Goal: Task Accomplishment & Management: Manage account settings

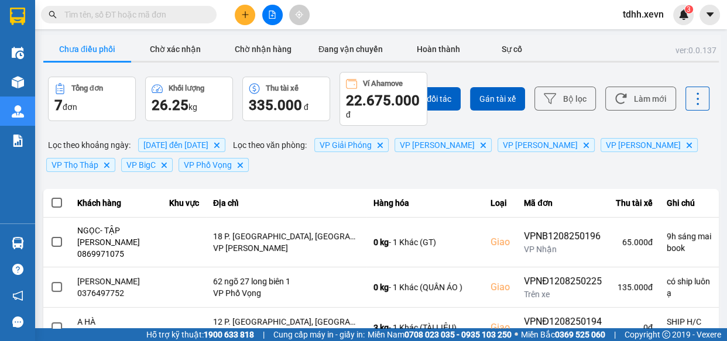
click at [208, 149] on span "[DATE] đến [DATE]" at bounding box center [175, 144] width 65 height 9
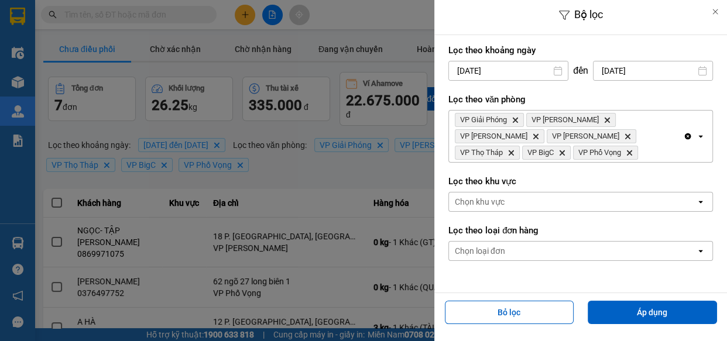
click at [656, 70] on input "[DATE]" at bounding box center [653, 70] width 119 height 19
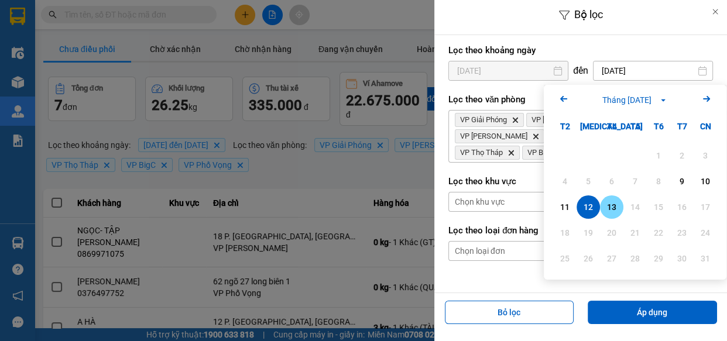
click at [614, 211] on div "13" at bounding box center [612, 207] width 16 height 14
type input "[DATE]"
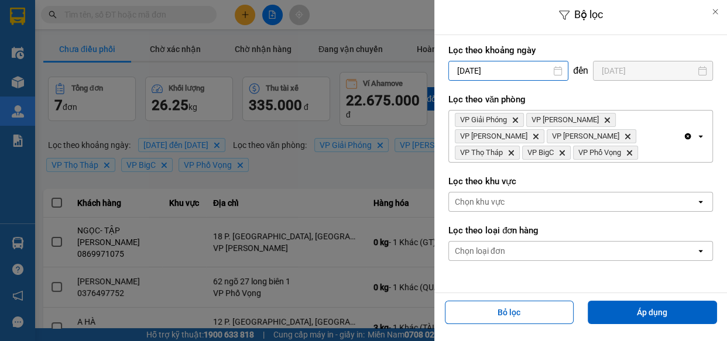
click at [531, 64] on input "[DATE]" at bounding box center [508, 70] width 119 height 19
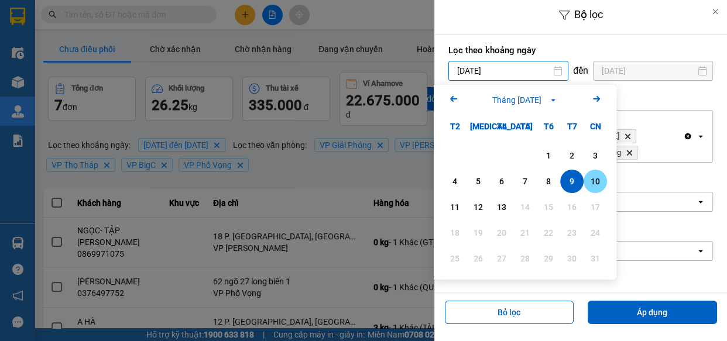
click at [600, 174] on div "10" at bounding box center [595, 181] width 16 height 14
type input "[DATE]"
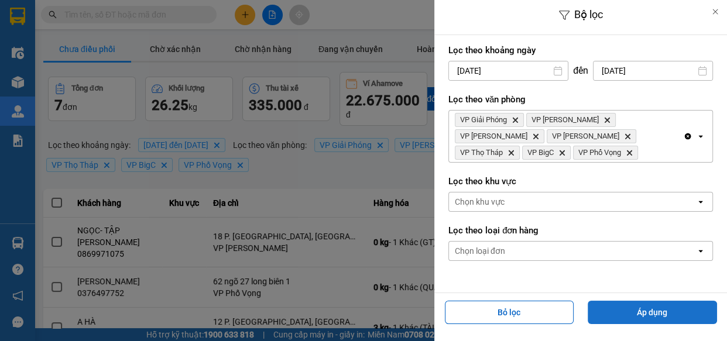
click at [635, 304] on button "Áp dụng" at bounding box center [652, 312] width 129 height 23
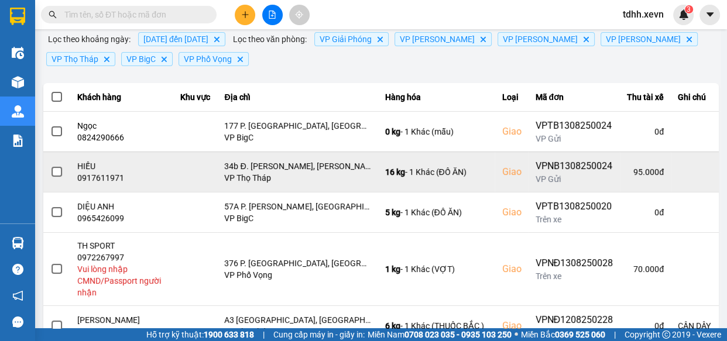
scroll to position [266, 0]
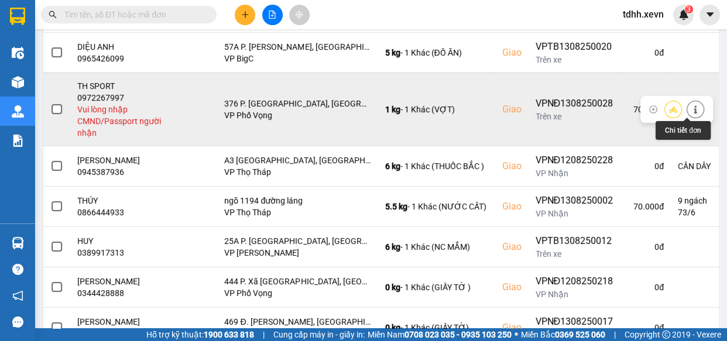
click at [692, 106] on button at bounding box center [695, 109] width 16 height 20
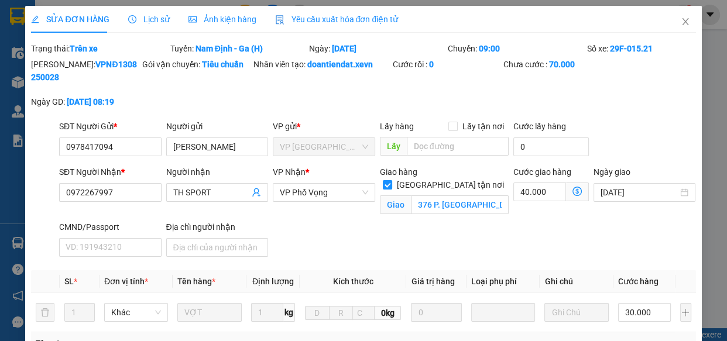
type input "0978417094"
type input "[PERSON_NAME]"
type input "0972267997"
type input "TH SPORT"
checkbox input "true"
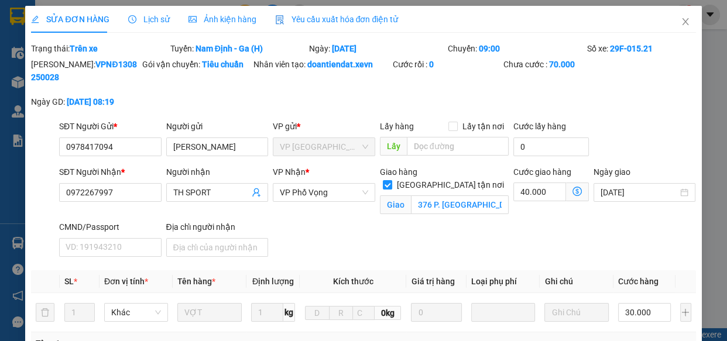
type input "376 P. [GEOGRAPHIC_DATA], [GEOGRAPHIC_DATA], [GEOGRAPHIC_DATA], [GEOGRAPHIC_DAT…"
type input "70.000"
click at [120, 246] on input "CMND/Passport" at bounding box center [110, 247] width 102 height 19
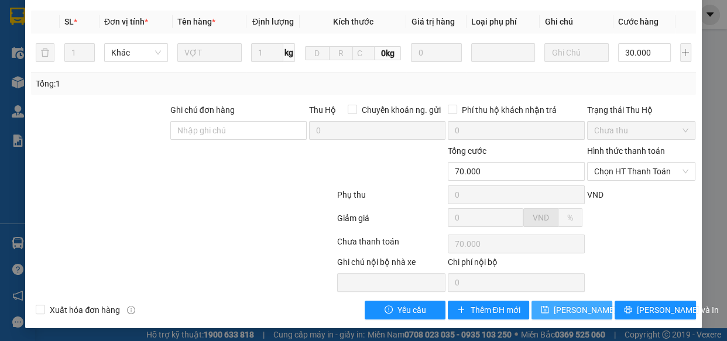
type input "1"
click at [571, 301] on button "[PERSON_NAME] thay đổi" at bounding box center [572, 310] width 81 height 19
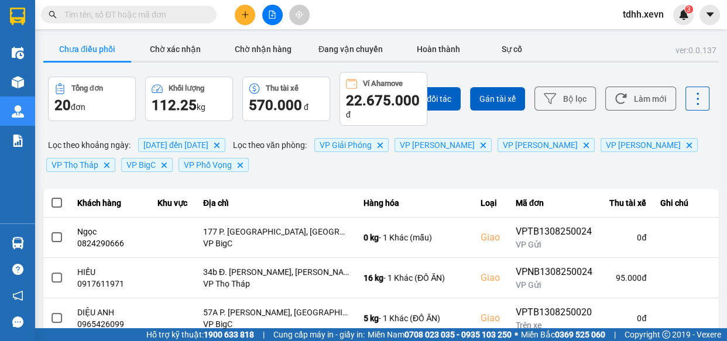
click at [162, 17] on input "text" at bounding box center [133, 14] width 138 height 13
paste input "0347950134"
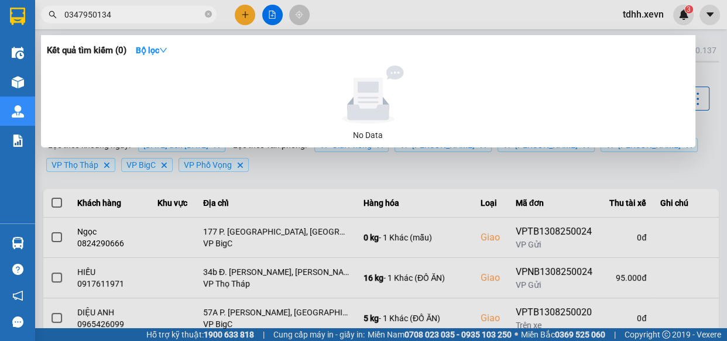
click at [164, 19] on input "0347950134" at bounding box center [133, 14] width 138 height 13
paste input "865861539"
type input "0865861539"
click at [208, 14] on icon "close-circle" at bounding box center [208, 14] width 7 height 7
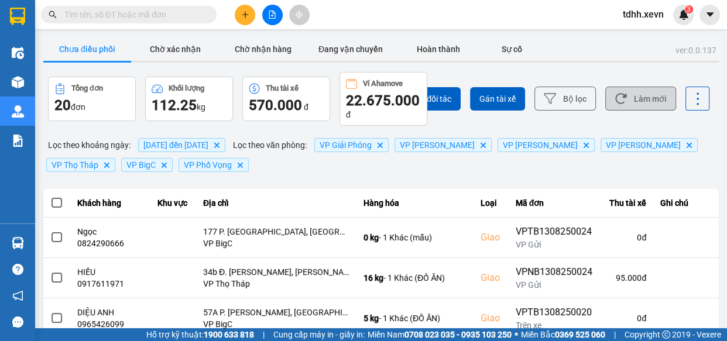
click at [627, 91] on button "Làm mới" at bounding box center [640, 99] width 71 height 24
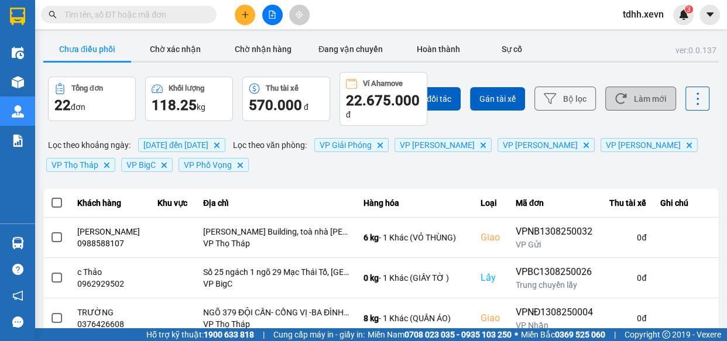
click at [627, 94] on button "Làm mới" at bounding box center [640, 99] width 71 height 24
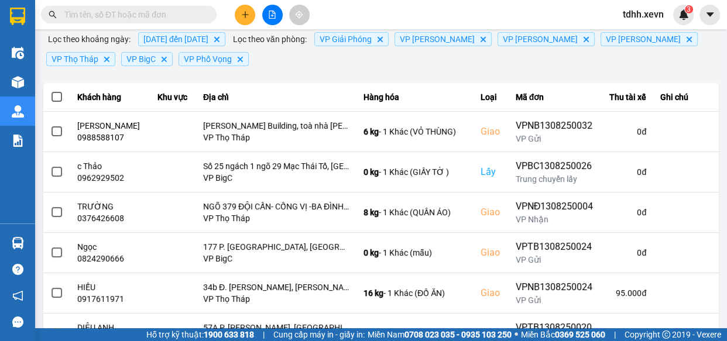
click at [152, 18] on input "text" at bounding box center [133, 14] width 138 height 13
paste input "0865861539"
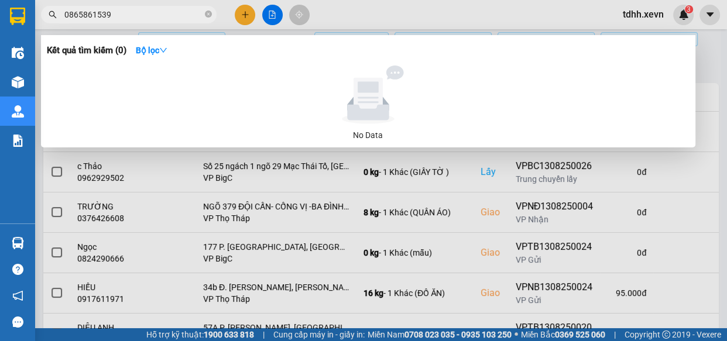
click at [374, 15] on div at bounding box center [363, 170] width 727 height 341
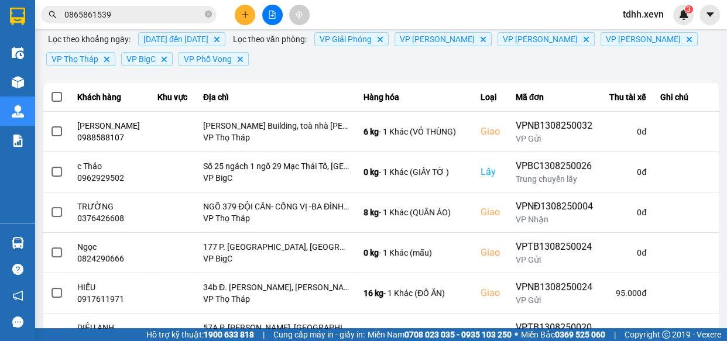
scroll to position [0, 0]
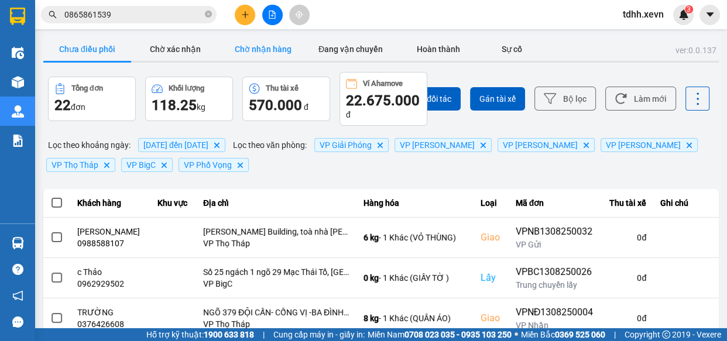
click at [261, 49] on button "Chờ nhận hàng" at bounding box center [263, 48] width 88 height 23
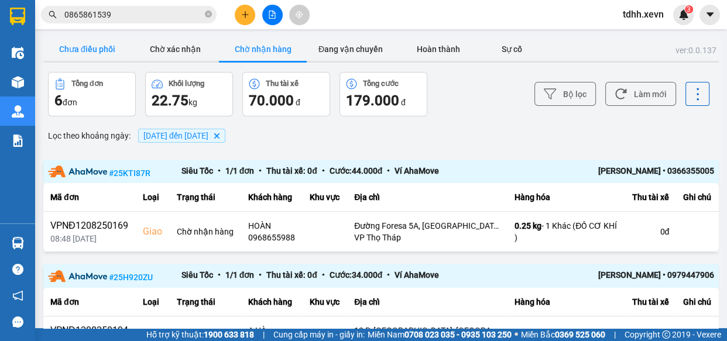
click at [105, 53] on button "Chưa điều phối" at bounding box center [87, 48] width 88 height 23
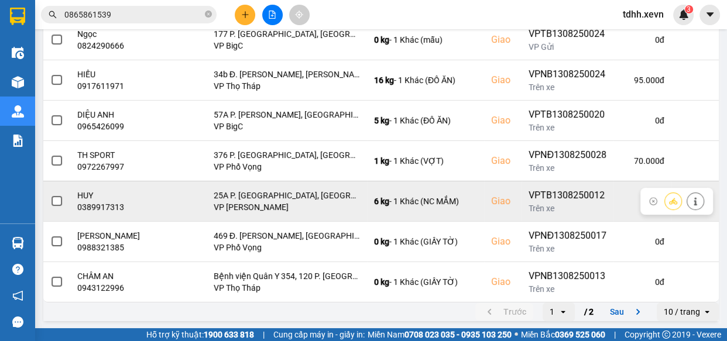
scroll to position [320, 0]
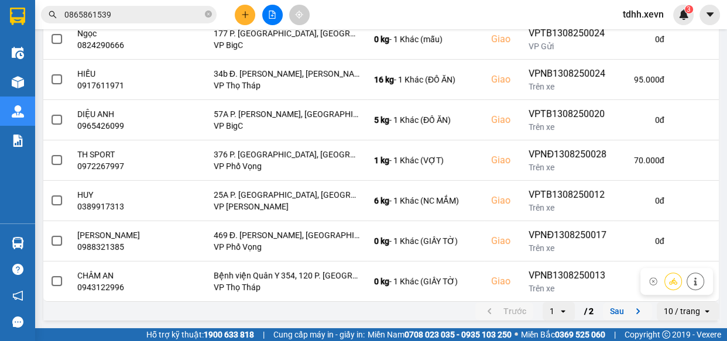
click at [612, 309] on button "Sau" at bounding box center [627, 312] width 49 height 18
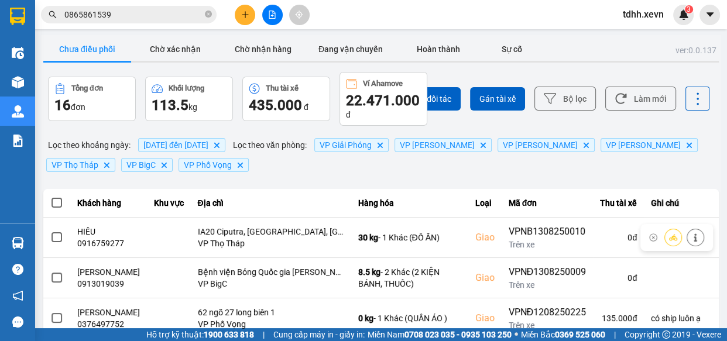
scroll to position [177, 0]
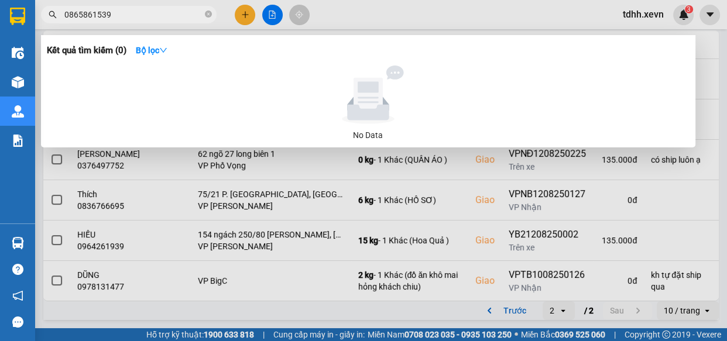
click at [166, 9] on input "0865861539" at bounding box center [133, 14] width 138 height 13
paste input "976200002"
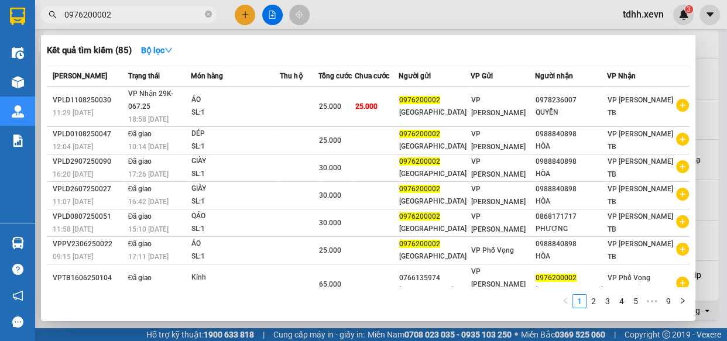
type input "0976200002"
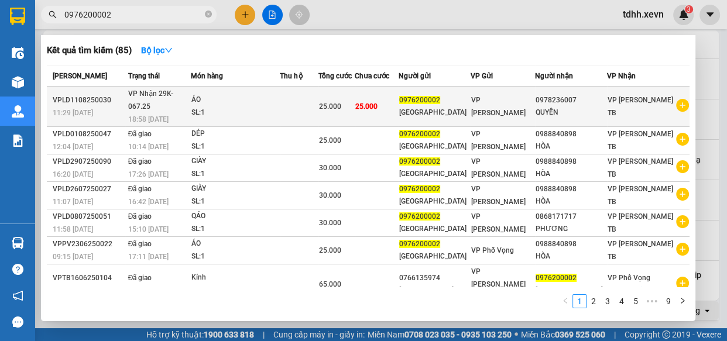
click at [534, 105] on div "VP [PERSON_NAME]" at bounding box center [502, 107] width 63 height 26
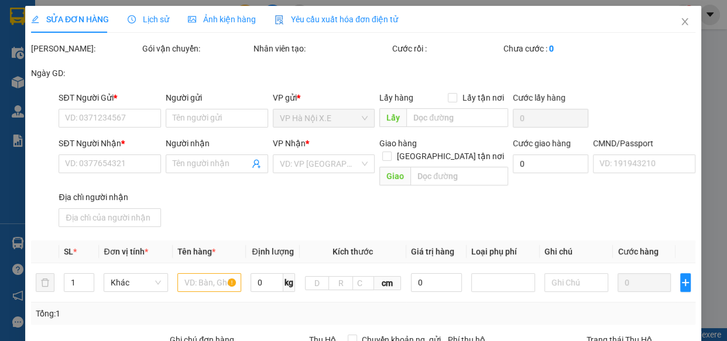
type input "0976200002"
type input "[GEOGRAPHIC_DATA]"
type input "0978236007"
type input "QUYỀN"
type input "[PERSON_NAME] 034072006666"
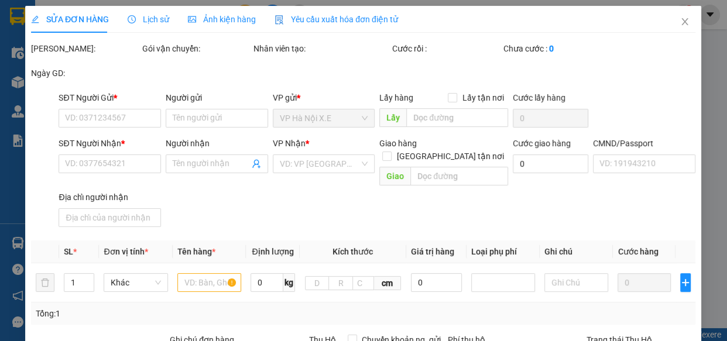
type input "25.000"
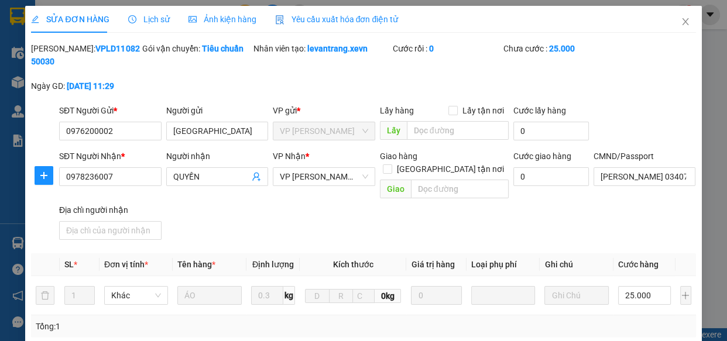
click at [154, 19] on span "Lịch sử" at bounding box center [149, 19] width 42 height 9
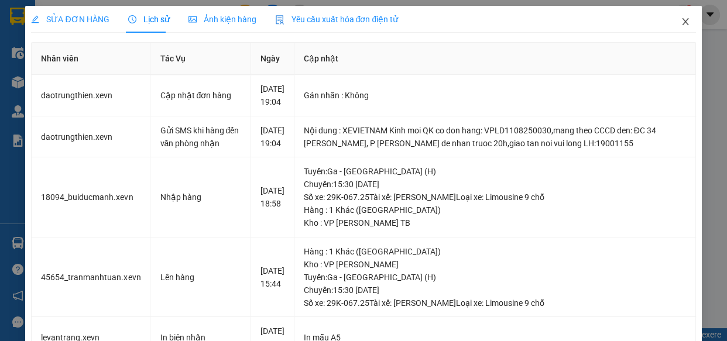
click at [682, 19] on icon "close" at bounding box center [685, 21] width 6 height 7
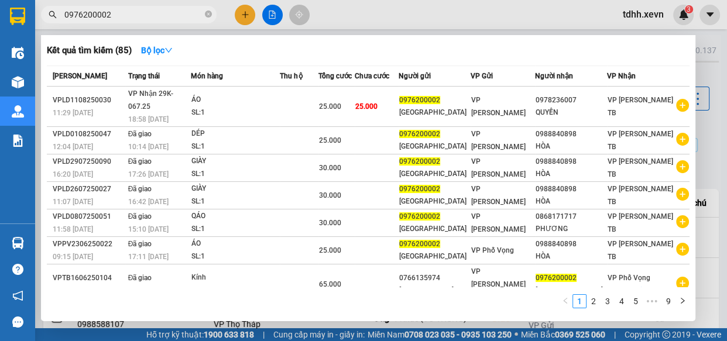
click at [146, 12] on input "0976200002" at bounding box center [133, 14] width 138 height 13
click at [207, 12] on icon "close-circle" at bounding box center [208, 14] width 7 height 7
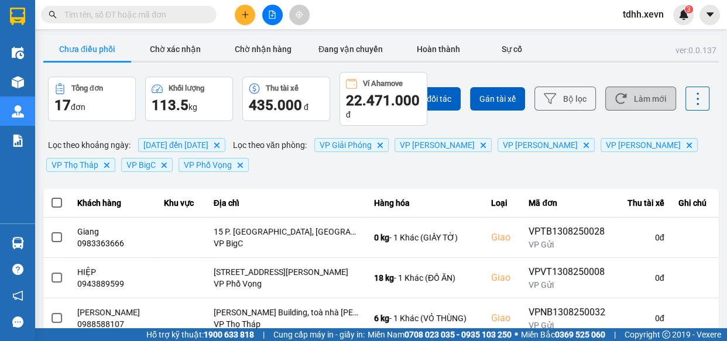
click at [626, 91] on button "Làm mới" at bounding box center [640, 99] width 71 height 24
click at [653, 86] on div "Chọn đối tác Gán tài xế Bộ lọc Làm mới" at bounding box center [544, 99] width 331 height 54
click at [644, 94] on button "Làm mới" at bounding box center [640, 99] width 71 height 24
click at [639, 107] on button "Làm mới" at bounding box center [640, 99] width 71 height 24
click at [180, 47] on button "Chờ xác nhận" at bounding box center [175, 48] width 88 height 23
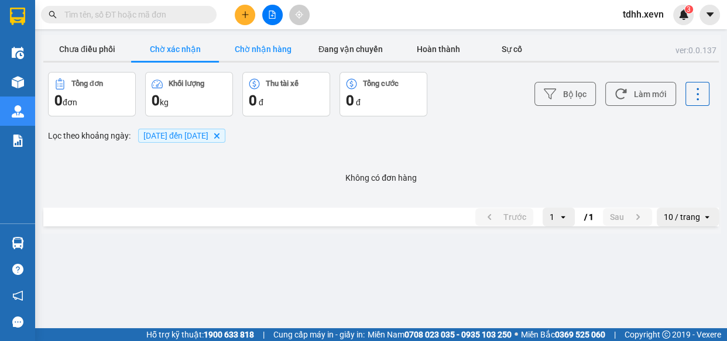
click at [248, 49] on button "Chờ nhận hàng" at bounding box center [263, 48] width 88 height 23
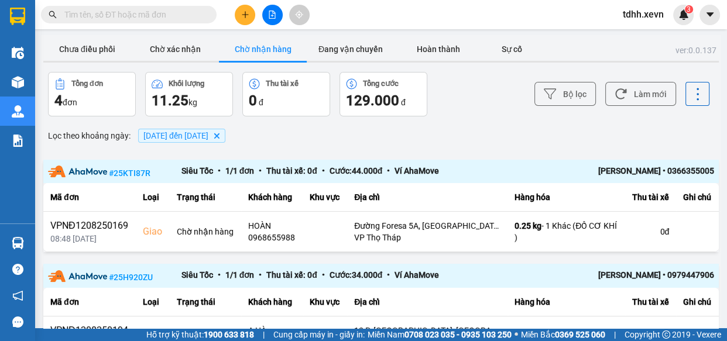
scroll to position [266, 0]
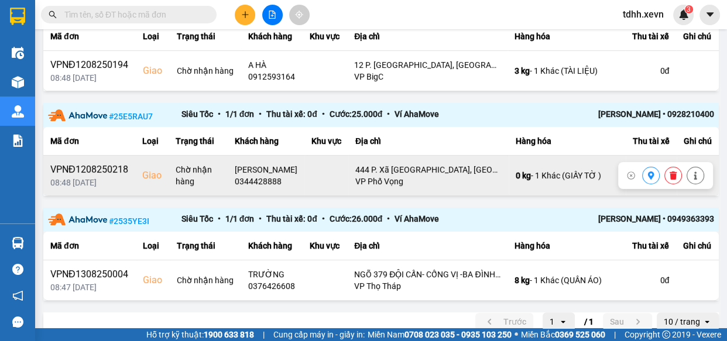
click at [269, 187] on div "0344428888" at bounding box center [266, 182] width 63 height 12
click at [278, 187] on div "0344428888" at bounding box center [266, 182] width 63 height 12
copy div "0344428888"
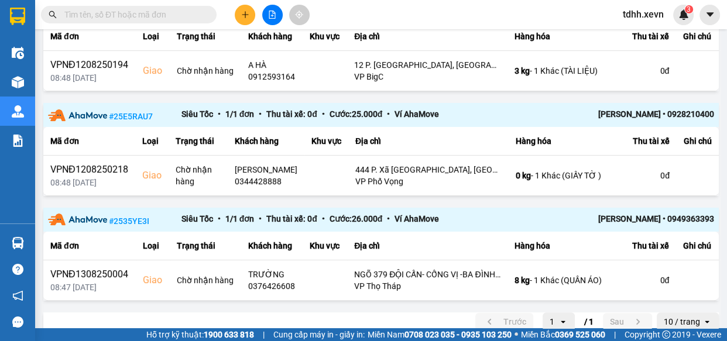
click at [149, 16] on input "text" at bounding box center [133, 14] width 138 height 13
paste input "0523235555"
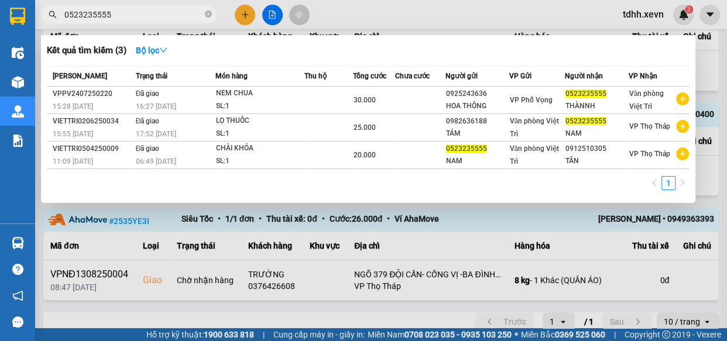
click at [152, 18] on input "0523235555" at bounding box center [133, 14] width 138 height 13
paste input "357804123"
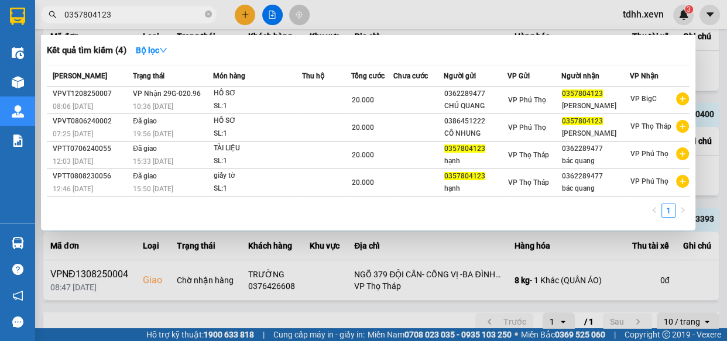
type input "0357804123"
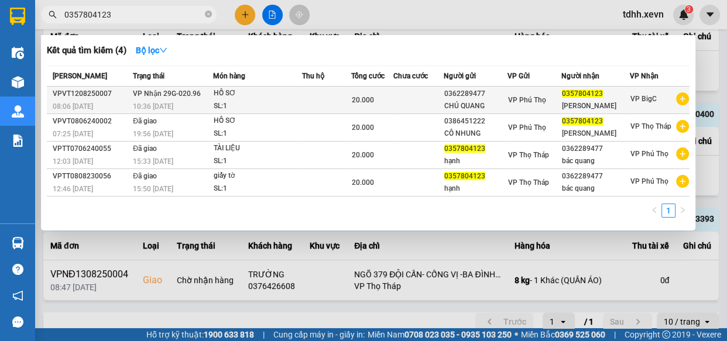
click at [379, 97] on div "20.000" at bounding box center [372, 100] width 40 height 13
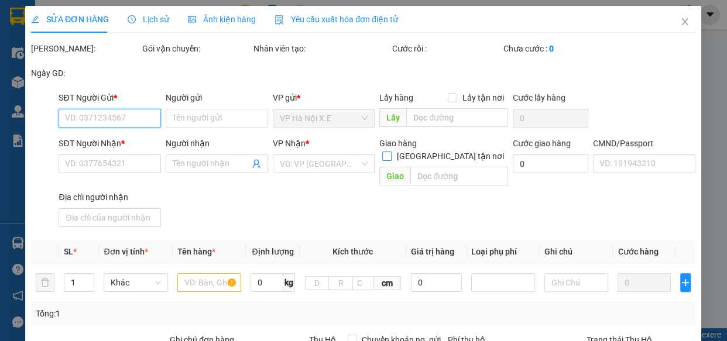
type input "0362289477"
type input "CHÚ QUANG"
type input "0357804123"
type input "[PERSON_NAME]"
type input "1"
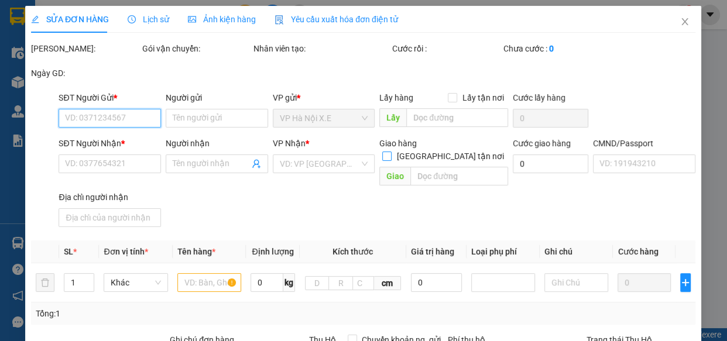
type input "20.000"
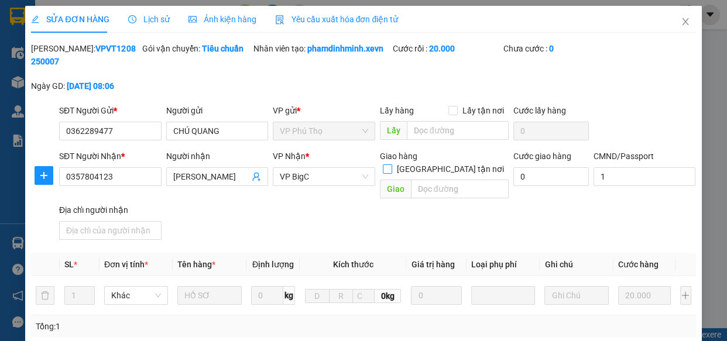
click at [391, 164] on input "[GEOGRAPHIC_DATA] tận nơi" at bounding box center [387, 168] width 8 height 8
checkbox input "true"
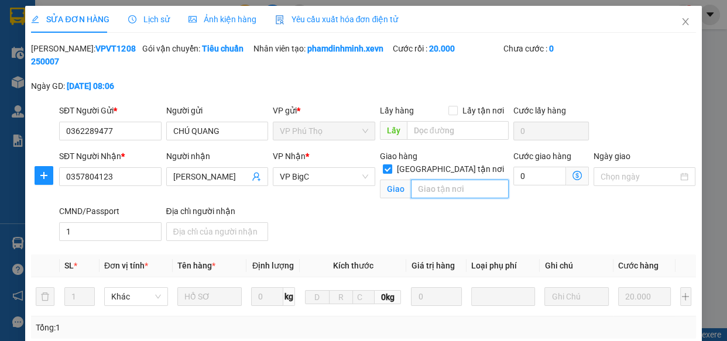
drag, startPoint x: 458, startPoint y: 177, endPoint x: 564, endPoint y: 177, distance: 106.0
click at [459, 180] on input "text" at bounding box center [460, 189] width 98 height 19
paste input "Toà A - [GEOGRAPHIC_DATA], Tầng 1 [GEOGRAPHIC_DATA], [GEOGRAPHIC_DATA], [GEOGRA…"
type input "Toà A - [GEOGRAPHIC_DATA], Tầng 1 [GEOGRAPHIC_DATA], [GEOGRAPHIC_DATA], [GEOGRA…"
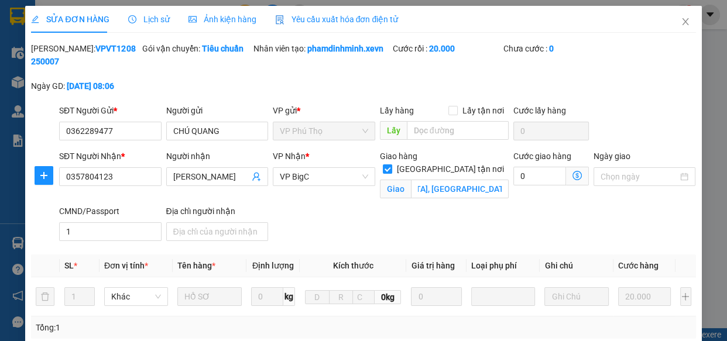
click at [566, 177] on span at bounding box center [577, 176] width 23 height 19
click at [541, 176] on input "0" at bounding box center [539, 176] width 53 height 19
type input "20.008"
type input "8"
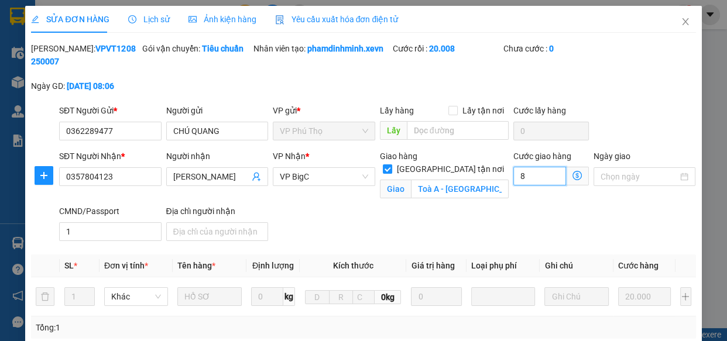
type input "80"
type input "20.080"
type input "80"
type input "100.000"
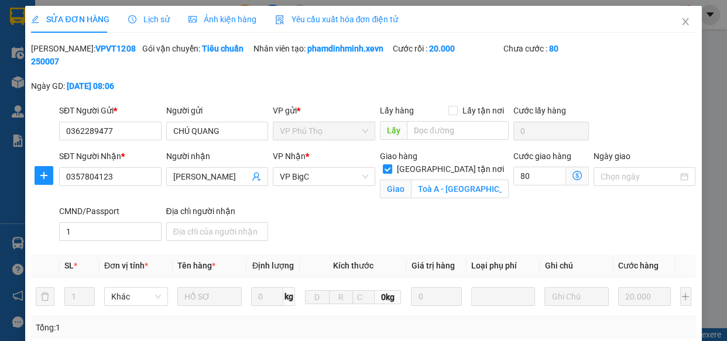
type input "80.000"
click at [447, 220] on div "SĐT Người Nhận * 0357804123 Người nhận HỒNG HẠNH VP Nhận * VP BigC Giao hàng Gi…" at bounding box center [378, 198] width 642 height 96
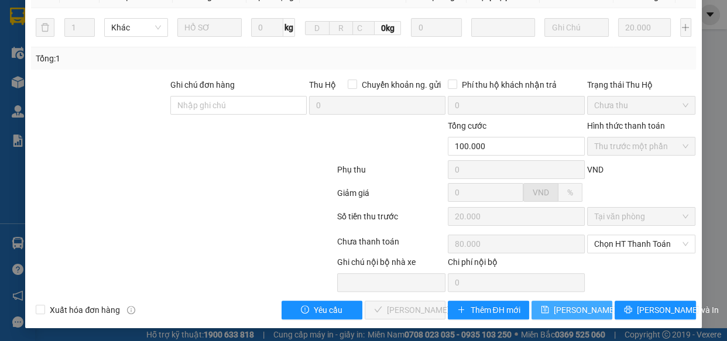
click at [573, 306] on span "[PERSON_NAME] thay đổi" at bounding box center [601, 310] width 94 height 13
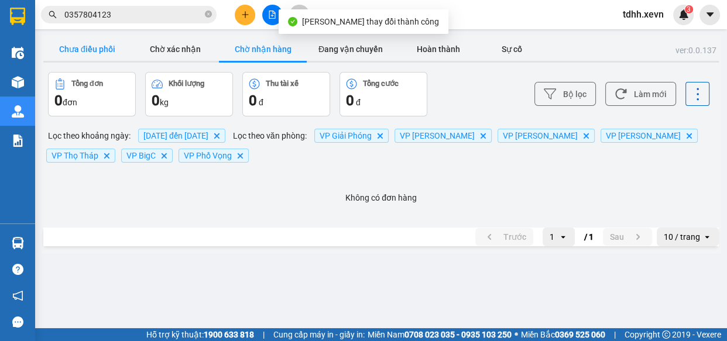
click at [108, 40] on button "Chưa điều phối" at bounding box center [87, 48] width 88 height 23
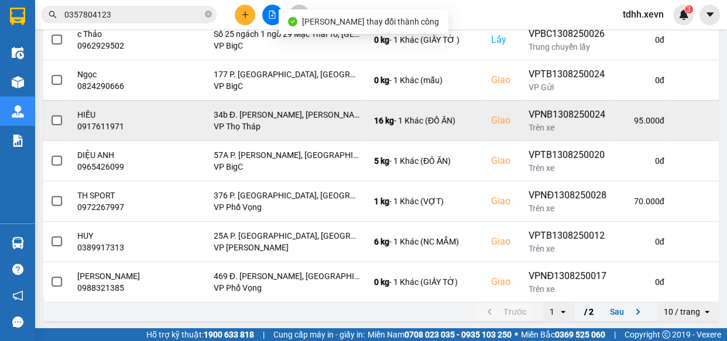
scroll to position [320, 0]
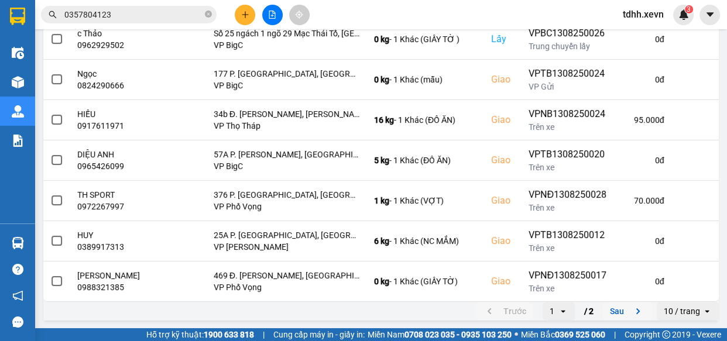
click at [636, 309] on icon "next page. current page 1 / 2" at bounding box center [638, 312] width 4 height 6
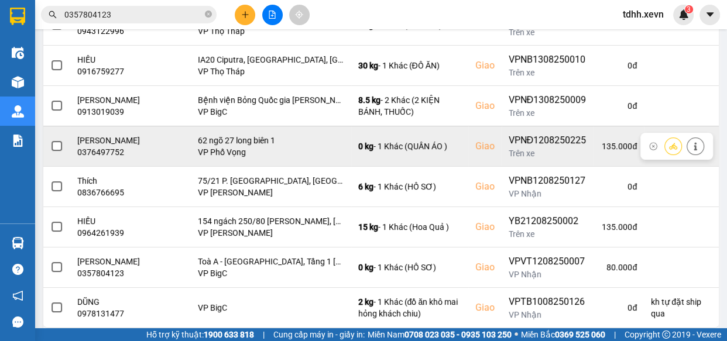
scroll to position [258, 0]
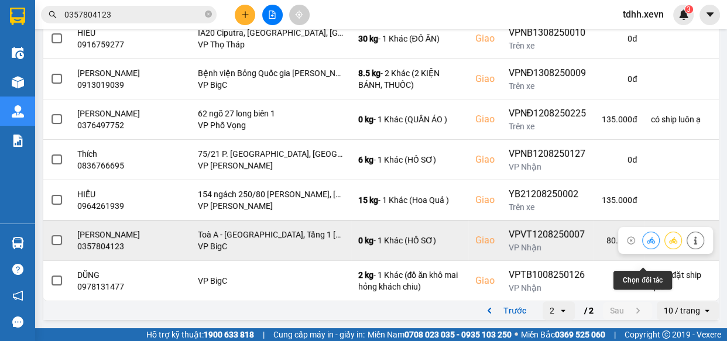
click at [647, 242] on icon at bounding box center [651, 241] width 8 height 8
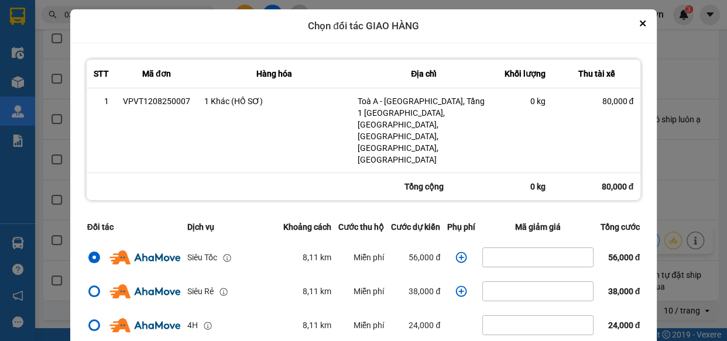
click at [457, 252] on icon "dialog" at bounding box center [461, 258] width 12 height 12
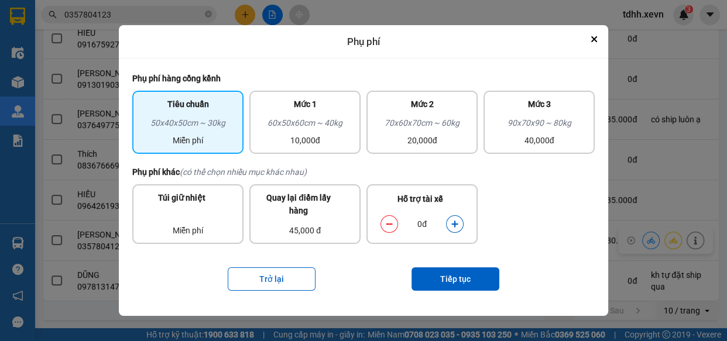
click at [450, 218] on button "dialog" at bounding box center [455, 224] width 16 height 20
click at [453, 271] on button "Tiếp tục" at bounding box center [456, 279] width 88 height 23
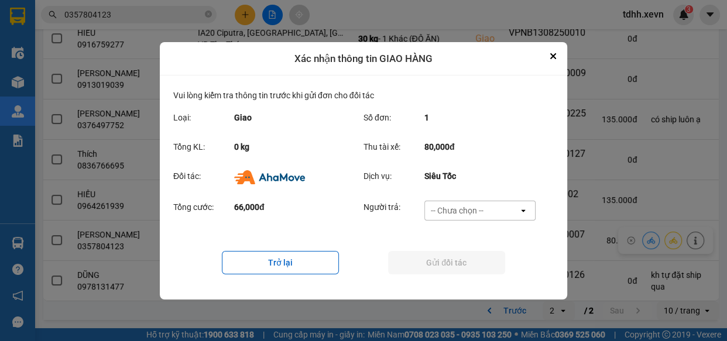
click at [501, 210] on div "-- Chưa chọn --" at bounding box center [472, 210] width 94 height 19
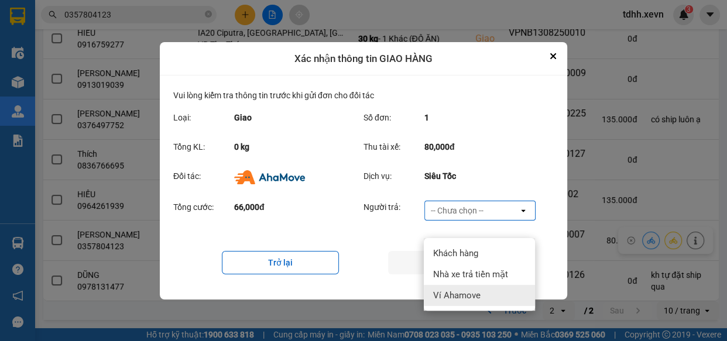
drag, startPoint x: 485, startPoint y: 279, endPoint x: 447, endPoint y: 270, distance: 39.8
click at [485, 285] on div "Ví Ahamove" at bounding box center [479, 295] width 111 height 21
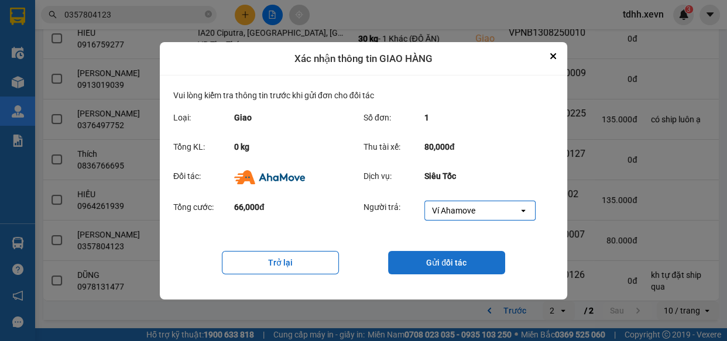
click at [431, 264] on button "Gửi đối tác" at bounding box center [446, 262] width 117 height 23
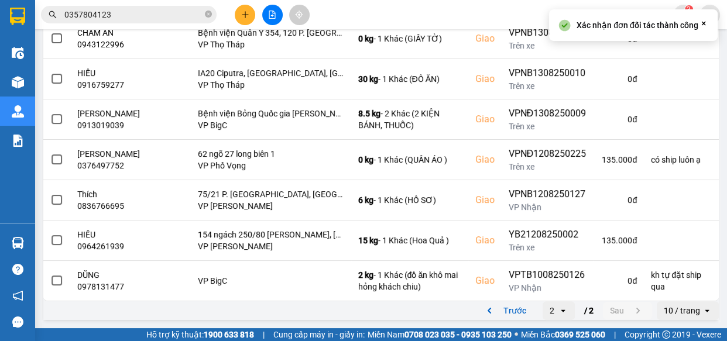
scroll to position [0, 0]
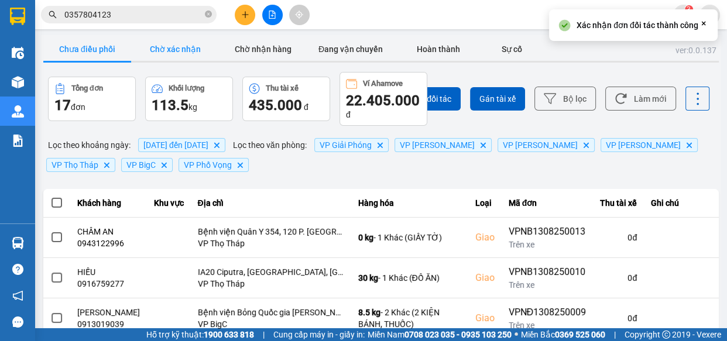
click at [169, 41] on button "Chờ xác nhận" at bounding box center [175, 48] width 88 height 23
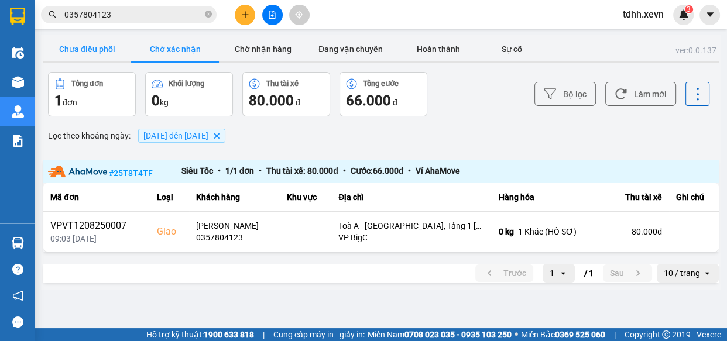
click at [82, 52] on button "Chưa điều phối" at bounding box center [87, 48] width 88 height 23
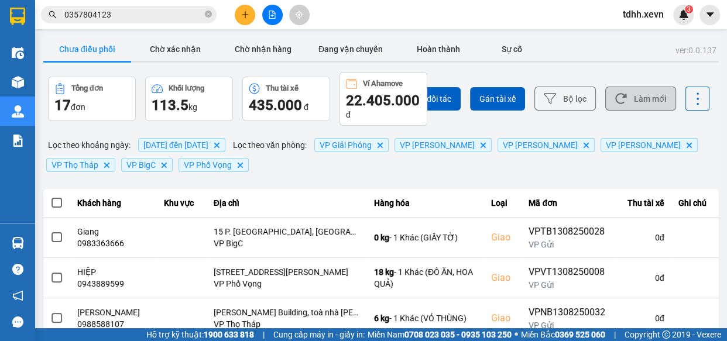
click at [635, 99] on button "Làm mới" at bounding box center [640, 99] width 71 height 24
click at [636, 98] on button "Làm mới" at bounding box center [640, 99] width 71 height 24
click at [161, 19] on input "0357804123" at bounding box center [133, 14] width 138 height 13
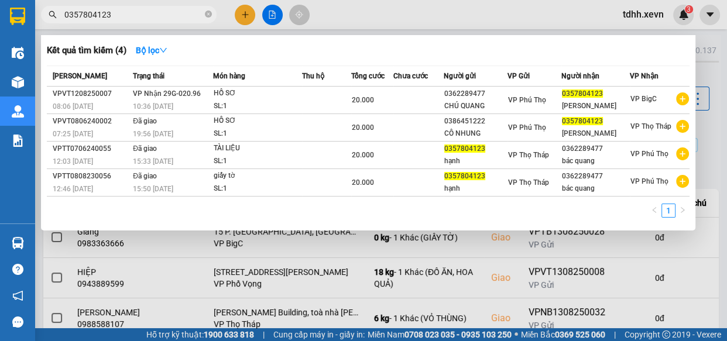
click at [160, 19] on input "0357804123" at bounding box center [133, 14] width 138 height 13
paste input "968350755"
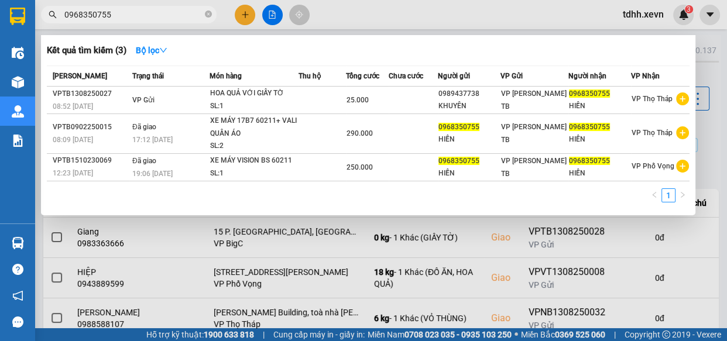
click at [137, 10] on input "0968350755" at bounding box center [133, 14] width 138 height 13
drag, startPoint x: 399, startPoint y: 6, endPoint x: 407, endPoint y: 11, distance: 9.2
click at [400, 6] on div at bounding box center [363, 170] width 727 height 341
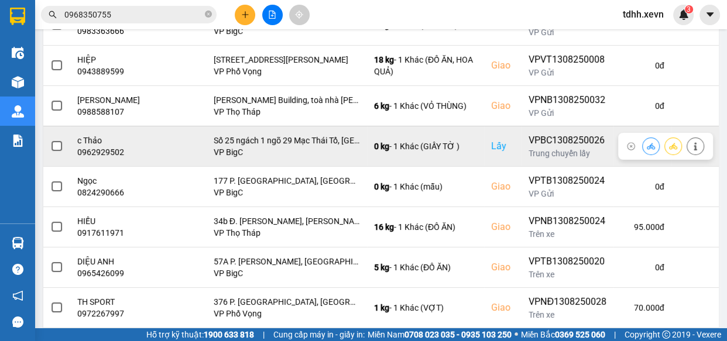
scroll to position [320, 0]
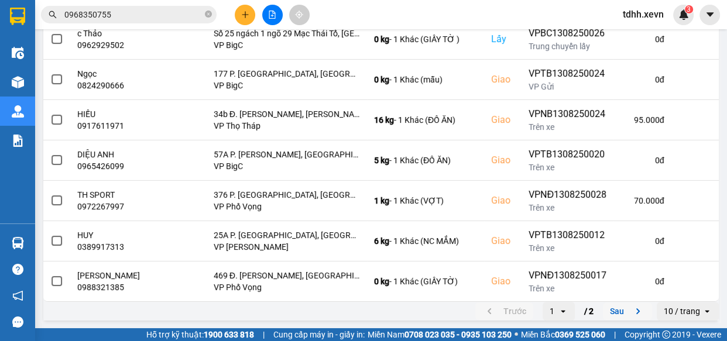
click at [618, 316] on button "Sau" at bounding box center [627, 312] width 49 height 18
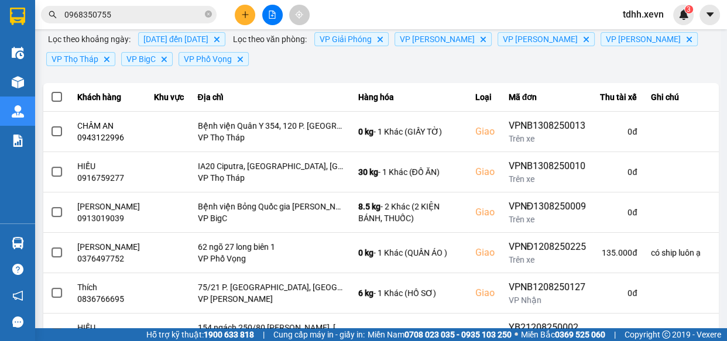
scroll to position [217, 0]
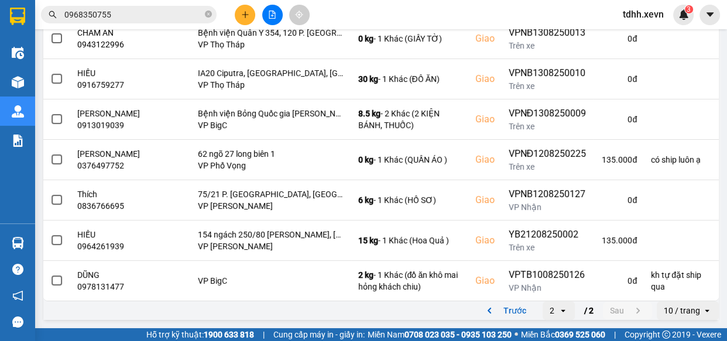
click at [134, 12] on input "0968350755" at bounding box center [133, 14] width 138 height 13
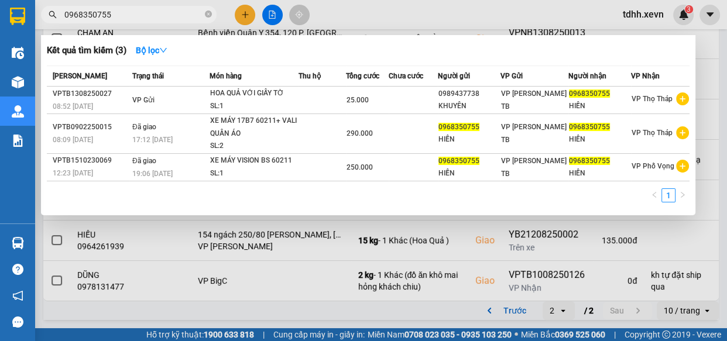
click at [134, 12] on input "0968350755" at bounding box center [133, 14] width 138 height 13
paste input "3163182"
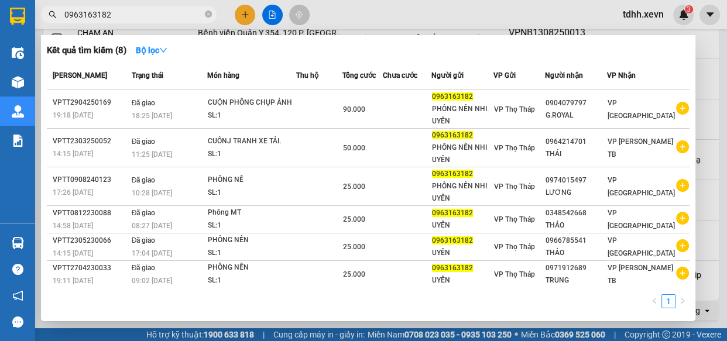
scroll to position [0, 0]
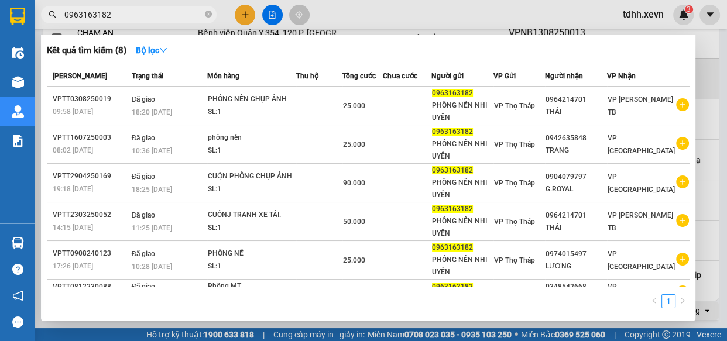
drag, startPoint x: 535, startPoint y: 10, endPoint x: 600, endPoint y: 57, distance: 80.4
click at [536, 10] on div at bounding box center [363, 170] width 727 height 341
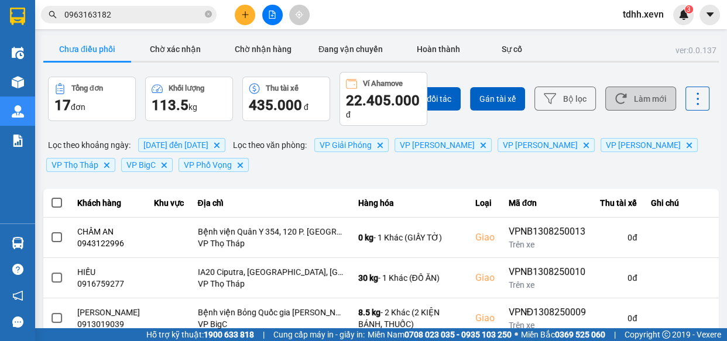
click at [640, 101] on button "Làm mới" at bounding box center [640, 99] width 71 height 24
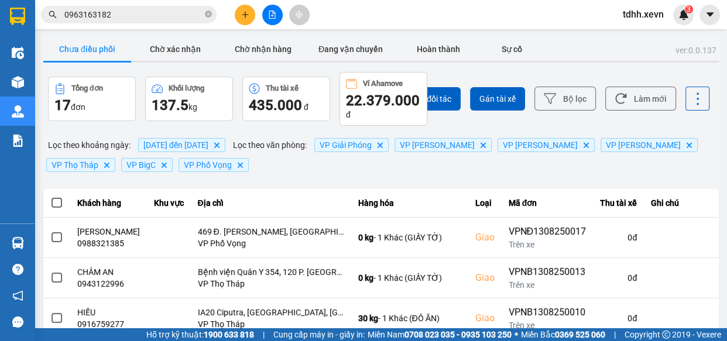
click at [147, 16] on input "0963163182" at bounding box center [133, 14] width 138 height 13
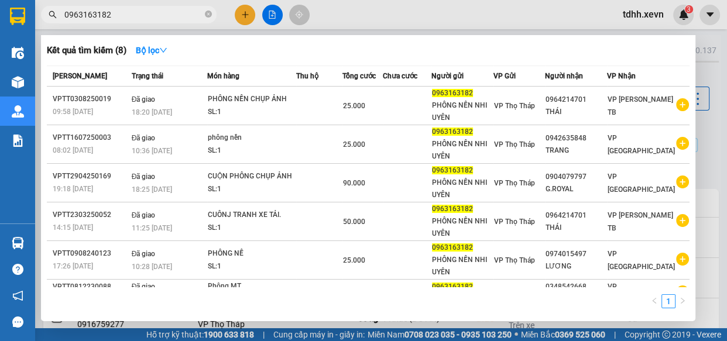
click at [147, 16] on input "0963163182" at bounding box center [133, 14] width 138 height 13
paste input "75093118"
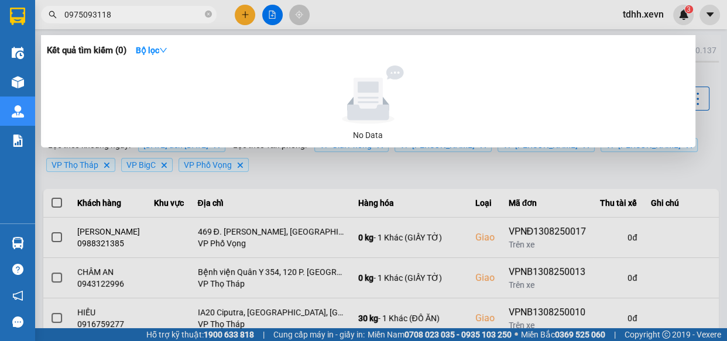
type input "0975093118"
click at [210, 12] on icon "close-circle" at bounding box center [208, 14] width 7 height 7
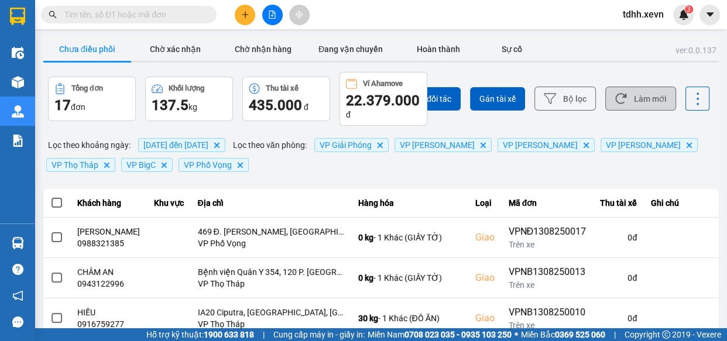
click at [662, 100] on button "Làm mới" at bounding box center [640, 99] width 71 height 24
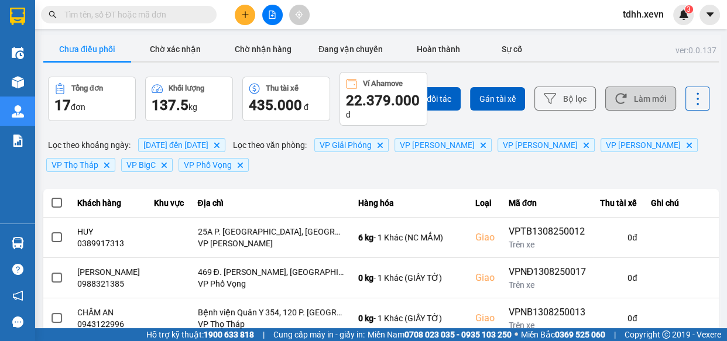
click at [640, 103] on button "Làm mới" at bounding box center [640, 99] width 71 height 24
click at [153, 12] on input "text" at bounding box center [133, 14] width 138 height 13
paste input "0836900898"
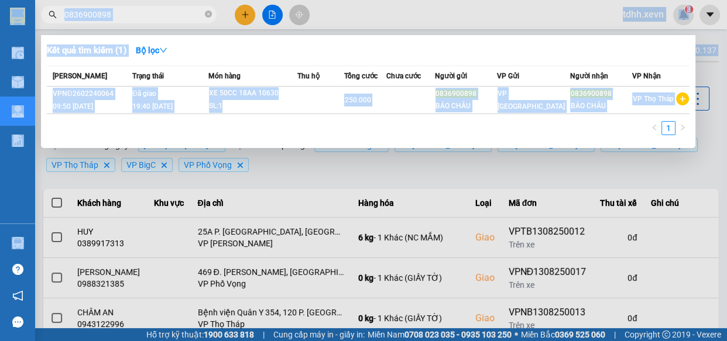
drag, startPoint x: 468, startPoint y: 1, endPoint x: 708, endPoint y: -37, distance: 243.1
click at [708, 0] on html "Kết quả tìm kiếm ( 1 ) Bộ lọc Mã ĐH Trạng thái Món hàng Thu hộ Tổng cước Chưa c…" at bounding box center [363, 170] width 727 height 341
click at [556, 11] on div at bounding box center [363, 170] width 727 height 341
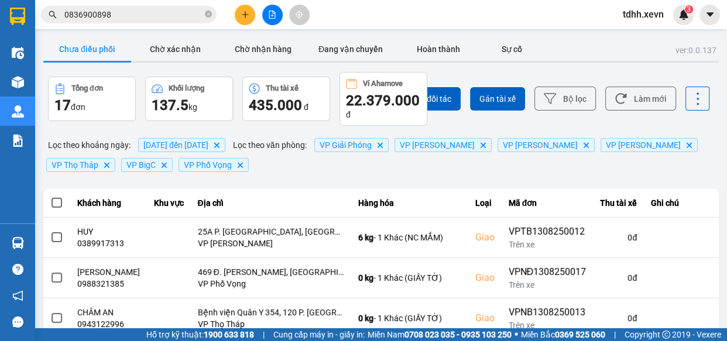
click at [172, 16] on input "0836900898" at bounding box center [133, 14] width 138 height 13
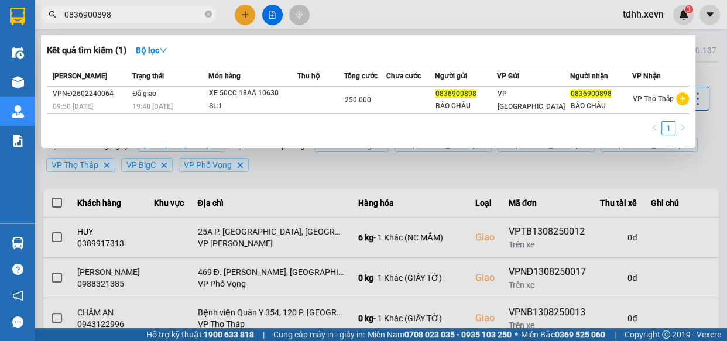
click at [172, 16] on input "0836900898" at bounding box center [133, 14] width 138 height 13
paste input "392880666"
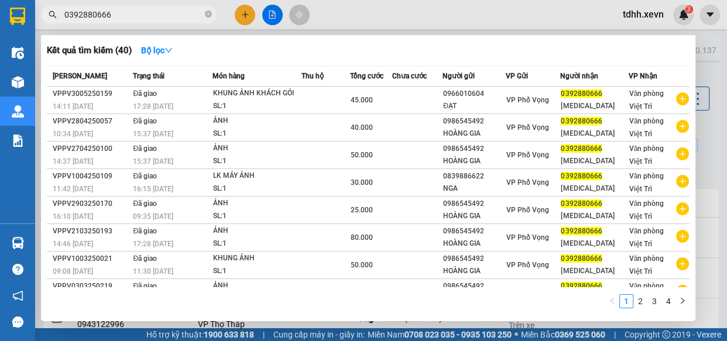
type input "0392880666"
click at [207, 17] on icon "close-circle" at bounding box center [208, 14] width 7 height 7
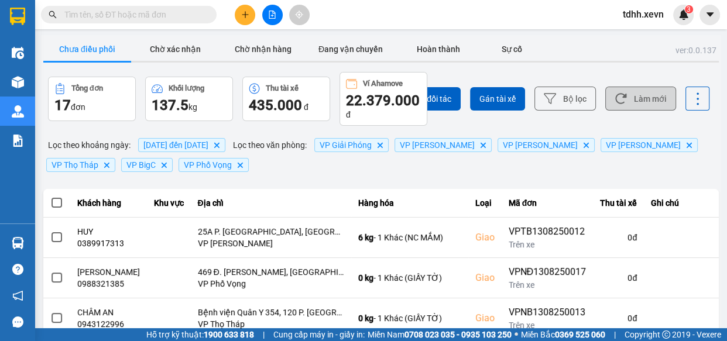
click at [632, 102] on button "Làm mới" at bounding box center [640, 99] width 71 height 24
click at [179, 16] on input "text" at bounding box center [133, 14] width 138 height 13
paste input "0868892860"
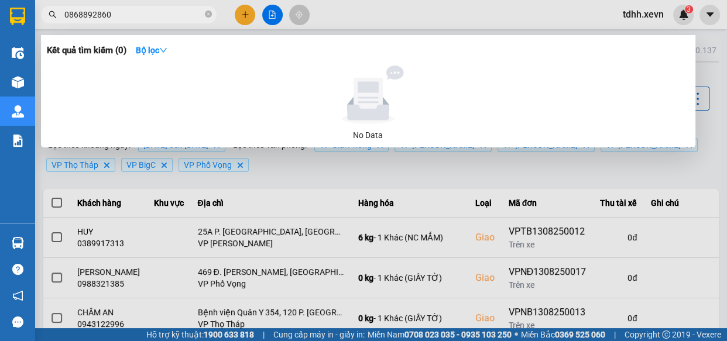
type input "0868892860"
click at [208, 16] on icon "close-circle" at bounding box center [208, 14] width 7 height 7
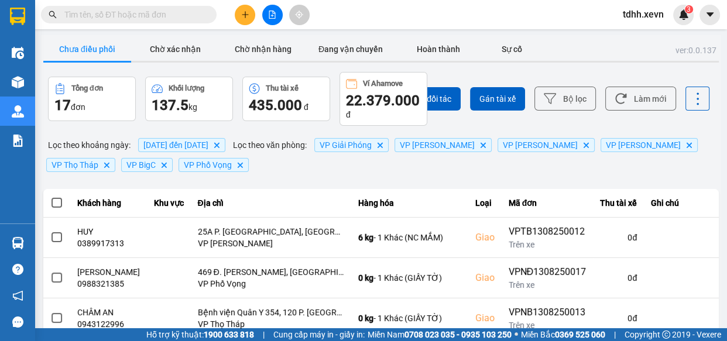
drag, startPoint x: 155, startPoint y: 18, endPoint x: 193, endPoint y: 7, distance: 39.5
click at [155, 17] on input "text" at bounding box center [133, 14] width 138 height 13
click at [157, 15] on input "text" at bounding box center [133, 14] width 138 height 13
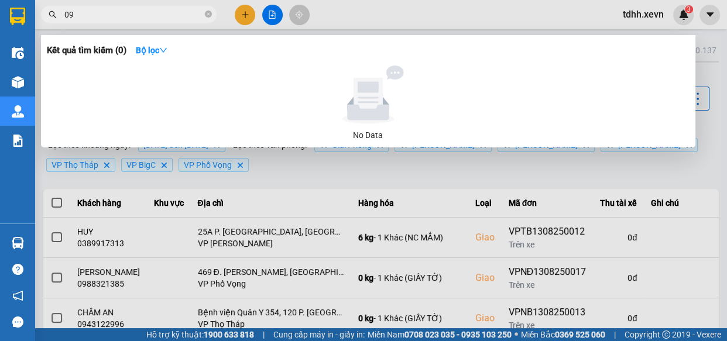
type input "0"
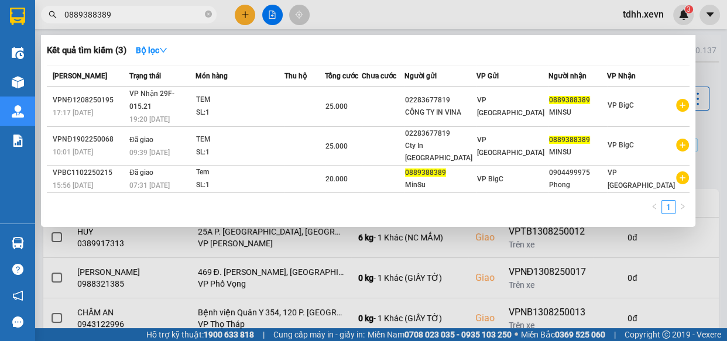
type input "0889388389"
click at [208, 15] on icon "close-circle" at bounding box center [208, 14] width 7 height 7
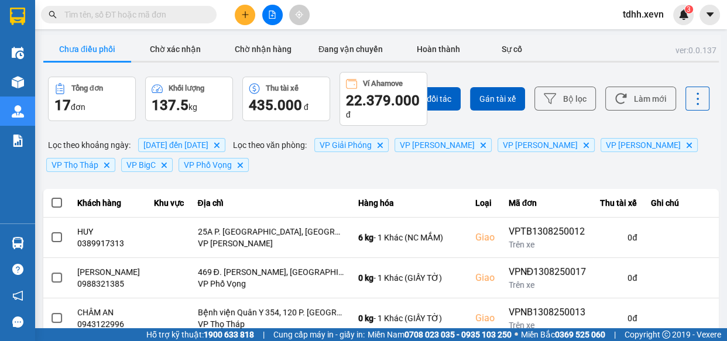
click at [157, 16] on input "text" at bounding box center [133, 14] width 138 height 13
paste input "0359183566"
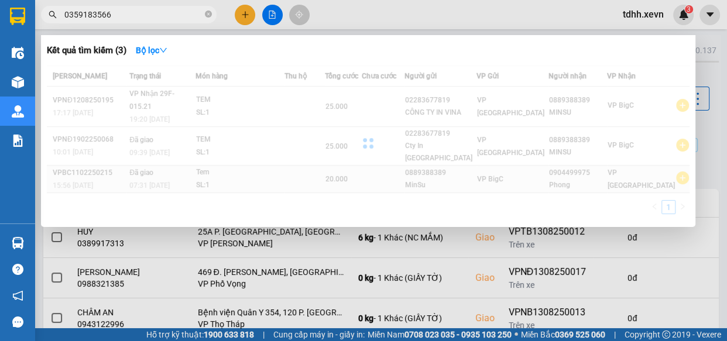
type input "0359183566"
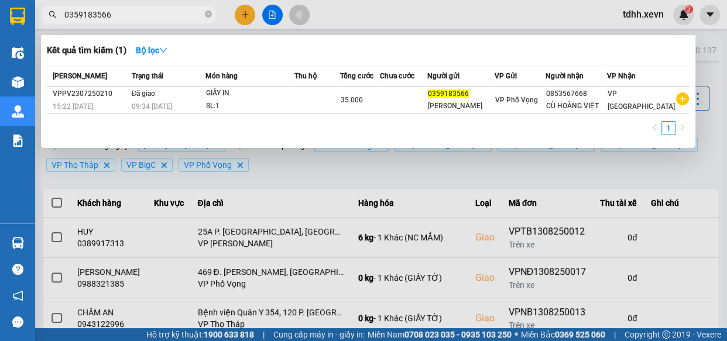
click at [174, 19] on input "0359183566" at bounding box center [133, 14] width 138 height 13
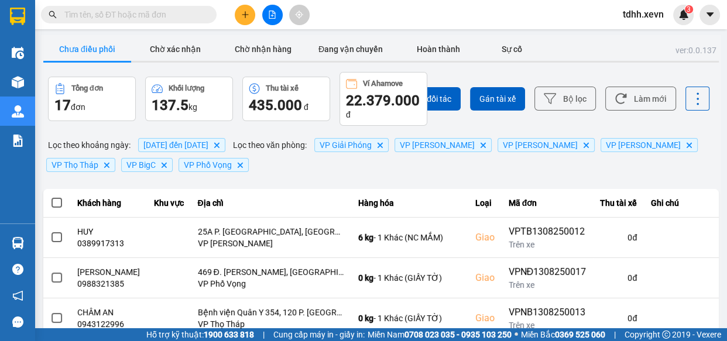
click at [167, 19] on input "text" at bounding box center [133, 14] width 138 height 13
click at [187, 17] on input "text" at bounding box center [133, 14] width 138 height 13
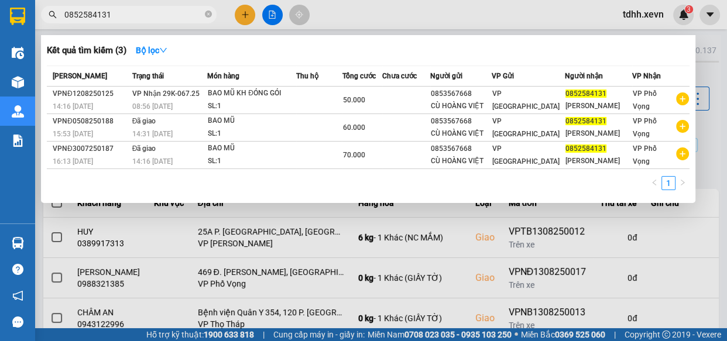
click at [172, 12] on input "0852584131" at bounding box center [133, 14] width 138 height 13
paste input "38816686"
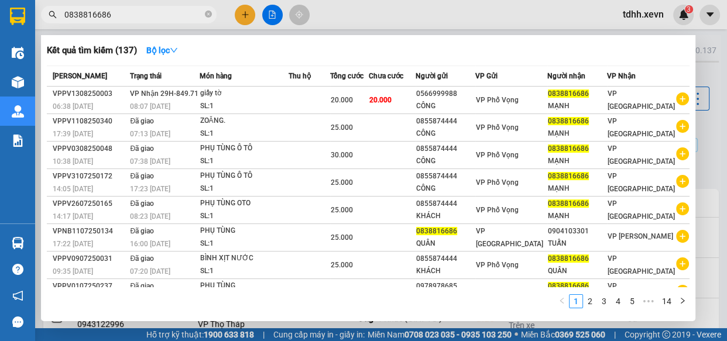
click at [128, 16] on input "0838816686" at bounding box center [133, 14] width 138 height 13
paste input "8845"
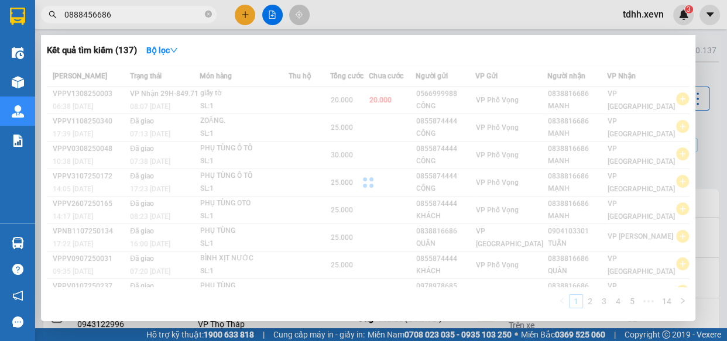
type input "0888456686"
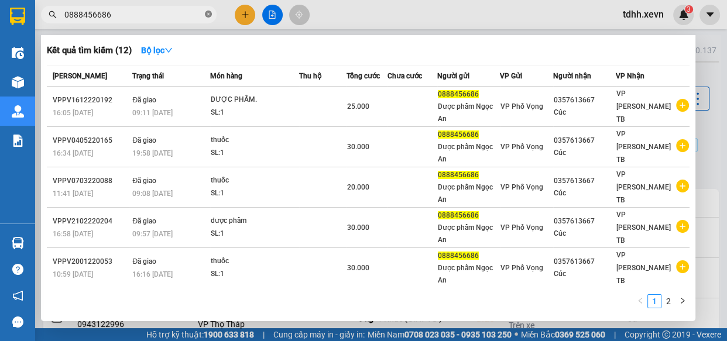
drag, startPoint x: 210, startPoint y: 16, endPoint x: 196, endPoint y: 15, distance: 14.1
click at [208, 15] on icon "close-circle" at bounding box center [208, 14] width 7 height 7
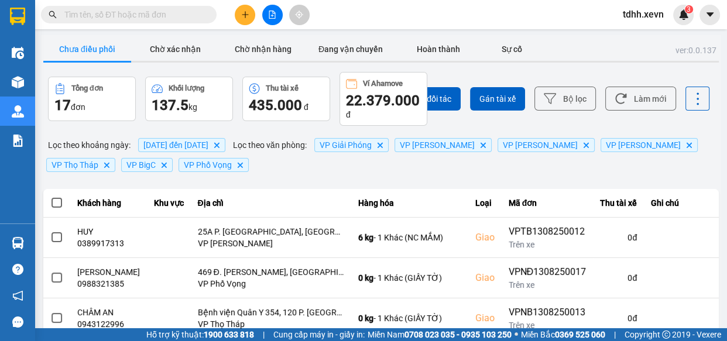
click at [189, 15] on input "text" at bounding box center [133, 14] width 138 height 13
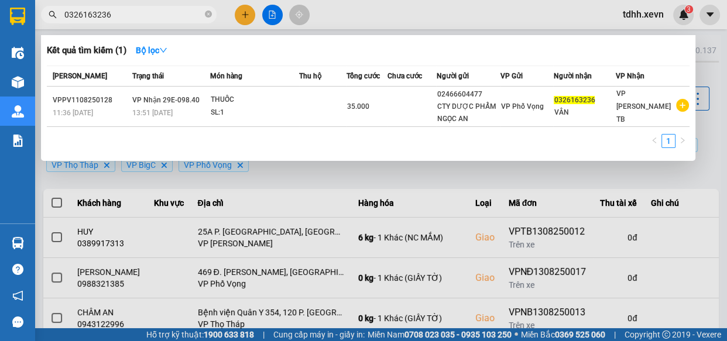
type input "0326163236"
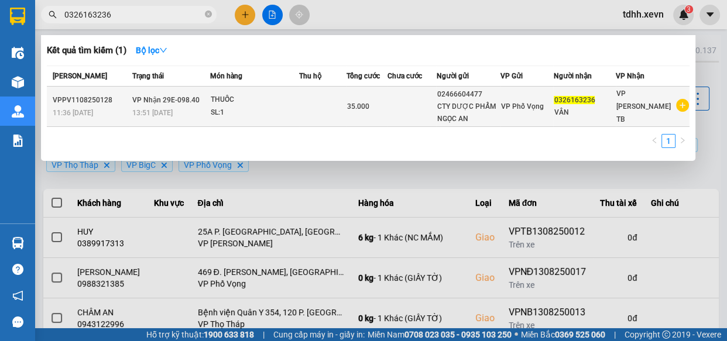
click at [327, 108] on td at bounding box center [322, 107] width 47 height 40
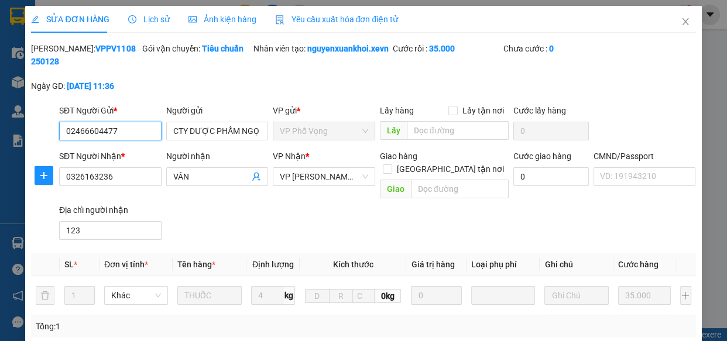
click at [143, 20] on span "Lịch sử" at bounding box center [149, 19] width 42 height 9
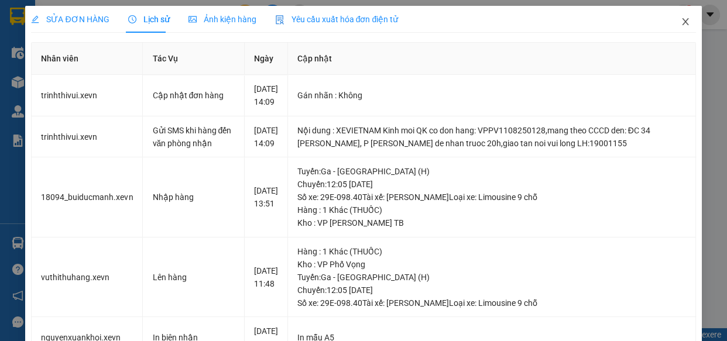
drag, startPoint x: 683, startPoint y: 18, endPoint x: 556, endPoint y: 30, distance: 127.6
click at [681, 19] on span "Close" at bounding box center [685, 22] width 33 height 33
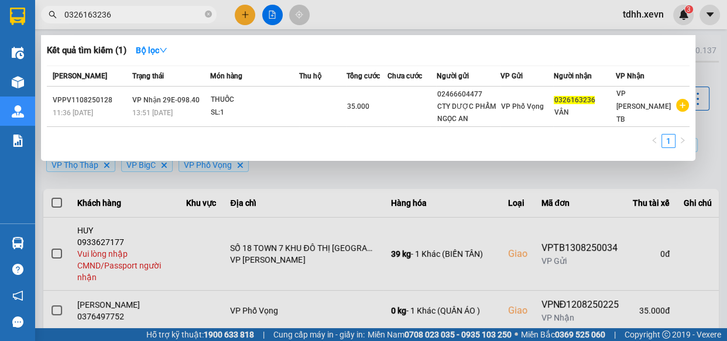
drag, startPoint x: 146, startPoint y: 20, endPoint x: 161, endPoint y: 13, distance: 16.8
click at [145, 19] on input "0326163236" at bounding box center [133, 14] width 138 height 13
click at [210, 15] on icon "close-circle" at bounding box center [208, 14] width 7 height 7
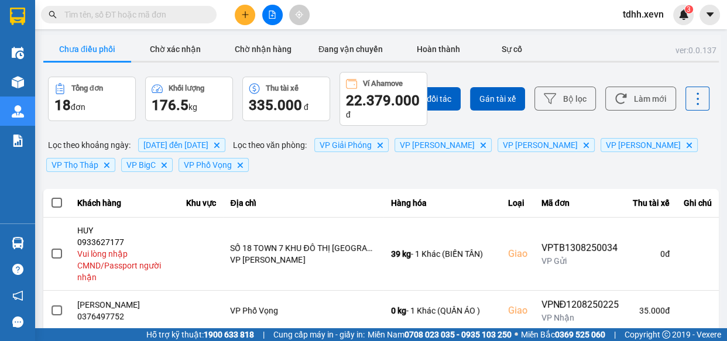
click at [386, 81] on div "Ví Ahamove" at bounding box center [383, 84] width 40 height 8
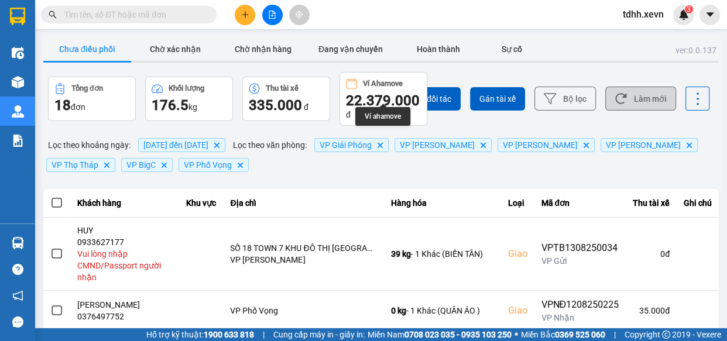
click at [639, 95] on button "Làm mới" at bounding box center [640, 99] width 71 height 24
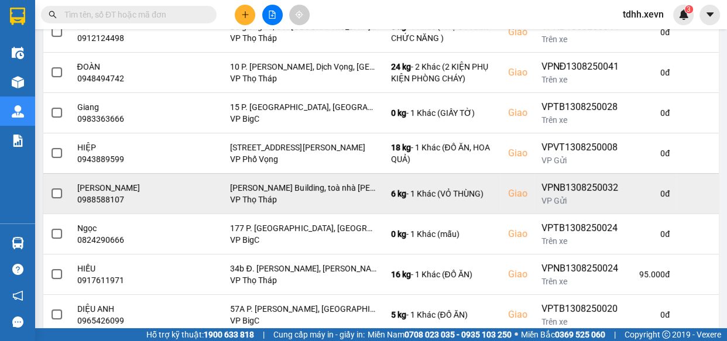
scroll to position [352, 0]
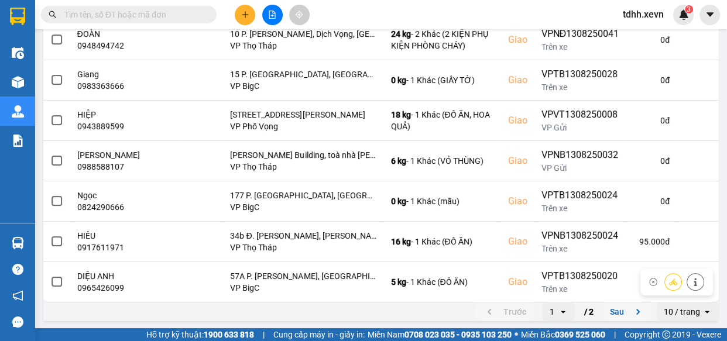
click at [618, 306] on button "Sau" at bounding box center [627, 312] width 49 height 18
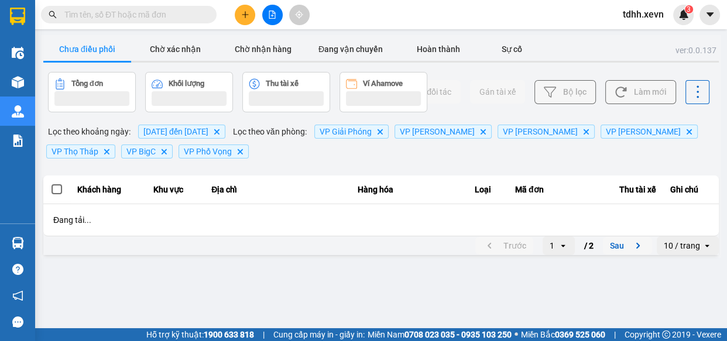
scroll to position [0, 0]
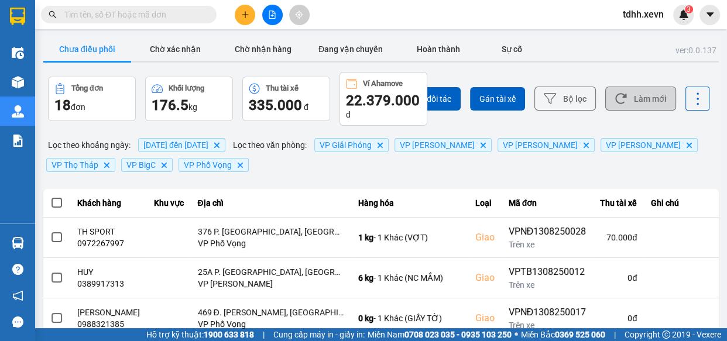
click at [639, 101] on button "Làm mới" at bounding box center [640, 99] width 71 height 24
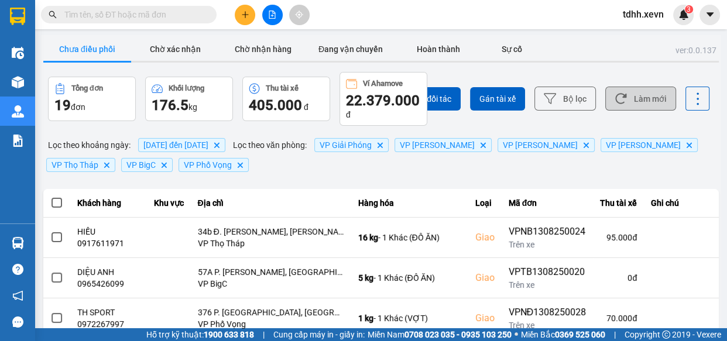
click at [642, 98] on button "Làm mới" at bounding box center [640, 99] width 71 height 24
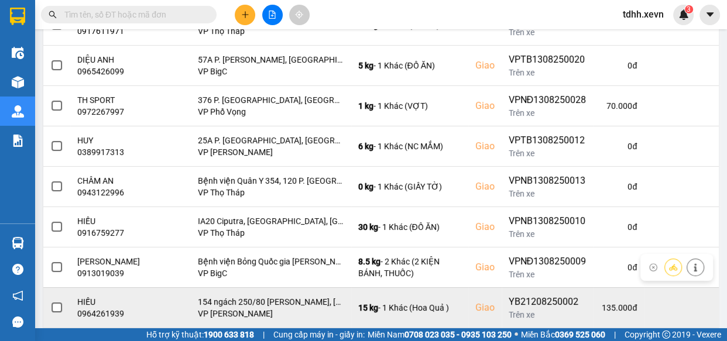
scroll to position [289, 0]
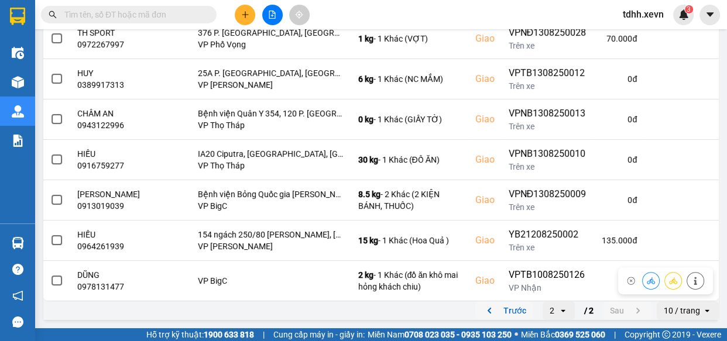
click at [505, 307] on button "Trước" at bounding box center [504, 311] width 58 height 18
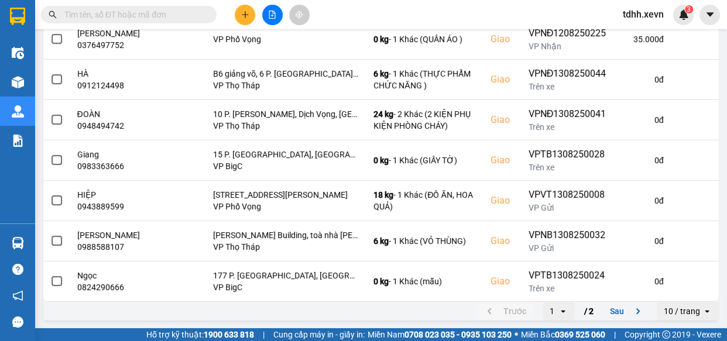
scroll to position [0, 0]
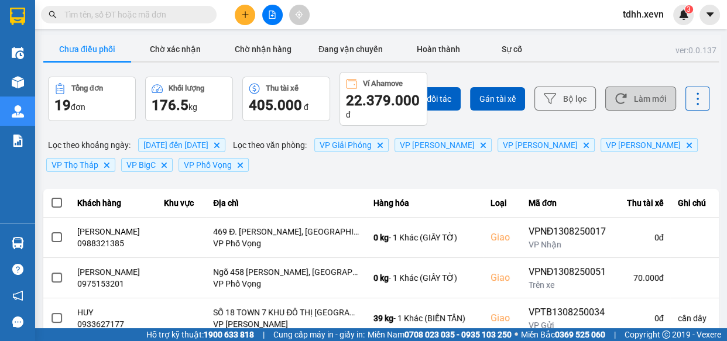
click at [621, 94] on button "Làm mới" at bounding box center [640, 99] width 71 height 24
click at [629, 105] on button "Làm mới" at bounding box center [640, 99] width 71 height 24
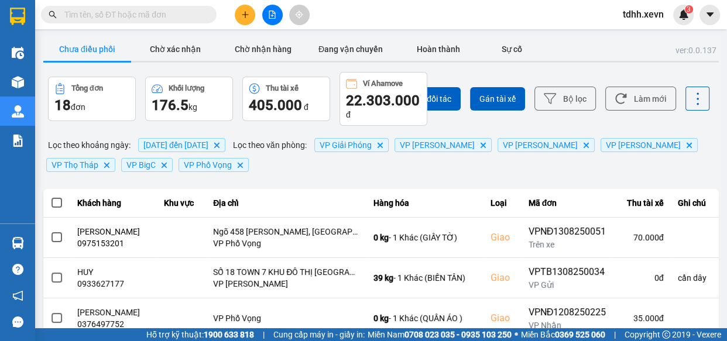
click at [584, 114] on div "Chọn đối tác Gán tài xế Bộ lọc Làm mới" at bounding box center [544, 99] width 331 height 54
click at [629, 102] on button "Làm mới" at bounding box center [640, 99] width 71 height 24
click at [638, 101] on button "Làm mới" at bounding box center [640, 99] width 71 height 24
click at [159, 18] on input "text" at bounding box center [133, 14] width 138 height 13
paste input "0975705887"
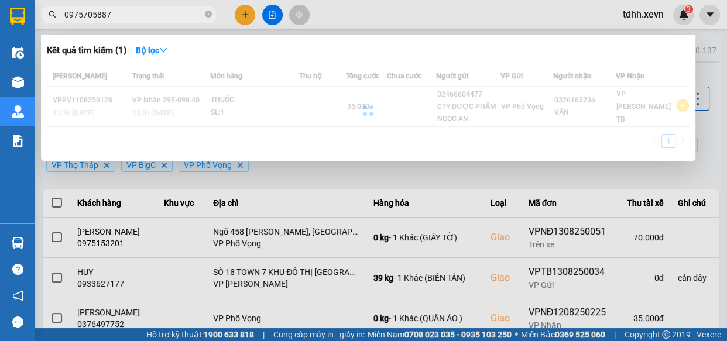
type input "0975705887"
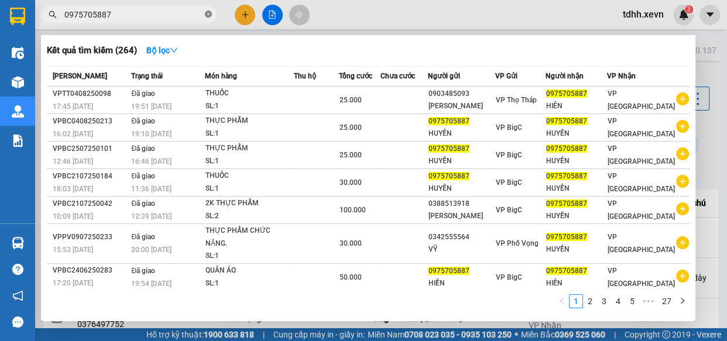
click at [207, 12] on icon "close-circle" at bounding box center [208, 14] width 7 height 7
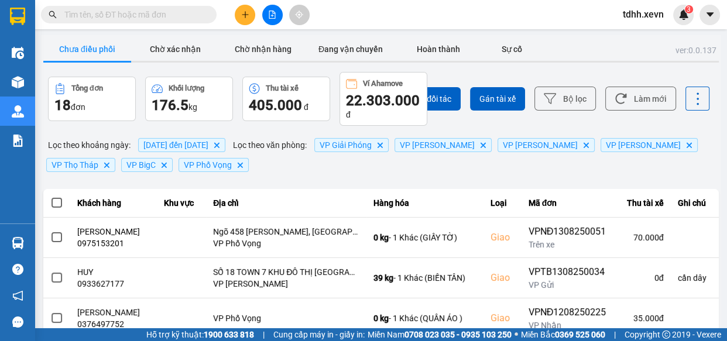
click at [144, 12] on input "text" at bounding box center [133, 14] width 138 height 13
paste input "0975705887"
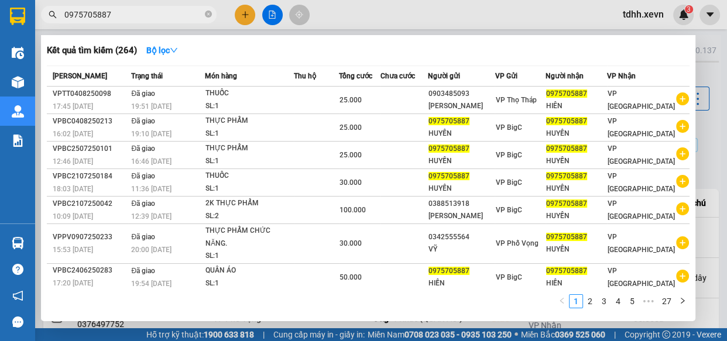
click at [148, 5] on div at bounding box center [363, 170] width 727 height 341
click at [146, 10] on input "0975705887" at bounding box center [133, 14] width 138 height 13
paste input "339383668"
click at [146, 10] on input "0975705887" at bounding box center [133, 14] width 138 height 13
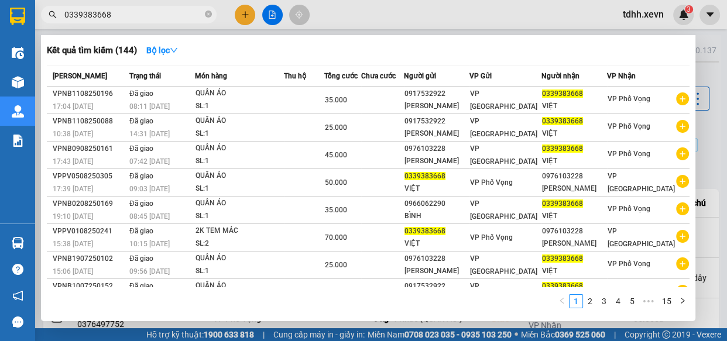
type input "0339383668"
click at [207, 13] on icon "close-circle" at bounding box center [208, 14] width 7 height 7
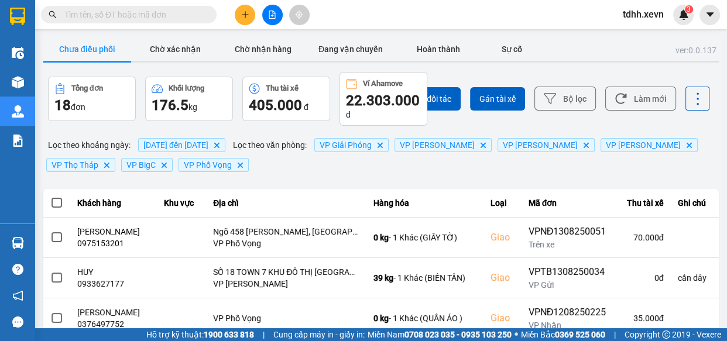
click at [169, 14] on input "text" at bounding box center [133, 14] width 138 height 13
paste input "0339383668"
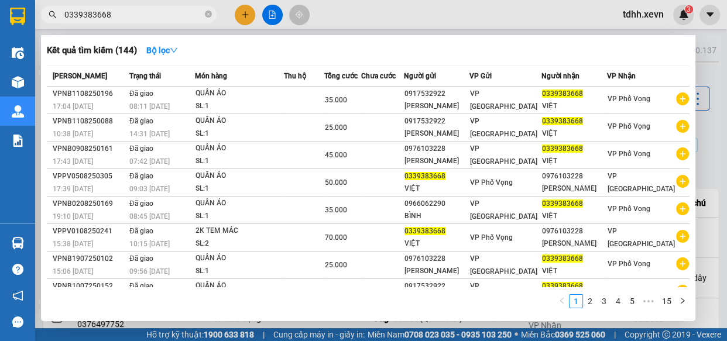
type input "0339383668"
drag, startPoint x: 390, startPoint y: 13, endPoint x: 255, endPoint y: 32, distance: 137.0
click at [389, 13] on div at bounding box center [363, 170] width 727 height 341
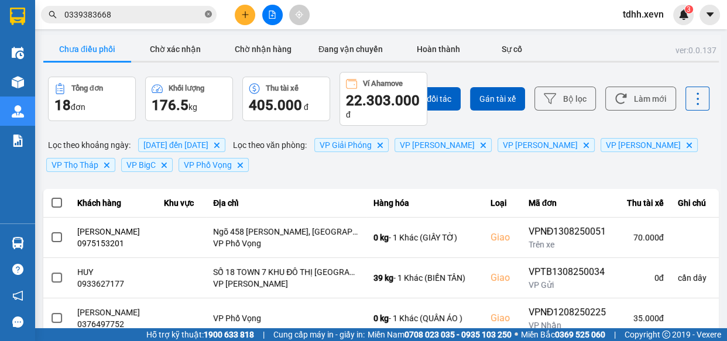
click at [208, 13] on icon "close-circle" at bounding box center [208, 14] width 7 height 7
click at [646, 100] on button "Làm mới" at bounding box center [640, 99] width 71 height 24
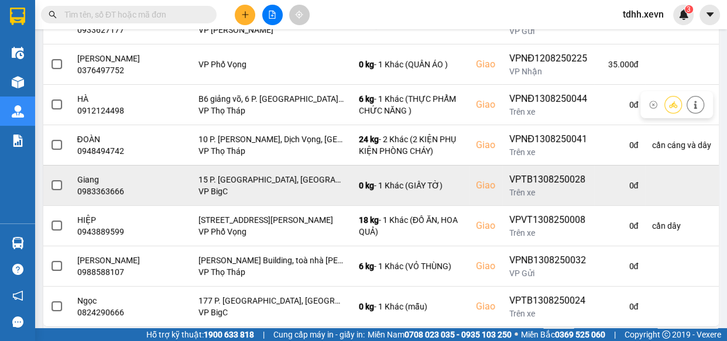
scroll to position [348, 0]
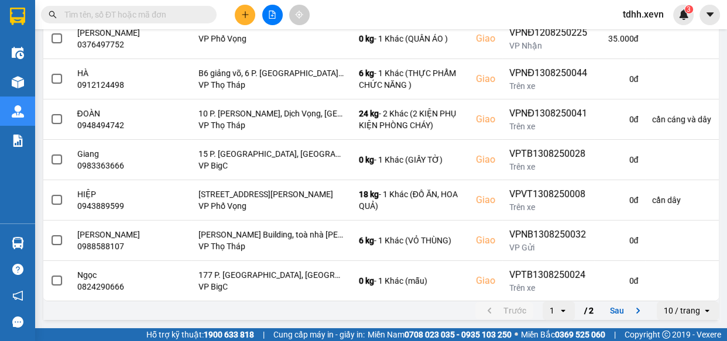
click at [136, 15] on input "text" at bounding box center [133, 14] width 138 height 13
paste input "0912529449"
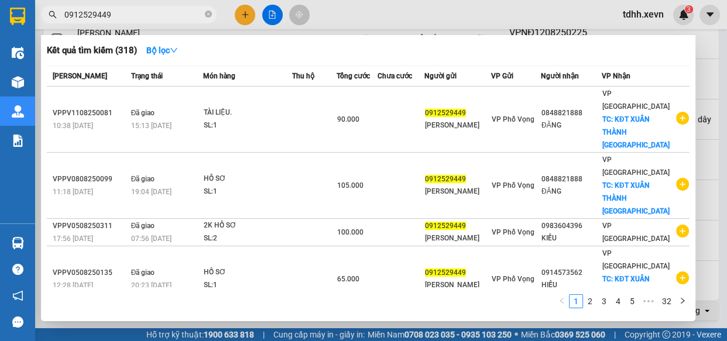
type input "0912529449"
click at [209, 13] on icon "close-circle" at bounding box center [208, 14] width 7 height 7
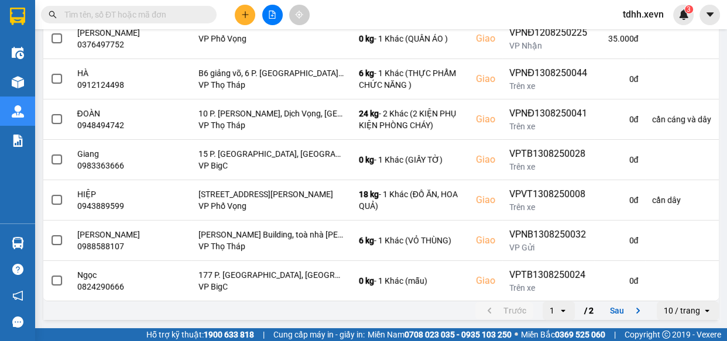
click at [171, 6] on span at bounding box center [129, 15] width 176 height 18
click at [170, 13] on input "text" at bounding box center [133, 14] width 138 height 13
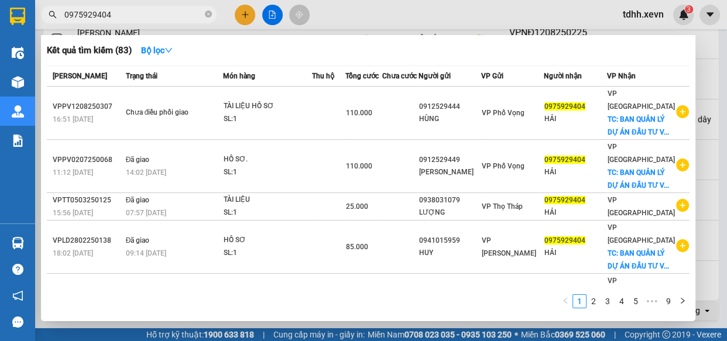
type input "0975929404"
click at [210, 16] on icon "close-circle" at bounding box center [208, 14] width 7 height 7
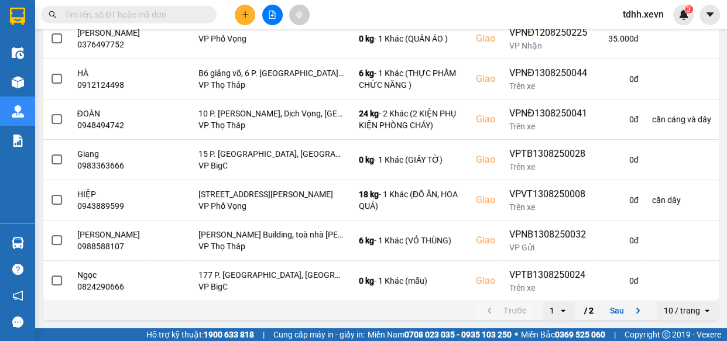
drag, startPoint x: 178, startPoint y: 18, endPoint x: 176, endPoint y: 12, distance: 6.1
click at [177, 18] on input "text" at bounding box center [133, 14] width 138 height 13
paste input "0973387244"
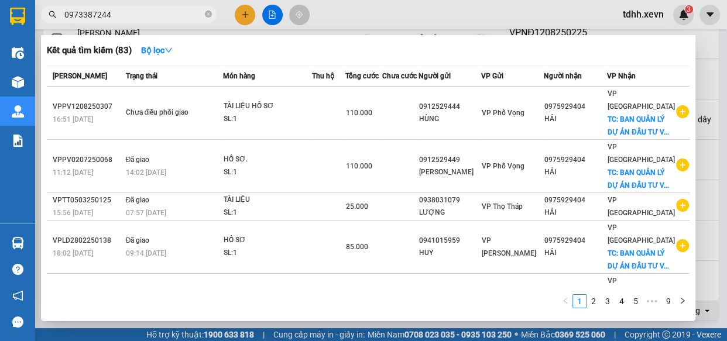
type input "0973387244"
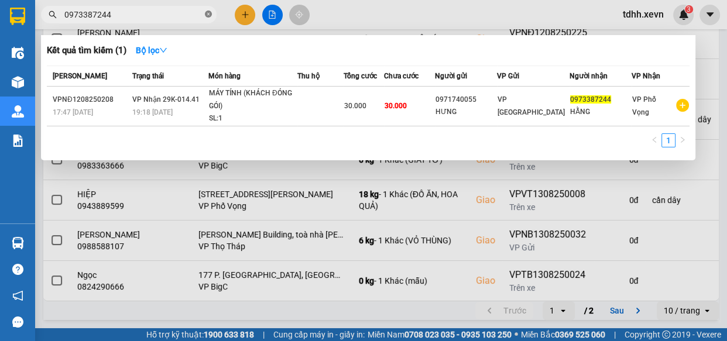
click at [208, 13] on icon "close-circle" at bounding box center [208, 14] width 7 height 7
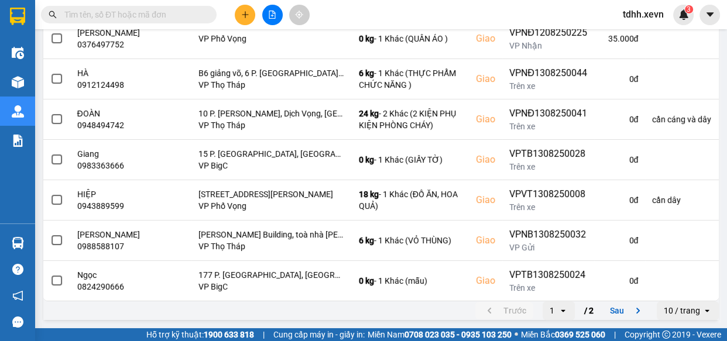
scroll to position [0, 0]
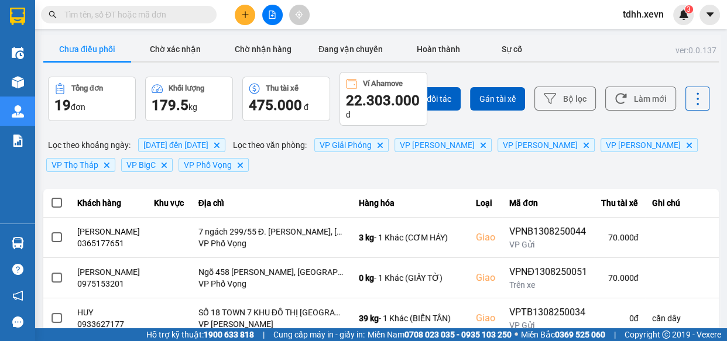
click at [635, 84] on div "Chọn đối tác Gán tài xế Bộ lọc Làm mới" at bounding box center [544, 99] width 331 height 54
click at [640, 96] on button "Làm mới" at bounding box center [640, 99] width 71 height 24
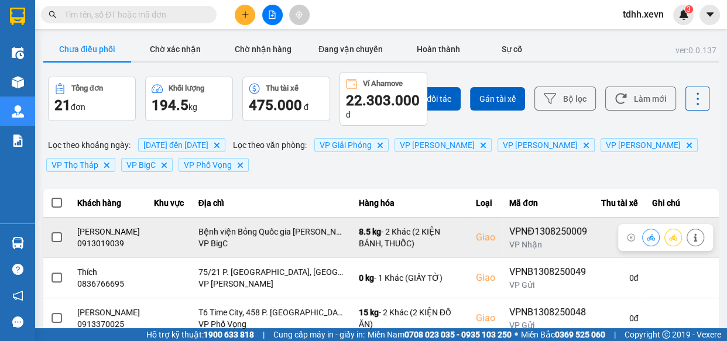
click at [105, 243] on div "0913019039" at bounding box center [108, 244] width 63 height 12
copy div "0913019039"
click at [693, 235] on button at bounding box center [695, 237] width 16 height 20
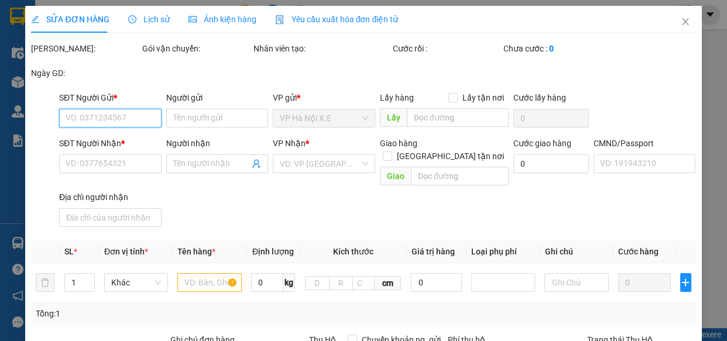
type input "0948005426"
type input "[PERSON_NAME]"
type input "0913019039"
type input "[PERSON_NAME]"
checkbox input "true"
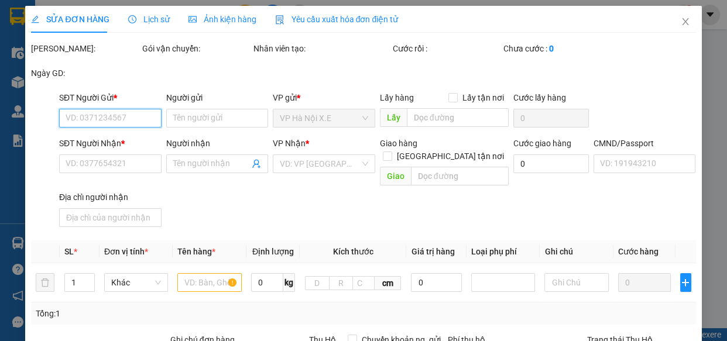
type input "Bệnh viện Bỏng Quốc gia [PERSON_NAME], 263 Đ. [GEOGRAPHIC_DATA], P. [GEOGRAPHIC…"
type input "036191008522 [PERSON_NAME]"
type input "cần dây"
type input "150.000"
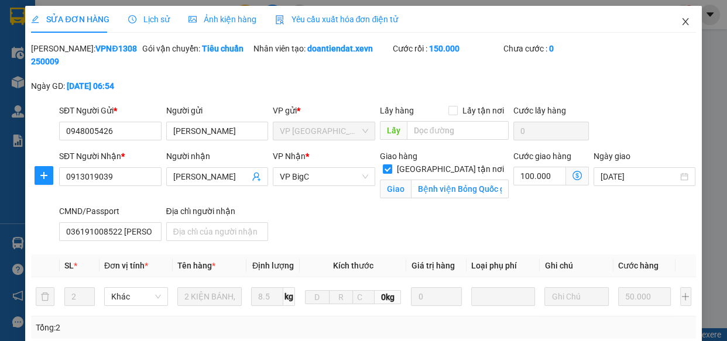
click at [683, 19] on span "Close" at bounding box center [685, 22] width 33 height 33
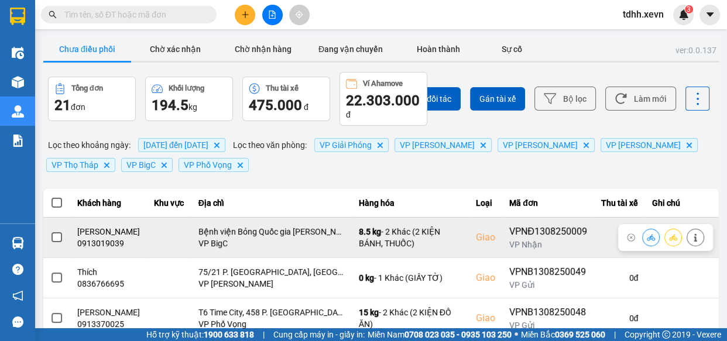
click at [647, 236] on icon at bounding box center [651, 238] width 8 height 8
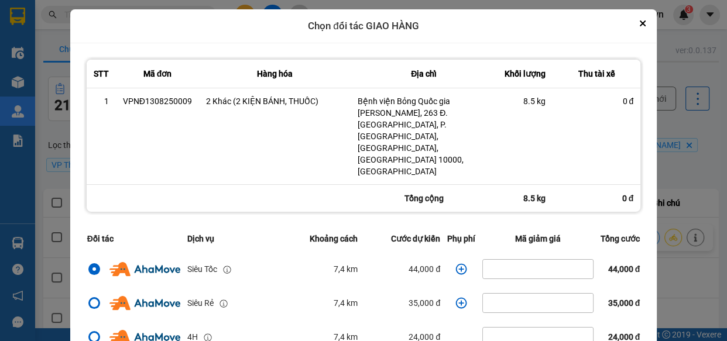
click at [455, 263] on icon "dialog" at bounding box center [461, 269] width 12 height 12
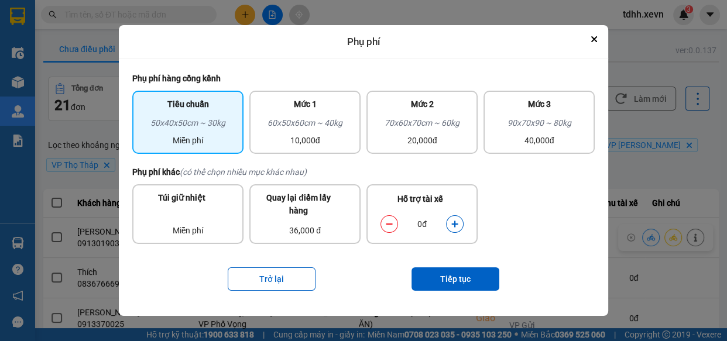
drag, startPoint x: 307, startPoint y: 134, endPoint x: 343, endPoint y: 183, distance: 60.3
click at [310, 134] on div "10,000đ" at bounding box center [304, 140] width 97 height 13
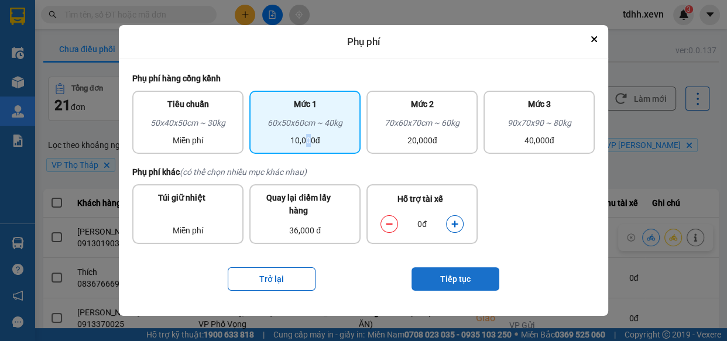
click at [480, 277] on button "Tiếp tục" at bounding box center [456, 279] width 88 height 23
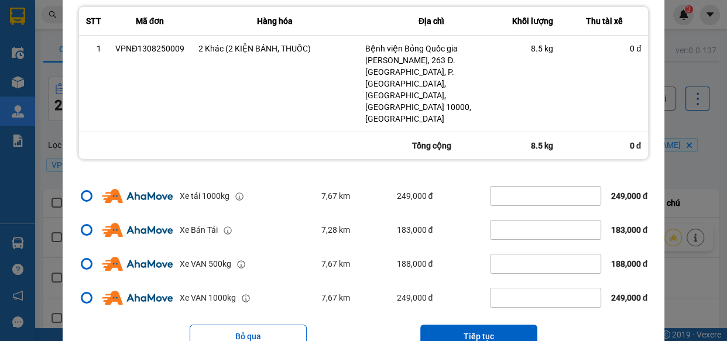
scroll to position [59, 0]
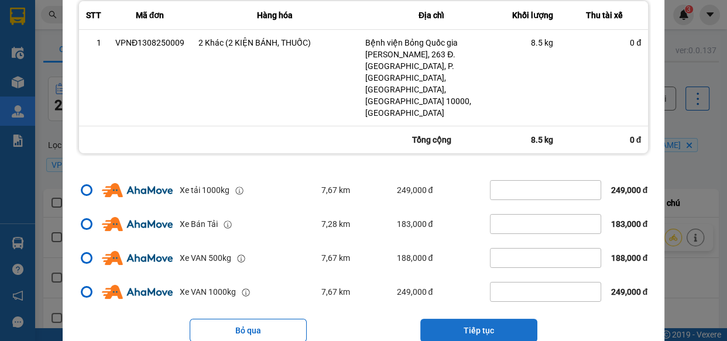
click at [473, 319] on button "Tiếp tục" at bounding box center [478, 330] width 117 height 23
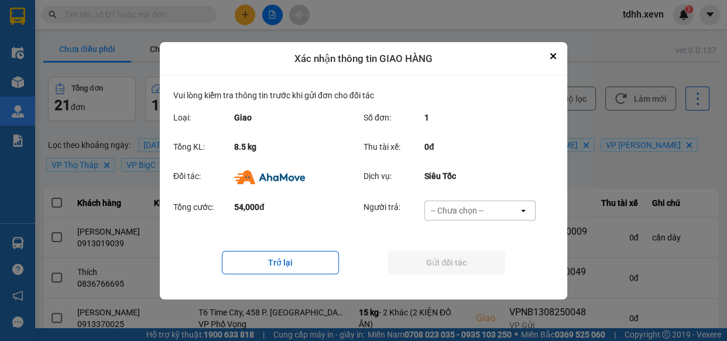
scroll to position [0, 0]
click at [481, 208] on div "-- Chưa chọn --" at bounding box center [457, 211] width 53 height 12
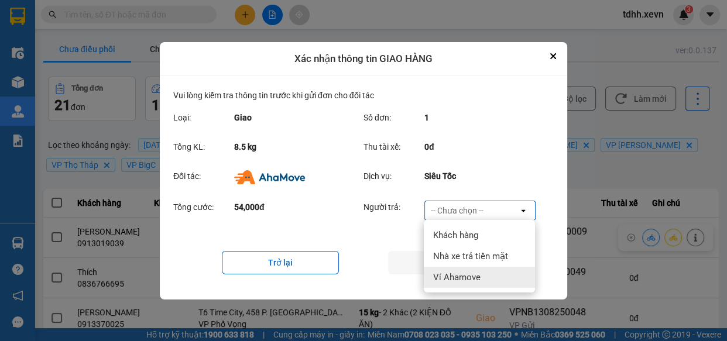
click at [481, 278] on div "Ví Ahamove" at bounding box center [479, 277] width 111 height 21
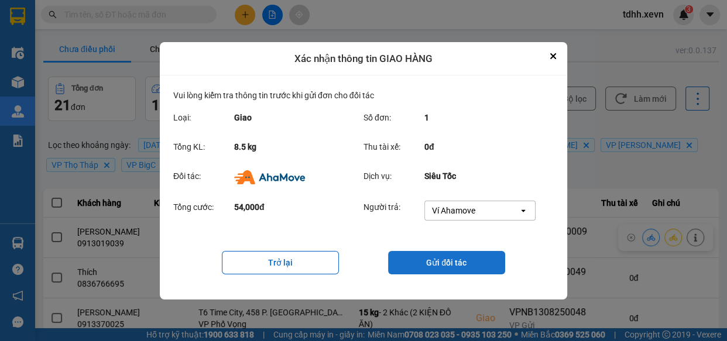
click at [435, 263] on button "Gửi đối tác" at bounding box center [446, 262] width 117 height 23
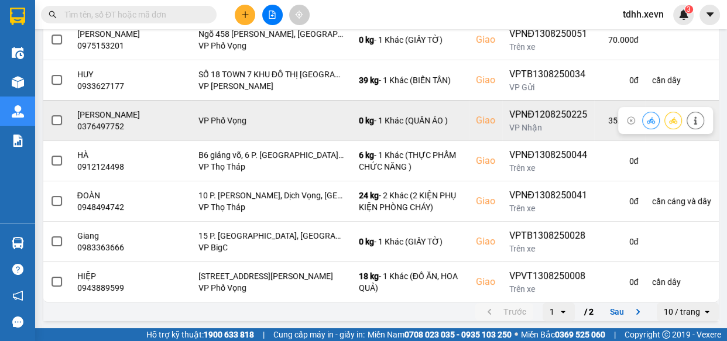
scroll to position [357, 0]
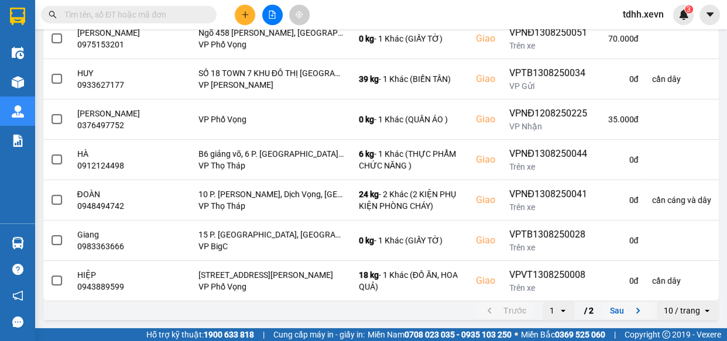
click at [615, 315] on button "Sau" at bounding box center [627, 311] width 49 height 18
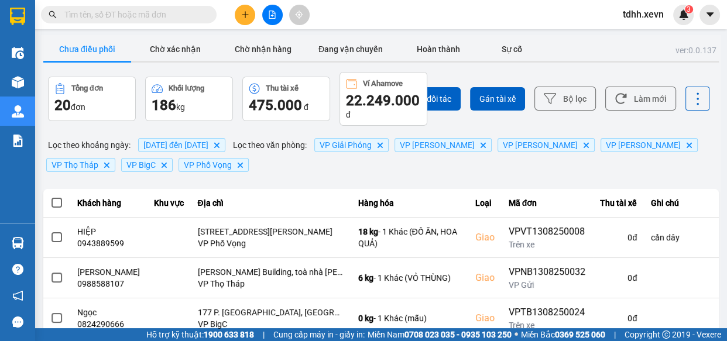
scroll to position [328, 0]
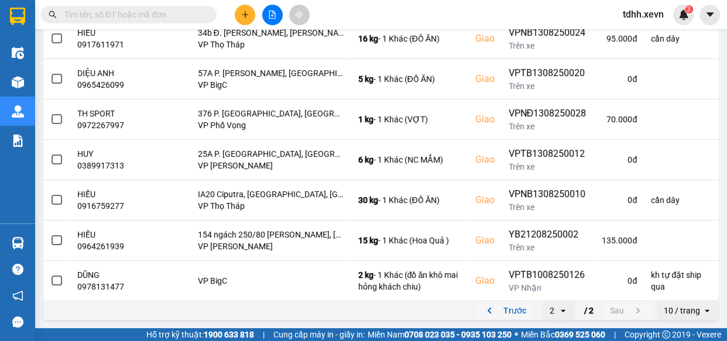
click at [498, 313] on button "Trước" at bounding box center [504, 311] width 58 height 18
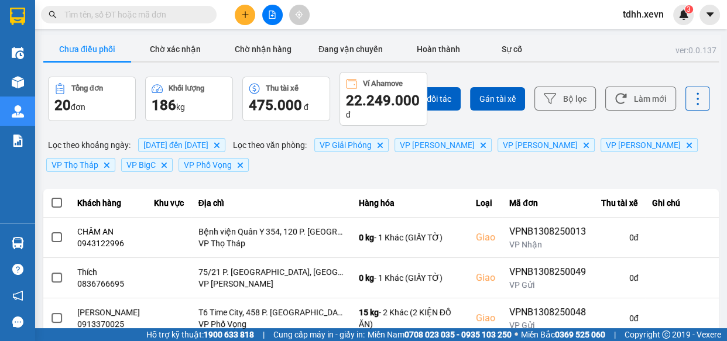
click at [178, 16] on input "text" at bounding box center [133, 14] width 138 height 13
paste input "0941986566"
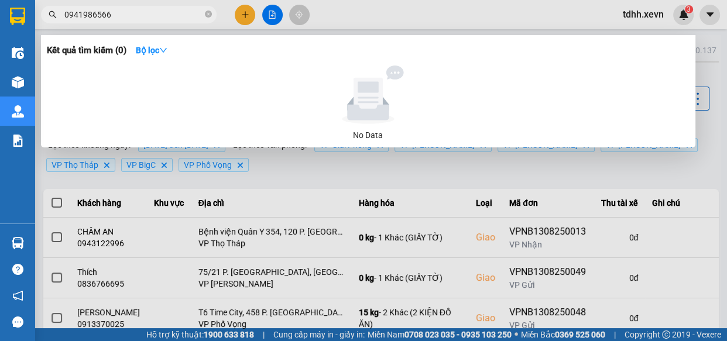
click at [167, 15] on input "0941986566" at bounding box center [133, 14] width 138 height 13
paste input "14013234"
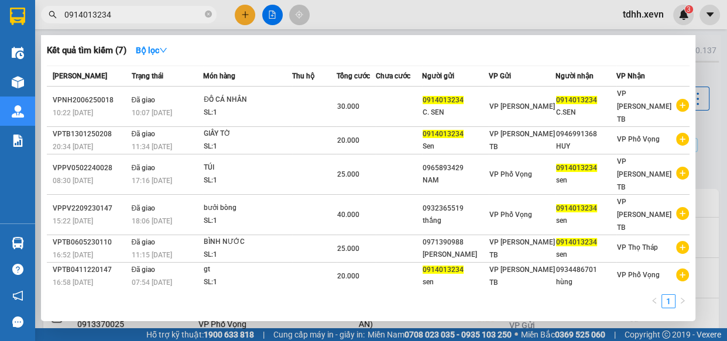
click at [153, 9] on input "0914013234" at bounding box center [133, 14] width 138 height 13
paste input "356873355"
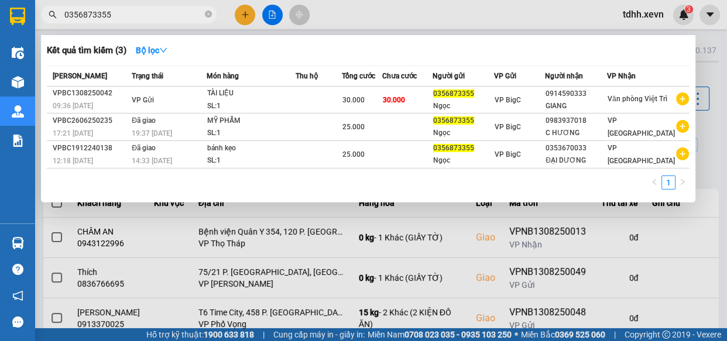
click at [188, 16] on input "0356873355" at bounding box center [133, 14] width 138 height 13
paste input "912207678"
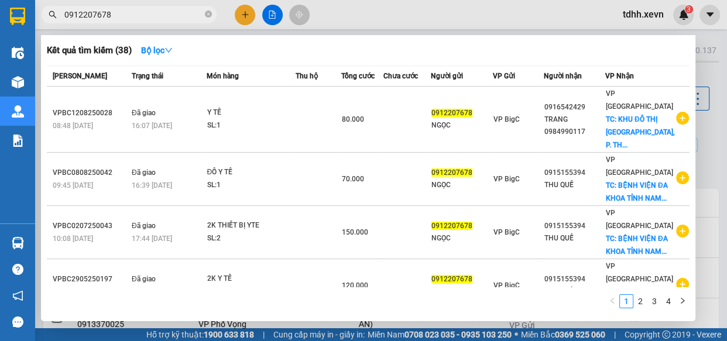
type input "0912207678"
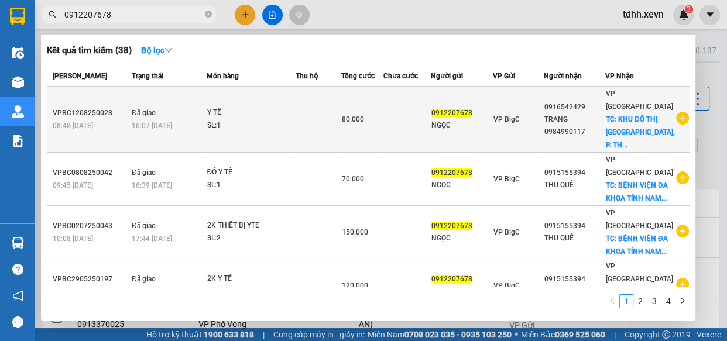
click at [414, 104] on td at bounding box center [407, 120] width 48 height 66
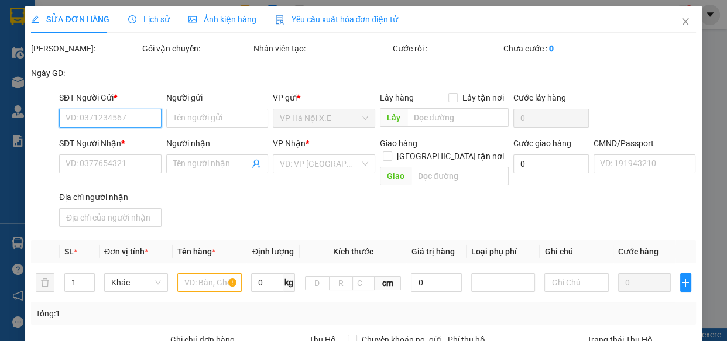
type input "0912207678"
type input "NGỌC"
type input "0916542429"
type input "TRANG 0984990117"
checkbox input "true"
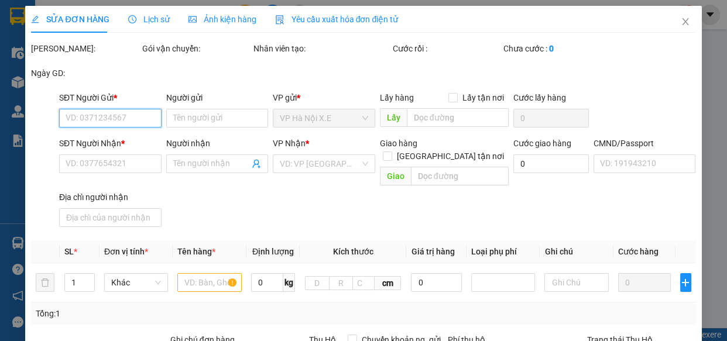
type input "KHU ĐÔ THỊ [GEOGRAPHIC_DATA], P. [GEOGRAPHIC_DATA]"
type input "55.000"
type input "036098010662 [PERSON_NAME] PHỐ BẾN [GEOGRAPHIC_DATA]"
type input "80.000"
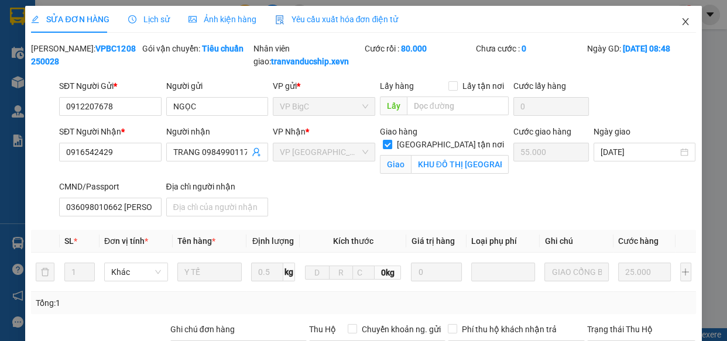
click at [681, 23] on icon "close" at bounding box center [685, 21] width 9 height 9
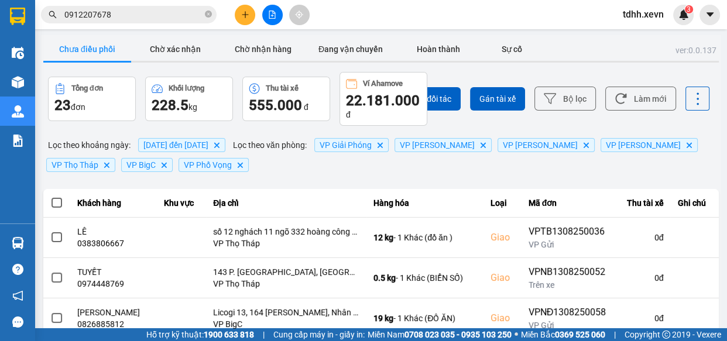
click at [155, 16] on input "0912207678" at bounding box center [133, 14] width 138 height 13
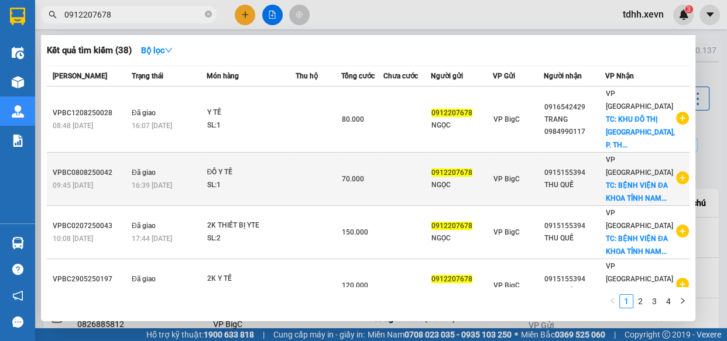
click at [418, 177] on td at bounding box center [407, 179] width 48 height 53
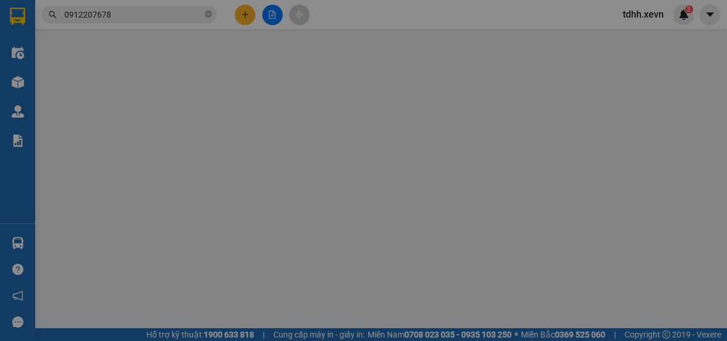
type input "0912207678"
type input "NGỌC"
type input "0915155394"
type input "THU QUẾ"
checkbox input "true"
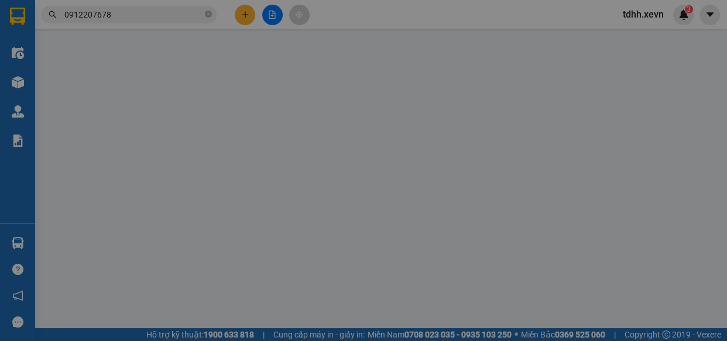
type input "BỆNH VIỆN ĐA KHOA TỈNH [GEOGRAPHIC_DATA] THỊ [GEOGRAPHIC_DATA] [GEOGRAPHIC_DATA]"
type input "35.000"
type input "ĐỆ A THỌ SHIP"
type input "70.000"
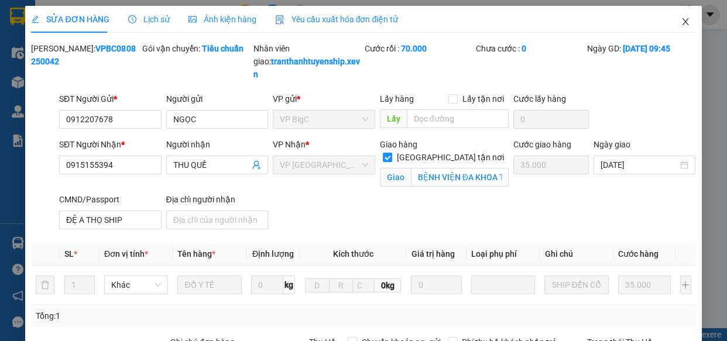
drag, startPoint x: 680, startPoint y: 17, endPoint x: 578, endPoint y: 30, distance: 103.3
click at [681, 17] on icon "close" at bounding box center [685, 21] width 9 height 9
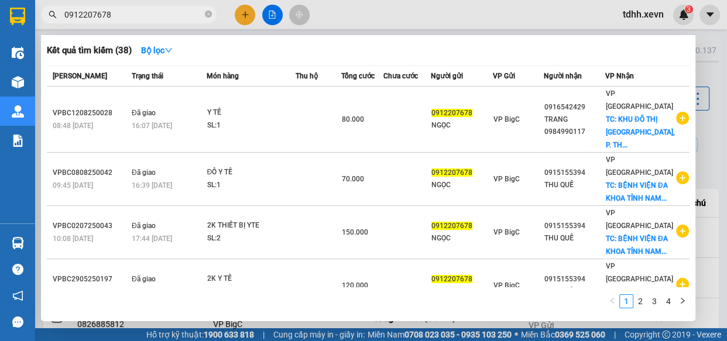
click at [157, 15] on input "0912207678" at bounding box center [133, 14] width 138 height 13
click at [207, 16] on icon "close-circle" at bounding box center [208, 14] width 7 height 7
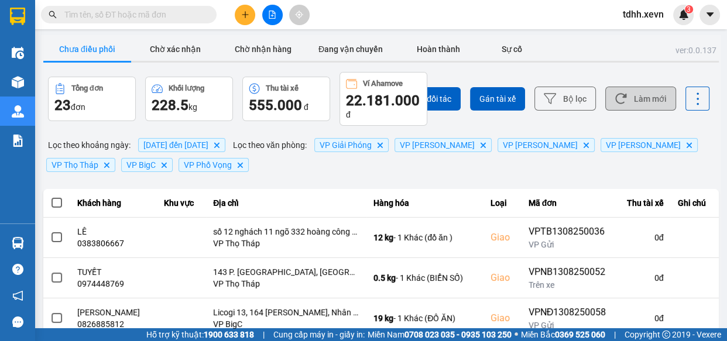
click at [642, 88] on button "Làm mới" at bounding box center [640, 99] width 71 height 24
click at [629, 97] on button "Làm mới" at bounding box center [640, 99] width 71 height 24
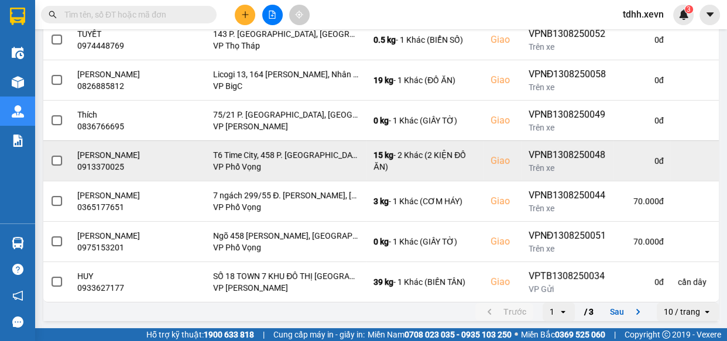
scroll to position [328, 0]
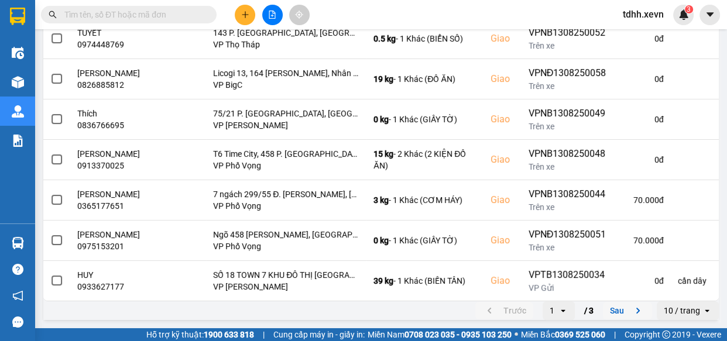
click at [610, 311] on button "Sau" at bounding box center [627, 311] width 49 height 18
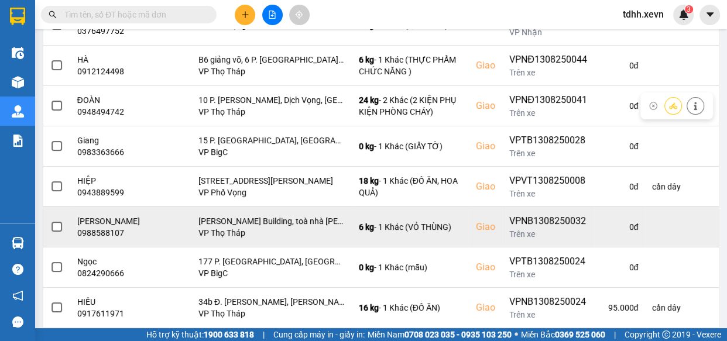
scroll to position [338, 0]
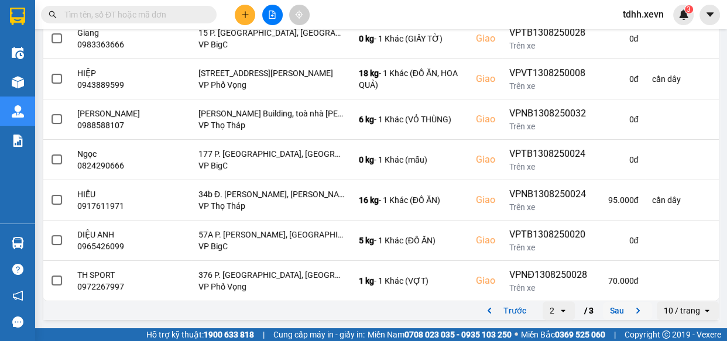
click at [609, 309] on button "Sau" at bounding box center [627, 311] width 49 height 18
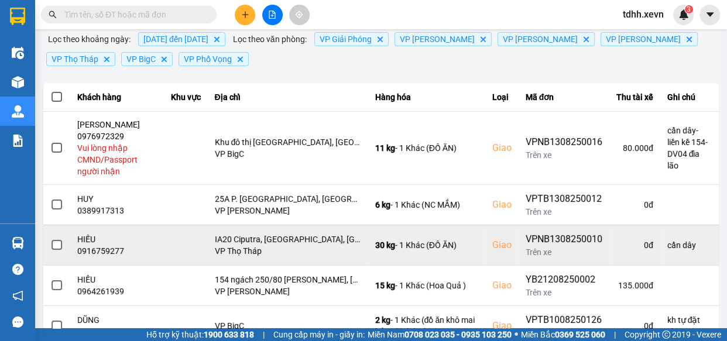
scroll to position [151, 0]
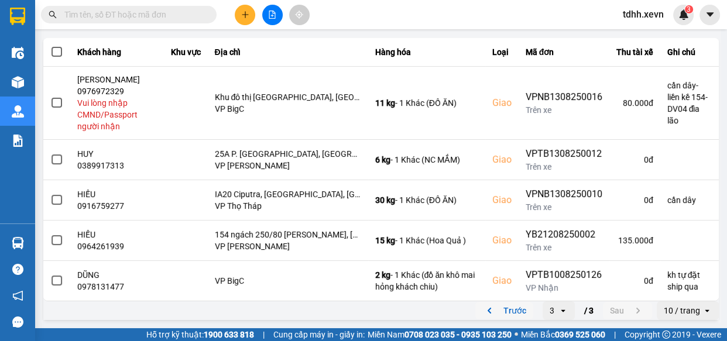
click at [516, 309] on button "Trước" at bounding box center [504, 311] width 58 height 18
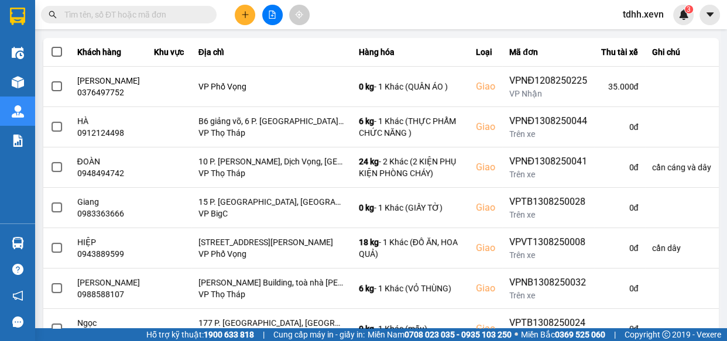
scroll to position [0, 0]
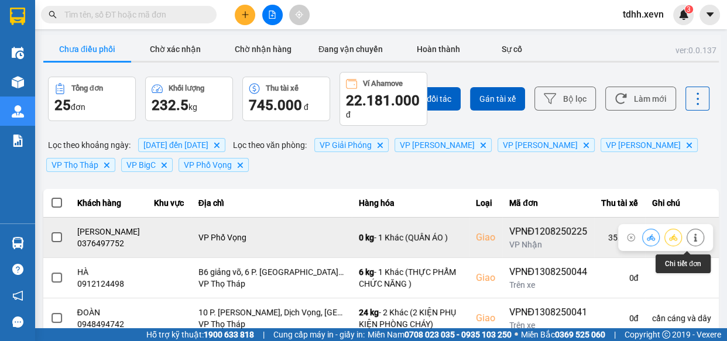
click at [691, 242] on icon at bounding box center [695, 238] width 8 height 8
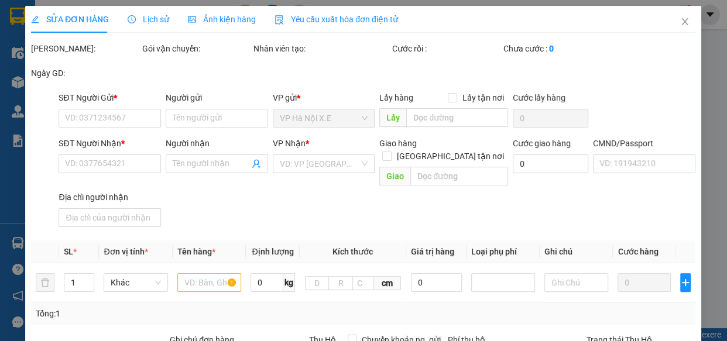
type input "0829140307"
type input "[PERSON_NAME]"
type input "0376497752"
type input "[PERSON_NAME]"
type input "036191006384 THU HOÀI"
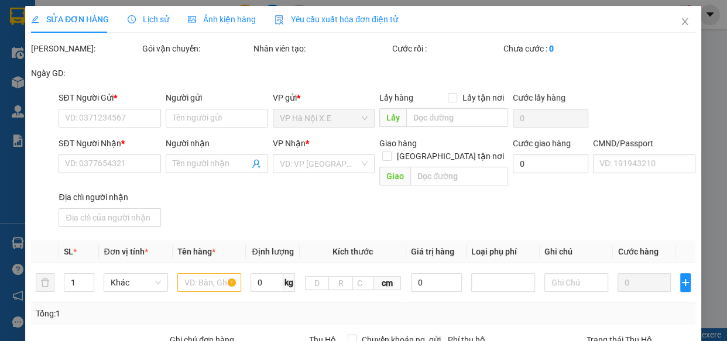
type input "35.000"
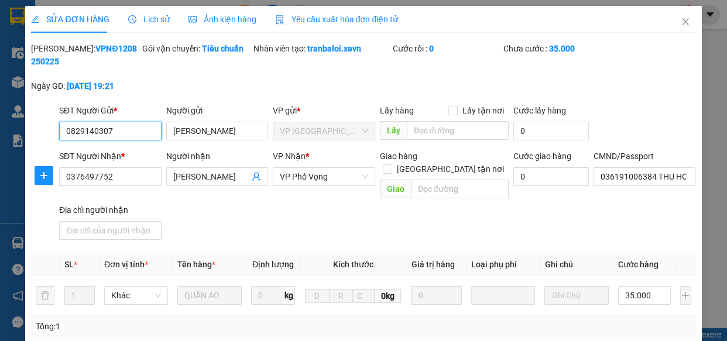
click at [132, 16] on icon "clock-circle" at bounding box center [132, 19] width 8 height 8
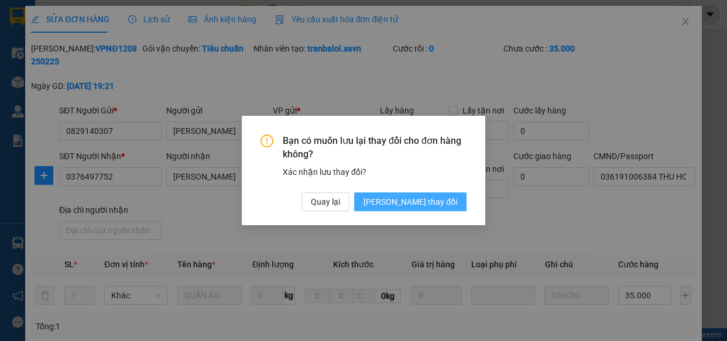
drag, startPoint x: 429, startPoint y: 199, endPoint x: 433, endPoint y: 175, distance: 24.3
click at [428, 200] on span "[PERSON_NAME] thay đổi" at bounding box center [411, 202] width 94 height 13
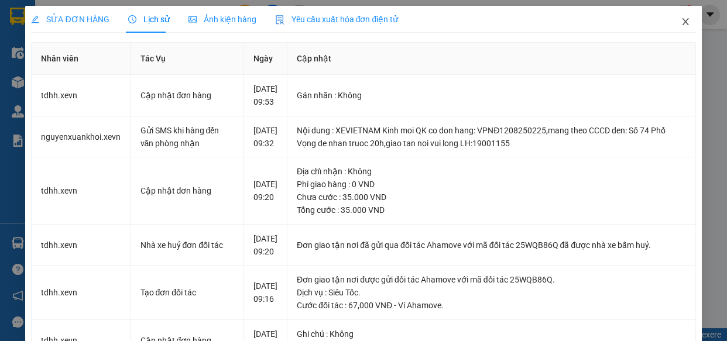
click at [682, 22] on icon "close" at bounding box center [685, 21] width 6 height 7
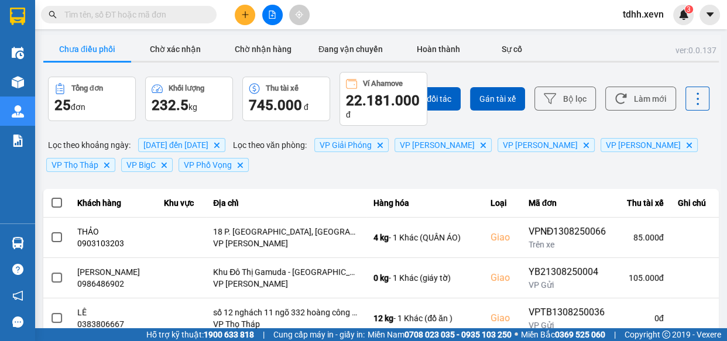
drag, startPoint x: 96, startPoint y: 47, endPoint x: 121, endPoint y: 49, distance: 24.7
click at [96, 48] on button "Chưa điều phối" at bounding box center [87, 48] width 88 height 23
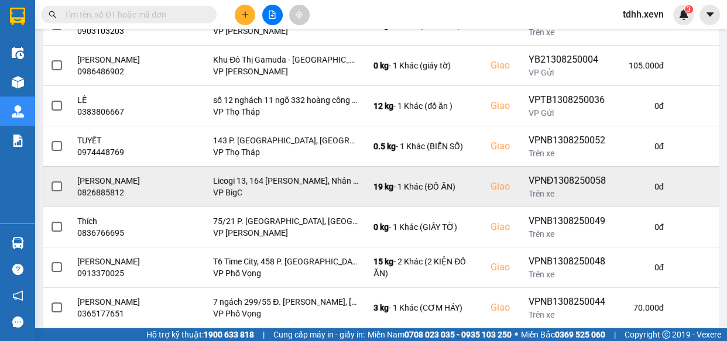
scroll to position [328, 0]
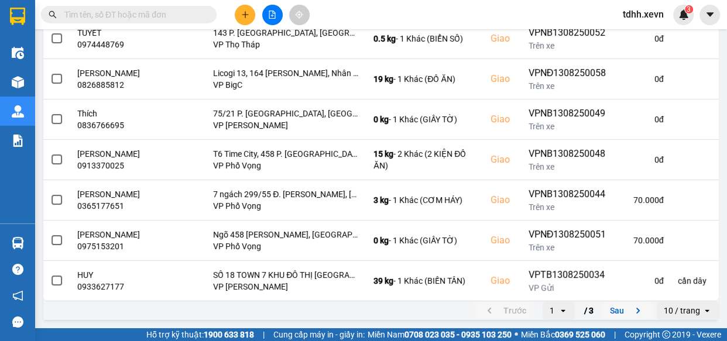
click at [621, 310] on button "Sau" at bounding box center [627, 311] width 49 height 18
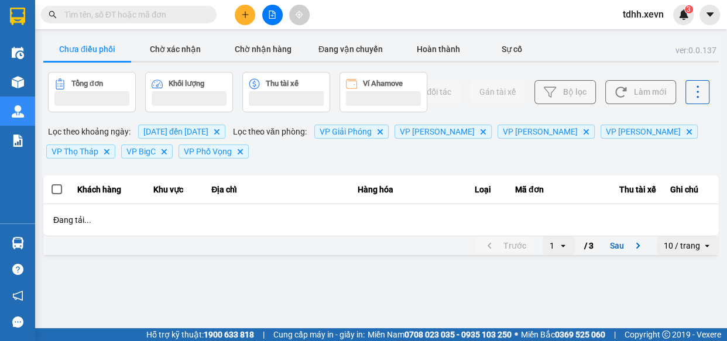
scroll to position [0, 0]
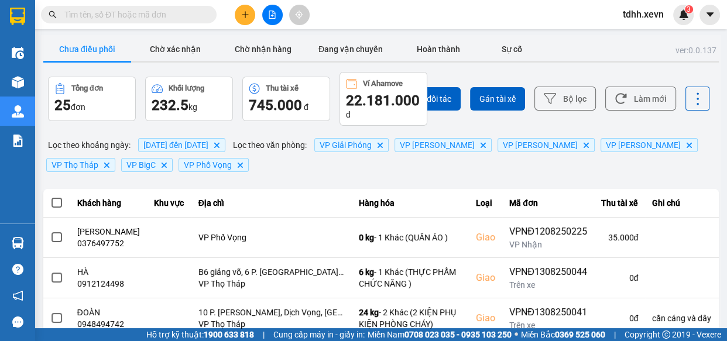
click at [157, 16] on input "text" at bounding box center [133, 14] width 138 height 13
paste input "0961738064"
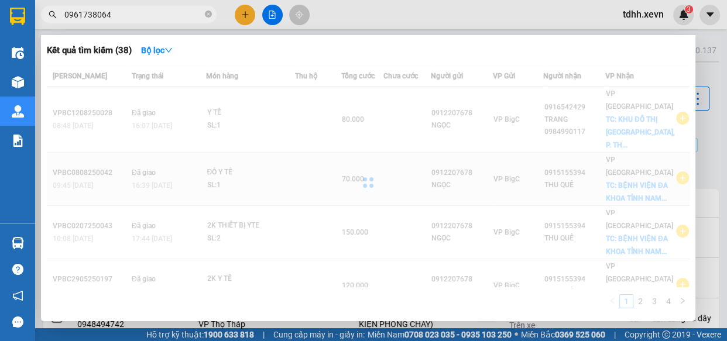
type input "0961738064"
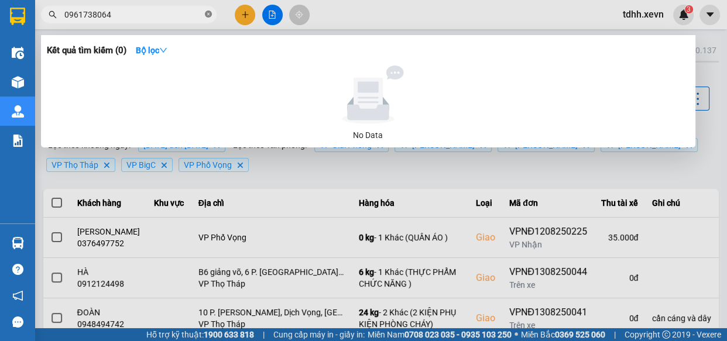
click at [207, 13] on icon "close-circle" at bounding box center [208, 14] width 7 height 7
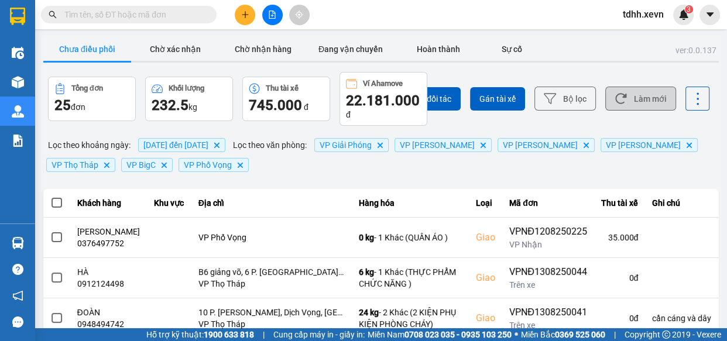
click at [642, 95] on button "Làm mới" at bounding box center [640, 99] width 71 height 24
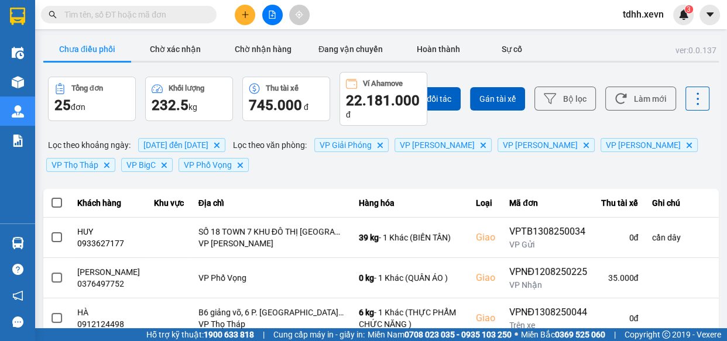
click at [158, 17] on input "text" at bounding box center [133, 14] width 138 height 13
paste input "0974472152"
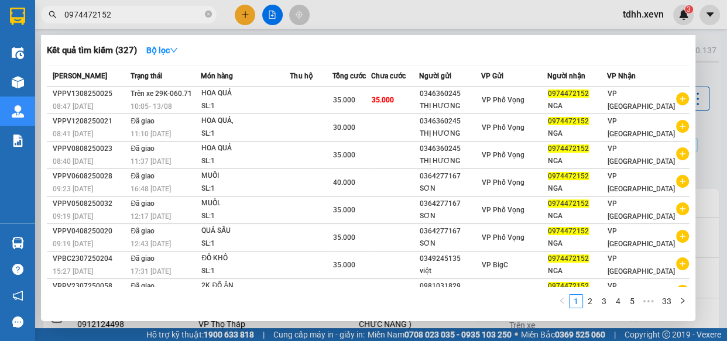
type input "0974472152"
click at [210, 14] on icon "close-circle" at bounding box center [208, 14] width 7 height 7
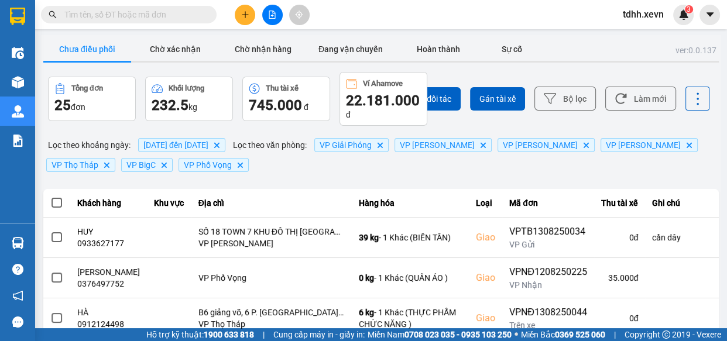
click at [625, 105] on button "Làm mới" at bounding box center [640, 99] width 71 height 24
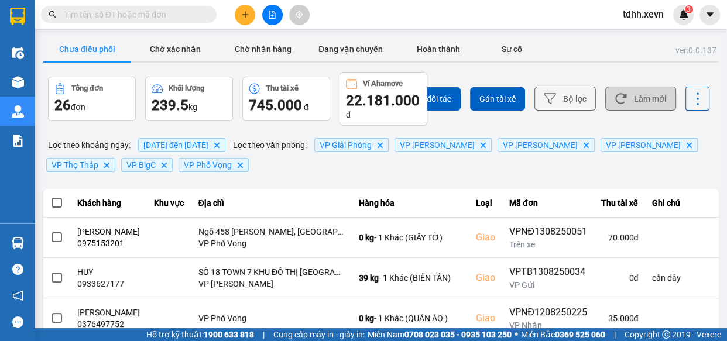
click at [640, 94] on button "Làm mới" at bounding box center [640, 99] width 71 height 24
click at [654, 94] on button "Làm mới" at bounding box center [640, 99] width 71 height 24
click at [628, 106] on button "Làm mới" at bounding box center [640, 99] width 71 height 24
click at [640, 94] on button "Làm mới" at bounding box center [640, 99] width 71 height 24
click at [133, 15] on input "text" at bounding box center [133, 14] width 138 height 13
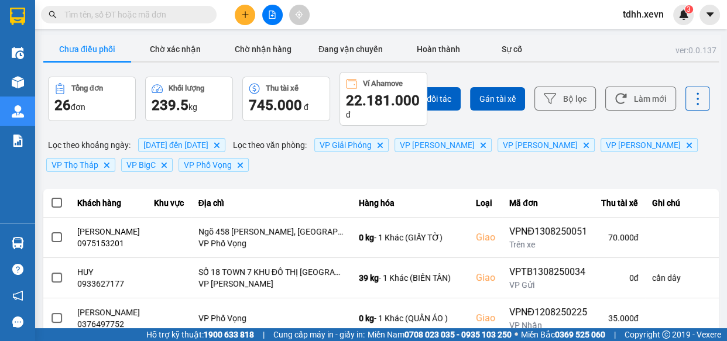
paste input "0888383330"
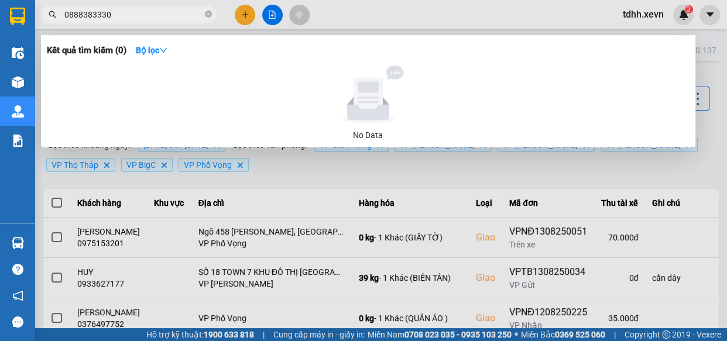
type input "0888383330"
click at [205, 12] on icon "close-circle" at bounding box center [208, 14] width 7 height 7
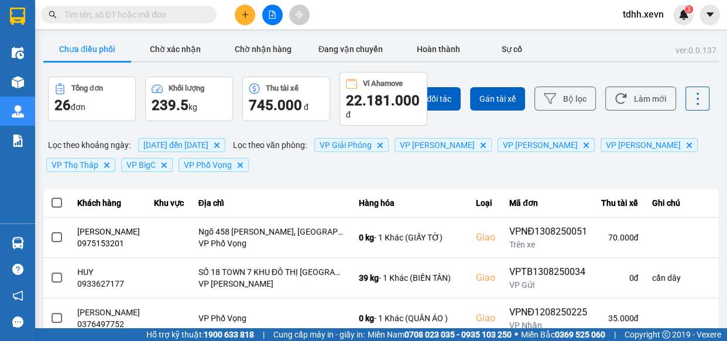
click at [168, 12] on input "text" at bounding box center [133, 14] width 138 height 13
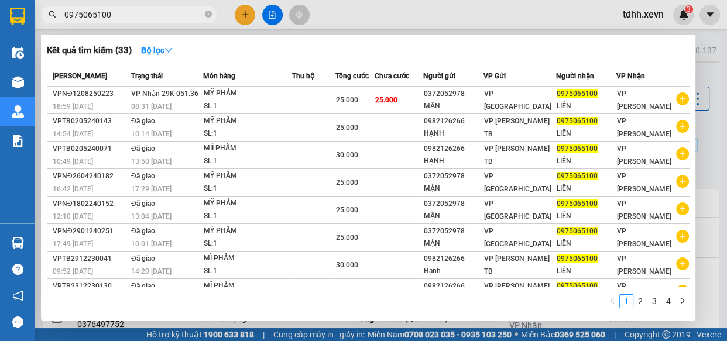
click at [166, 17] on input "0975065100" at bounding box center [133, 14] width 138 height 13
paste input "89163236"
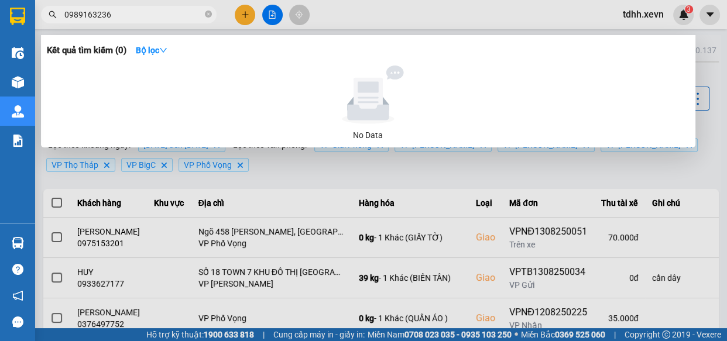
click at [169, 9] on input "0989163236" at bounding box center [133, 14] width 138 height 13
click at [163, 15] on input "0989163236" at bounding box center [133, 14] width 138 height 13
click at [162, 15] on input "0989163236" at bounding box center [133, 14] width 138 height 13
paste input "886901694"
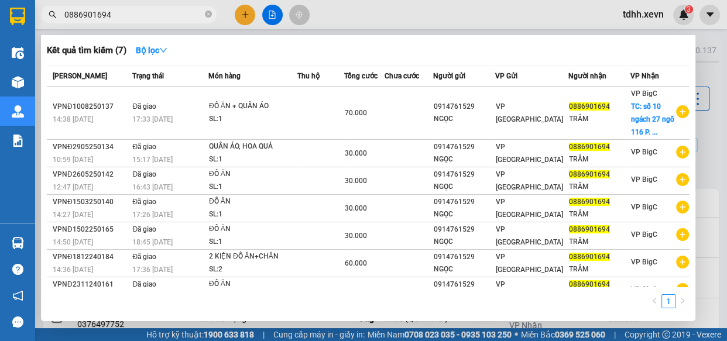
click at [414, 20] on div at bounding box center [363, 170] width 727 height 341
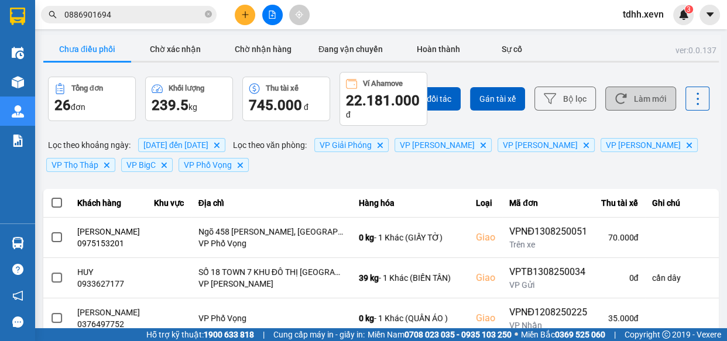
click at [645, 91] on button "Làm mới" at bounding box center [640, 99] width 71 height 24
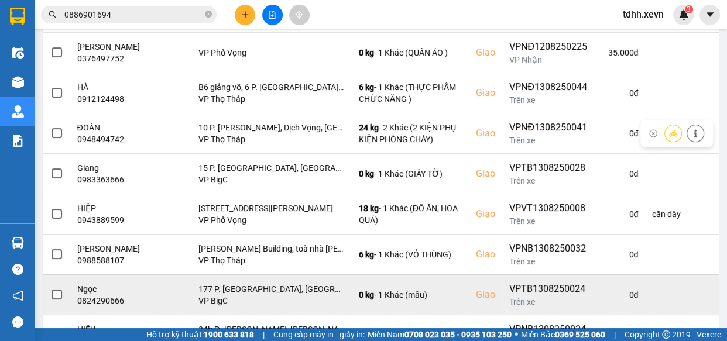
scroll to position [338, 0]
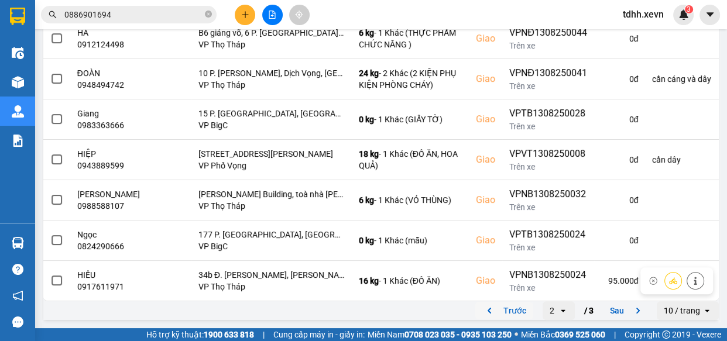
click at [492, 311] on button "Trước" at bounding box center [504, 311] width 58 height 18
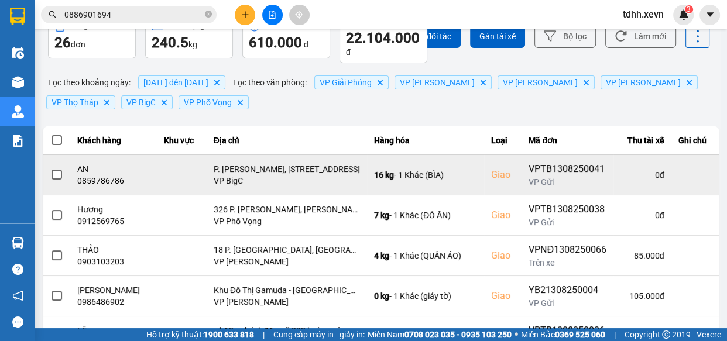
scroll to position [9, 0]
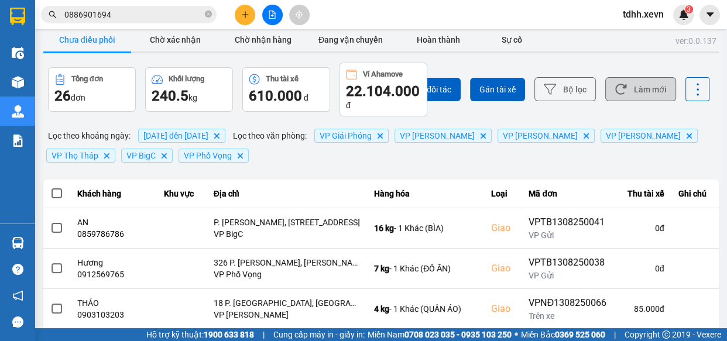
click at [634, 99] on button "Làm mới" at bounding box center [640, 89] width 71 height 24
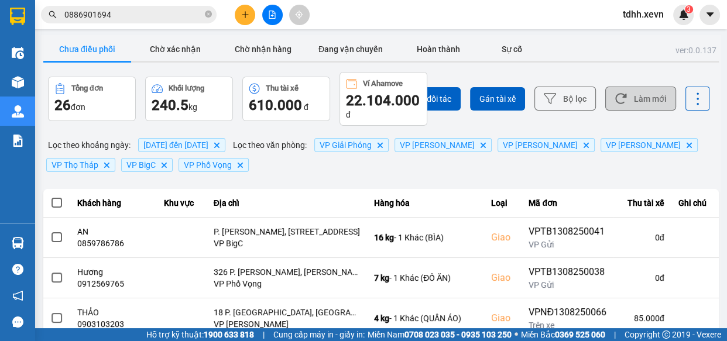
click at [629, 93] on button "Làm mới" at bounding box center [640, 99] width 71 height 24
click at [146, 18] on input "0886901694" at bounding box center [133, 14] width 138 height 13
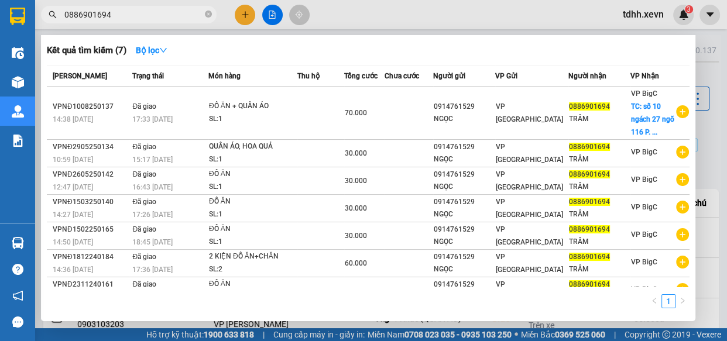
click at [146, 18] on input "0886901694" at bounding box center [133, 14] width 138 height 13
paste input "56298236"
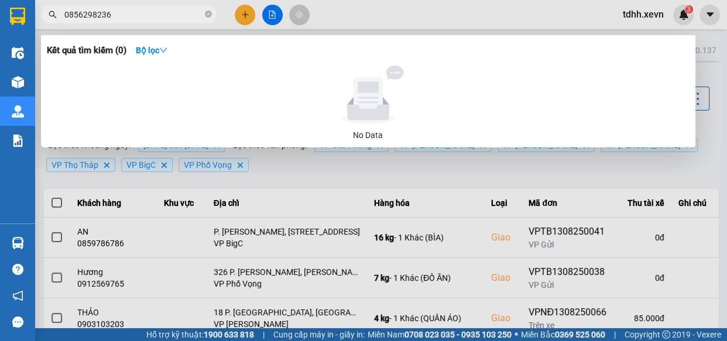
click at [163, 13] on input "0856298236" at bounding box center [133, 14] width 138 height 13
paste input "977898313"
type input "0977898313"
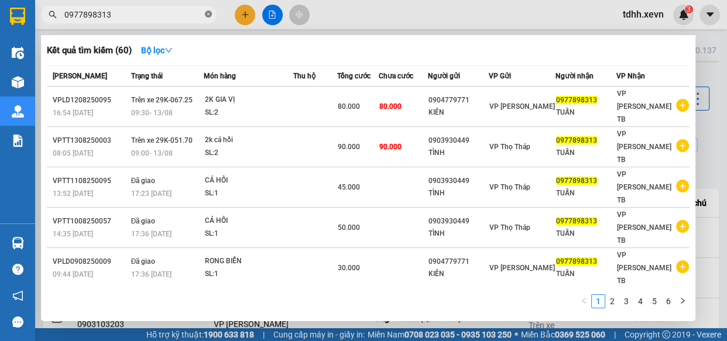
click at [207, 13] on icon "close-circle" at bounding box center [208, 14] width 7 height 7
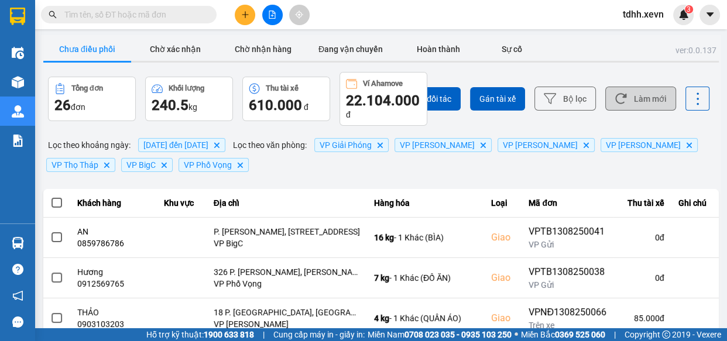
click at [642, 94] on button "Làm mới" at bounding box center [640, 99] width 71 height 24
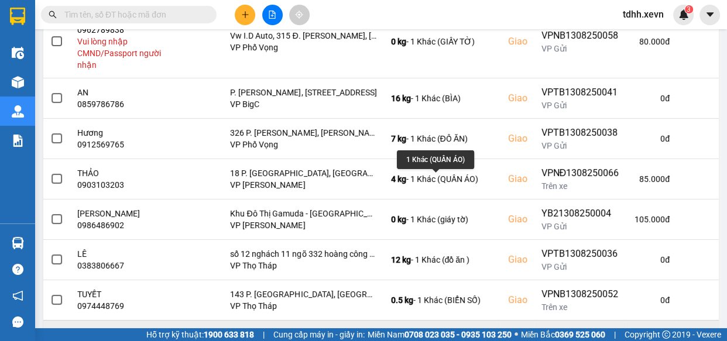
scroll to position [362, 0]
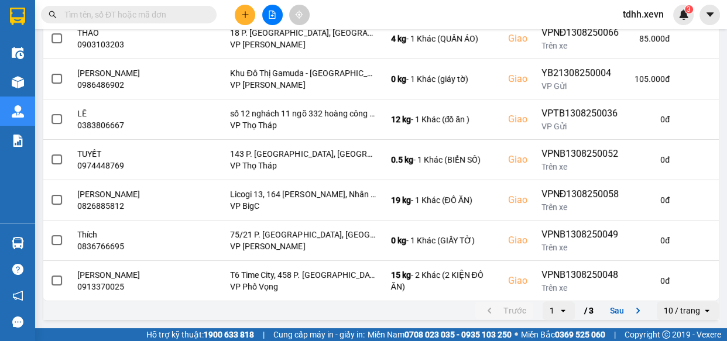
click at [605, 311] on button "Sau" at bounding box center [627, 311] width 49 height 18
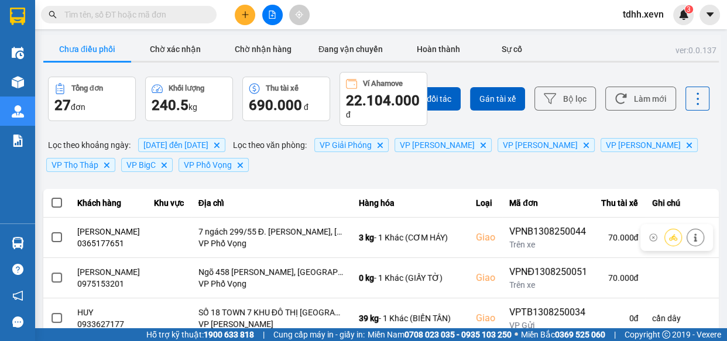
scroll to position [348, 0]
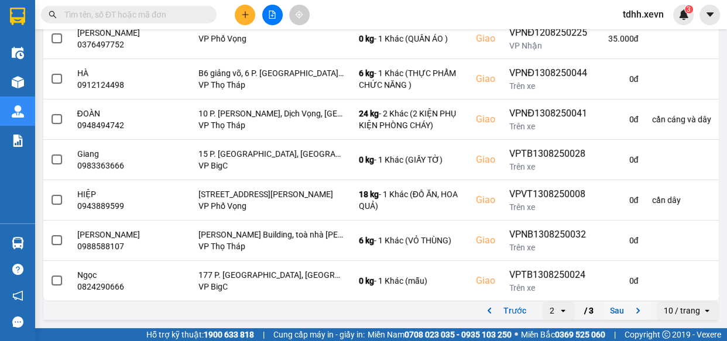
click at [611, 308] on button "Sau" at bounding box center [627, 311] width 49 height 18
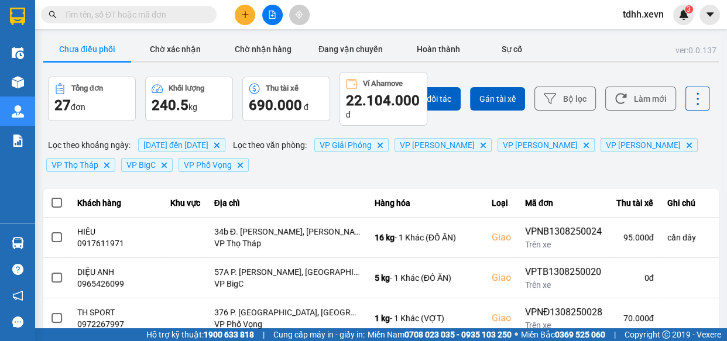
scroll to position [231, 0]
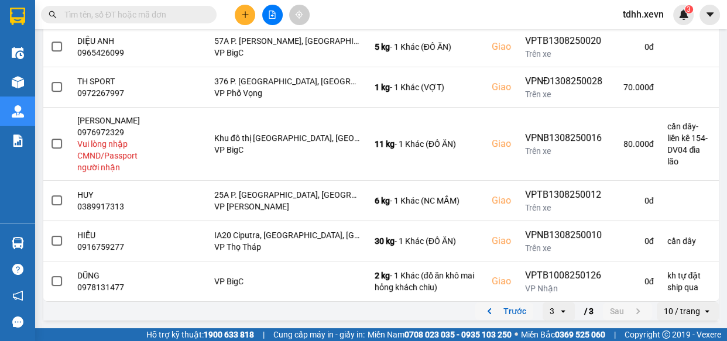
click at [506, 310] on button "Trước" at bounding box center [504, 312] width 58 height 18
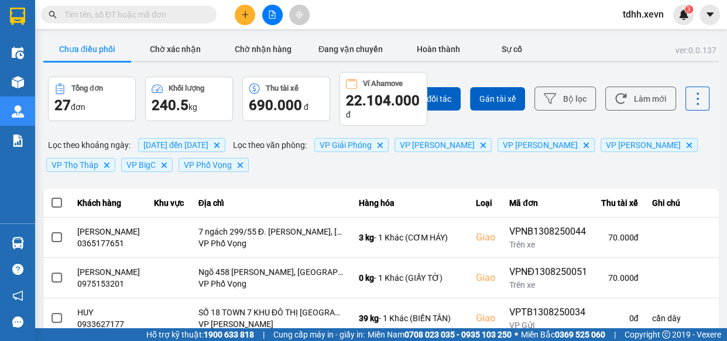
click at [181, 17] on input "text" at bounding box center [133, 14] width 138 height 13
paste input "0949797889"
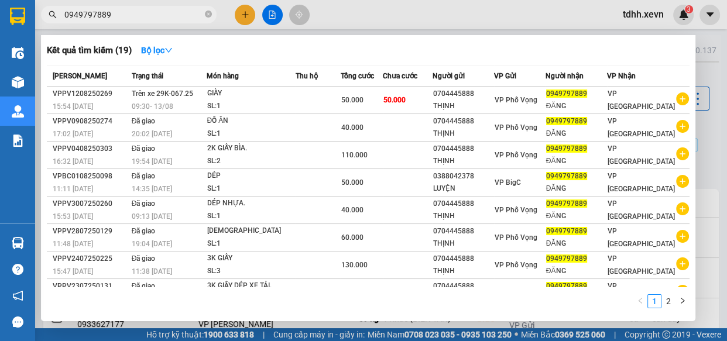
type input "0949797889"
click at [381, 13] on div at bounding box center [363, 170] width 727 height 341
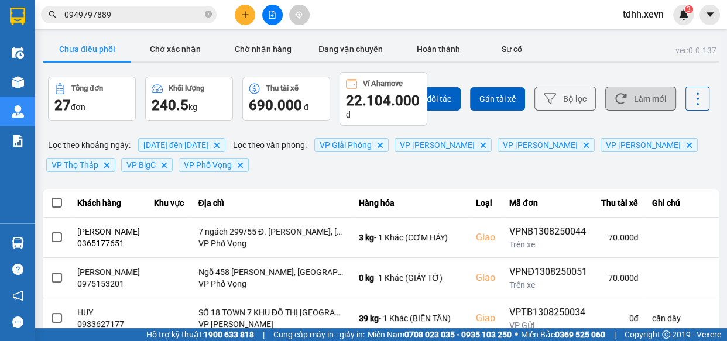
click at [621, 99] on button "Làm mới" at bounding box center [640, 99] width 71 height 24
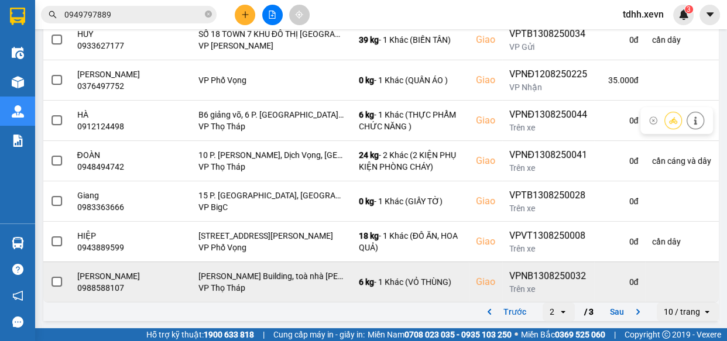
scroll to position [357, 0]
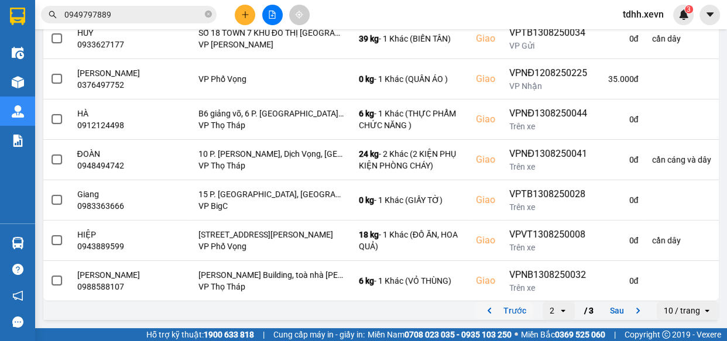
click at [508, 306] on button "Trước" at bounding box center [504, 311] width 58 height 18
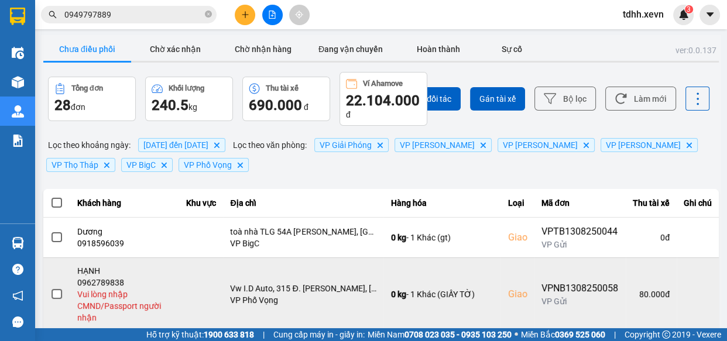
scroll to position [159, 0]
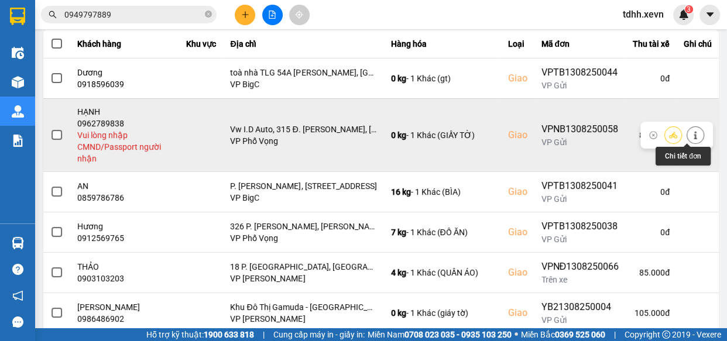
click at [691, 138] on icon at bounding box center [695, 135] width 8 height 8
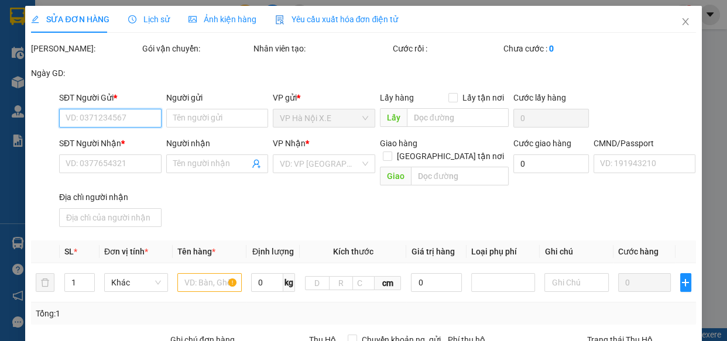
type input "0973017174"
type input "[PERSON_NAME]"
type input "0962789838"
type input "HẠNH"
checkbox input "true"
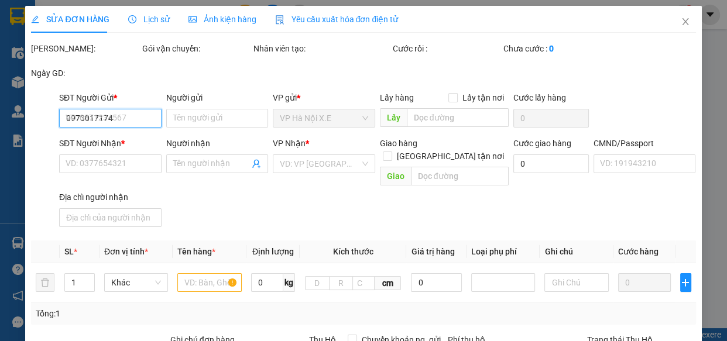
type input "Vw I.D Auto, 315 Đ. [PERSON_NAME], [PERSON_NAME], [GEOGRAPHIC_DATA], [GEOGRAPHI…"
type input "80.000"
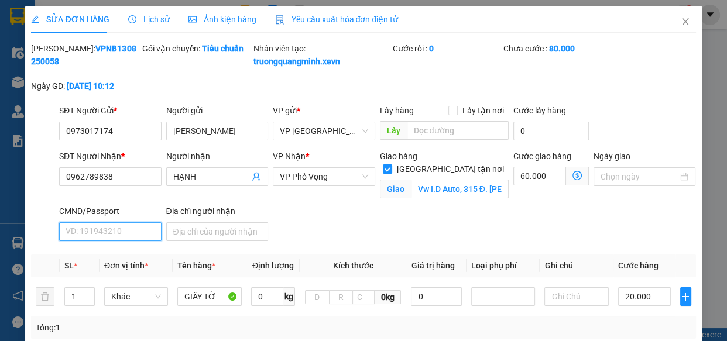
click at [115, 241] on input "CMND/Passport" at bounding box center [110, 231] width 102 height 19
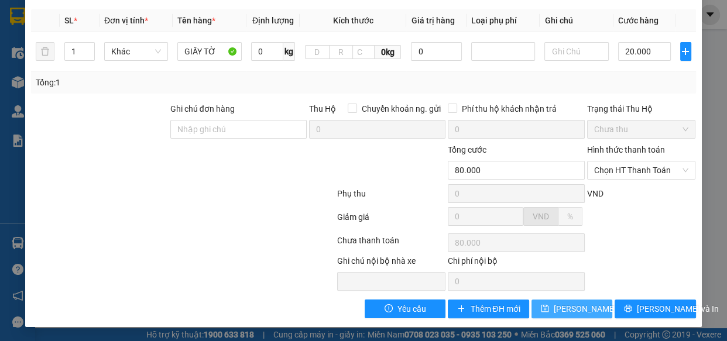
type input "1"
drag, startPoint x: 567, startPoint y: 312, endPoint x: 569, endPoint y: 305, distance: 7.2
click at [567, 310] on span "[PERSON_NAME] thay đổi" at bounding box center [601, 309] width 94 height 13
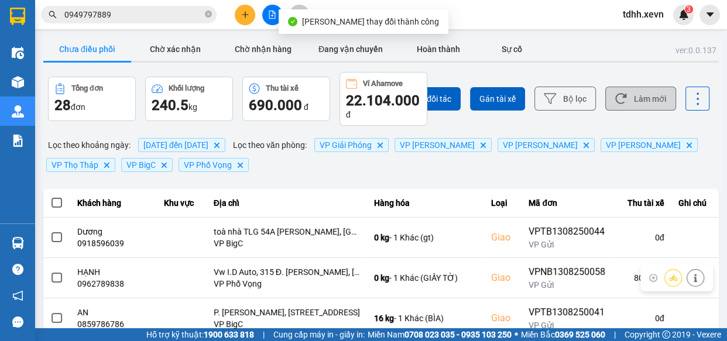
click at [623, 101] on button "Làm mới" at bounding box center [640, 99] width 71 height 24
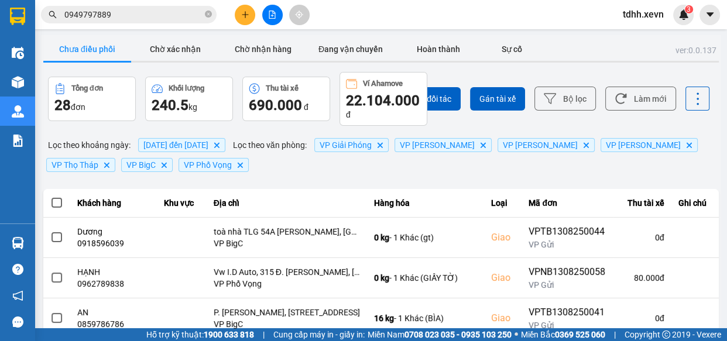
click at [169, 16] on input "0949797889" at bounding box center [133, 14] width 138 height 13
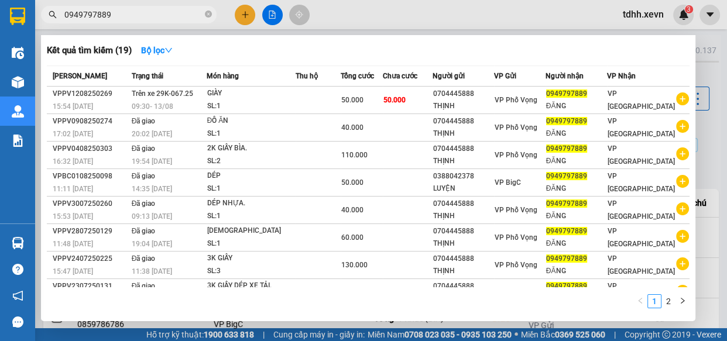
click at [169, 16] on input "0949797889" at bounding box center [133, 14] width 138 height 13
paste input "76862413"
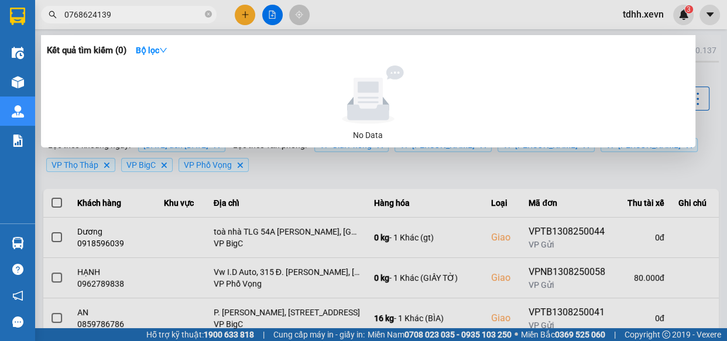
type input "0768624139"
click at [209, 15] on icon "close-circle" at bounding box center [208, 14] width 7 height 7
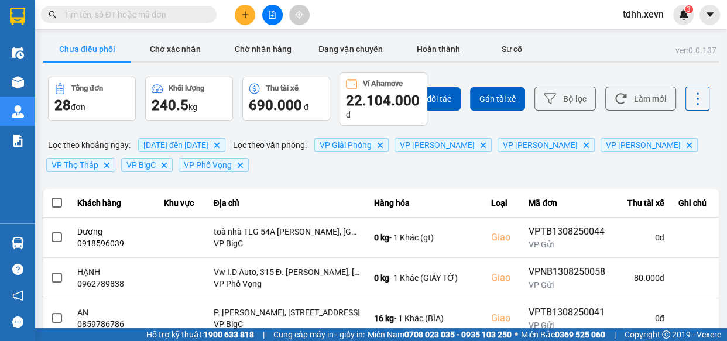
drag, startPoint x: 138, startPoint y: 23, endPoint x: 155, endPoint y: 18, distance: 17.2
click at [139, 23] on div "Kết quả tìm kiếm ( 0 ) Bộ lọc No Data" at bounding box center [114, 15] width 228 height 20
click at [160, 16] on input "text" at bounding box center [133, 14] width 138 height 13
click at [630, 91] on button "Làm mới" at bounding box center [640, 99] width 71 height 24
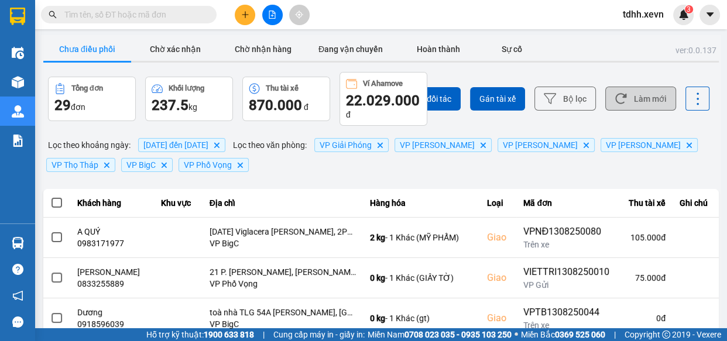
click at [644, 107] on button "Làm mới" at bounding box center [640, 99] width 71 height 24
click at [641, 96] on button "Làm mới" at bounding box center [640, 99] width 71 height 24
click at [640, 97] on button "Làm mới" at bounding box center [640, 99] width 71 height 24
drag, startPoint x: 639, startPoint y: 98, endPoint x: 652, endPoint y: 104, distance: 14.1
click at [640, 98] on button "Làm mới" at bounding box center [640, 99] width 71 height 24
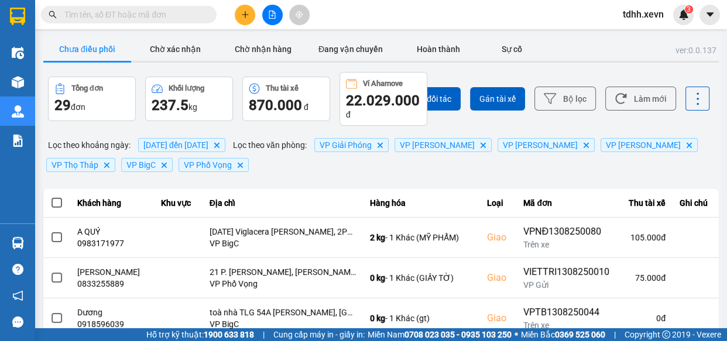
scroll to position [53, 0]
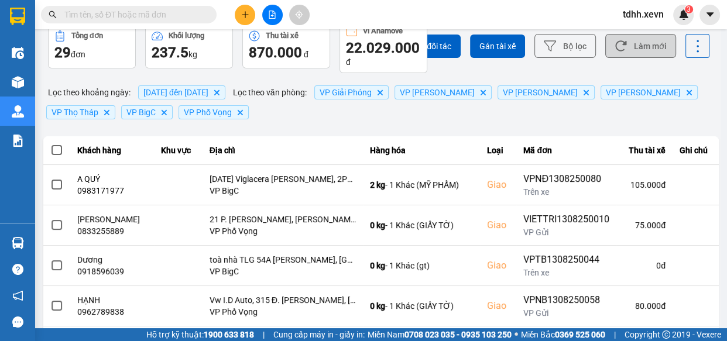
click at [639, 47] on button "Làm mới" at bounding box center [640, 46] width 71 height 24
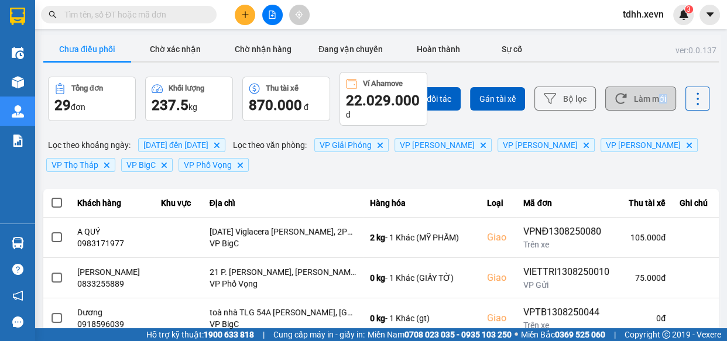
drag, startPoint x: 650, startPoint y: 104, endPoint x: 658, endPoint y: 92, distance: 14.8
click at [653, 94] on div "Chọn đối tác Gán tài xế Bộ lọc Làm mới" at bounding box center [544, 99] width 331 height 54
click at [689, 139] on div "Lọc theo khoảng ngày : [DATE] đến [DATE] Delete Lọc theo văn phòng : VP Giải Ph…" at bounding box center [381, 155] width 676 height 40
click at [645, 92] on button "Làm mới" at bounding box center [640, 99] width 71 height 24
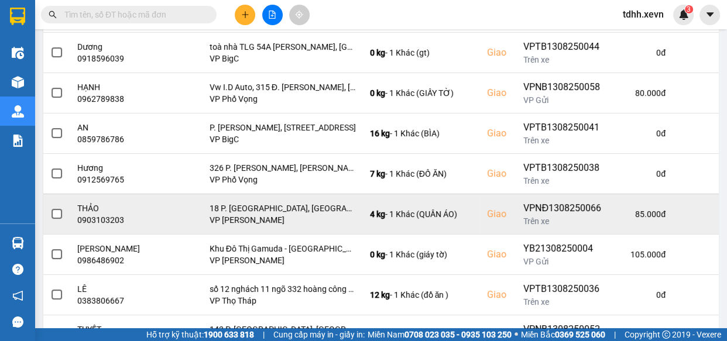
scroll to position [328, 0]
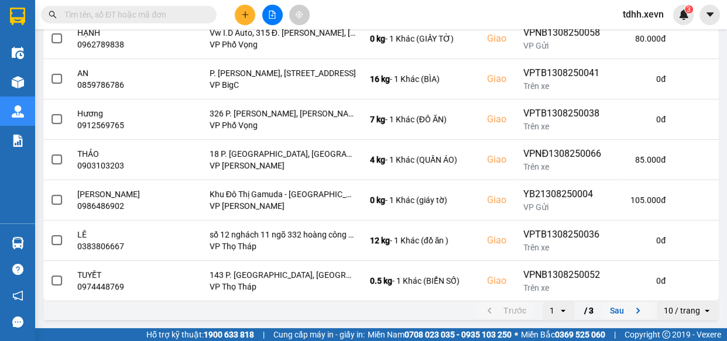
click at [631, 310] on icon "next page. current page 1 / 3" at bounding box center [638, 311] width 14 height 14
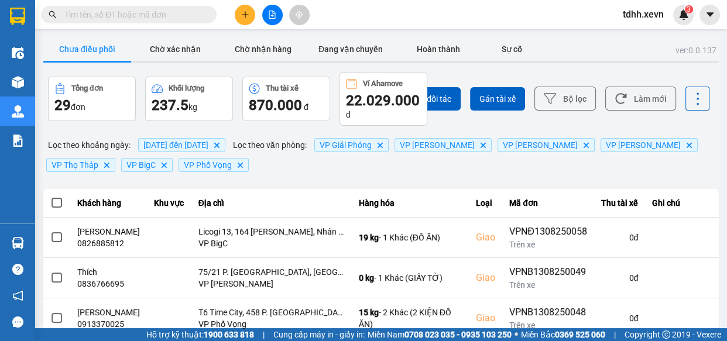
scroll to position [357, 0]
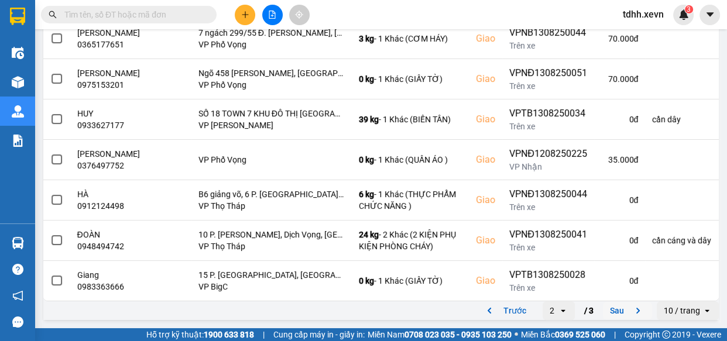
click at [612, 306] on button "Sau" at bounding box center [627, 311] width 49 height 18
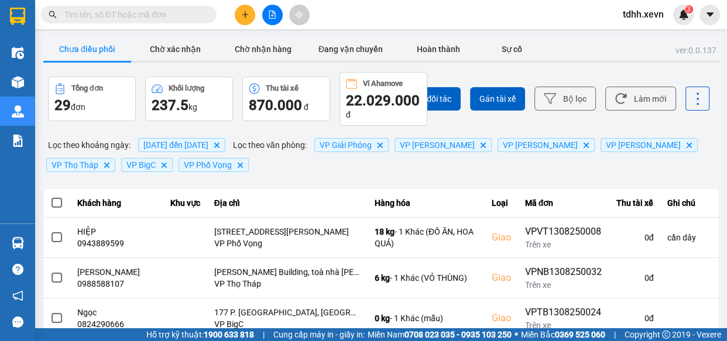
scroll to position [312, 0]
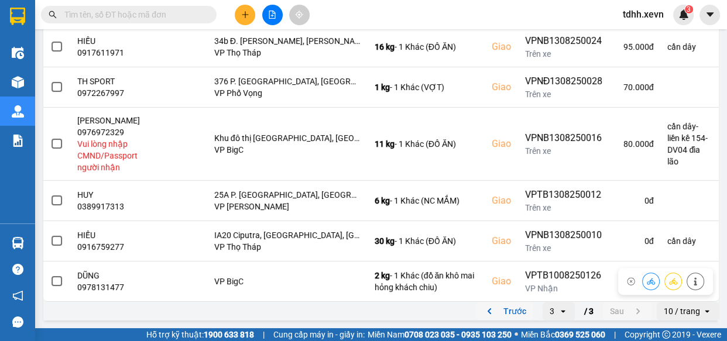
click at [519, 309] on button "Trước" at bounding box center [504, 312] width 58 height 18
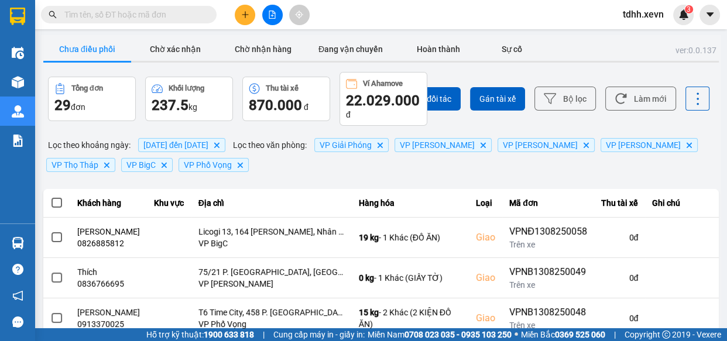
scroll to position [357, 0]
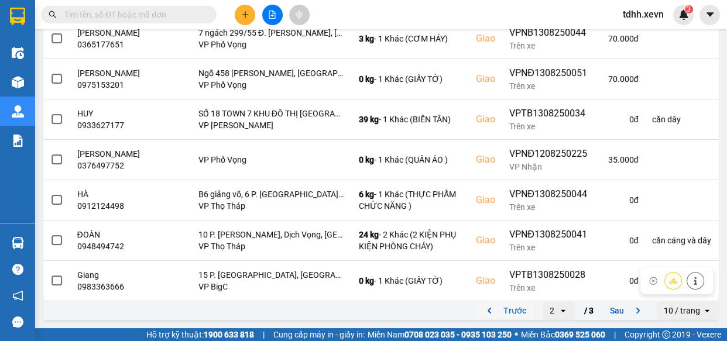
click at [495, 312] on button "Trước" at bounding box center [504, 311] width 58 height 18
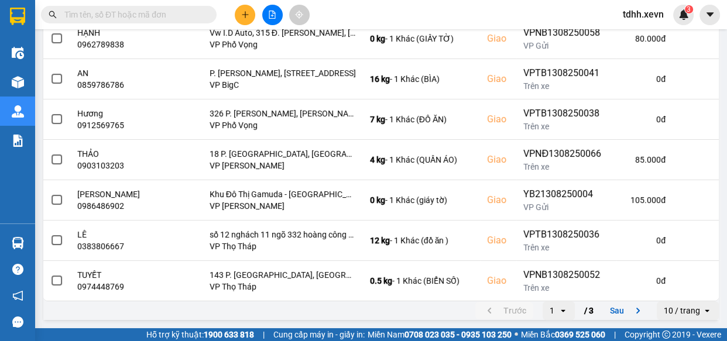
scroll to position [0, 0]
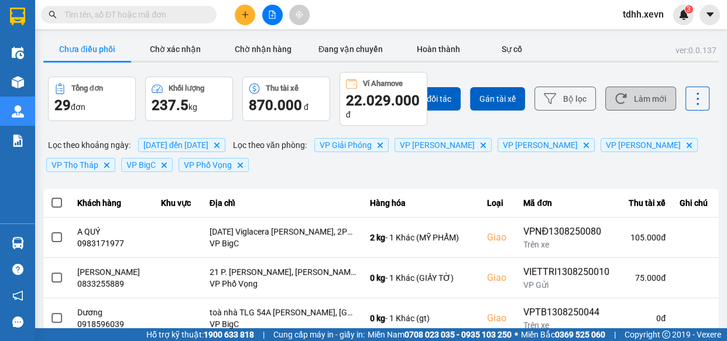
click at [630, 102] on button "Làm mới" at bounding box center [640, 99] width 71 height 24
click at [632, 95] on button "Làm mới" at bounding box center [640, 99] width 71 height 24
click at [640, 101] on button "Làm mới" at bounding box center [640, 99] width 71 height 24
drag, startPoint x: 640, startPoint y: 102, endPoint x: 656, endPoint y: 101, distance: 15.9
click at [644, 103] on button "Làm mới" at bounding box center [640, 99] width 71 height 24
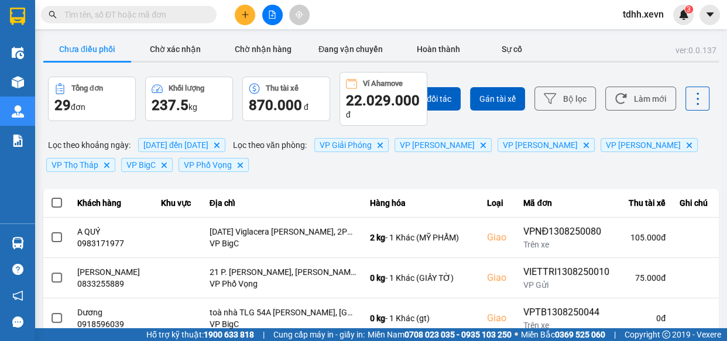
paste input "0911111388"
type input "0911111388"
click at [146, 11] on input "0911111388" at bounding box center [133, 14] width 138 height 13
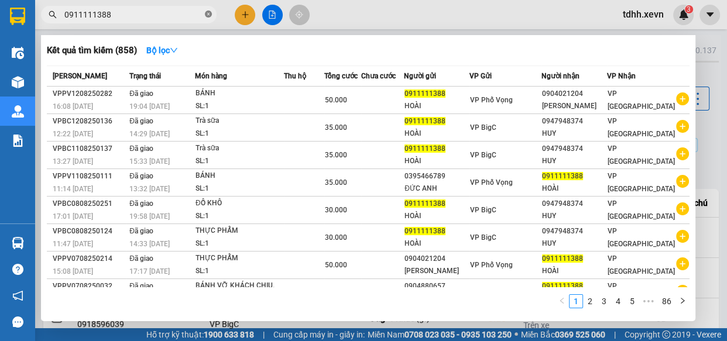
click at [207, 13] on icon "close-circle" at bounding box center [208, 14] width 7 height 7
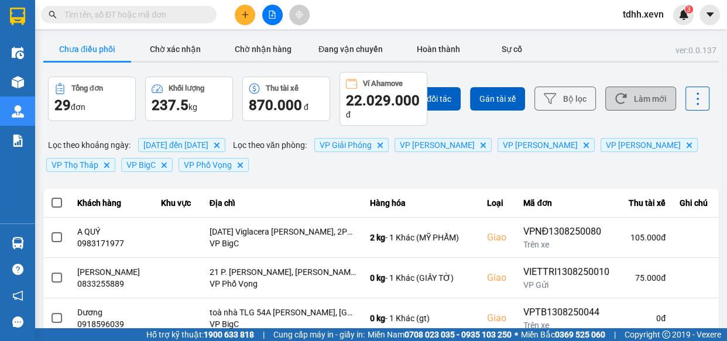
click at [635, 100] on button "Làm mới" at bounding box center [640, 99] width 71 height 24
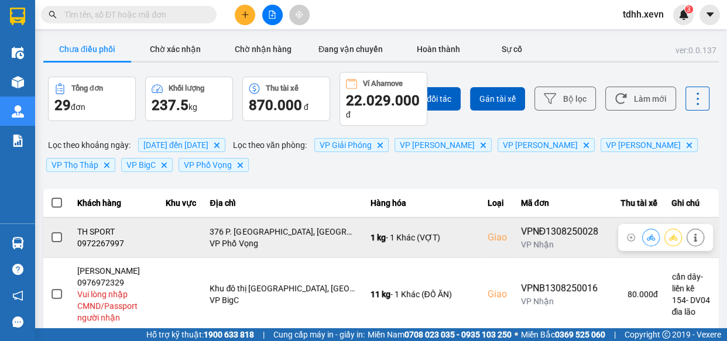
click at [111, 244] on div "0972267997" at bounding box center [114, 244] width 75 height 12
copy div "0972267997"
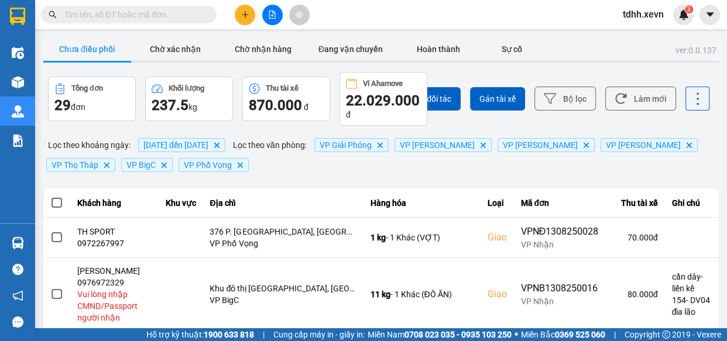
paste input "0981190123"
click at [163, 15] on input "text" at bounding box center [133, 14] width 138 height 13
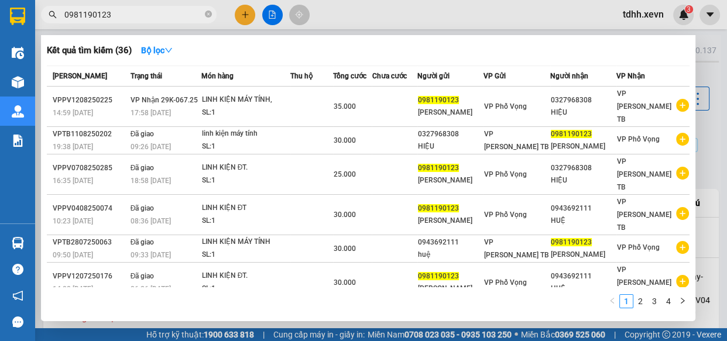
type input "0981190123"
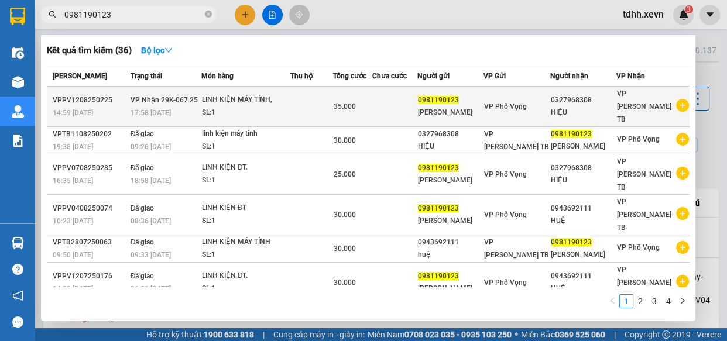
click at [310, 108] on td at bounding box center [311, 107] width 43 height 40
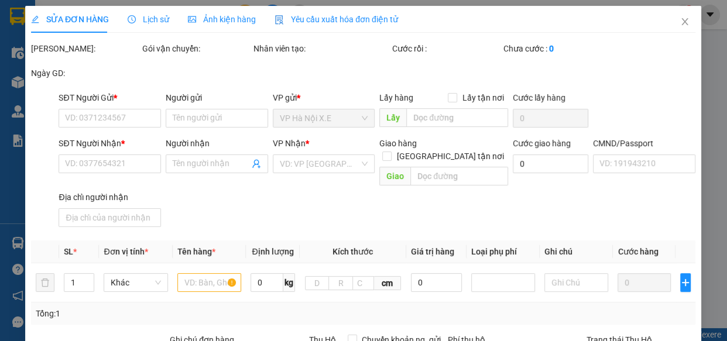
type input "0981190123"
type input "[PERSON_NAME]"
type input "0327968308"
type input "HIỆU"
type input "[PERSON_NAME] 034186006661"
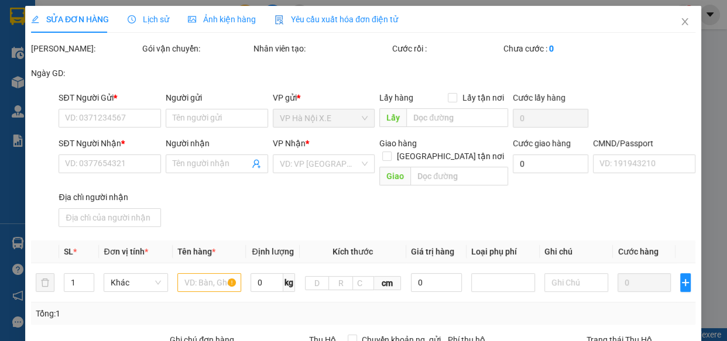
type input "35.000"
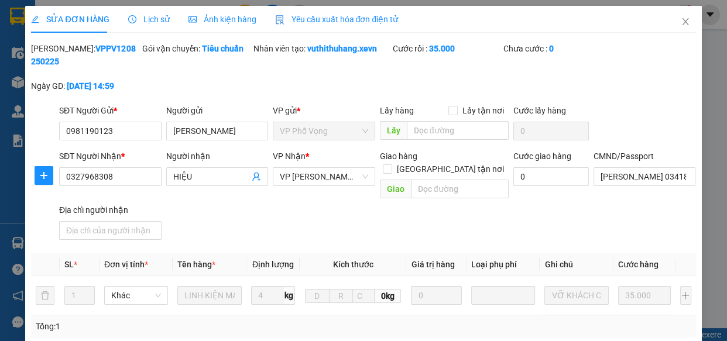
click at [167, 8] on div "SỬA ĐƠN HÀNG Lịch sử Ảnh kiện hàng Yêu cầu xuất hóa đơn điện tử" at bounding box center [214, 19] width 367 height 27
click at [157, 15] on span "Lịch sử" at bounding box center [149, 19] width 42 height 9
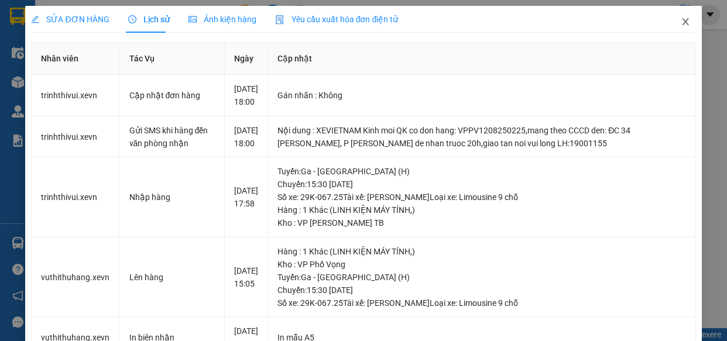
click at [681, 19] on icon "close" at bounding box center [685, 21] width 9 height 9
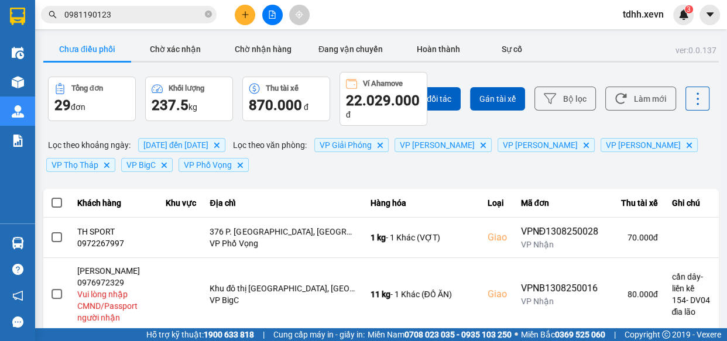
click at [169, 19] on input "0981190123" at bounding box center [133, 14] width 138 height 13
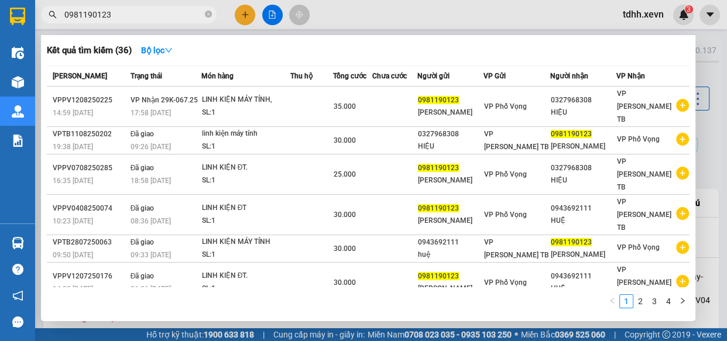
click at [166, 13] on input "0981190123" at bounding box center [133, 14] width 138 height 13
paste input "7370343"
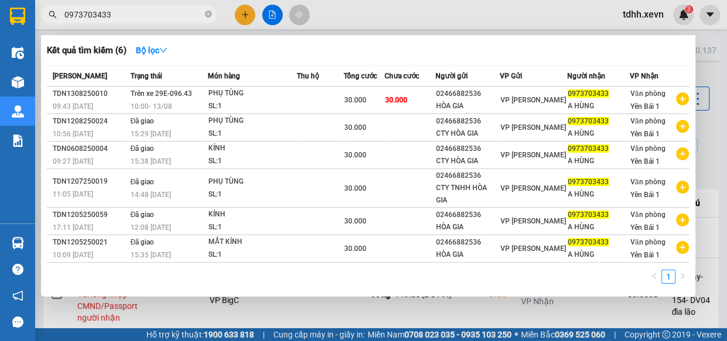
click at [164, 13] on input "0973703433" at bounding box center [133, 14] width 138 height 13
paste input "5705887"
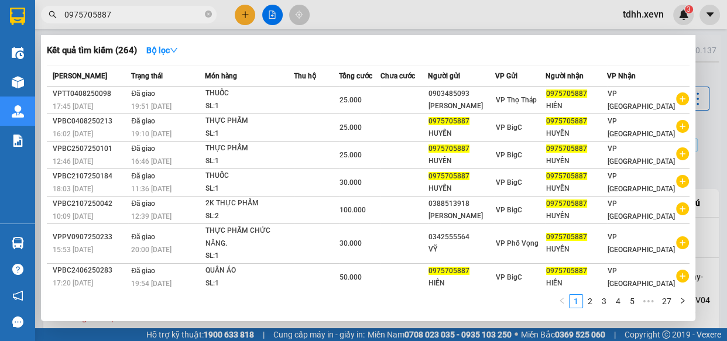
type input "0975705887"
click at [204, 12] on span "0975705887" at bounding box center [129, 15] width 176 height 18
click at [210, 10] on span at bounding box center [208, 14] width 7 height 11
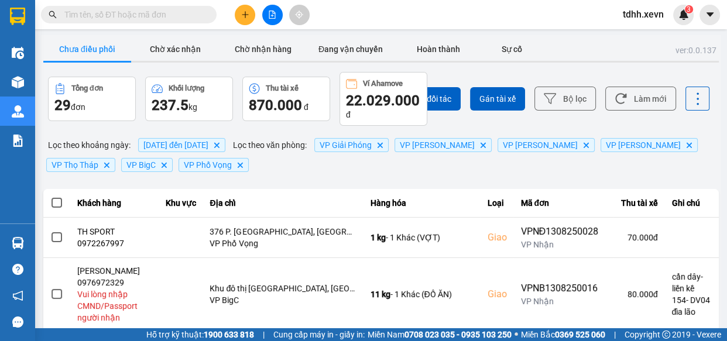
click at [162, 11] on input "text" at bounding box center [133, 14] width 138 height 13
paste input "0972151799"
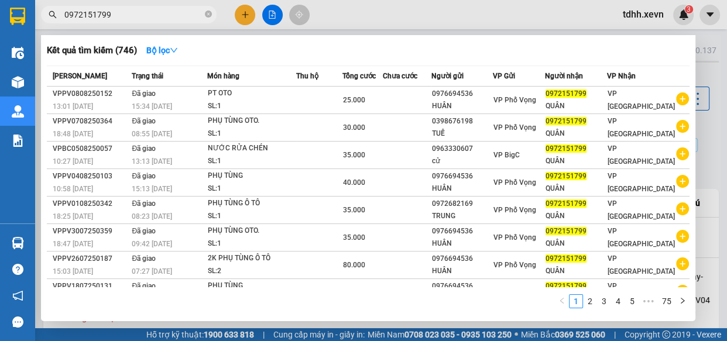
type input "0972151799"
click at [435, 18] on div at bounding box center [363, 170] width 727 height 341
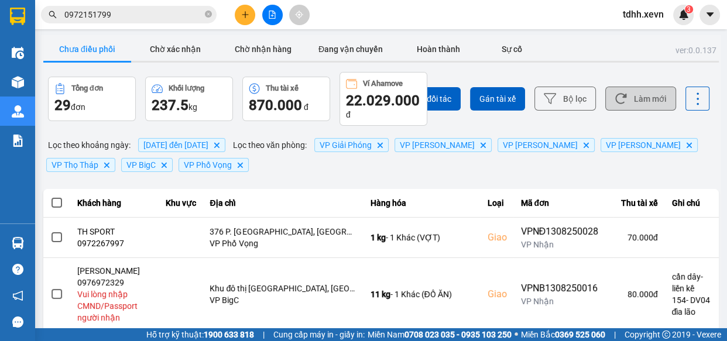
click at [654, 100] on button "Làm mới" at bounding box center [640, 99] width 71 height 24
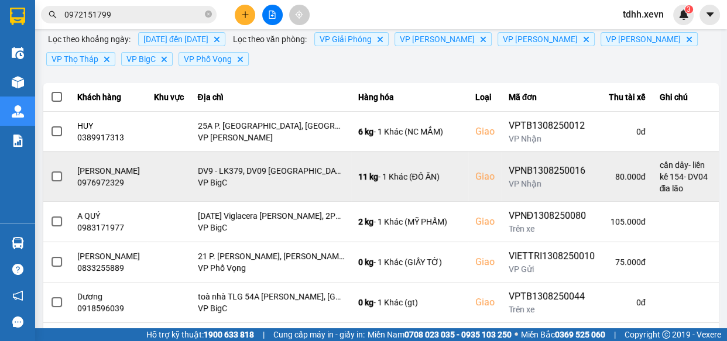
scroll to position [159, 0]
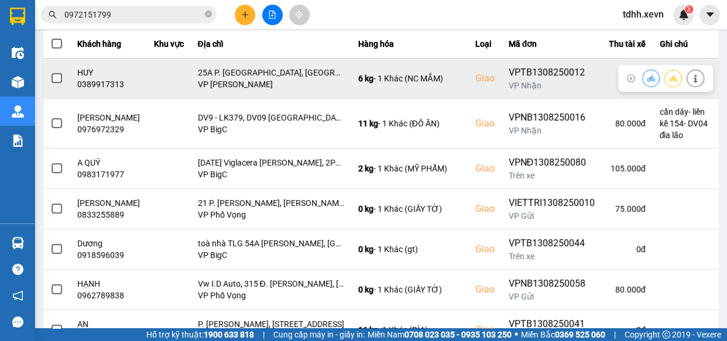
click at [108, 87] on div "0389917313" at bounding box center [108, 84] width 63 height 12
click at [107, 87] on div "0389917313" at bounding box center [108, 84] width 63 height 12
click at [102, 83] on div "0389917313" at bounding box center [108, 84] width 63 height 12
copy div "0389917313"
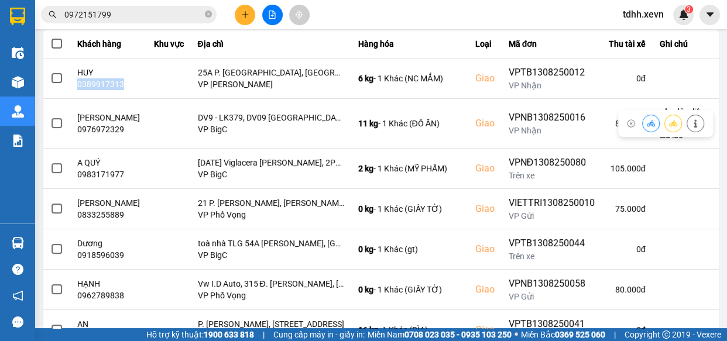
scroll to position [0, 0]
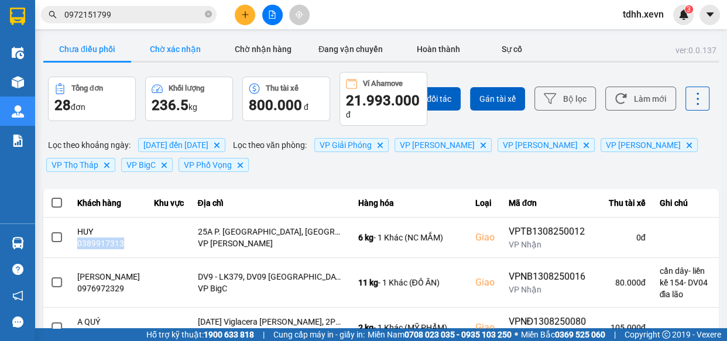
drag, startPoint x: 180, startPoint y: 43, endPoint x: 193, endPoint y: 46, distance: 13.2
click at [181, 43] on button "Chờ xác nhận" at bounding box center [175, 48] width 88 height 23
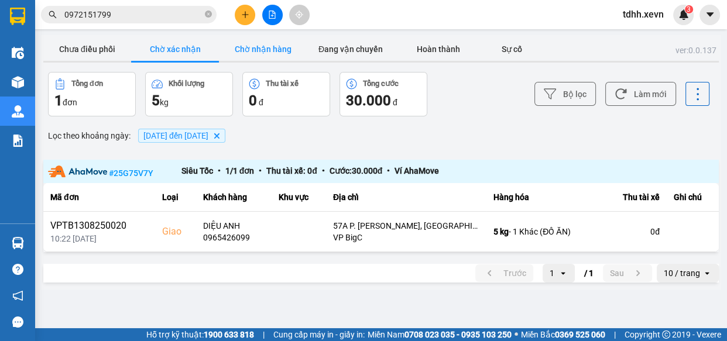
click at [275, 47] on button "Chờ nhận hàng" at bounding box center [263, 48] width 88 height 23
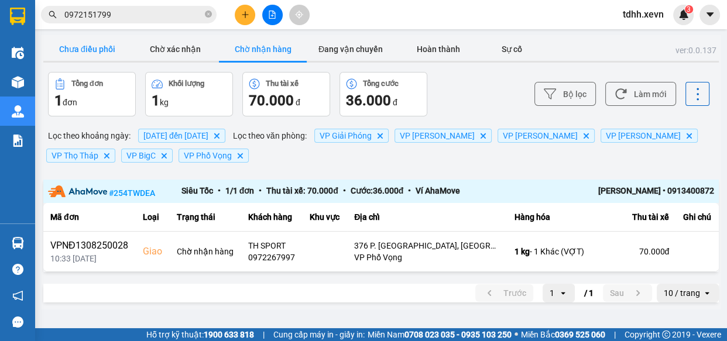
click at [94, 46] on button "Chưa điều phối" at bounding box center [87, 48] width 88 height 23
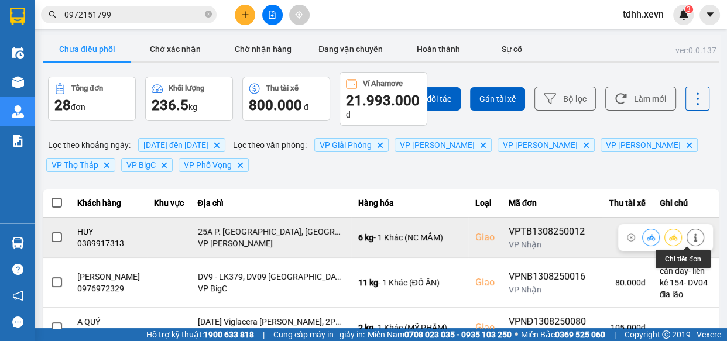
click at [691, 238] on icon at bounding box center [695, 238] width 8 height 8
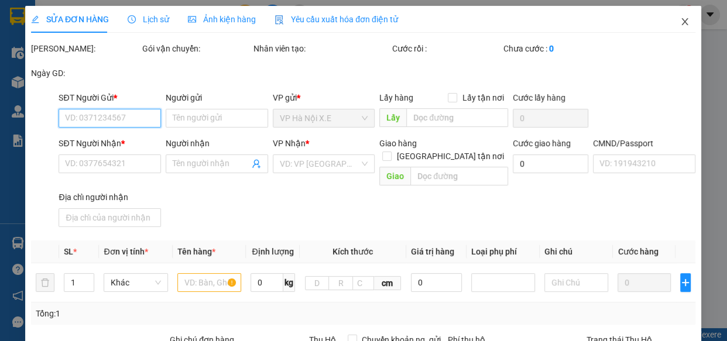
type input "0982904577"
type input "THƯỞNG"
type input "0389917313"
type input "HUY"
checkbox input "true"
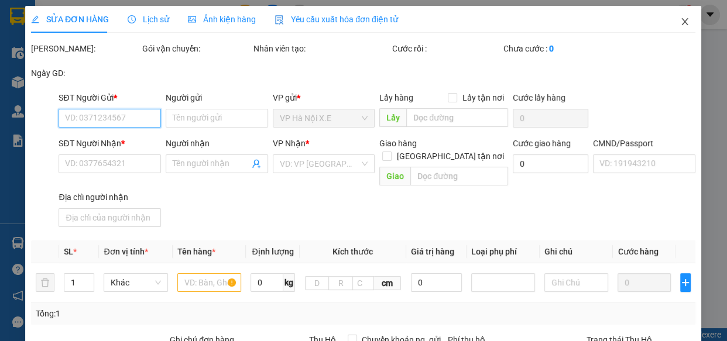
type input "25A P. [GEOGRAPHIC_DATA], [GEOGRAPHIC_DATA], [GEOGRAPHIC_DATA], [GEOGRAPHIC_DAT…"
type input "123"
type input "70.000"
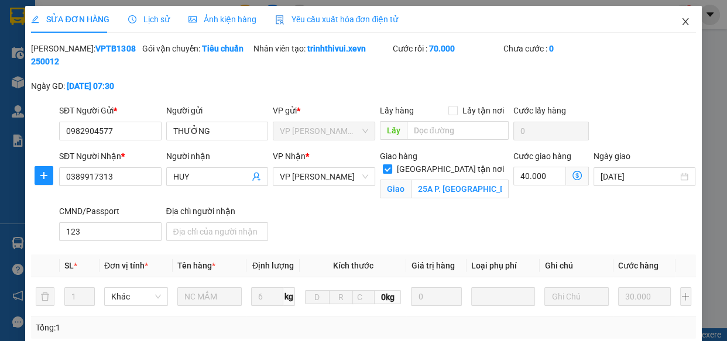
click at [681, 26] on icon "close" at bounding box center [685, 21] width 9 height 9
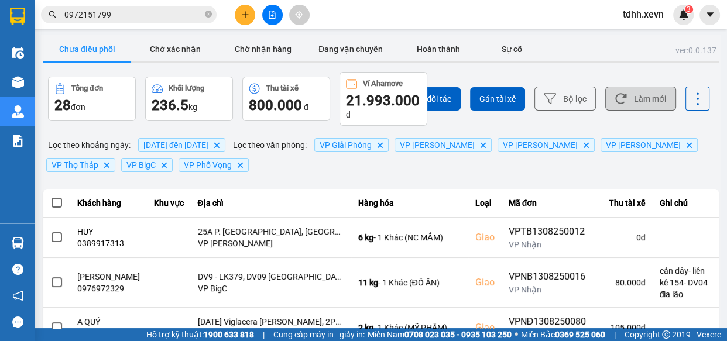
click at [649, 89] on button "Làm mới" at bounding box center [640, 99] width 71 height 24
click at [239, 51] on button "Chờ nhận hàng" at bounding box center [263, 48] width 88 height 23
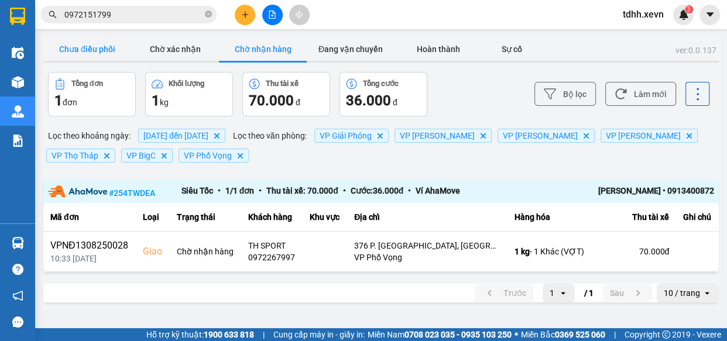
click at [82, 47] on button "Chưa điều phối" at bounding box center [87, 48] width 88 height 23
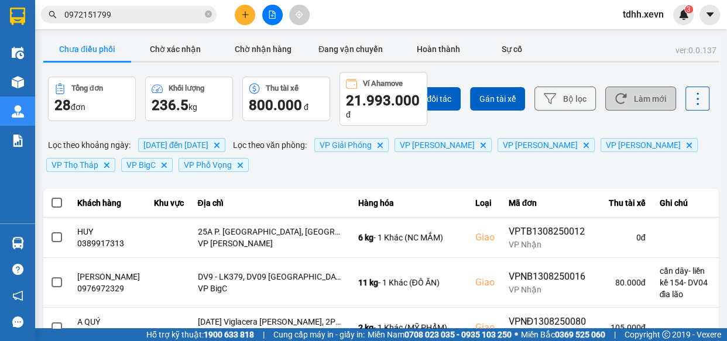
click at [654, 96] on button "Làm mới" at bounding box center [640, 99] width 71 height 24
click at [653, 96] on button "Làm mới" at bounding box center [640, 99] width 71 height 24
click at [651, 96] on button "Làm mới" at bounding box center [640, 99] width 71 height 24
click at [643, 97] on button "Làm mới" at bounding box center [640, 99] width 71 height 24
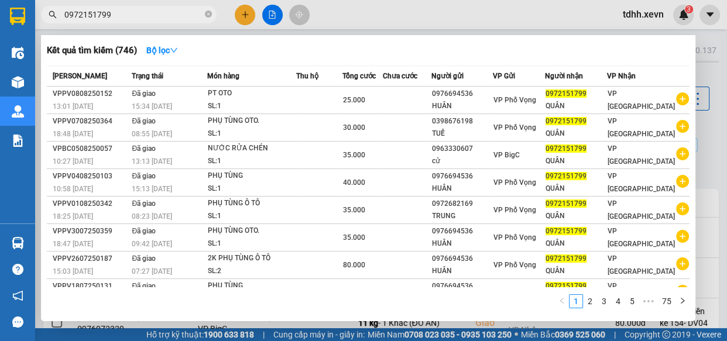
click at [159, 7] on span "0972151799" at bounding box center [129, 15] width 176 height 18
click at [155, 12] on input "0972151799" at bounding box center [133, 14] width 138 height 13
paste input "03472368"
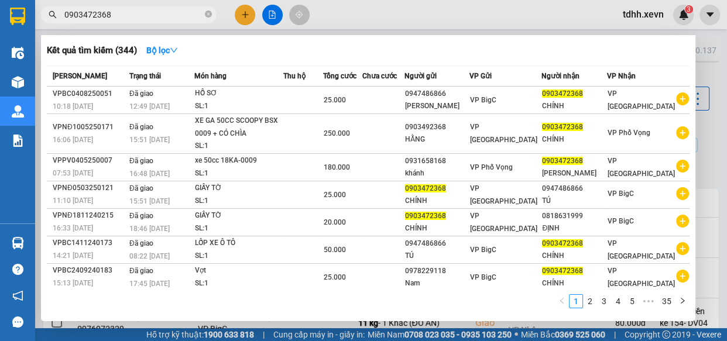
click at [154, 12] on input "0903472368" at bounding box center [133, 14] width 138 height 13
paste input "41422497"
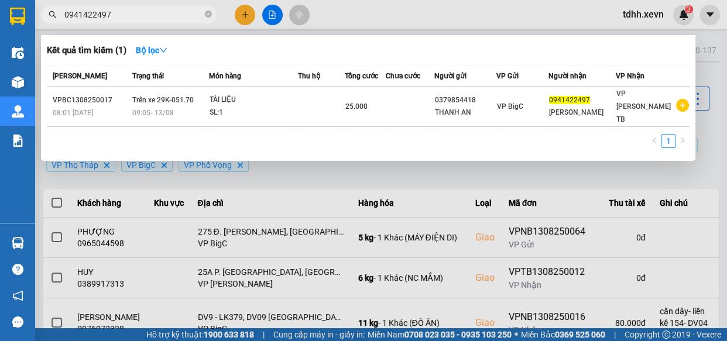
click at [163, 11] on input "0941422497" at bounding box center [133, 14] width 138 height 13
paste input "615195"
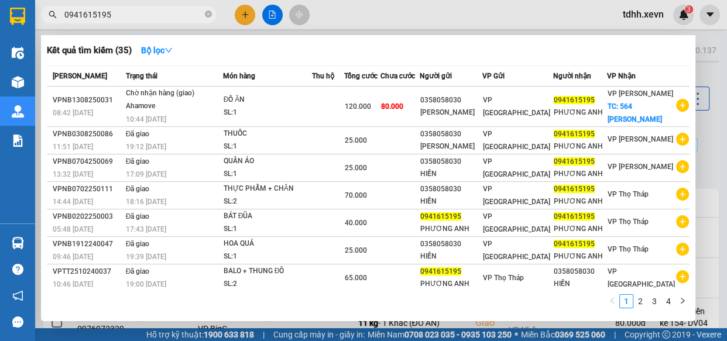
type input "0941615195"
click at [468, 16] on div at bounding box center [363, 170] width 727 height 341
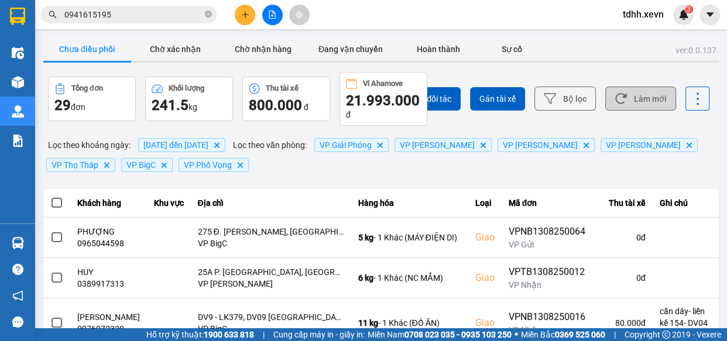
click at [648, 94] on button "Làm mới" at bounding box center [640, 99] width 71 height 24
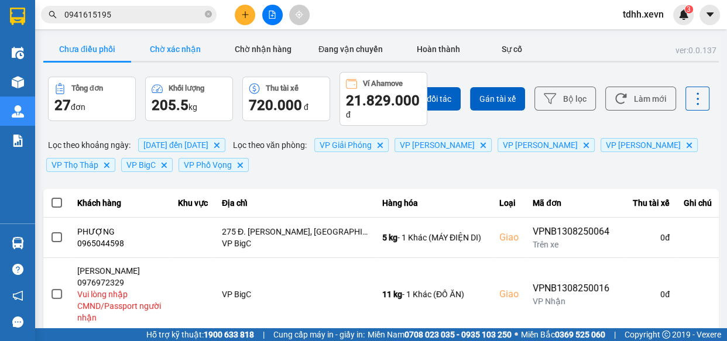
click at [160, 45] on button "Chờ xác nhận" at bounding box center [175, 48] width 88 height 23
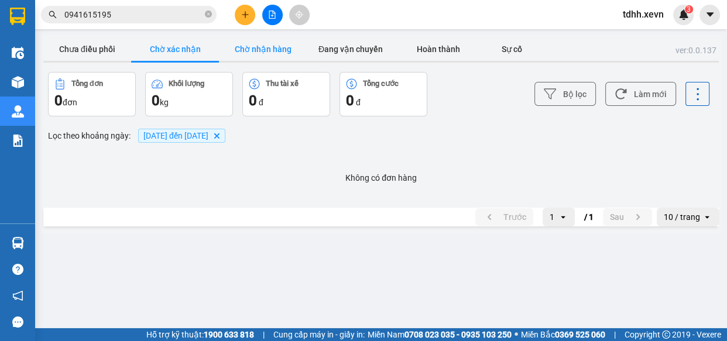
click at [268, 49] on button "Chờ nhận hàng" at bounding box center [263, 48] width 88 height 23
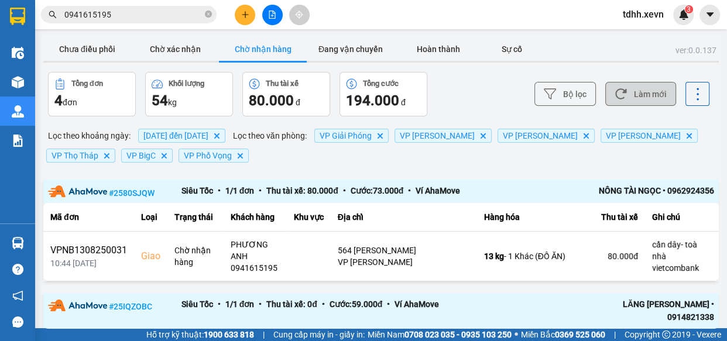
click at [642, 91] on button "Làm mới" at bounding box center [640, 94] width 71 height 24
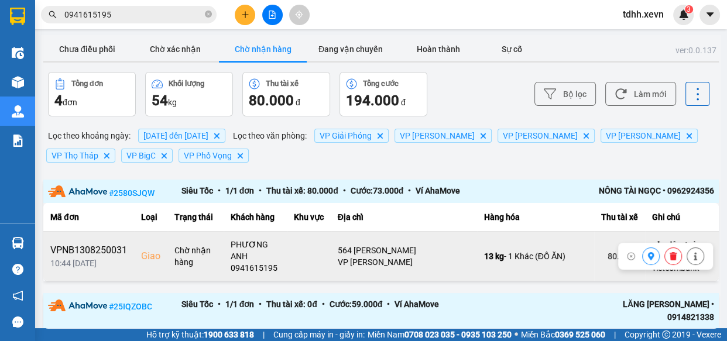
click at [669, 257] on icon at bounding box center [673, 256] width 8 height 8
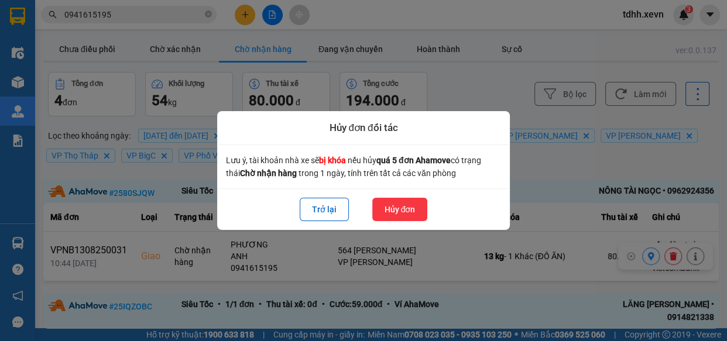
click at [404, 207] on button "Hủy đơn" at bounding box center [400, 209] width 56 height 23
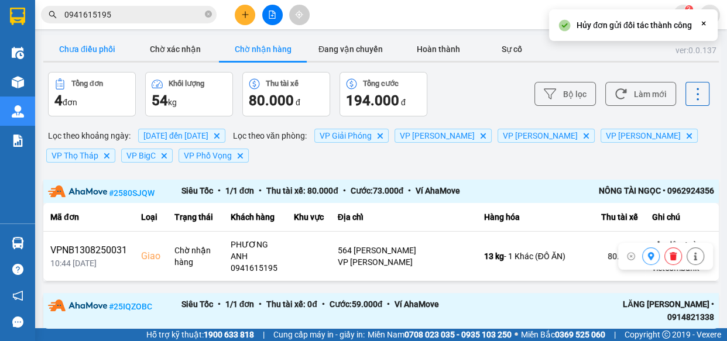
click at [66, 41] on button "Chưa điều phối" at bounding box center [87, 48] width 88 height 23
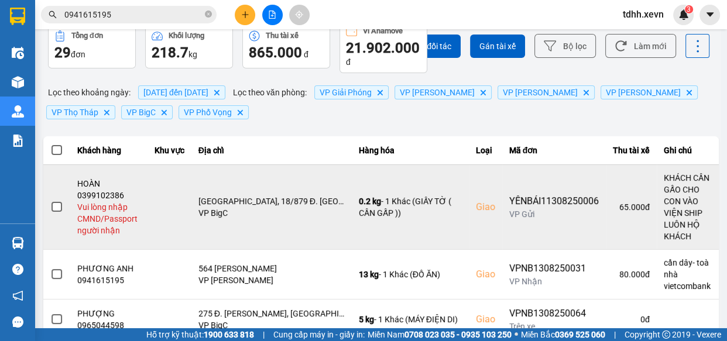
scroll to position [106, 0]
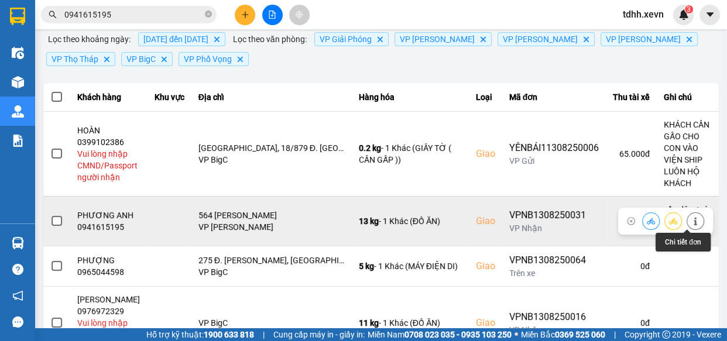
click at [691, 217] on icon at bounding box center [695, 221] width 8 height 8
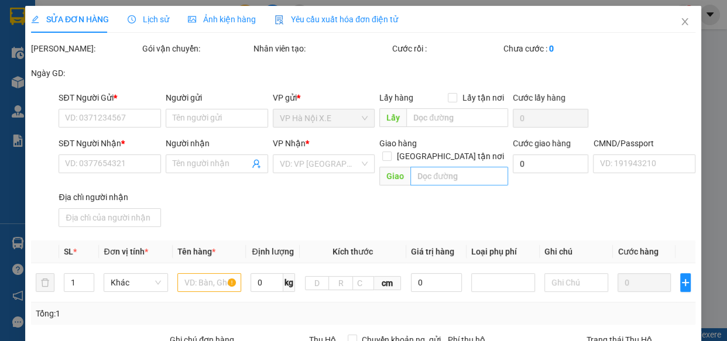
type input "0358058030"
type input "[PERSON_NAME]"
type input "0941615195"
type input "PHƯƠNG ANH"
checkbox input "true"
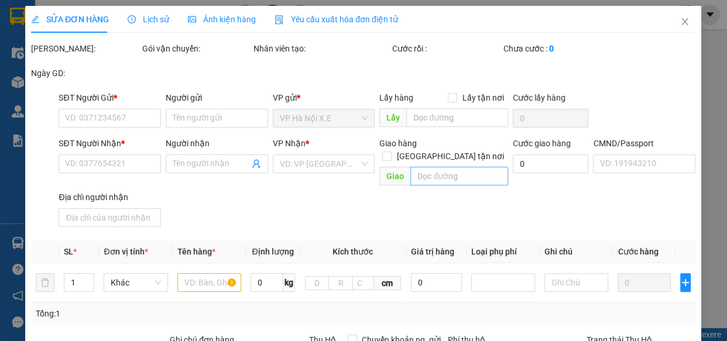
type input "564 [PERSON_NAME]"
type input "037198001127 [PERSON_NAME][GEOGRAPHIC_DATA]"
type input "cần dây- toà nhà vietcombank"
type input "120.000"
type input "40.000"
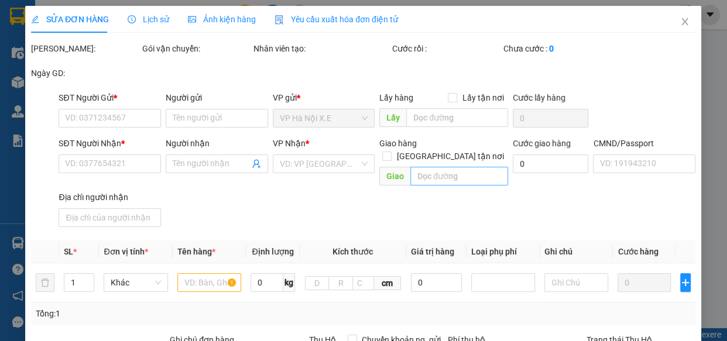
type input "80.000"
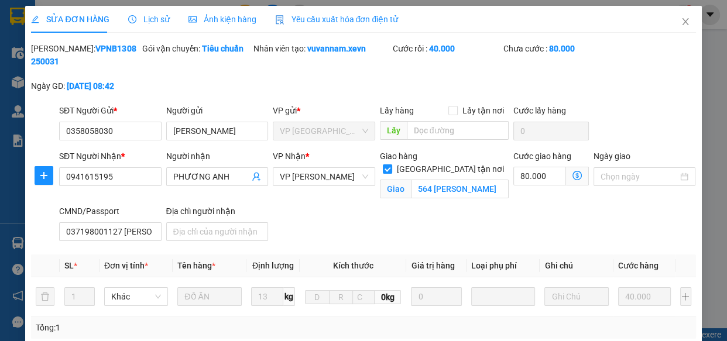
click at [475, 187] on div "Giao hàng [GEOGRAPHIC_DATA] tận nơi Giao 564 [PERSON_NAME]" at bounding box center [444, 177] width 129 height 54
click at [452, 180] on input "564 [PERSON_NAME]" at bounding box center [460, 189] width 98 height 19
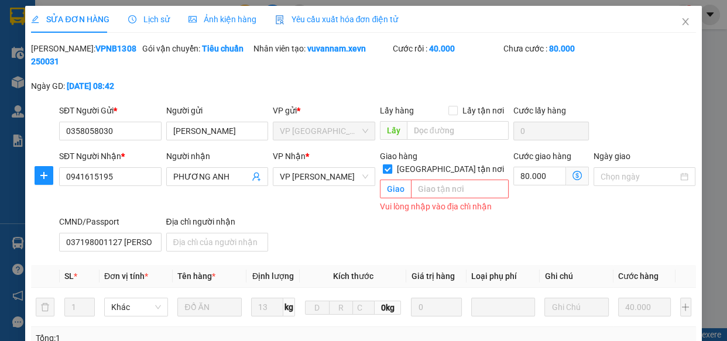
drag, startPoint x: 443, startPoint y: 150, endPoint x: 461, endPoint y: 159, distance: 19.9
click at [443, 163] on label "[GEOGRAPHIC_DATA] tận nơi" at bounding box center [446, 169] width 126 height 13
click at [391, 164] on input "[GEOGRAPHIC_DATA] tận nơi" at bounding box center [387, 168] width 8 height 8
checkbox input "false"
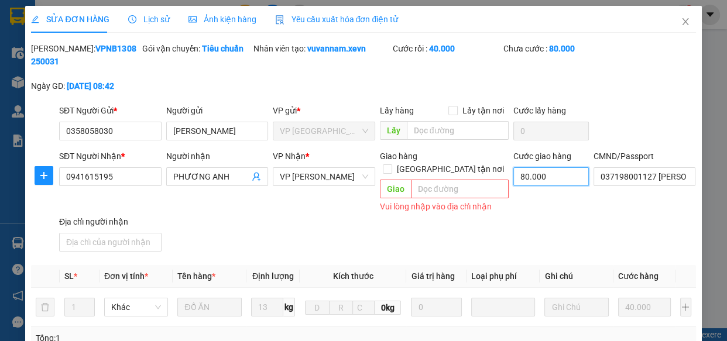
click at [538, 176] on input "80.000" at bounding box center [551, 176] width 76 height 19
type input "40.000"
type input "0"
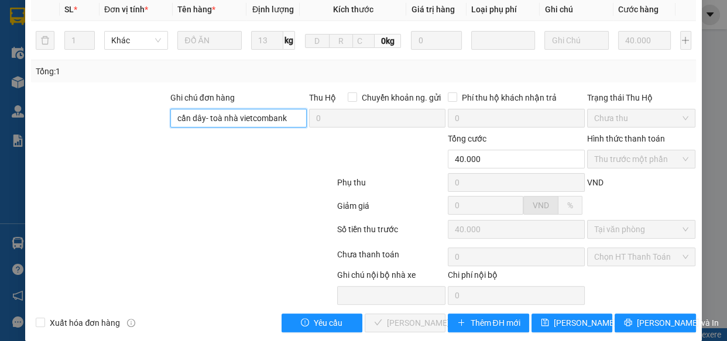
drag, startPoint x: 291, startPoint y: 106, endPoint x: 43, endPoint y: 143, distance: 250.4
click at [43, 143] on form "Ghi chú đơn hàng cần dây- toà nhà vietcombank Thu Hộ Chuyển khoản ng. gửi 0 Phí…" at bounding box center [363, 155] width 664 height 129
type input "\"
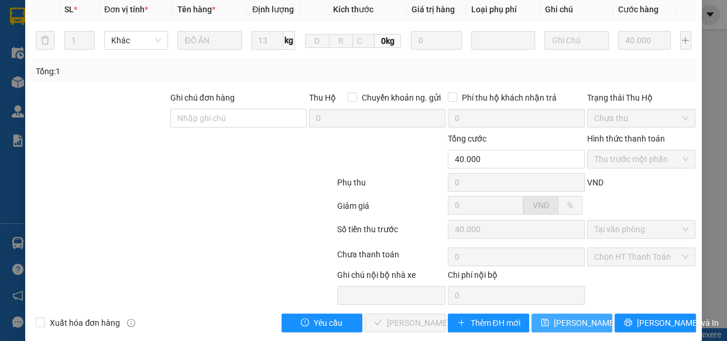
click at [568, 317] on span "[PERSON_NAME] thay đổi" at bounding box center [601, 323] width 94 height 13
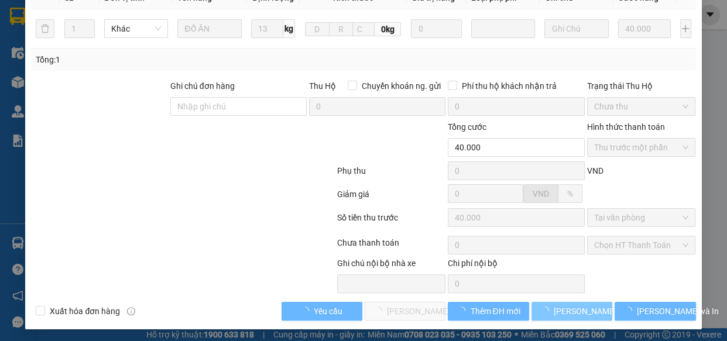
scroll to position [255, 0]
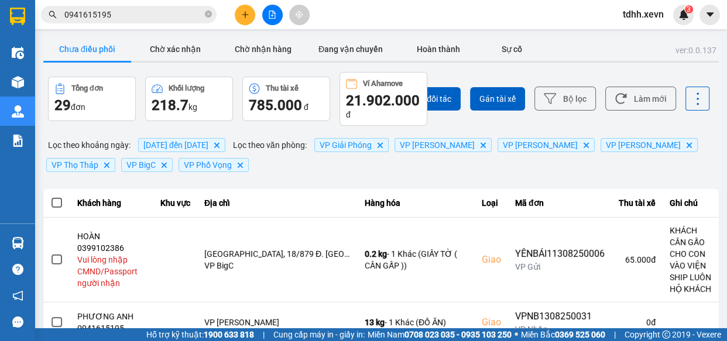
click at [173, 19] on input "0941615195" at bounding box center [133, 14] width 138 height 13
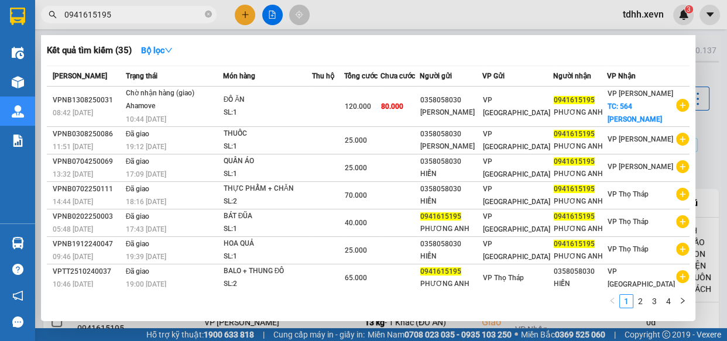
click at [173, 19] on input "0941615195" at bounding box center [133, 14] width 138 height 13
paste input "75878950"
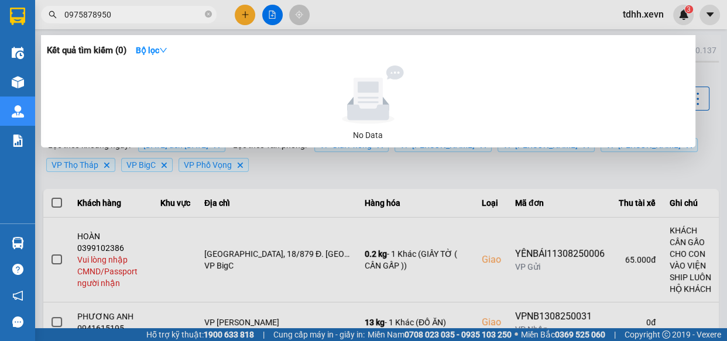
type input "0975878950"
click at [207, 15] on icon "close-circle" at bounding box center [208, 14] width 7 height 7
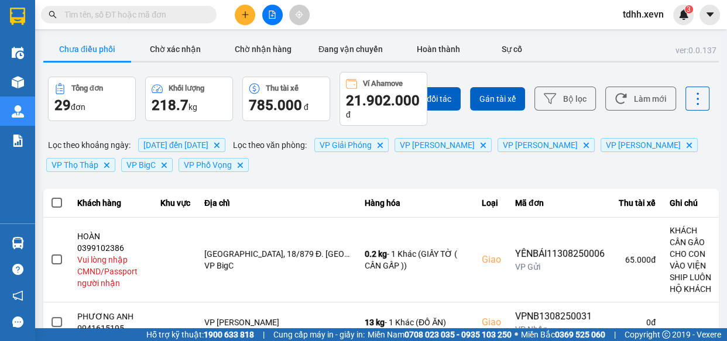
click at [181, 13] on input "text" at bounding box center [133, 14] width 138 height 13
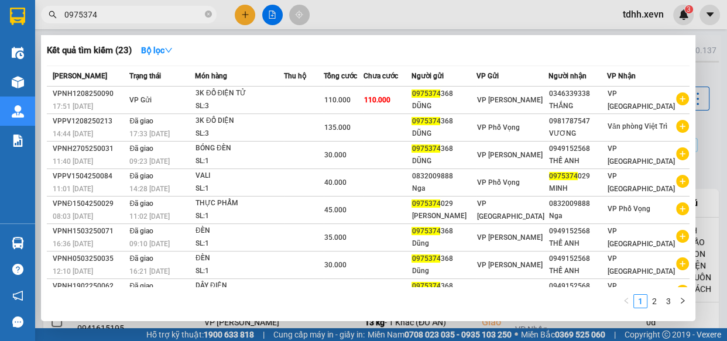
click at [150, 17] on input "0975374" at bounding box center [133, 14] width 138 height 13
paste input "862451687"
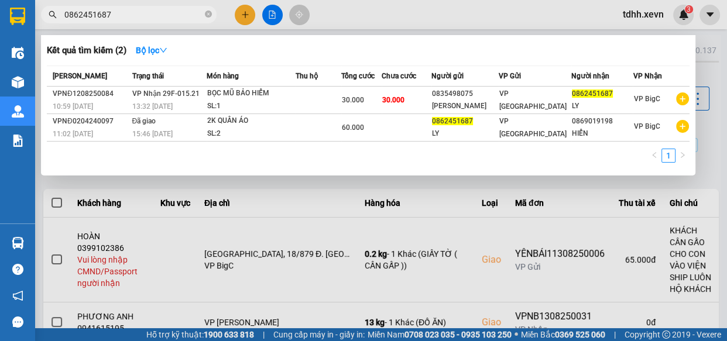
type input "0862451687"
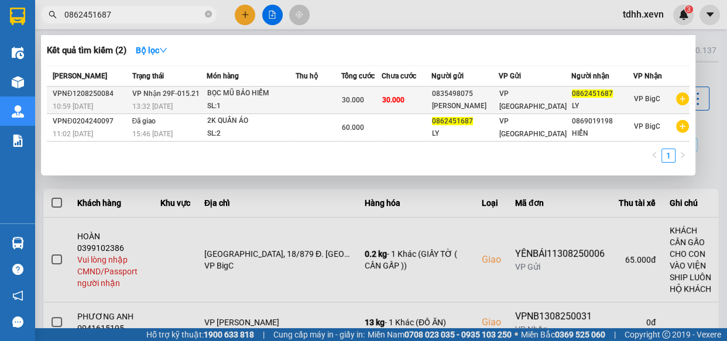
click at [204, 96] on td "VP Nhận 29F-015.21 13:32 [DATE]" at bounding box center [168, 101] width 78 height 28
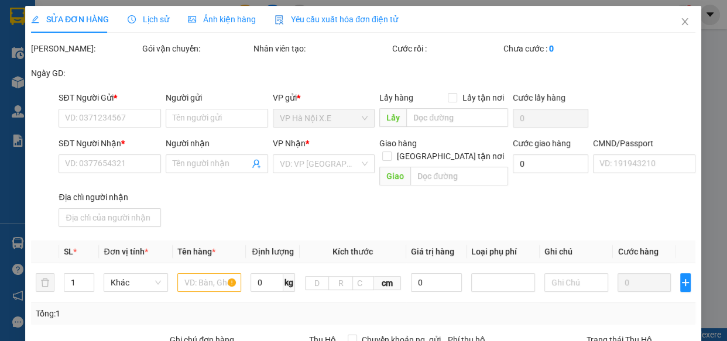
type input "0835498075"
type input "[PERSON_NAME]"
type input "0862451687"
type input "LY"
type input "30.000"
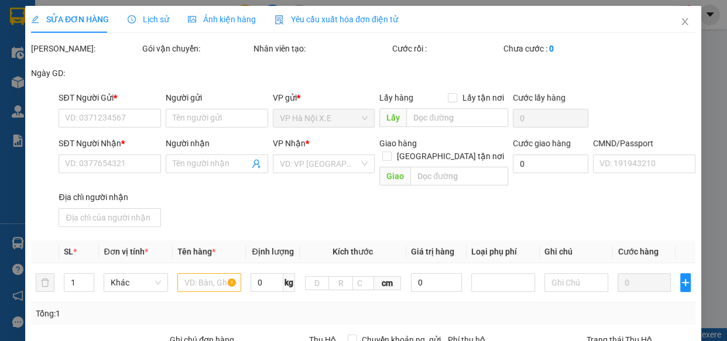
type input "30.000"
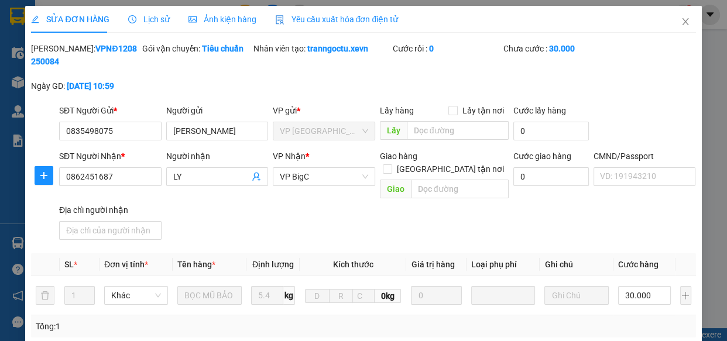
click at [156, 16] on span "Lịch sử" at bounding box center [149, 19] width 42 height 9
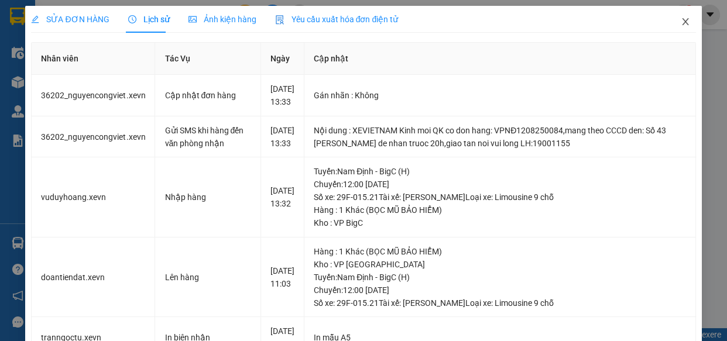
click at [686, 22] on span "Close" at bounding box center [685, 22] width 33 height 33
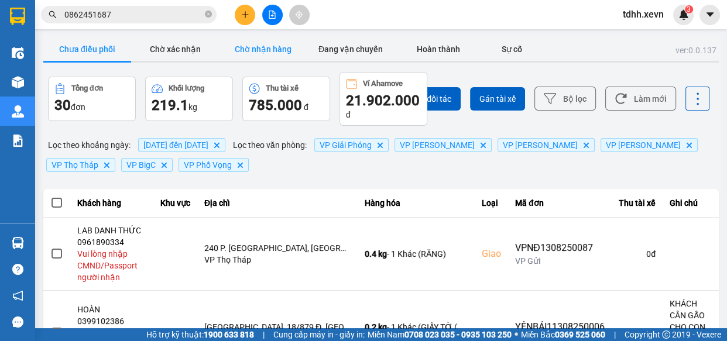
click at [263, 49] on button "Chờ nhận hàng" at bounding box center [263, 48] width 88 height 23
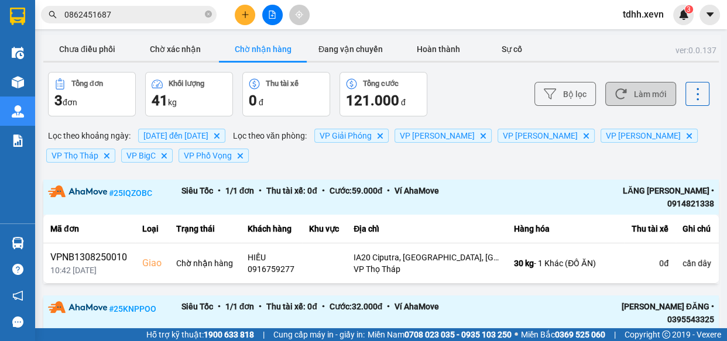
click at [650, 91] on button "Làm mới" at bounding box center [640, 94] width 71 height 24
click at [137, 12] on input "0862451687" at bounding box center [133, 14] width 138 height 13
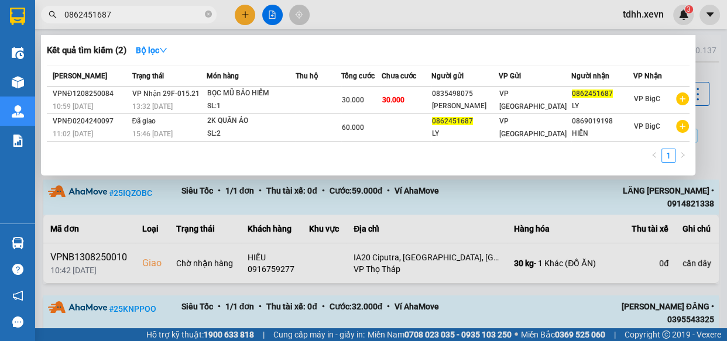
click at [137, 12] on input "0862451687" at bounding box center [133, 14] width 138 height 13
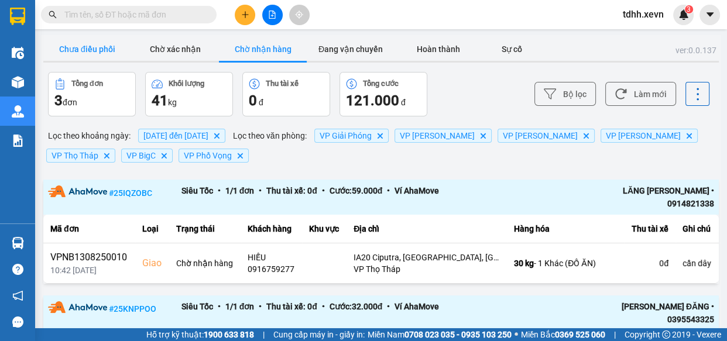
click at [100, 51] on button "Chưa điều phối" at bounding box center [87, 48] width 88 height 23
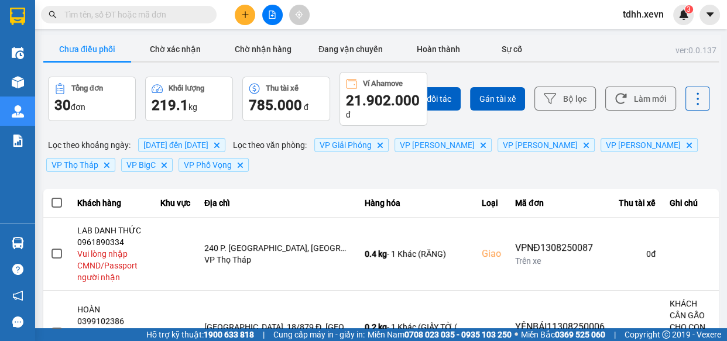
click at [179, 14] on input "text" at bounding box center [133, 14] width 138 height 13
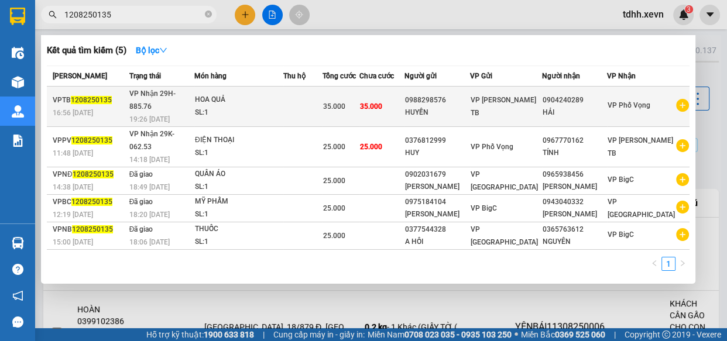
type input "1208250135"
click at [283, 98] on div "HOA QUẢ" at bounding box center [239, 100] width 88 height 13
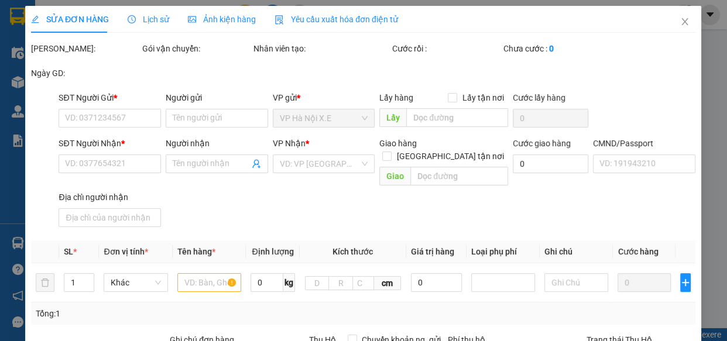
type input "0988298576"
type input "HUYỀN"
type input "0904240289"
type input "HẢI"
type input "35.000"
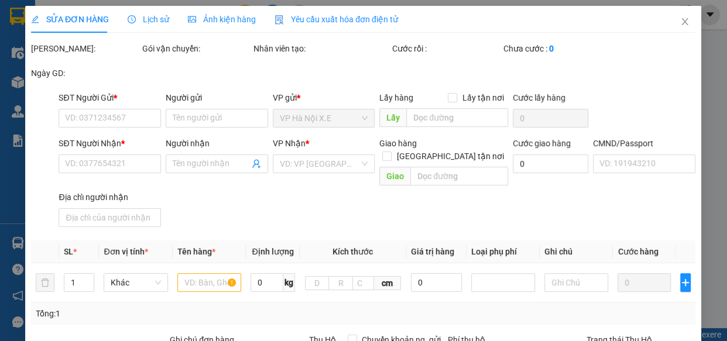
type input "35.000"
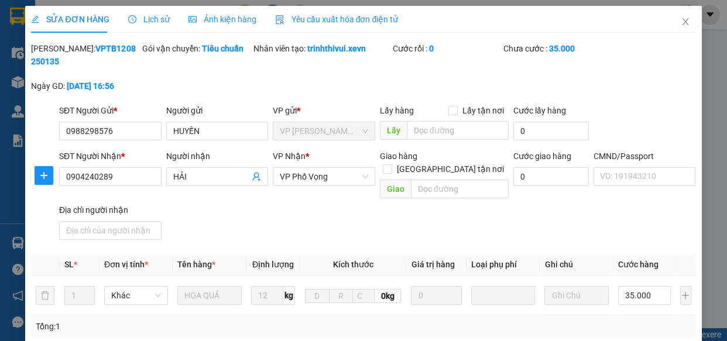
click at [152, 23] on span "Lịch sử" at bounding box center [149, 19] width 42 height 9
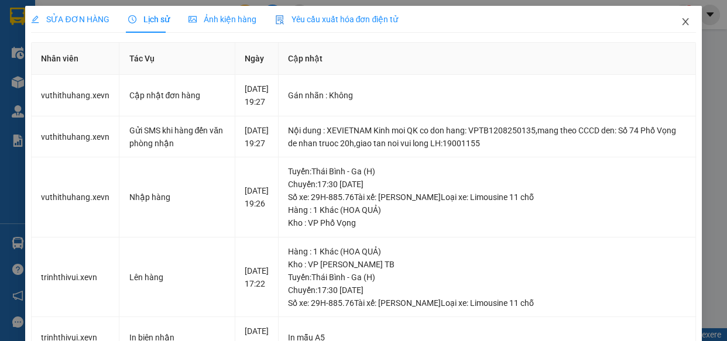
click at [677, 28] on span "Close" at bounding box center [685, 22] width 33 height 33
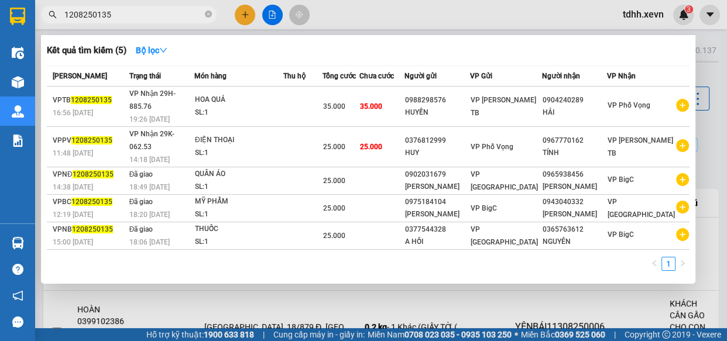
click at [171, 20] on input "1208250135" at bounding box center [133, 14] width 138 height 13
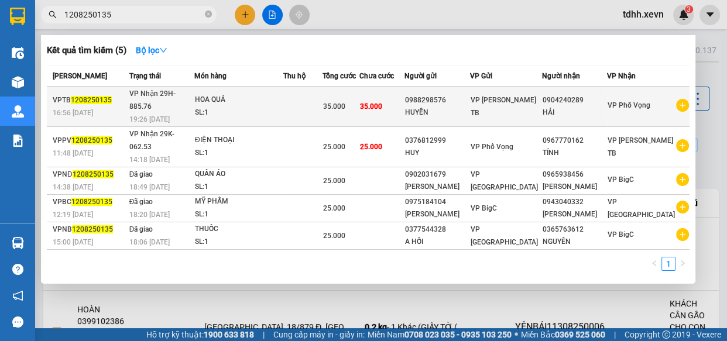
click at [283, 107] on div "SL: 1" at bounding box center [239, 113] width 88 height 13
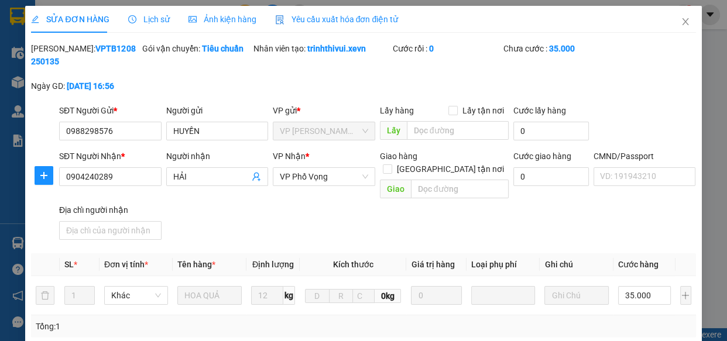
click at [139, 17] on span "Lịch sử" at bounding box center [149, 19] width 42 height 9
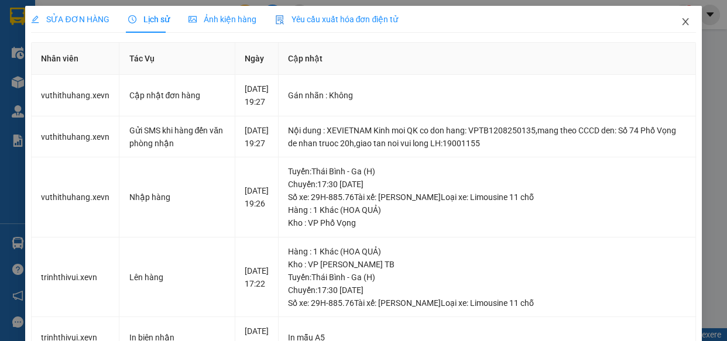
click at [681, 20] on icon "close" at bounding box center [685, 21] width 9 height 9
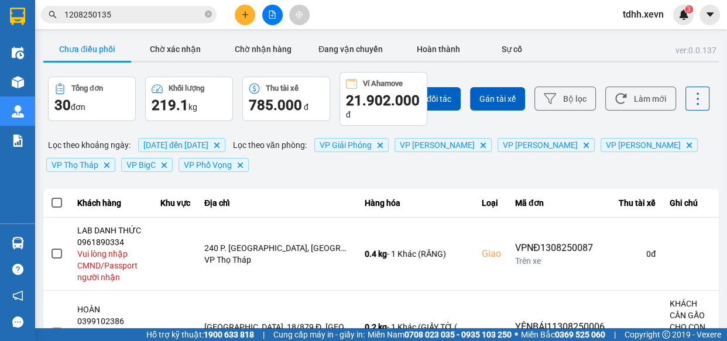
click at [156, 16] on input "1208250135" at bounding box center [133, 14] width 138 height 13
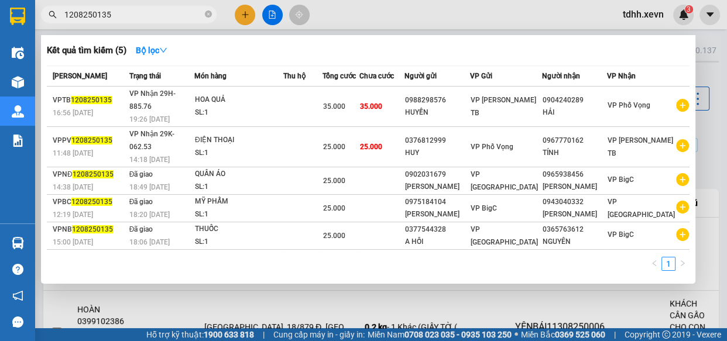
click at [172, 17] on input "1208250135" at bounding box center [133, 14] width 138 height 13
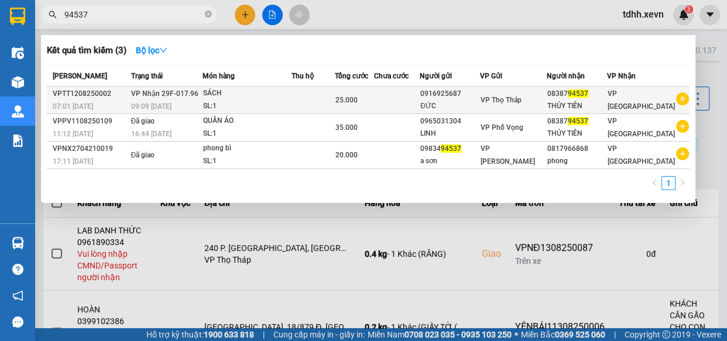
type input "94537"
click at [251, 95] on div "SÁCH" at bounding box center [247, 93] width 88 height 13
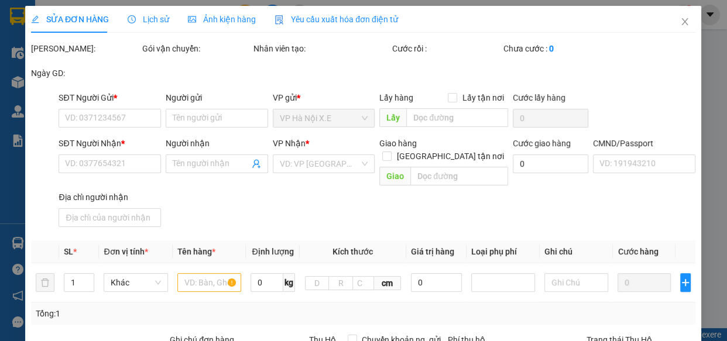
type input "0916925687"
type input "ĐỨC"
type input "0838794537"
type input "THỦY TIÊN"
type input "037096002112 [PERSON_NAME]"
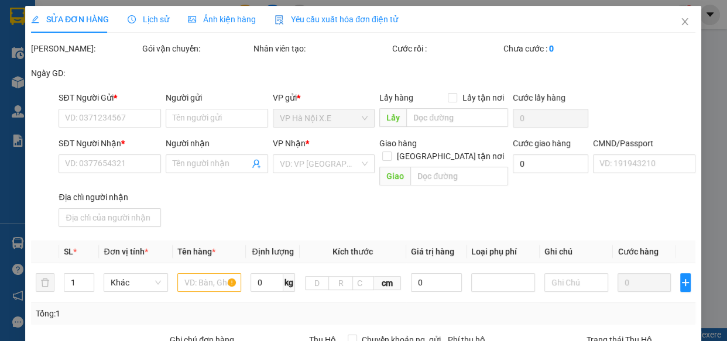
type input "25.000"
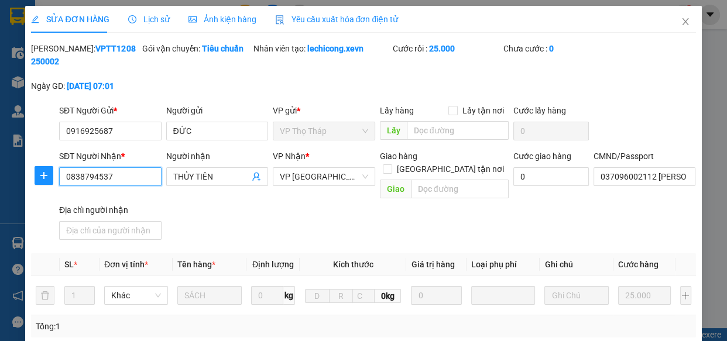
drag, startPoint x: 103, startPoint y: 177, endPoint x: 0, endPoint y: 191, distance: 103.9
click at [0, 191] on div "SỬA ĐƠN HÀNG Lịch sử Ảnh kiện hàng Yêu cầu xuất hóa đơn điện tử Total Paid Fee …" at bounding box center [363, 170] width 727 height 341
paste input "916811528"
type input "0916811528"
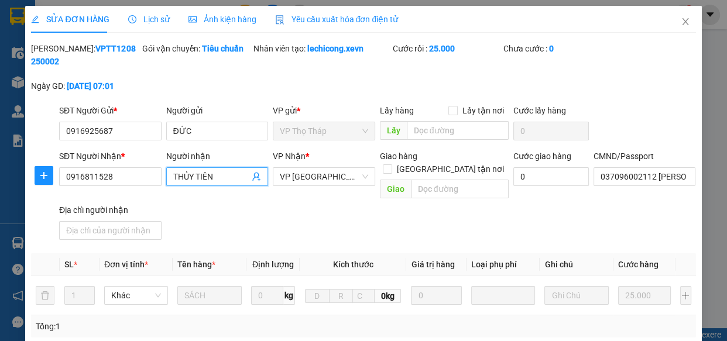
drag, startPoint x: 193, startPoint y: 177, endPoint x: 218, endPoint y: 174, distance: 25.3
click at [218, 175] on input "THỦY TIÊN" at bounding box center [211, 176] width 77 height 13
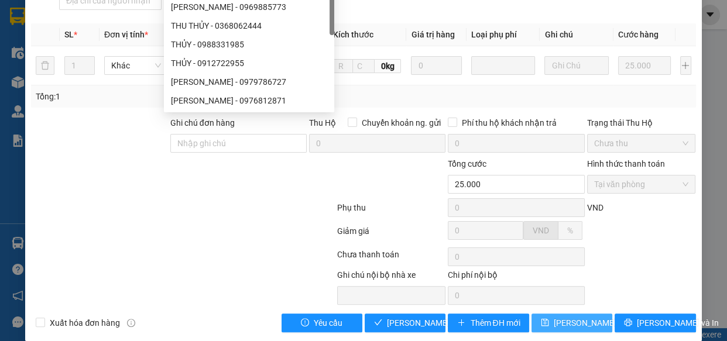
type input "THỦY"
click at [574, 317] on span "[PERSON_NAME] thay đổi" at bounding box center [601, 323] width 94 height 13
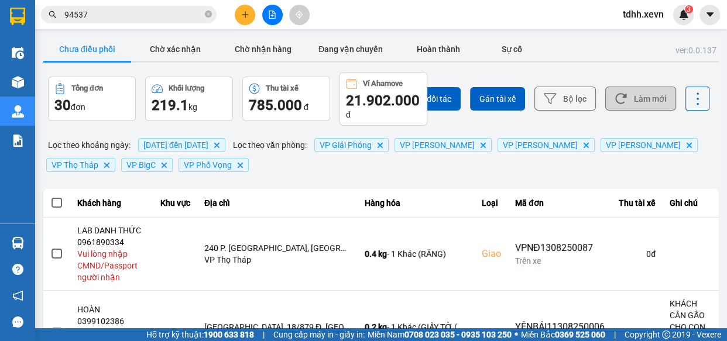
click at [652, 100] on button "Làm mới" at bounding box center [640, 99] width 71 height 24
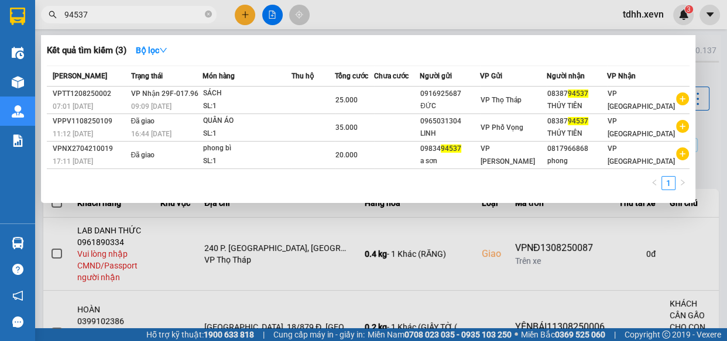
click at [177, 17] on input "94537" at bounding box center [133, 14] width 138 height 13
paste input "0813013711"
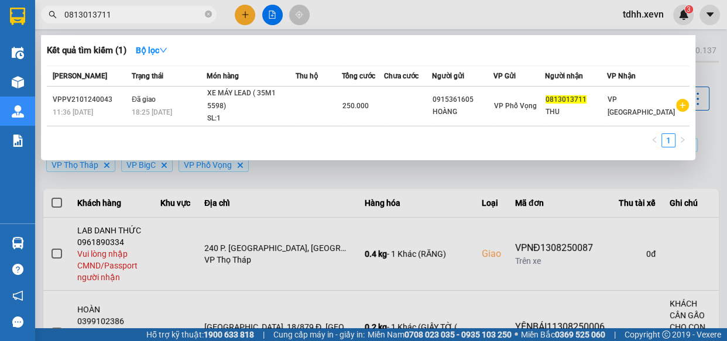
click at [164, 15] on input "0813013711" at bounding box center [133, 14] width 138 height 13
paste input "39143113"
click at [164, 15] on input "0813013711" at bounding box center [133, 14] width 138 height 13
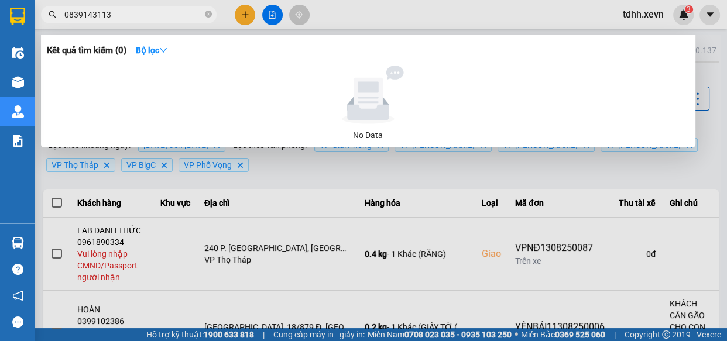
click at [141, 12] on input "0839143113" at bounding box center [133, 14] width 138 height 13
click at [142, 12] on input "0839143113" at bounding box center [133, 14] width 138 height 13
paste input "987849895"
type input "0987849895"
click at [207, 11] on icon "close-circle" at bounding box center [208, 14] width 7 height 7
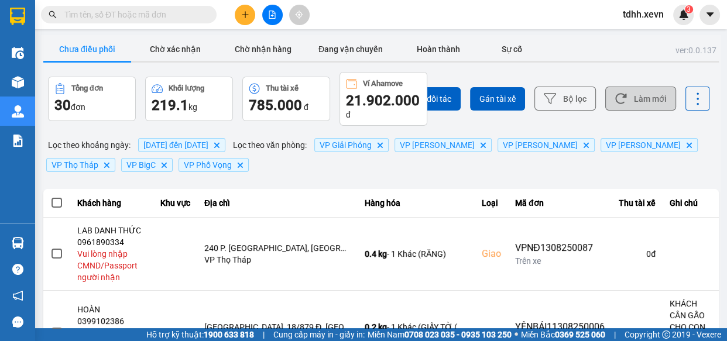
drag, startPoint x: 649, startPoint y: 83, endPoint x: 650, endPoint y: 89, distance: 6.5
click at [650, 89] on div "Chọn đối tác Gán tài xế Bộ lọc Làm mới" at bounding box center [544, 99] width 331 height 54
click at [177, 13] on input "text" at bounding box center [133, 14] width 138 height 13
paste input "0828817203"
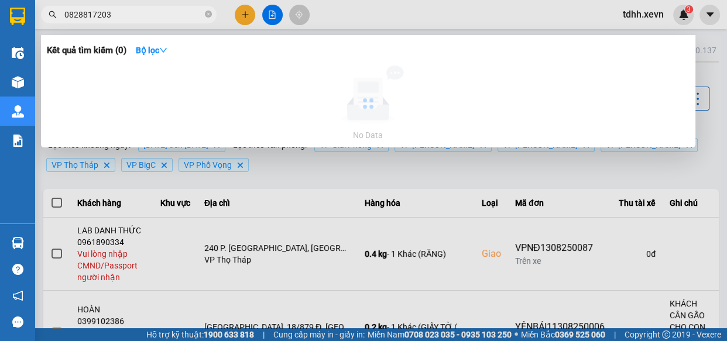
type input "0828817203"
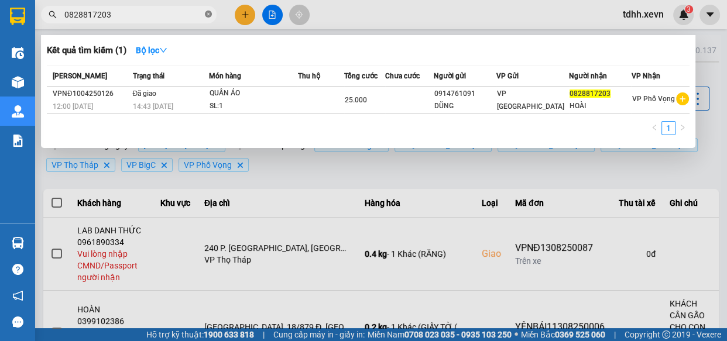
click at [211, 12] on icon "close-circle" at bounding box center [208, 14] width 7 height 7
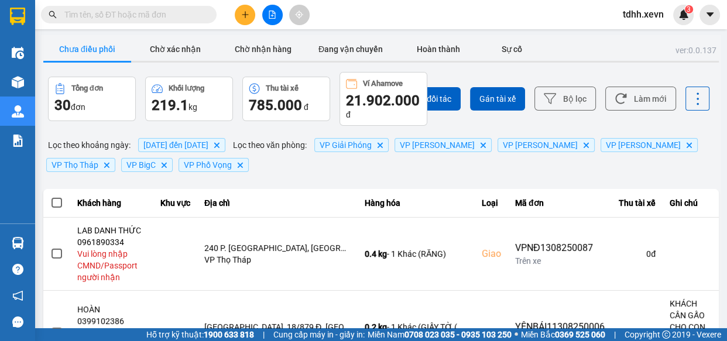
click at [132, 16] on input "text" at bounding box center [133, 14] width 138 height 13
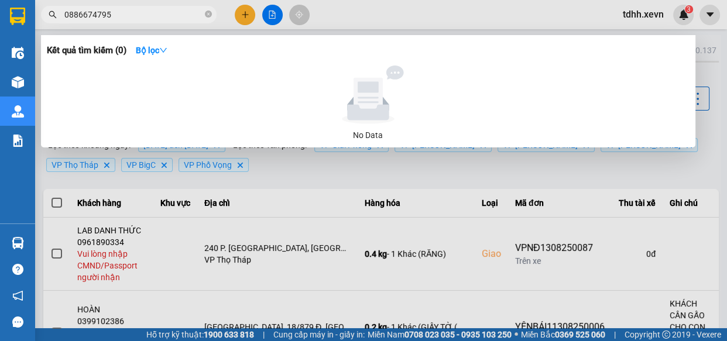
click at [491, 4] on div at bounding box center [363, 170] width 727 height 341
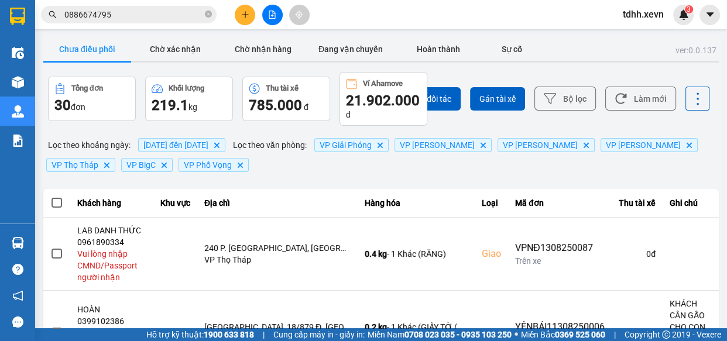
click at [144, 16] on input "0886674795" at bounding box center [133, 14] width 138 height 13
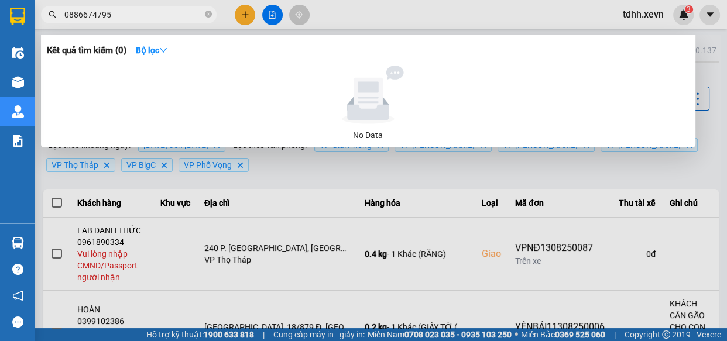
click at [144, 16] on input "0886674795" at bounding box center [133, 14] width 138 height 13
paste input "28817203"
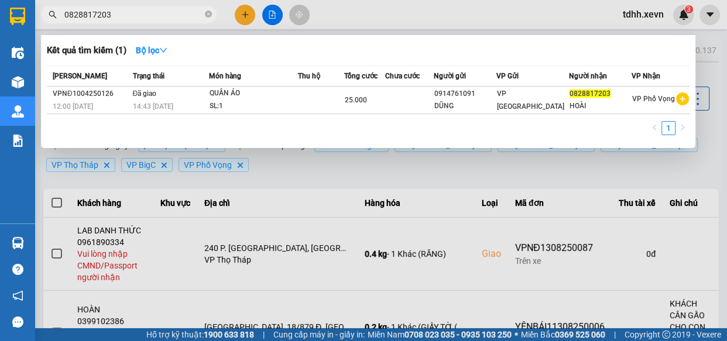
type input "0828817203"
click at [206, 13] on icon "close-circle" at bounding box center [208, 14] width 7 height 7
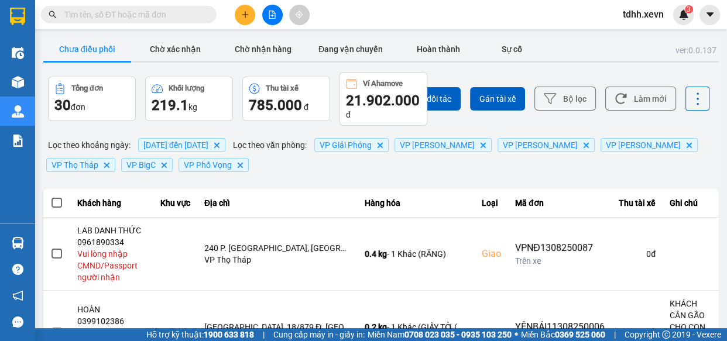
click at [174, 13] on input "text" at bounding box center [133, 14] width 138 height 13
click at [169, 22] on span at bounding box center [129, 15] width 176 height 18
click at [177, 19] on input "text" at bounding box center [133, 14] width 138 height 13
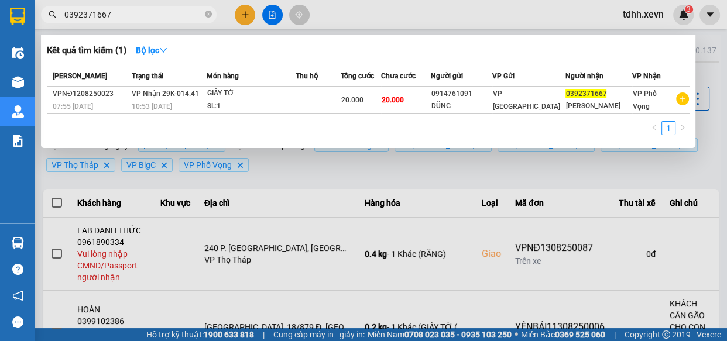
type input "0392371667"
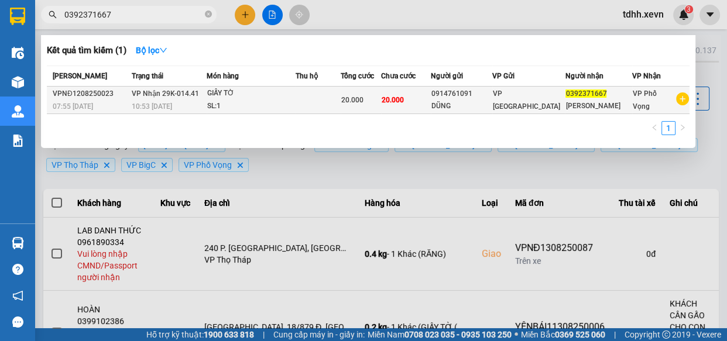
click at [418, 99] on td "20.000" at bounding box center [406, 101] width 50 height 28
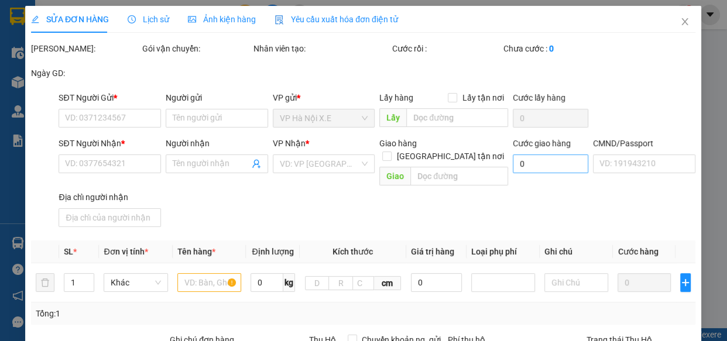
type input "0914761091"
type input "DŨNG"
type input "0392371667"
type input "[PERSON_NAME]"
type input "1"
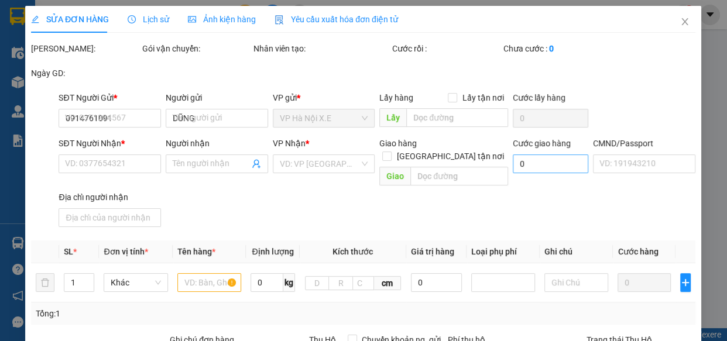
type input "20.000"
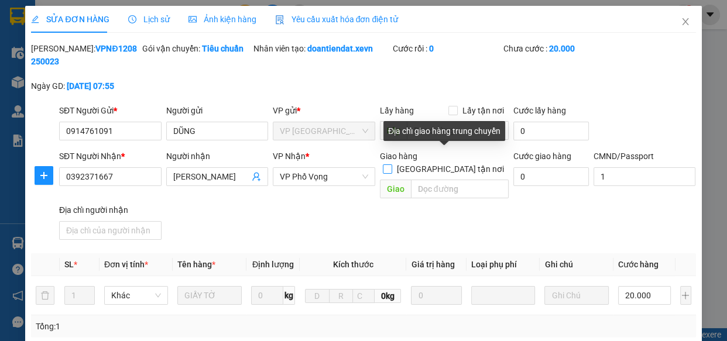
click at [391, 164] on input "[GEOGRAPHIC_DATA] tận nơi" at bounding box center [387, 168] width 8 height 8
checkbox input "true"
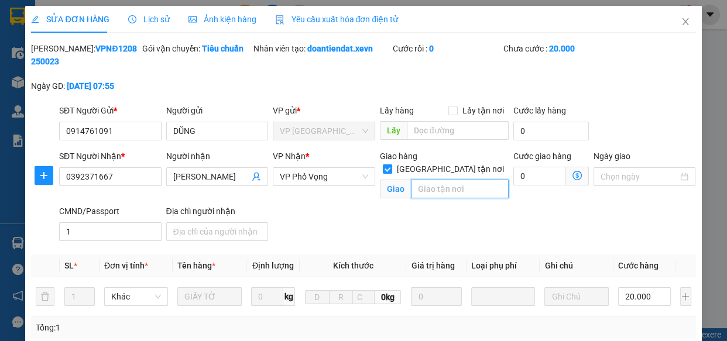
click at [443, 180] on input "text" at bounding box center [460, 189] width 98 height 19
paste input "[PERSON_NAME]. 167 P. [GEOGRAPHIC_DATA], [GEOGRAPHIC_DATA], [GEOGRAPHIC_DATA], …"
type input "[PERSON_NAME]. 167 P. [GEOGRAPHIC_DATA], [GEOGRAPHIC_DATA], [GEOGRAPHIC_DATA], …"
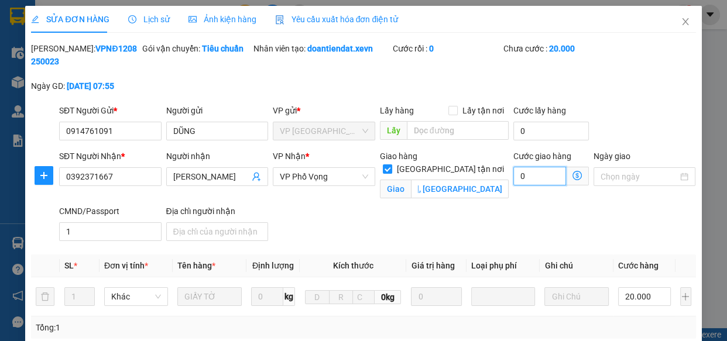
click at [529, 173] on input "0" at bounding box center [539, 176] width 53 height 19
type input "20.004"
type input "4"
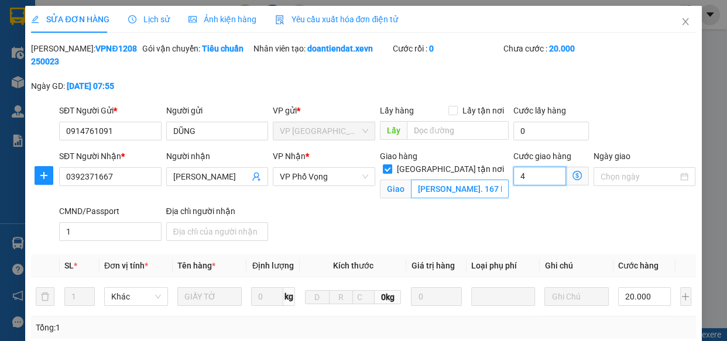
type input "20.040"
type input "40"
type input "60.000"
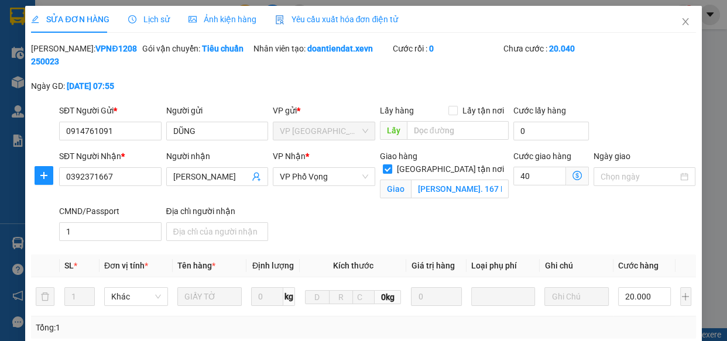
type input "40.000"
click at [448, 225] on div "SĐT Người Nhận * 0392371667 Người nhận [PERSON_NAME] VP Nhận * VP Phố Vọng Giao…" at bounding box center [378, 198] width 642 height 96
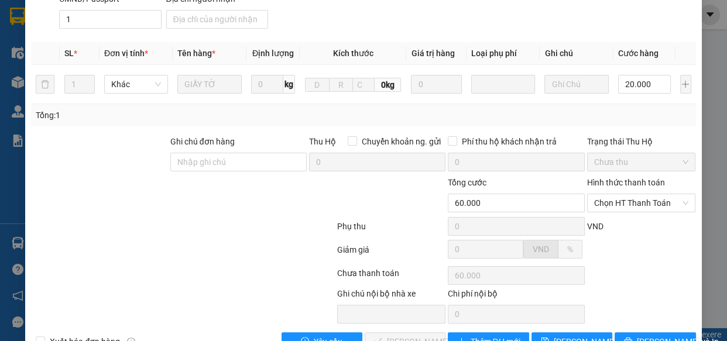
scroll to position [244, 0]
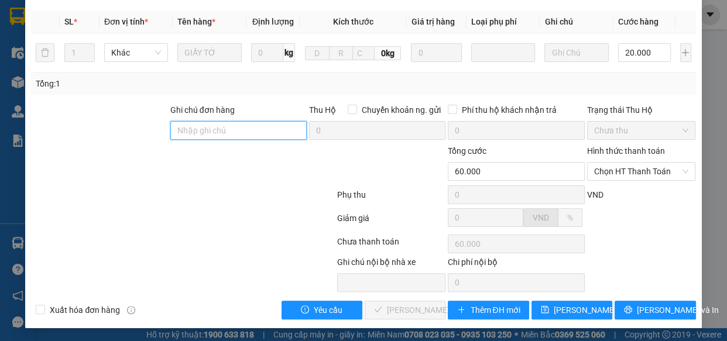
click at [242, 130] on input "Ghi chú đơn hàng" at bounding box center [238, 130] width 136 height 19
type input "55/37"
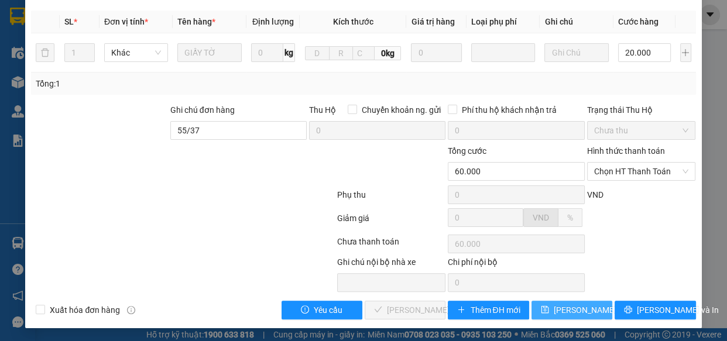
click at [568, 316] on button "[PERSON_NAME] thay đổi" at bounding box center [572, 310] width 81 height 19
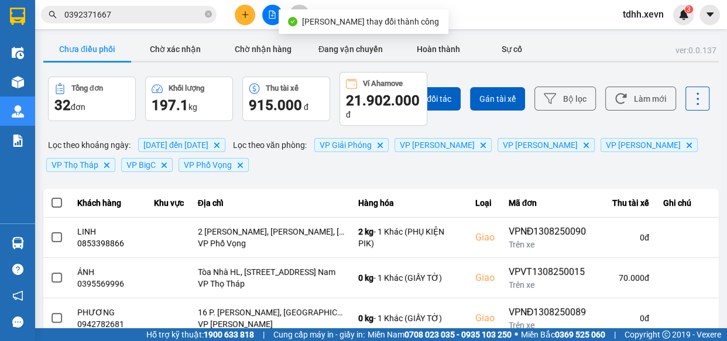
click at [617, 84] on div "Chọn đối tác Gán tài xế Bộ lọc Làm mới" at bounding box center [544, 99] width 331 height 54
click at [633, 94] on button "Làm mới" at bounding box center [640, 99] width 71 height 24
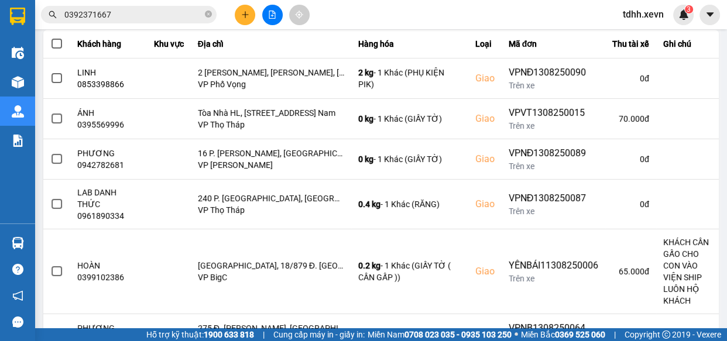
scroll to position [371, 0]
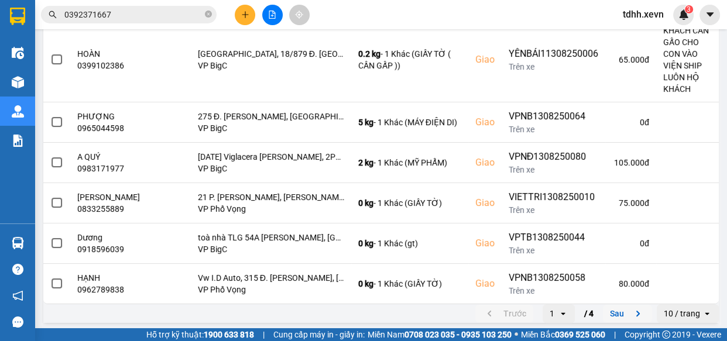
click at [619, 307] on button "Sau" at bounding box center [627, 314] width 49 height 18
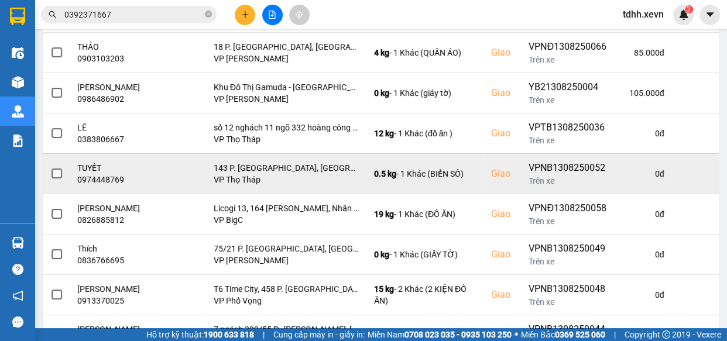
scroll to position [328, 0]
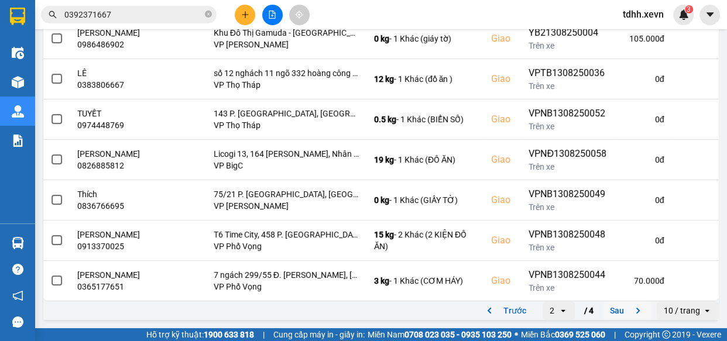
click at [616, 310] on button "Sau" at bounding box center [627, 311] width 49 height 18
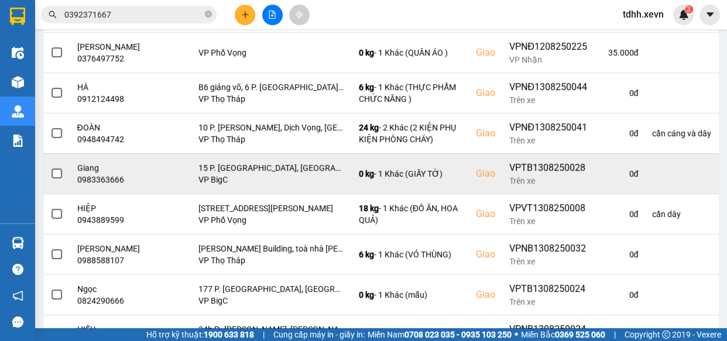
scroll to position [338, 0]
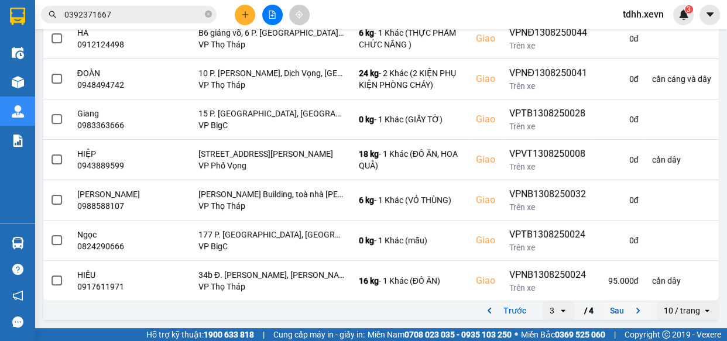
click at [631, 314] on icon "next page. current page 3 / 4" at bounding box center [638, 311] width 14 height 14
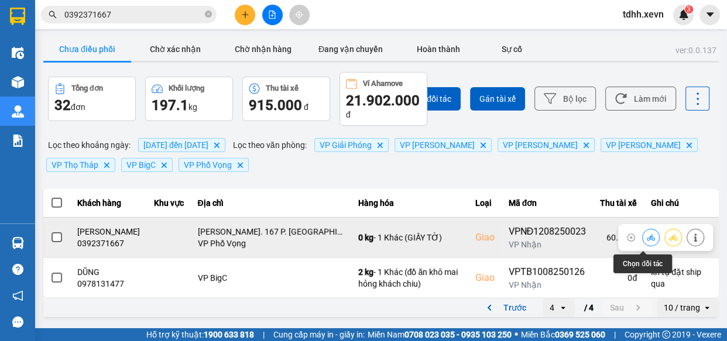
click at [647, 242] on icon at bounding box center [651, 238] width 8 height 8
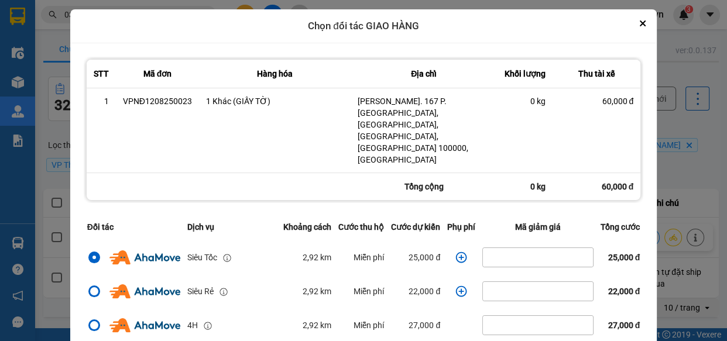
click at [455, 252] on icon "dialog" at bounding box center [461, 258] width 12 height 12
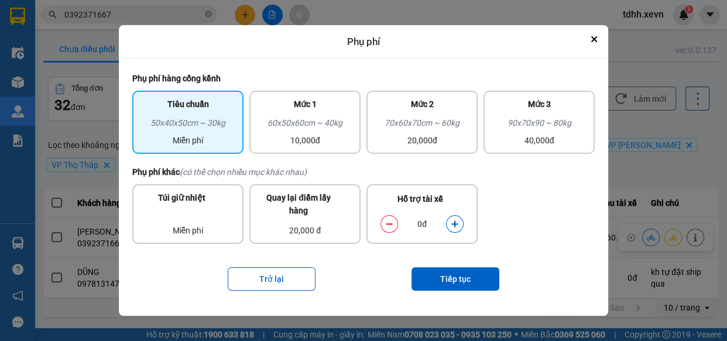
click at [456, 223] on icon "dialog" at bounding box center [455, 224] width 8 height 8
click at [450, 282] on button "Tiếp tục" at bounding box center [456, 279] width 88 height 23
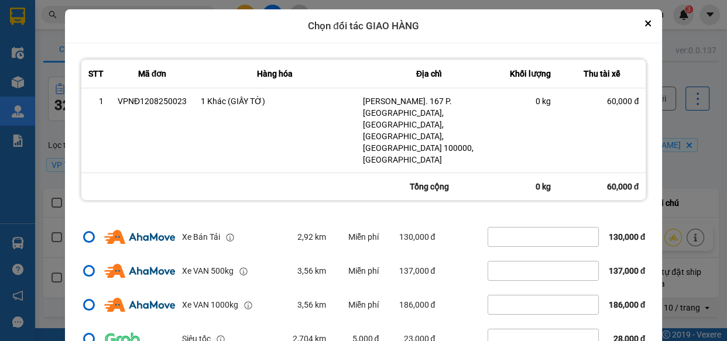
scroll to position [35, 0]
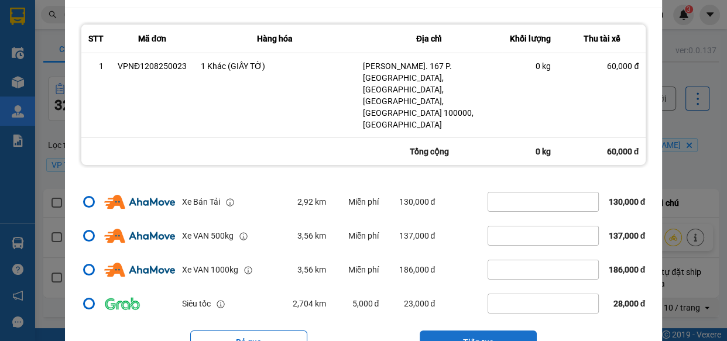
click at [474, 331] on button "Tiếp tục" at bounding box center [478, 342] width 117 height 23
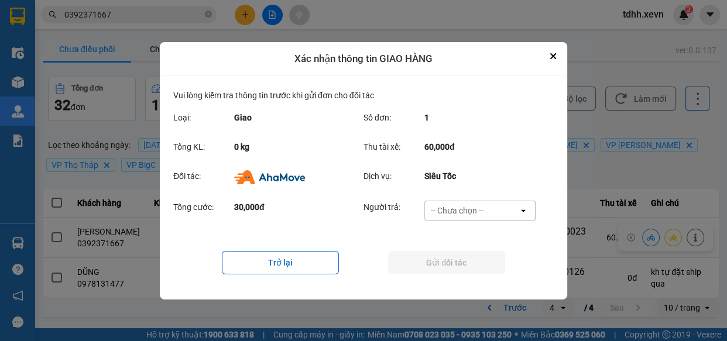
click at [451, 211] on div "-- Chưa chọn --" at bounding box center [457, 211] width 53 height 12
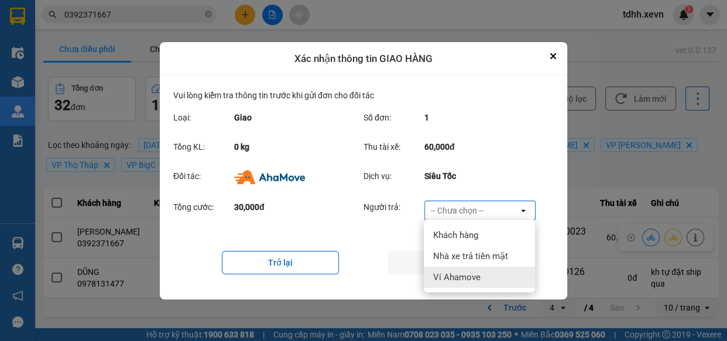
click at [448, 275] on span "Ví Ahamove" at bounding box center [456, 278] width 47 height 12
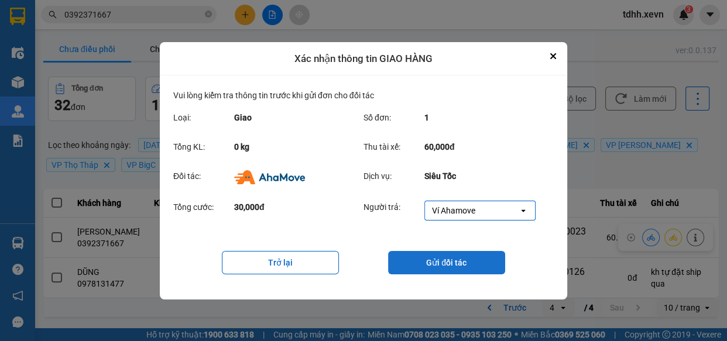
click at [420, 267] on button "Gửi đối tác" at bounding box center [446, 262] width 117 height 23
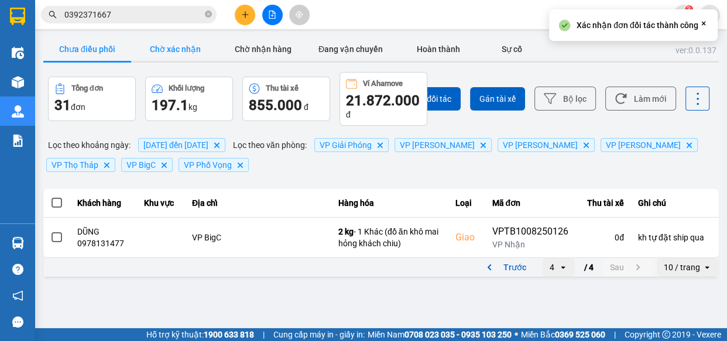
click at [178, 56] on button "Chờ xác nhận" at bounding box center [175, 48] width 88 height 23
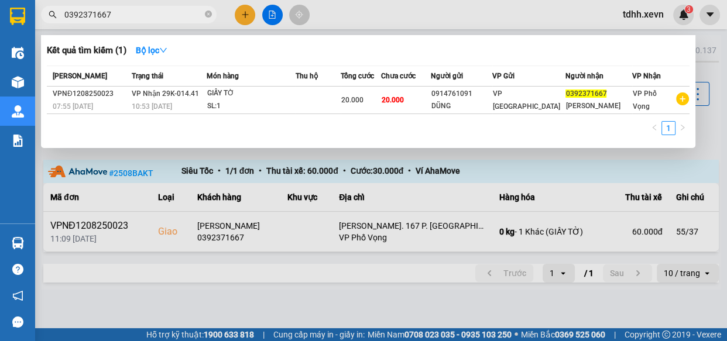
drag, startPoint x: 177, startPoint y: 9, endPoint x: 172, endPoint y: 14, distance: 6.6
click at [176, 12] on input "0392371667" at bounding box center [133, 14] width 138 height 13
click at [172, 14] on input "0392371667" at bounding box center [133, 14] width 138 height 13
paste input "28832988"
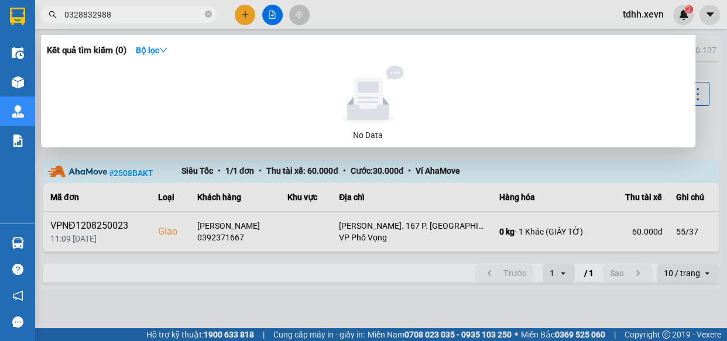
type input "0328832988"
click at [342, 276] on div at bounding box center [363, 170] width 727 height 341
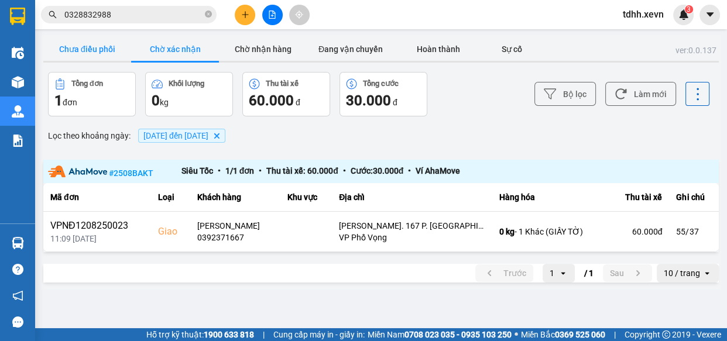
click at [105, 51] on button "Chưa điều phối" at bounding box center [87, 48] width 88 height 23
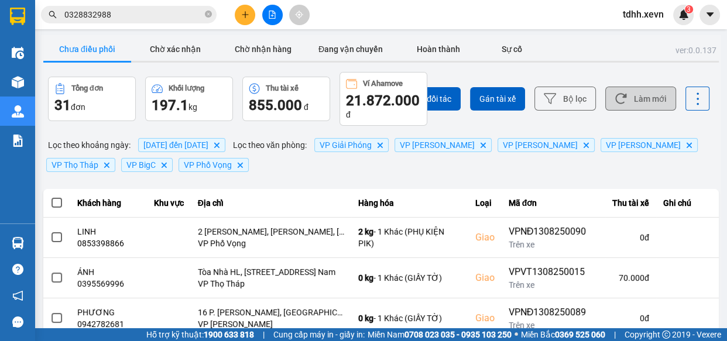
click at [660, 88] on button "Làm mới" at bounding box center [640, 99] width 71 height 24
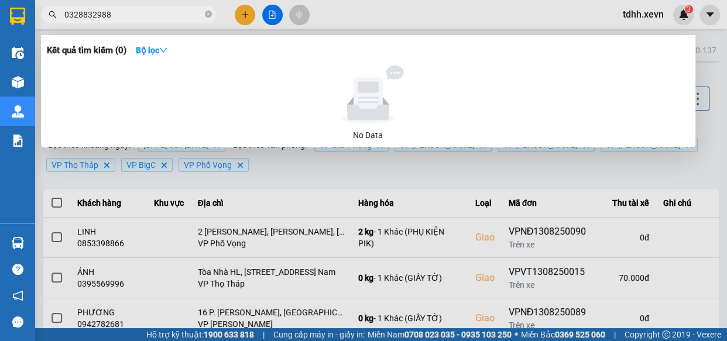
click at [146, 10] on input "0328832988" at bounding box center [133, 14] width 138 height 13
click at [205, 14] on icon "close-circle" at bounding box center [208, 14] width 7 height 7
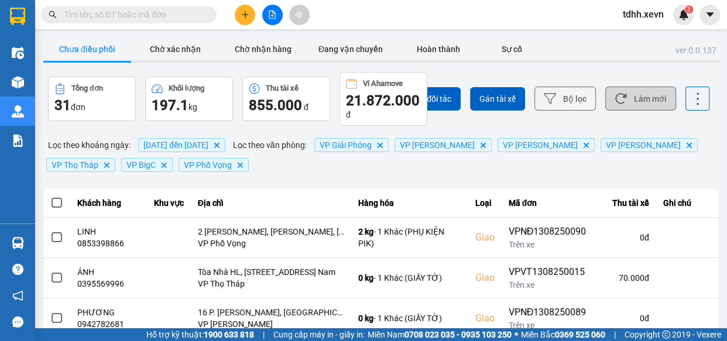
click at [640, 100] on button "Làm mới" at bounding box center [640, 99] width 71 height 24
click at [139, 15] on input "text" at bounding box center [133, 14] width 138 height 13
paste input "0972151799"
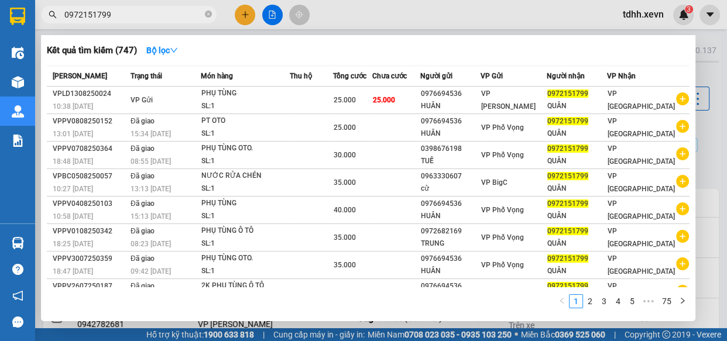
click at [156, 12] on input "0972151799" at bounding box center [133, 14] width 138 height 13
paste input "828817203"
click at [156, 12] on input "0828817203" at bounding box center [133, 14] width 138 height 13
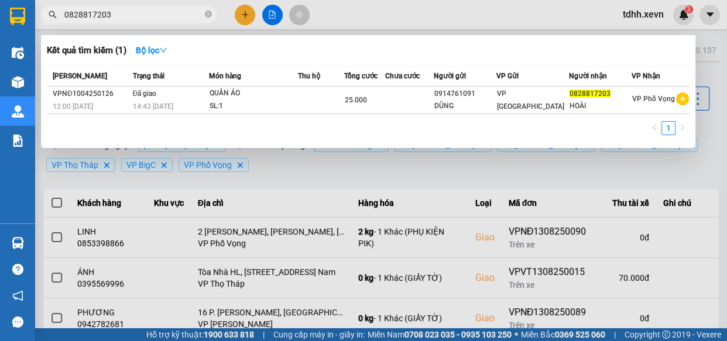
type input "0828817203"
click at [366, 180] on div at bounding box center [363, 170] width 727 height 341
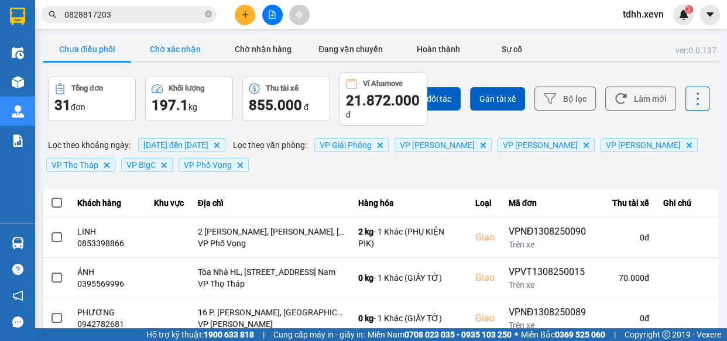
click at [179, 56] on button "Chờ xác nhận" at bounding box center [175, 48] width 88 height 23
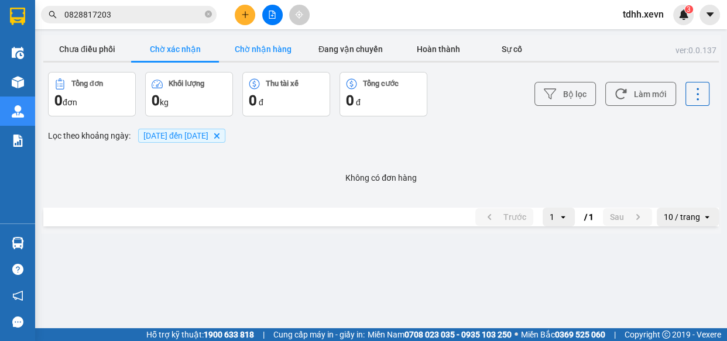
click at [270, 52] on button "Chờ nhận hàng" at bounding box center [263, 48] width 88 height 23
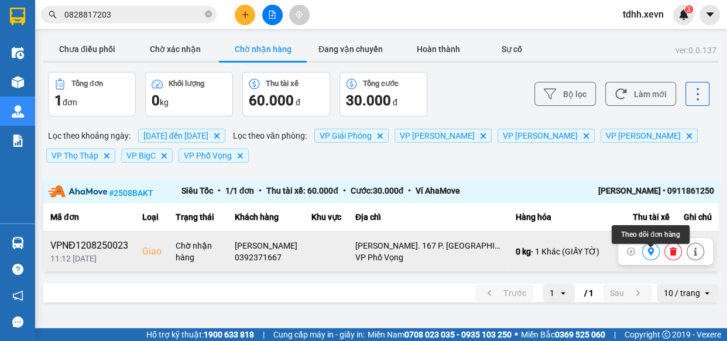
click at [656, 256] on button at bounding box center [651, 252] width 16 height 20
click at [652, 255] on icon at bounding box center [651, 252] width 6 height 8
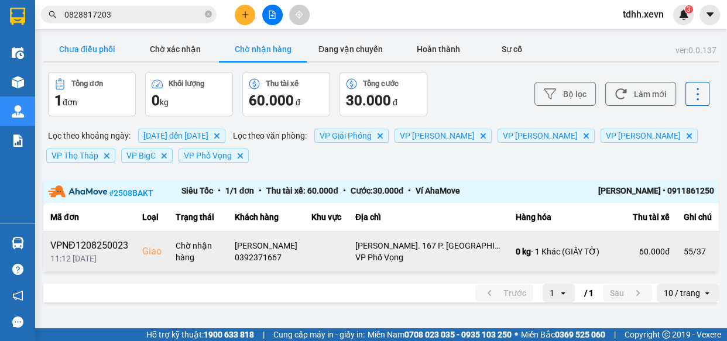
drag, startPoint x: 90, startPoint y: 49, endPoint x: 188, endPoint y: 21, distance: 102.1
click at [91, 49] on button "Chưa điều phối" at bounding box center [87, 48] width 88 height 23
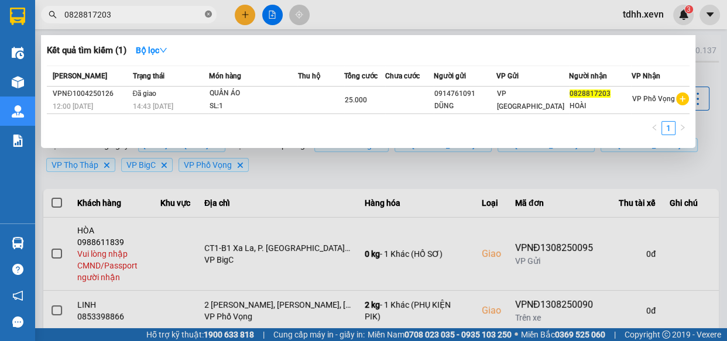
click at [208, 16] on icon "close-circle" at bounding box center [208, 14] width 7 height 7
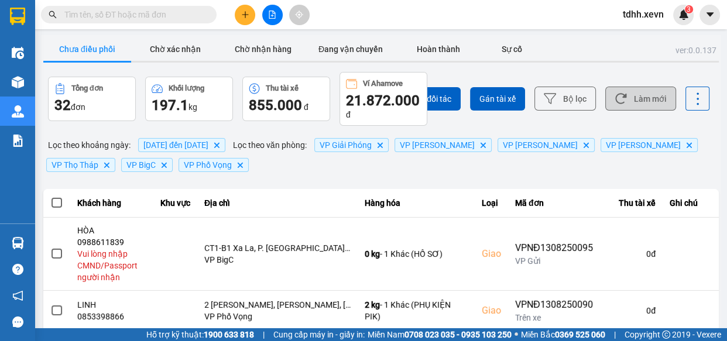
click at [634, 100] on button "Làm mới" at bounding box center [640, 99] width 71 height 24
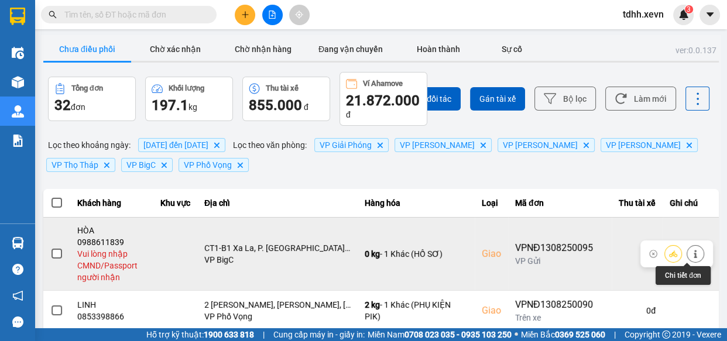
click at [691, 251] on icon at bounding box center [695, 254] width 8 height 8
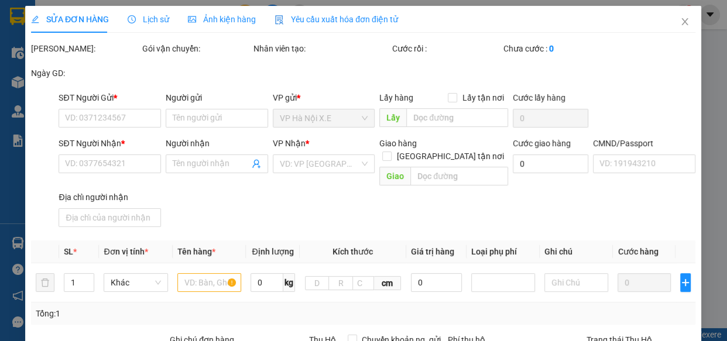
type input "0346284255"
type input "[PERSON_NAME]"
type input "0988611839"
type input "HÒA"
checkbox input "true"
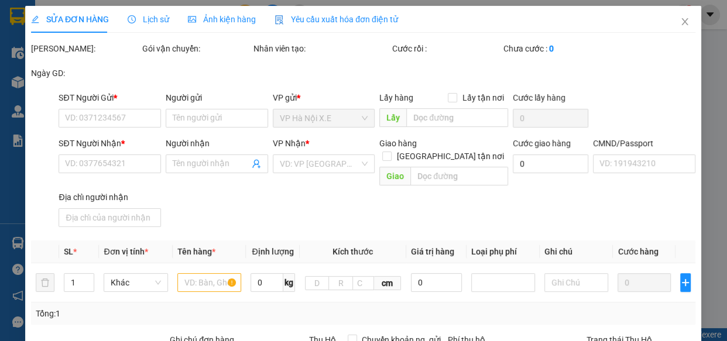
type input "CT1-B1 Xa La, P. [GEOGRAPHIC_DATA], [GEOGRAPHIC_DATA], [GEOGRAPHIC_DATA] 10000,…"
type input "110.000"
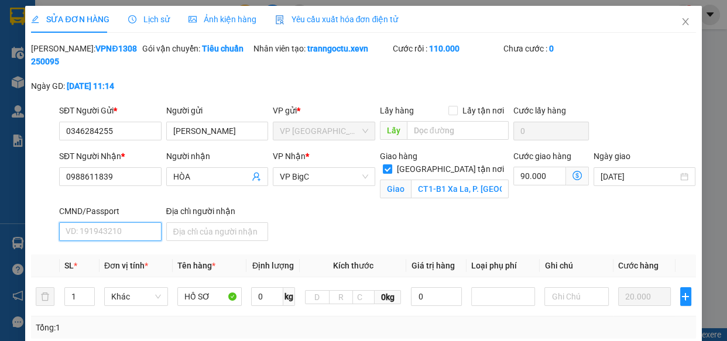
click at [114, 230] on input "CMND/Passport" at bounding box center [110, 231] width 102 height 19
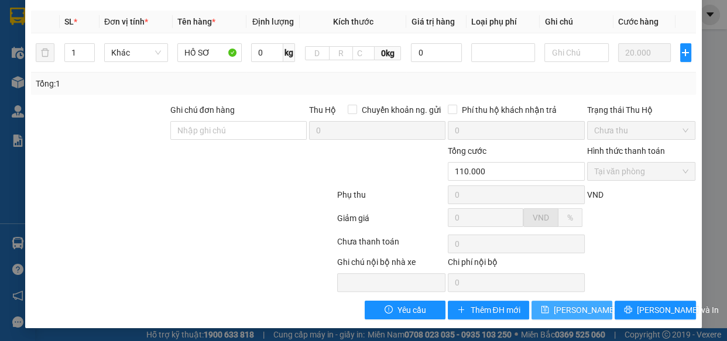
click at [564, 311] on span "[PERSON_NAME] thay đổi" at bounding box center [601, 310] width 94 height 13
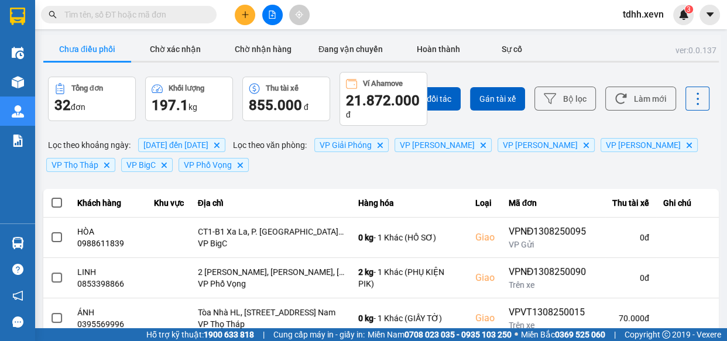
click at [144, 9] on input "text" at bounding box center [133, 14] width 138 height 13
paste input "0909101852"
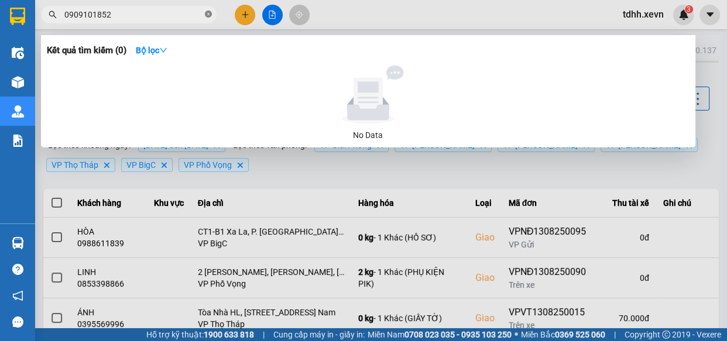
click at [207, 16] on icon "close-circle" at bounding box center [208, 14] width 7 height 7
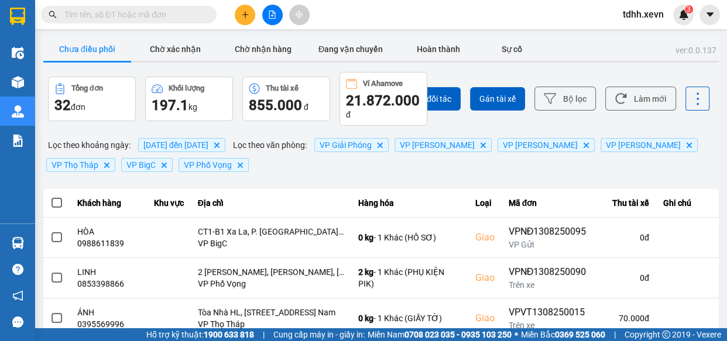
click at [150, 12] on input "text" at bounding box center [133, 14] width 138 height 13
paste input "0934929992"
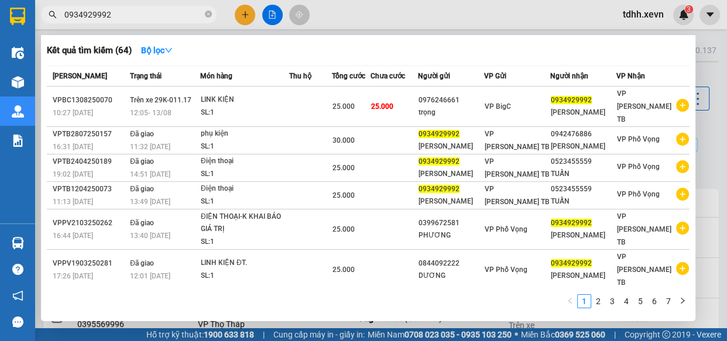
click at [170, 14] on input "0934929992" at bounding box center [133, 14] width 138 height 13
paste input "2286931"
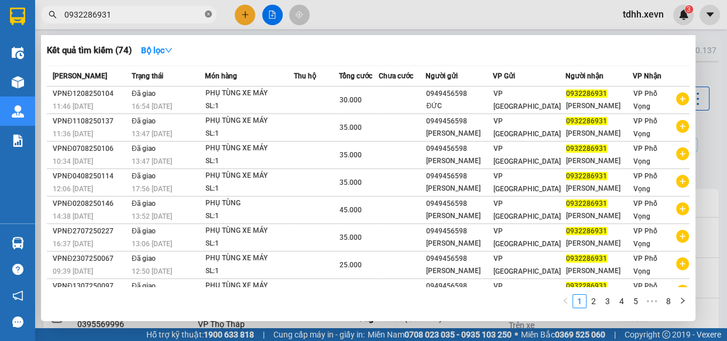
click at [209, 12] on icon "close-circle" at bounding box center [208, 14] width 7 height 7
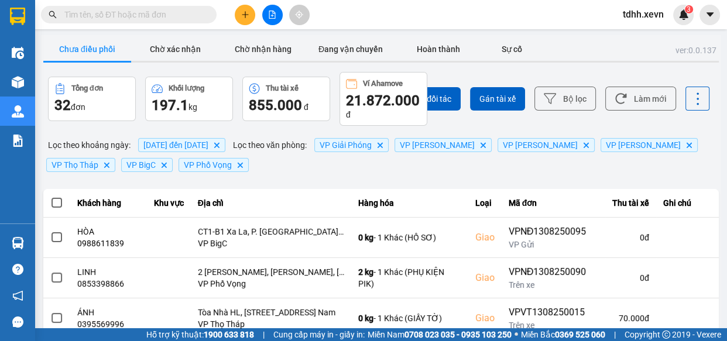
click at [172, 16] on input "text" at bounding box center [133, 14] width 138 height 13
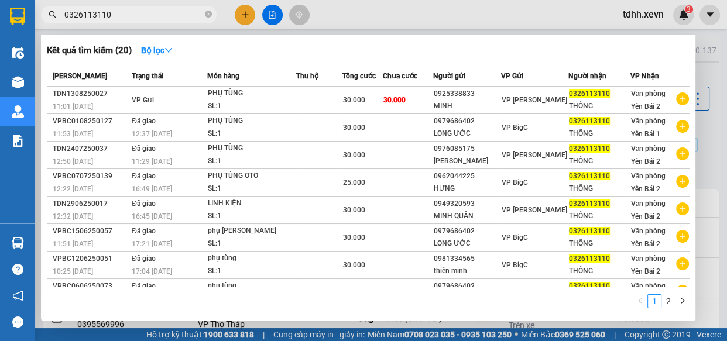
click at [154, 15] on input "0326113110" at bounding box center [133, 14] width 138 height 13
paste input "983819128"
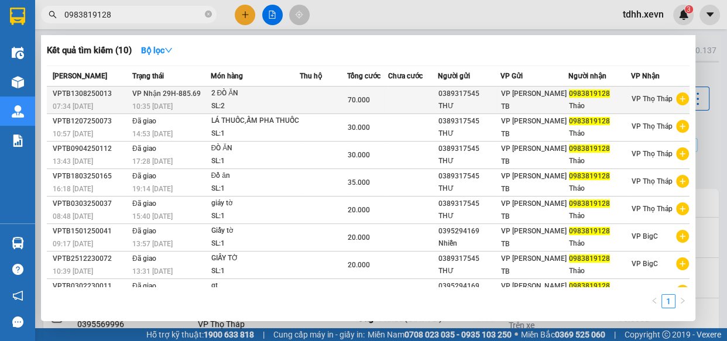
click at [392, 100] on tr "VPTB1308250013 07:34 [DATE] VP Nhận 29H-885.69 10:35 [DATE] 2 ĐÒ ĂN SL: 2 70.00…" at bounding box center [368, 101] width 643 height 28
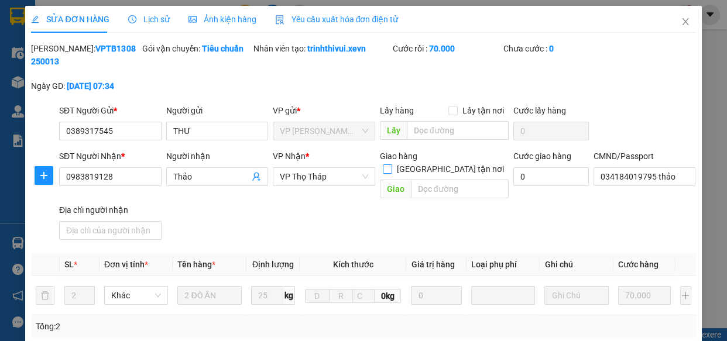
click at [391, 164] on input "[GEOGRAPHIC_DATA] tận nơi" at bounding box center [387, 168] width 8 height 8
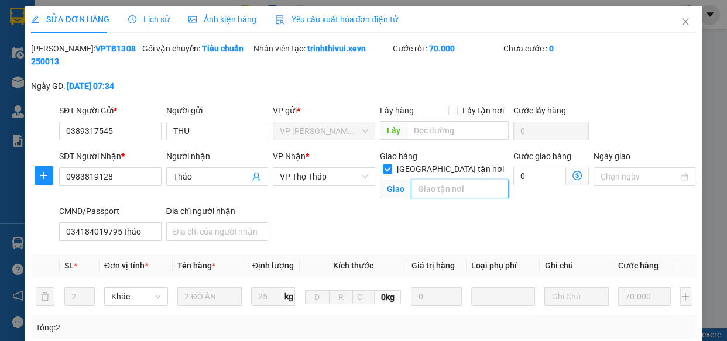
paste input "30b Ngõ [STREET_ADDRESS]"
click at [445, 180] on input "30b Ngõ [STREET_ADDRESS]" at bounding box center [460, 189] width 98 height 19
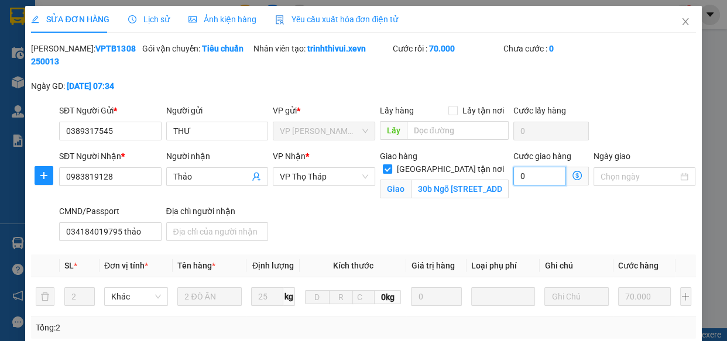
click at [526, 177] on input "0" at bounding box center [539, 176] width 53 height 19
click at [441, 225] on div "SĐT Người Nhận * 0983819128 Người nhận Thảo VP Nhận * VP Thọ Tháp Giao hàng Gia…" at bounding box center [378, 198] width 642 height 96
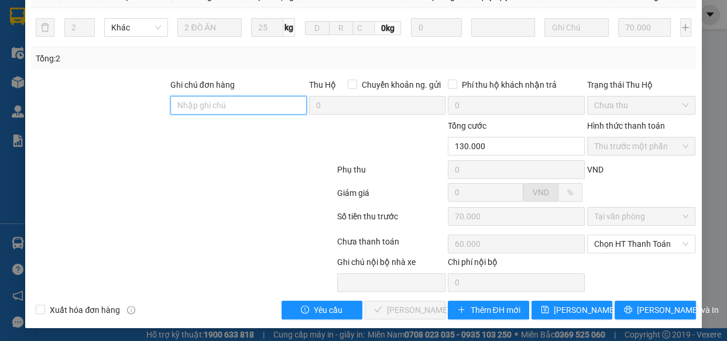
click at [270, 101] on input "Ghi chú đơn hàng" at bounding box center [238, 105] width 136 height 19
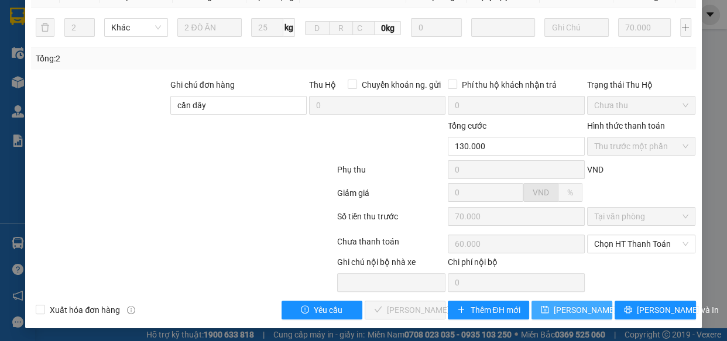
click at [570, 311] on span "[PERSON_NAME] thay đổi" at bounding box center [601, 310] width 94 height 13
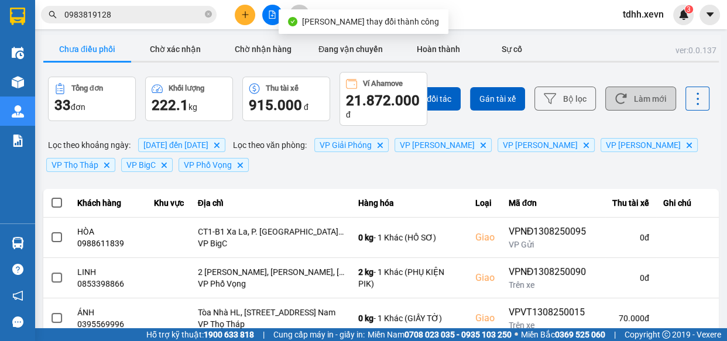
drag, startPoint x: 635, startPoint y: 100, endPoint x: 621, endPoint y: 105, distance: 14.5
click at [635, 100] on button "Làm mới" at bounding box center [640, 99] width 71 height 24
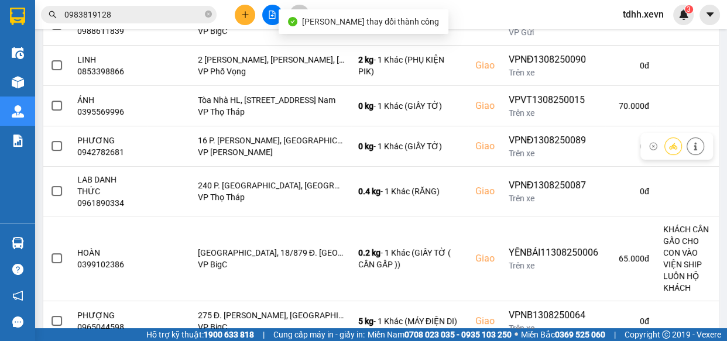
scroll to position [371, 0]
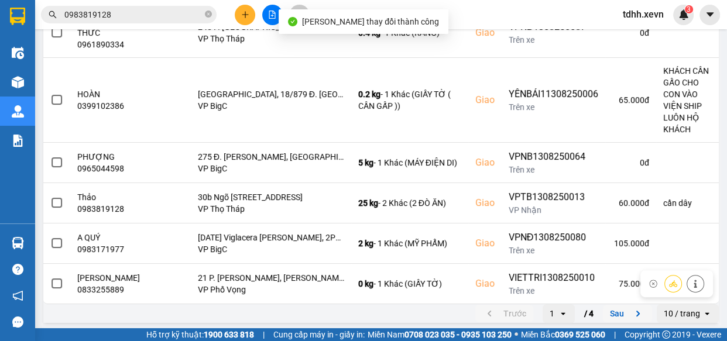
click at [609, 305] on button "Sau" at bounding box center [627, 314] width 49 height 18
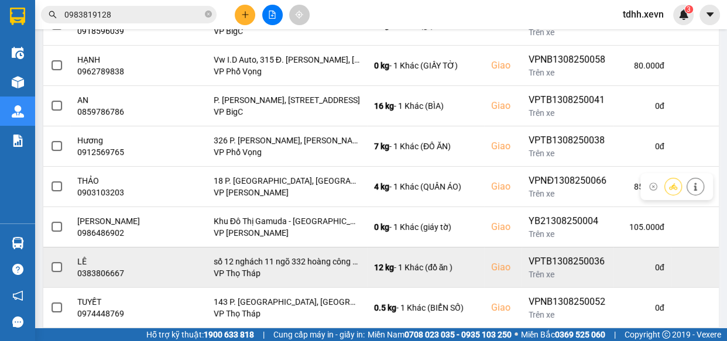
scroll to position [328, 0]
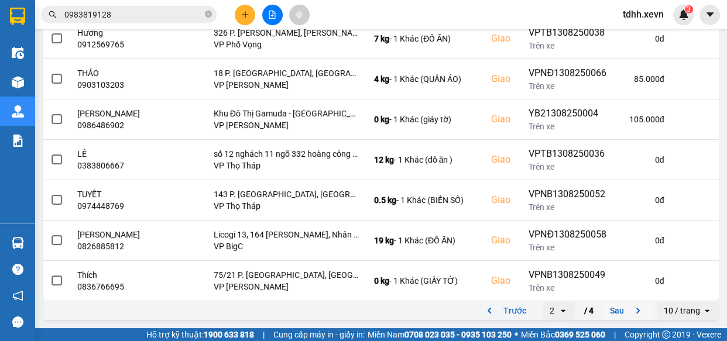
click at [616, 310] on button "Sau" at bounding box center [627, 311] width 49 height 18
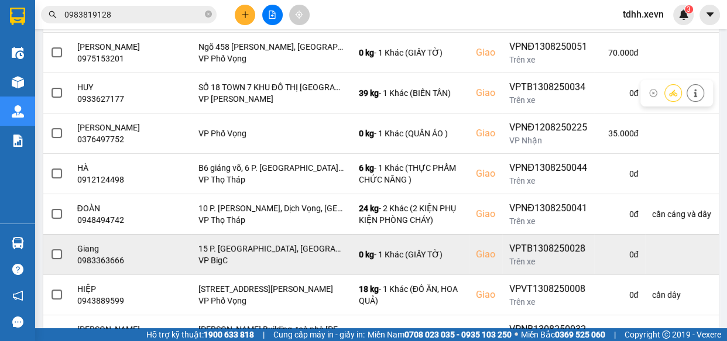
scroll to position [357, 0]
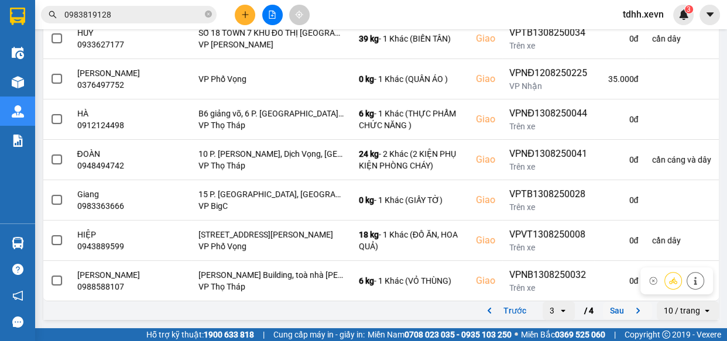
click at [612, 315] on button "Sau" at bounding box center [627, 311] width 49 height 18
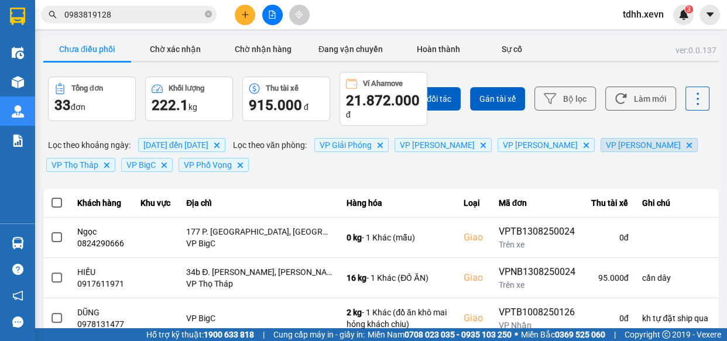
scroll to position [37, 0]
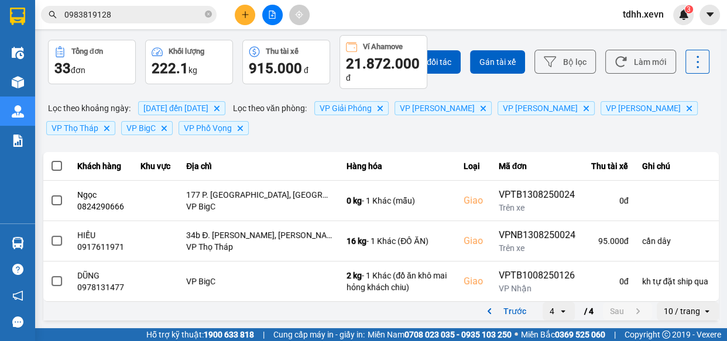
click at [492, 311] on button "Trước" at bounding box center [504, 312] width 58 height 18
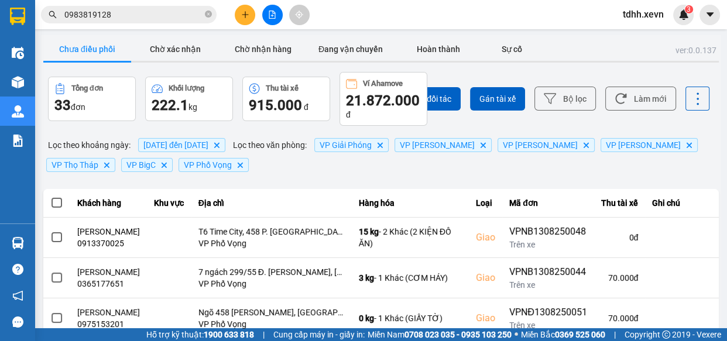
scroll to position [357, 0]
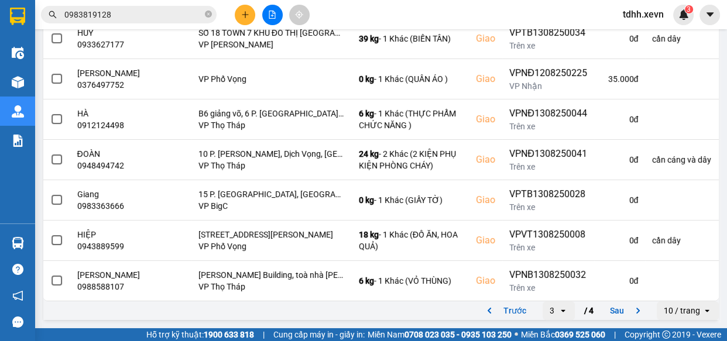
click at [503, 320] on div "Trước 3 open / 4 Sau" at bounding box center [563, 310] width 177 height 19
click at [506, 308] on button "Trước" at bounding box center [504, 311] width 58 height 18
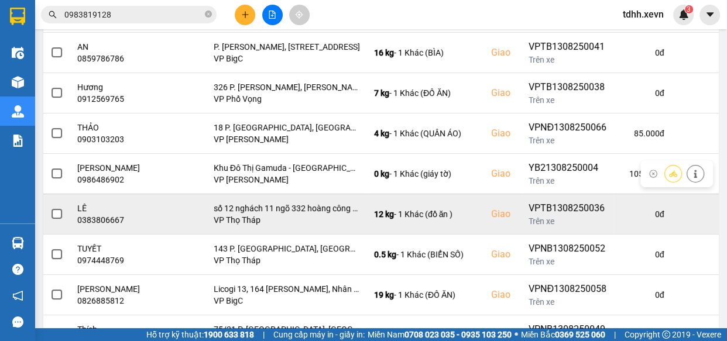
scroll to position [328, 0]
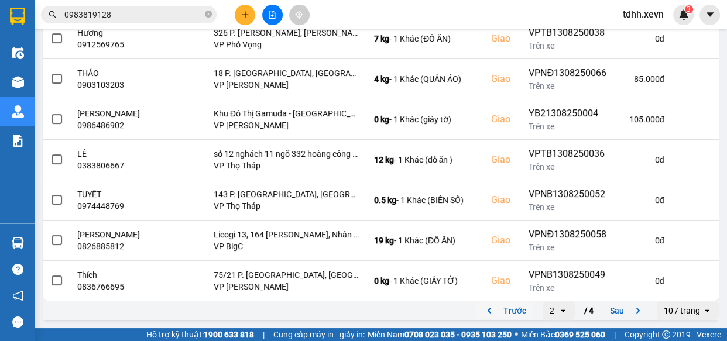
click at [518, 311] on button "Trước" at bounding box center [504, 311] width 58 height 18
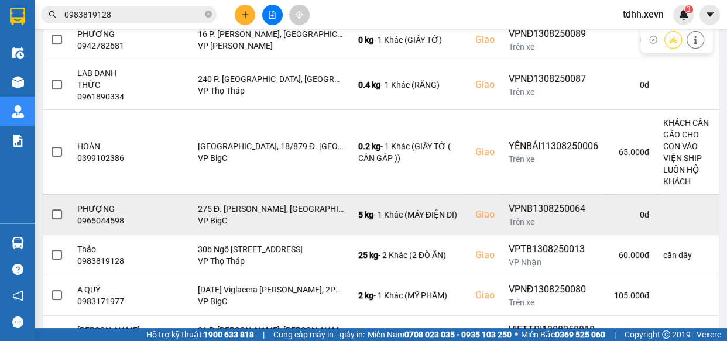
scroll to position [371, 0]
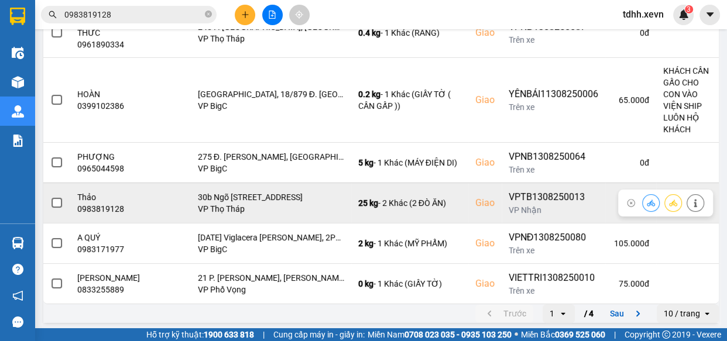
click at [647, 199] on icon at bounding box center [651, 203] width 8 height 8
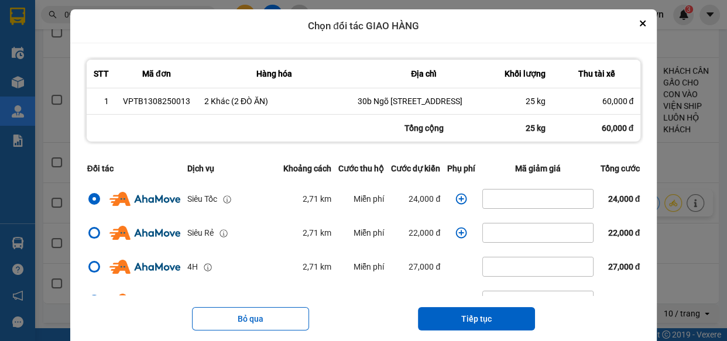
click at [459, 205] on icon "dialog" at bounding box center [461, 199] width 12 height 12
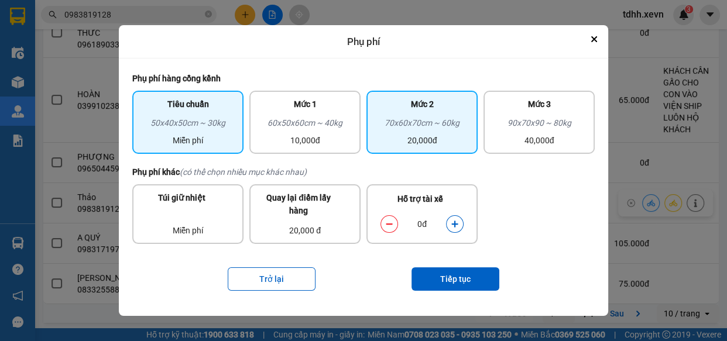
click at [440, 126] on div "70x60x70cm ~ 60kg" at bounding box center [421, 125] width 97 height 18
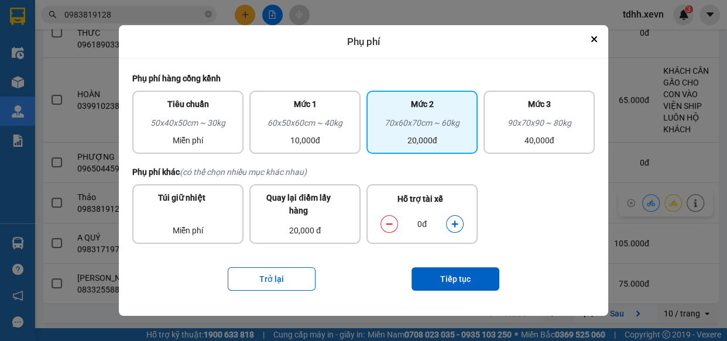
click at [453, 222] on icon "dialog" at bounding box center [455, 224] width 8 height 8
click at [455, 274] on button "Tiếp tục" at bounding box center [456, 279] width 88 height 23
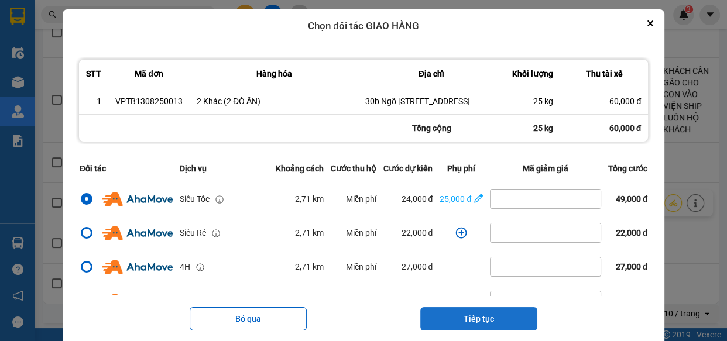
click at [484, 331] on button "Tiếp tục" at bounding box center [478, 318] width 117 height 23
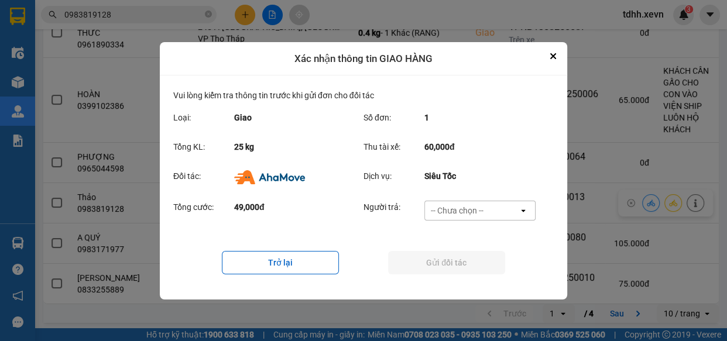
click at [469, 203] on div "-- Chưa chọn --" at bounding box center [472, 210] width 94 height 19
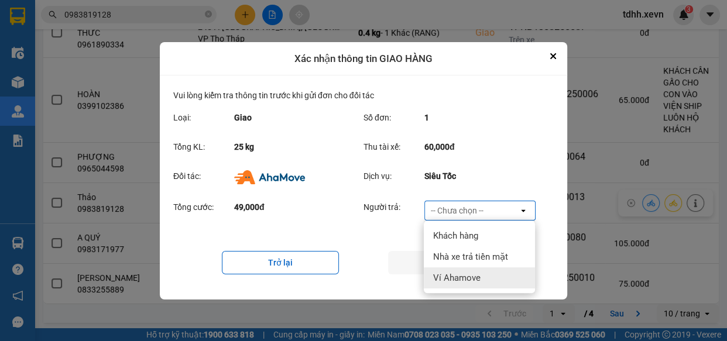
click at [474, 280] on span "Ví Ahamove" at bounding box center [456, 278] width 47 height 12
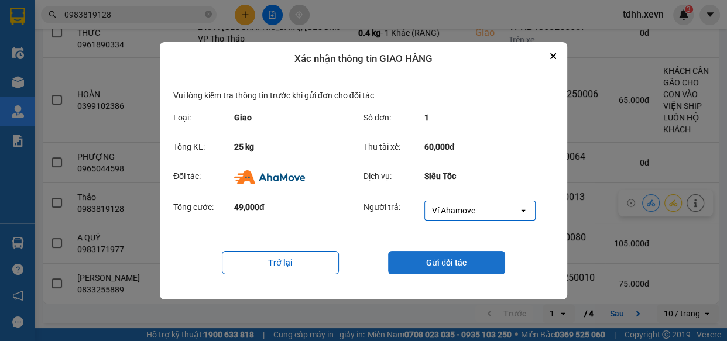
click at [443, 259] on button "Gửi đối tác" at bounding box center [446, 262] width 117 height 23
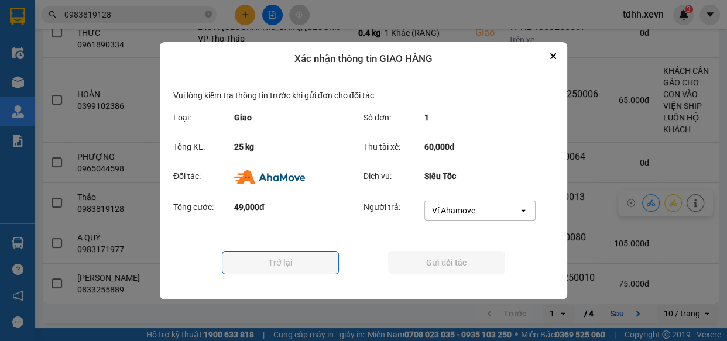
scroll to position [0, 0]
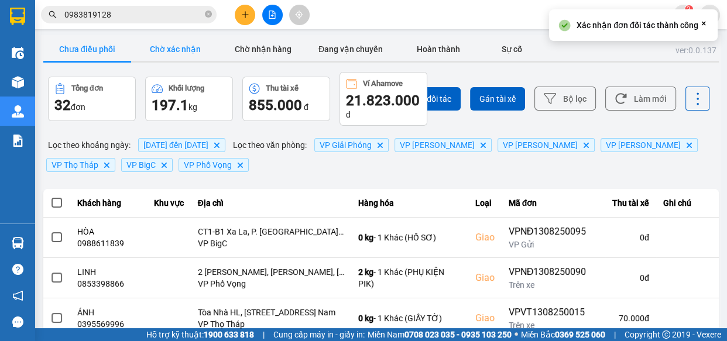
click at [176, 54] on button "Chờ xác nhận" at bounding box center [175, 48] width 88 height 23
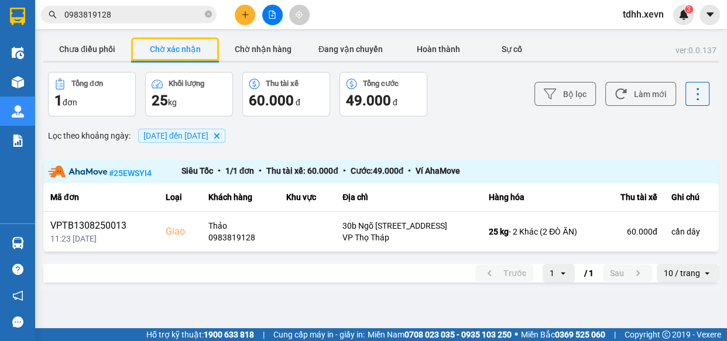
click at [173, 15] on input "0983819128" at bounding box center [133, 14] width 138 height 13
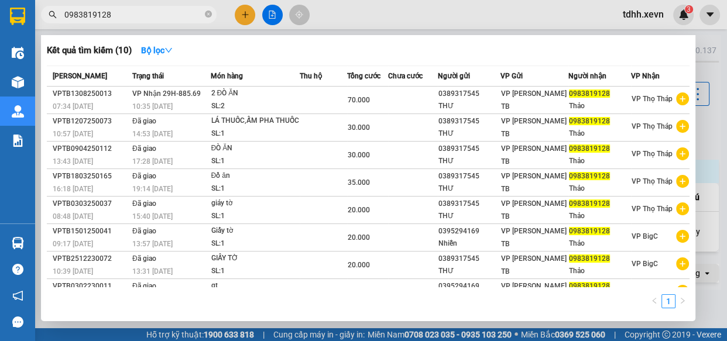
paste input "16511981"
click at [173, 15] on input "0983819128" at bounding box center [133, 14] width 138 height 13
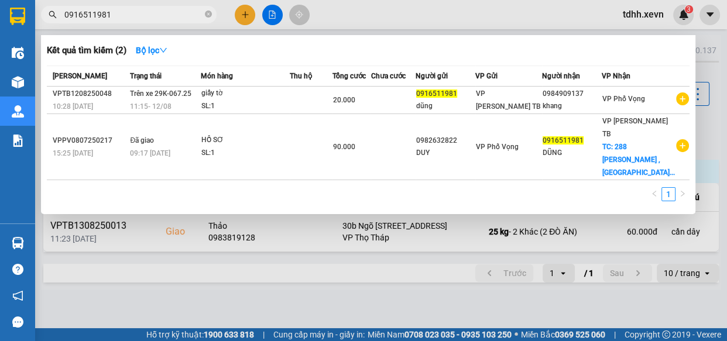
click at [355, 24] on div at bounding box center [363, 170] width 727 height 341
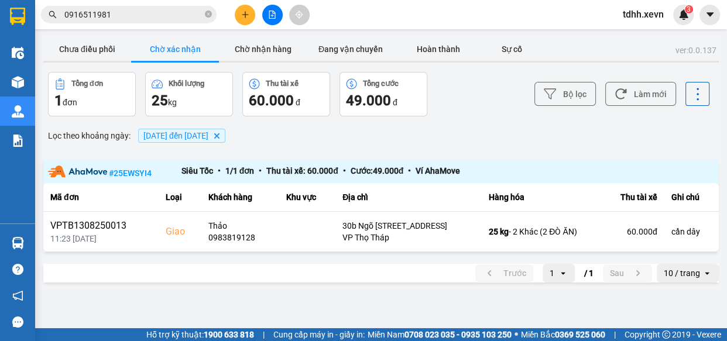
click at [162, 13] on input "0916511981" at bounding box center [133, 14] width 138 height 13
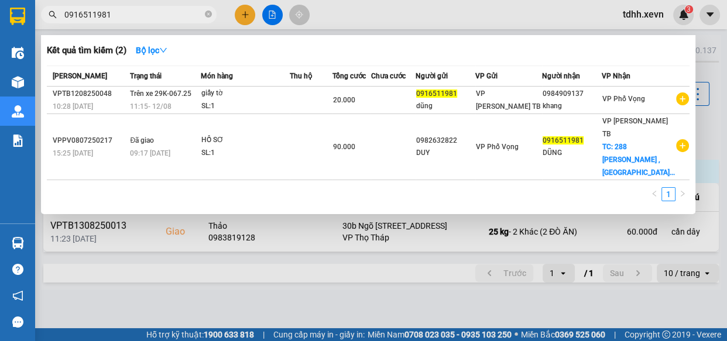
click at [158, 16] on input "0916511981" at bounding box center [133, 14] width 138 height 13
paste input "5112533"
click at [158, 16] on input "0916511981" at bounding box center [133, 14] width 138 height 13
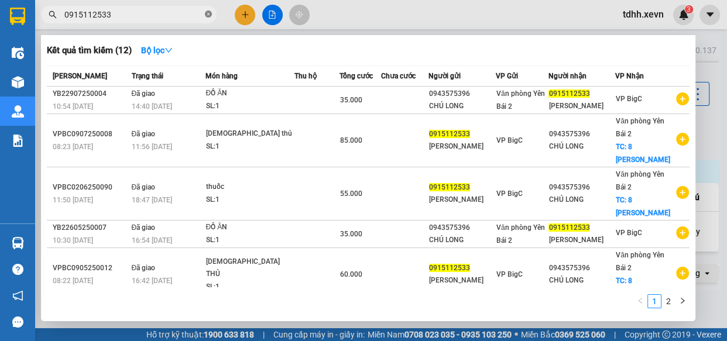
click at [205, 13] on icon "close-circle" at bounding box center [208, 14] width 7 height 7
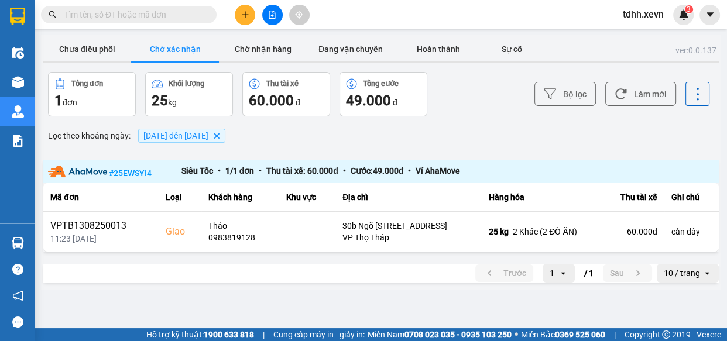
click at [174, 9] on input "text" at bounding box center [133, 14] width 138 height 13
click at [175, 12] on input "text" at bounding box center [133, 14] width 138 height 13
click at [169, 12] on input "text" at bounding box center [133, 14] width 138 height 13
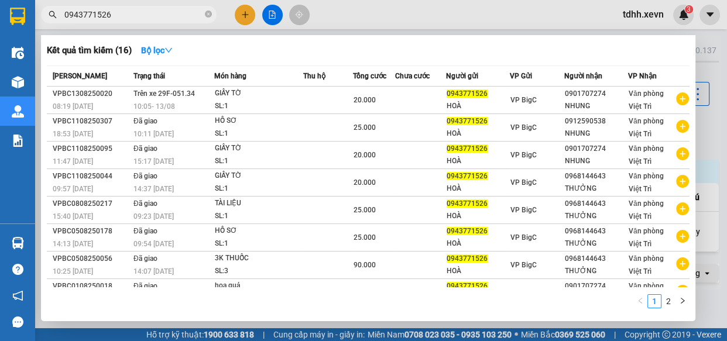
click at [400, 18] on div at bounding box center [363, 170] width 727 height 341
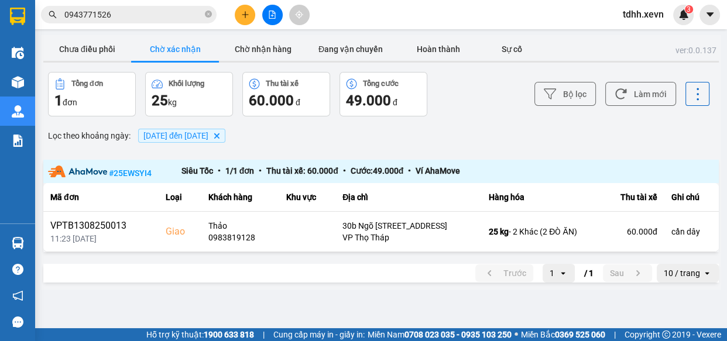
drag, startPoint x: 82, startPoint y: 48, endPoint x: 170, endPoint y: 21, distance: 92.4
click at [81, 49] on button "Chưa điều phối" at bounding box center [87, 48] width 88 height 23
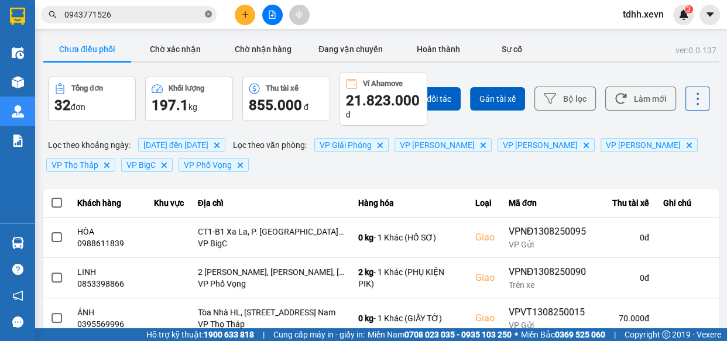
click at [207, 13] on icon "close-circle" at bounding box center [208, 14] width 7 height 7
click at [632, 94] on button "Làm mới" at bounding box center [640, 99] width 71 height 24
click at [149, 17] on input "text" at bounding box center [133, 14] width 138 height 13
paste input "0916511981"
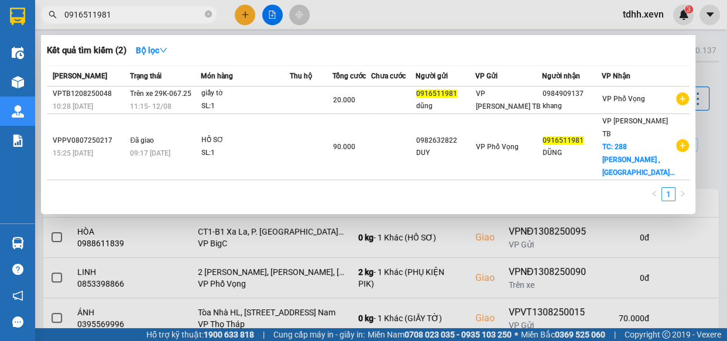
click at [171, 11] on input "0916511981" at bounding box center [133, 14] width 138 height 13
paste input "858373336"
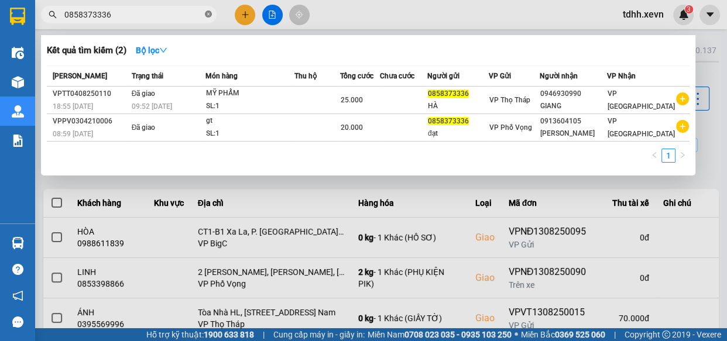
click at [210, 12] on icon "close-circle" at bounding box center [208, 14] width 7 height 7
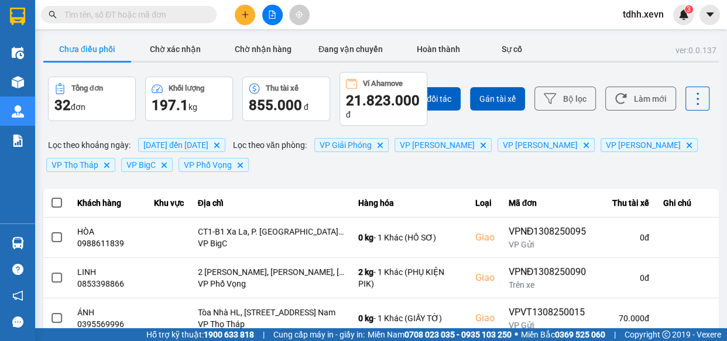
click at [181, 9] on input "text" at bounding box center [133, 14] width 138 height 13
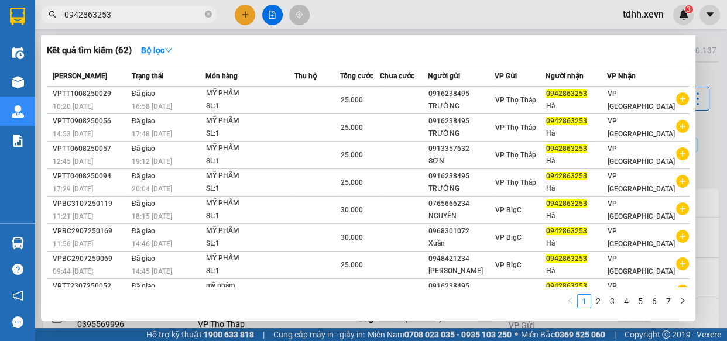
click at [169, 17] on input "0942863253" at bounding box center [133, 14] width 138 height 13
paste input "16511981"
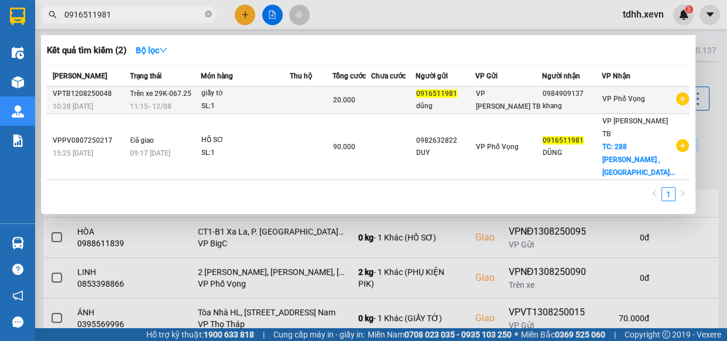
click at [475, 98] on div "0916511981" at bounding box center [445, 94] width 59 height 12
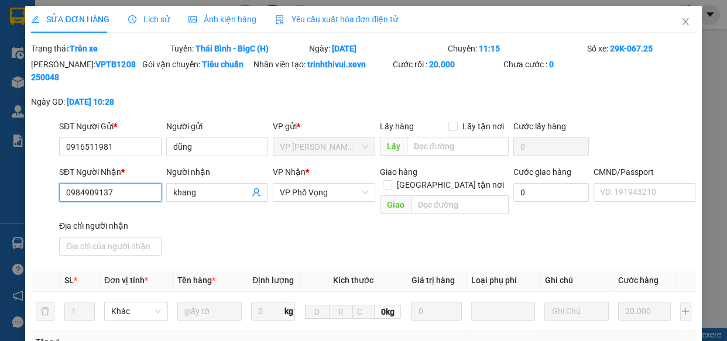
drag, startPoint x: 129, startPoint y: 195, endPoint x: 14, endPoint y: 218, distance: 117.0
click at [13, 218] on div "SỬA ĐƠN HÀNG Lịch sử Ảnh kiện hàng Yêu cầu xuất hóa đơn điện tử Total Paid Fee …" at bounding box center [363, 170] width 727 height 341
click at [136, 190] on input "0984909137" at bounding box center [110, 192] width 102 height 19
click at [115, 149] on input "0916511981" at bounding box center [110, 147] width 102 height 19
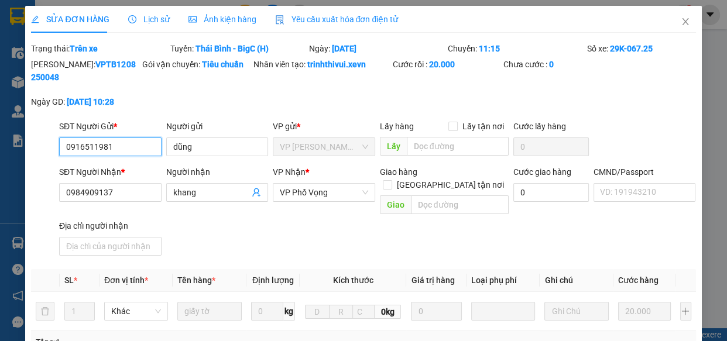
click at [115, 149] on input "0916511981" at bounding box center [110, 147] width 102 height 19
click at [681, 26] on icon "close" at bounding box center [685, 21] width 9 height 9
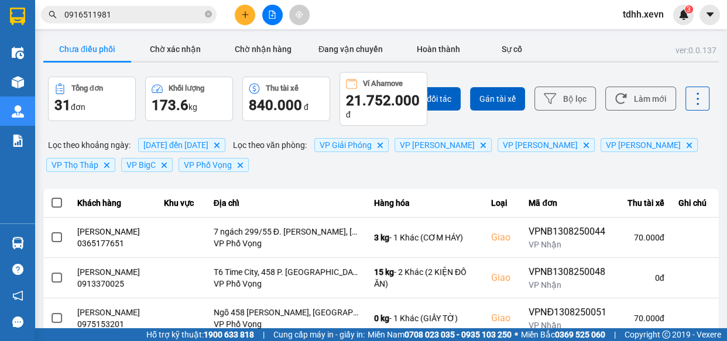
click at [129, 17] on input "0916511981" at bounding box center [133, 14] width 138 height 13
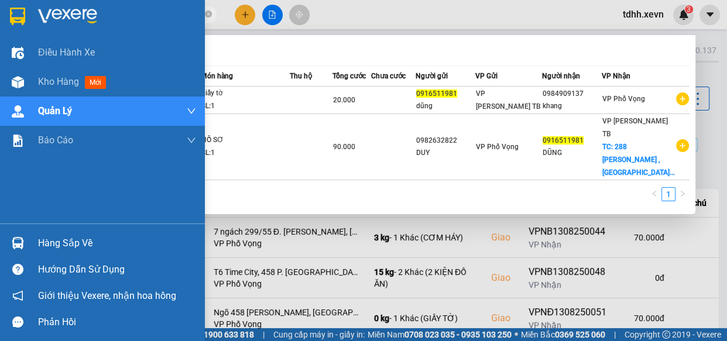
drag, startPoint x: 115, startPoint y: 15, endPoint x: 36, endPoint y: 36, distance: 81.6
click at [1, 14] on section "Kết quả tìm kiếm ( 2 ) Bộ lọc Mã ĐH Trạng thái Món hàng Thu hộ Tổng cước Chưa c…" at bounding box center [363, 170] width 727 height 341
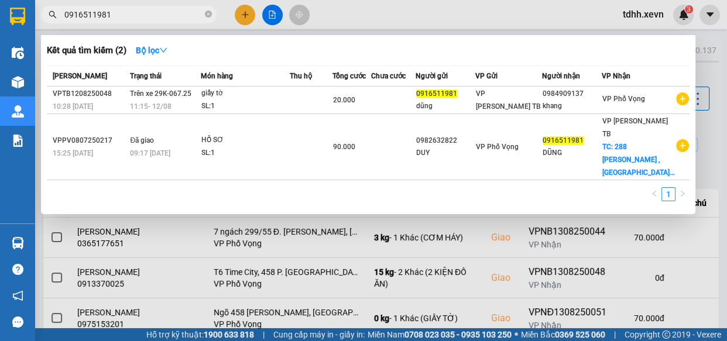
drag, startPoint x: 502, startPoint y: 17, endPoint x: 645, endPoint y: 88, distance: 160.0
click at [503, 19] on div at bounding box center [363, 170] width 727 height 341
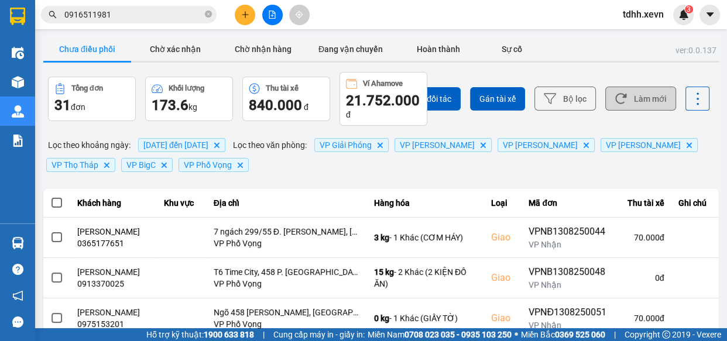
click at [646, 104] on button "Làm mới" at bounding box center [640, 99] width 71 height 24
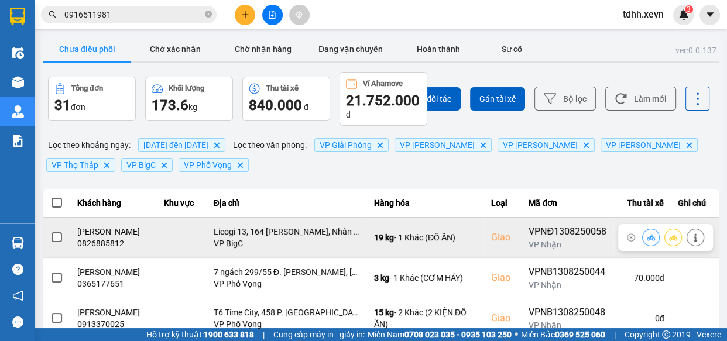
click at [92, 249] on div "0826885812" at bounding box center [113, 244] width 73 height 12
copy div "0826885812"
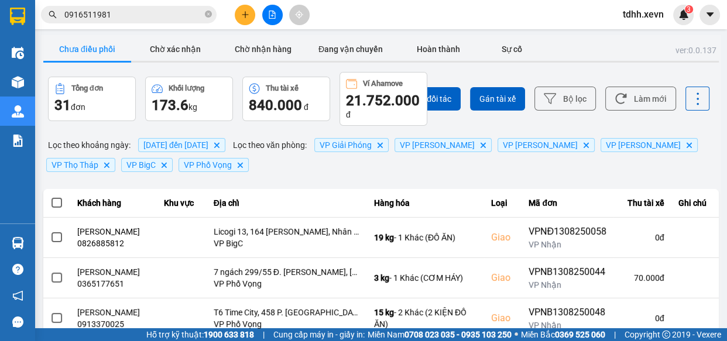
click at [372, 29] on div "Kết quả tìm kiếm ( 2 ) Bộ lọc Mã ĐH Trạng thái Món hàng Thu hộ Tổng cước Chưa c…" at bounding box center [363, 14] width 727 height 29
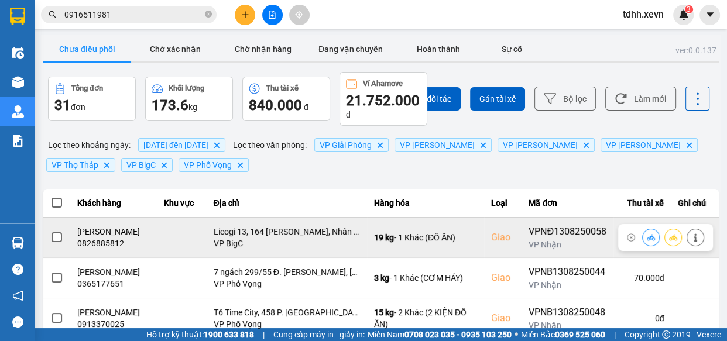
click at [698, 240] on div at bounding box center [665, 237] width 95 height 27
click at [695, 239] on button at bounding box center [695, 237] width 16 height 20
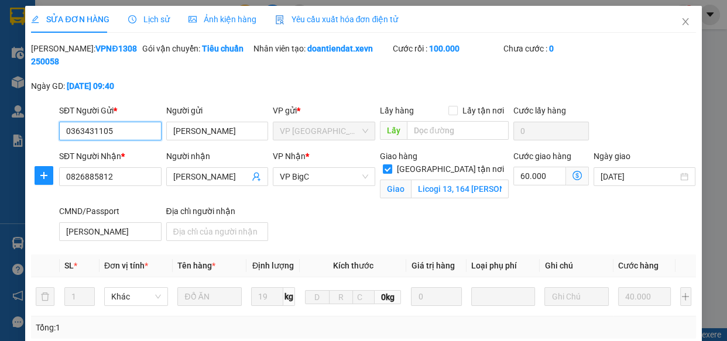
scroll to position [244, 0]
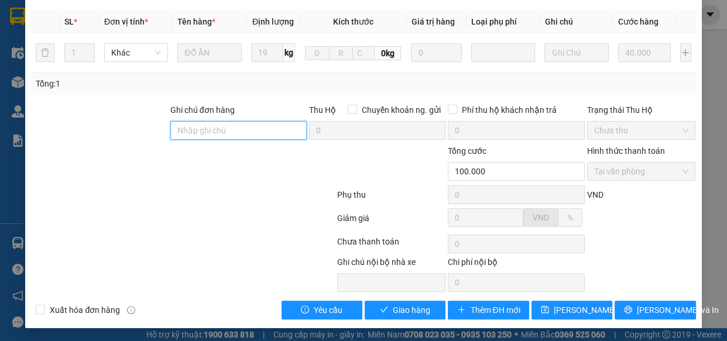
click at [231, 126] on input "Ghi chú đơn hàng" at bounding box center [238, 130] width 136 height 19
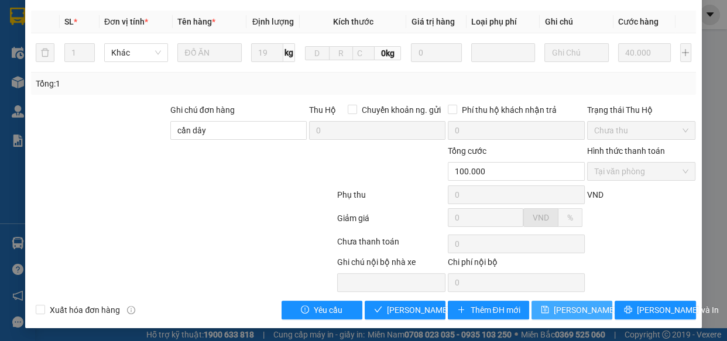
click at [561, 304] on span "[PERSON_NAME] thay đổi" at bounding box center [601, 310] width 94 height 13
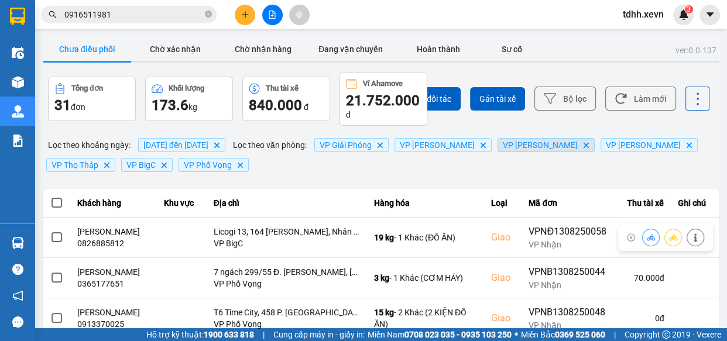
scroll to position [106, 0]
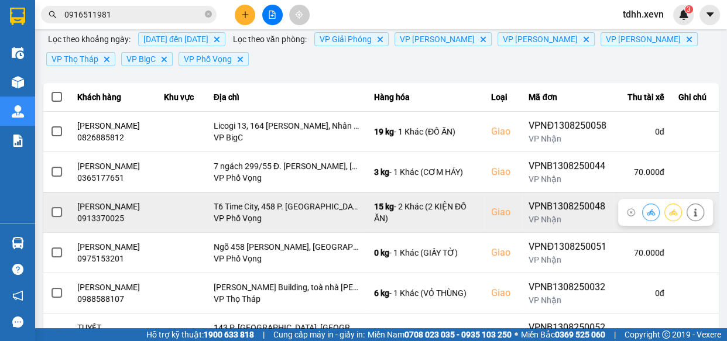
click at [106, 224] on div "0913370025" at bounding box center [113, 219] width 73 height 12
copy div "0913370025"
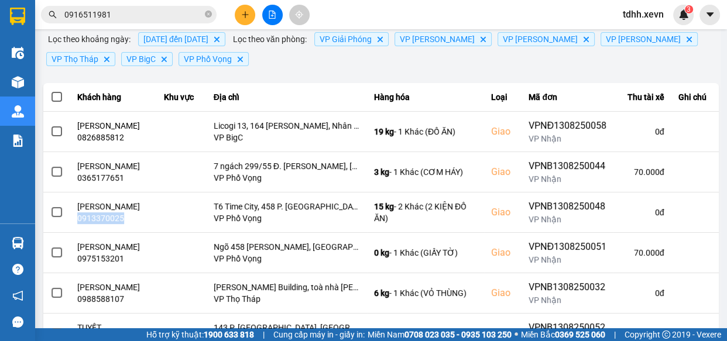
scroll to position [0, 0]
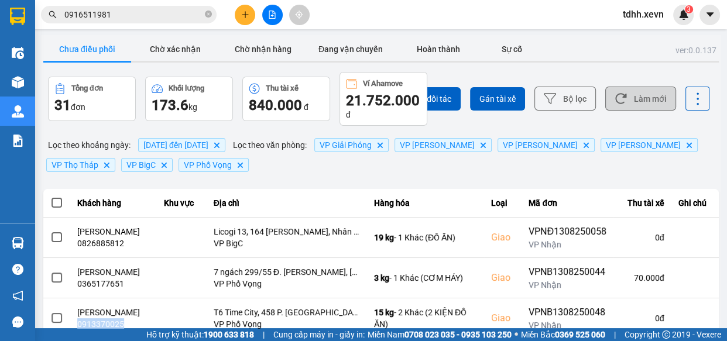
click at [629, 94] on button "Làm mới" at bounding box center [640, 99] width 71 height 24
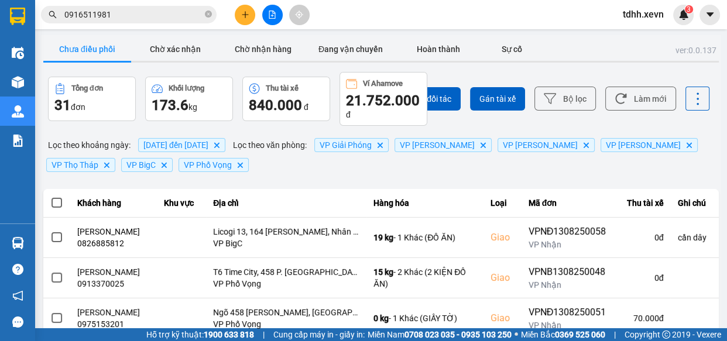
scroll to position [106, 0]
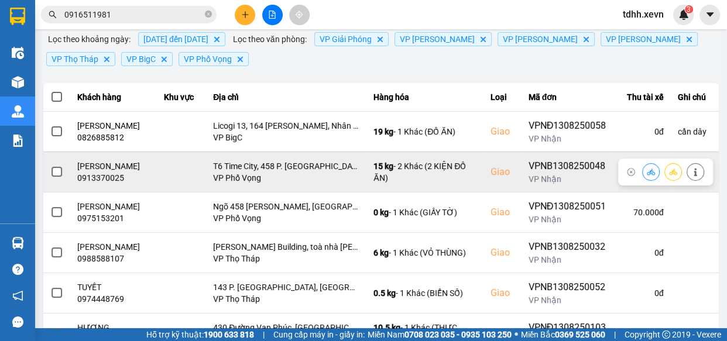
click at [116, 184] on div "0913370025" at bounding box center [113, 178] width 73 height 12
copy div "0913370025"
click at [103, 184] on div "0913370025" at bounding box center [113, 178] width 73 height 12
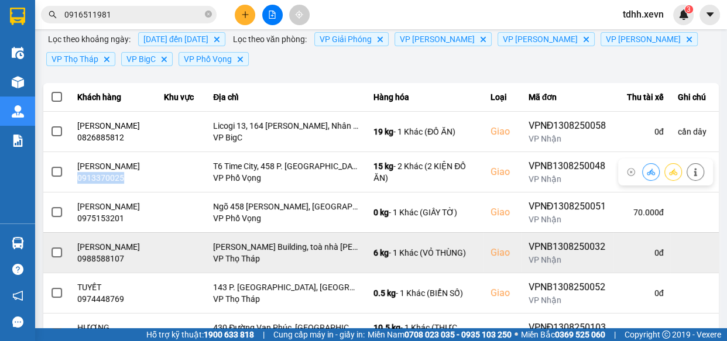
copy div "0913370025"
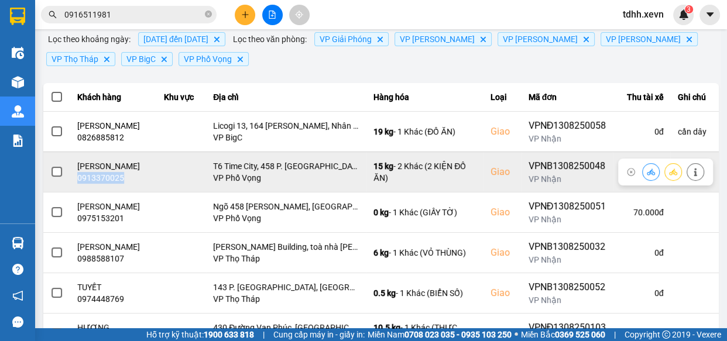
click at [687, 182] on button at bounding box center [695, 172] width 16 height 20
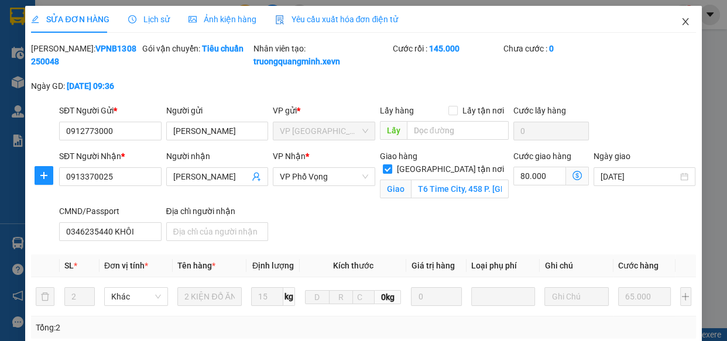
click at [681, 23] on icon "close" at bounding box center [685, 21] width 9 height 9
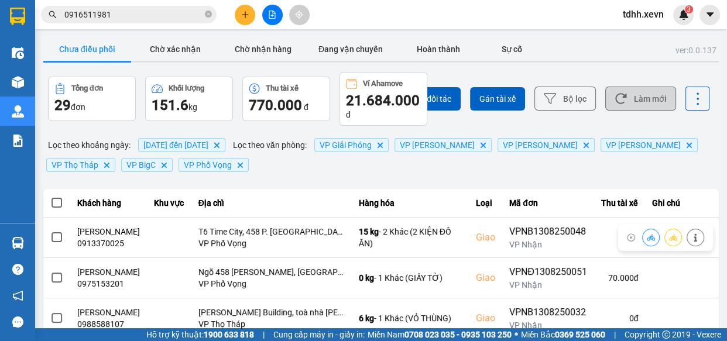
click at [645, 92] on button "Làm mới" at bounding box center [640, 99] width 71 height 24
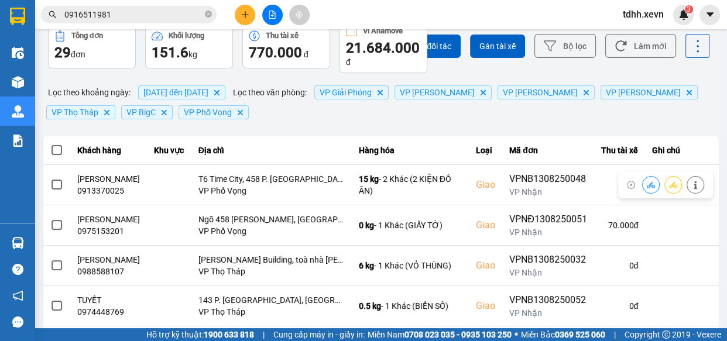
scroll to position [106, 0]
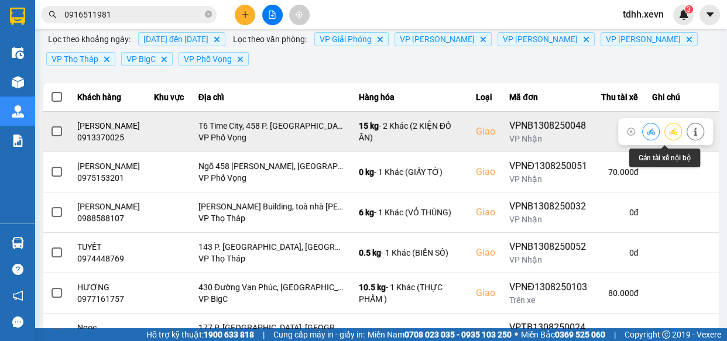
click at [643, 135] on button at bounding box center [651, 131] width 16 height 20
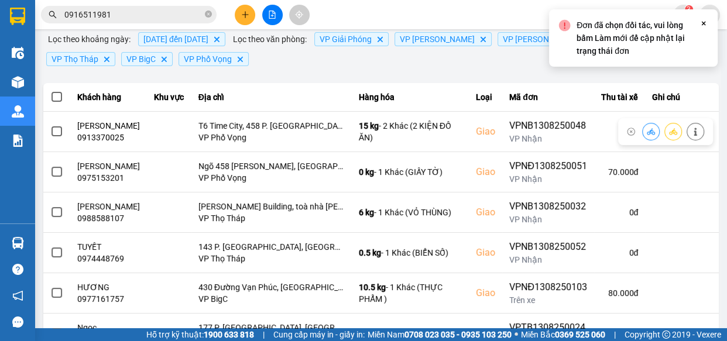
scroll to position [0, 0]
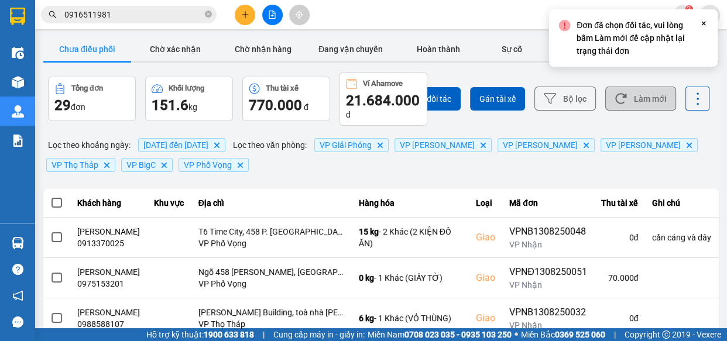
click at [636, 105] on button "Làm mới" at bounding box center [640, 99] width 71 height 24
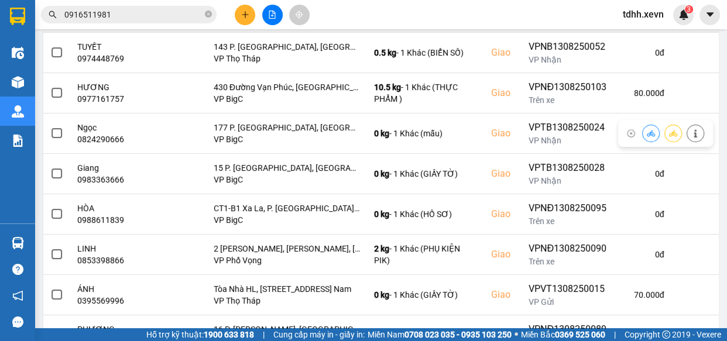
scroll to position [320, 0]
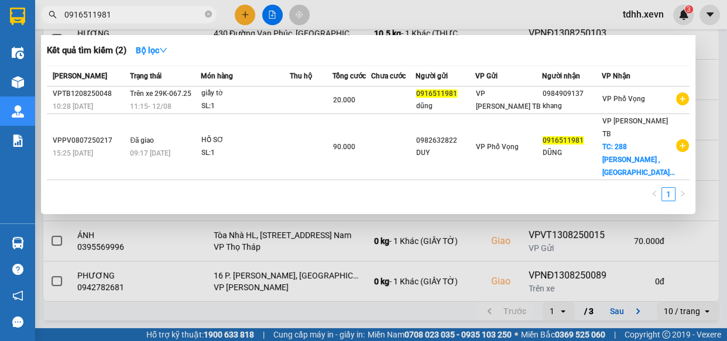
click at [186, 17] on input "0916511981" at bounding box center [133, 14] width 138 height 13
click at [185, 17] on input "0916511981" at bounding box center [133, 14] width 138 height 13
paste input "386928139"
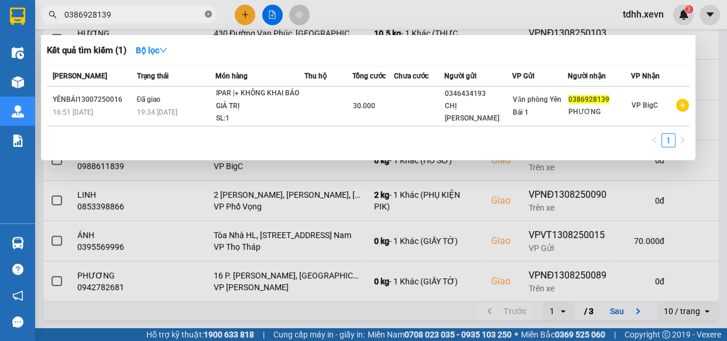
click at [210, 16] on icon "close-circle" at bounding box center [208, 14] width 7 height 7
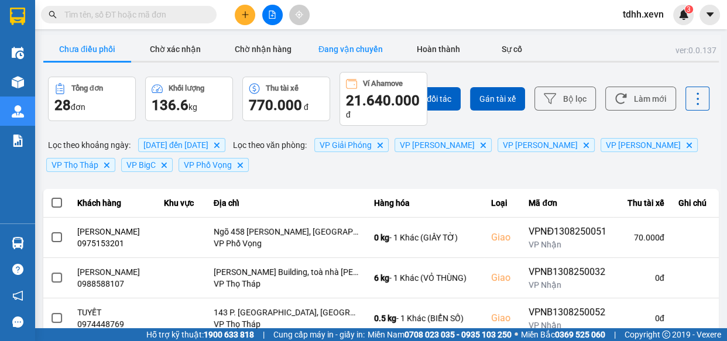
scroll to position [0, 0]
click at [651, 98] on button "Làm mới" at bounding box center [640, 99] width 71 height 24
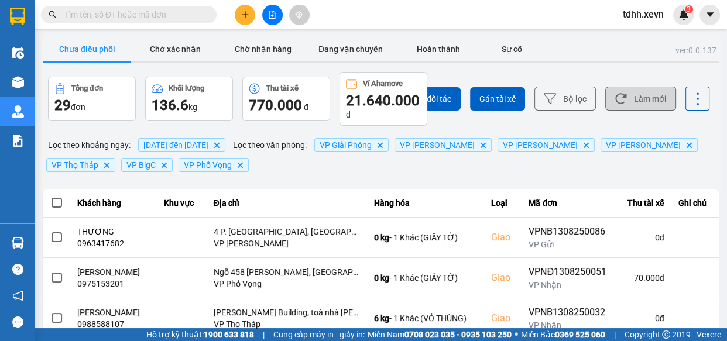
click at [637, 101] on button "Làm mới" at bounding box center [640, 99] width 71 height 24
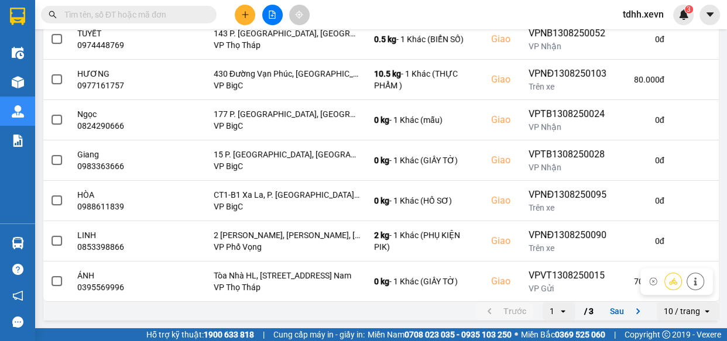
click at [615, 321] on div "ver: 0.0.137 Chưa điều phối Chờ xác nhận Chờ nhận hàng Đang vận chuyển Hoàn thà…" at bounding box center [381, 19] width 680 height 608
click at [616, 312] on button "Sau" at bounding box center [627, 312] width 49 height 18
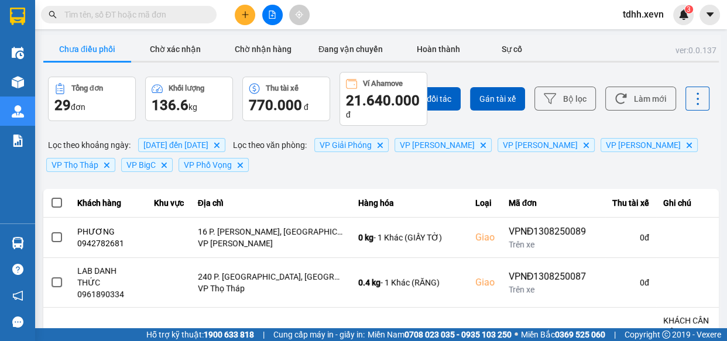
scroll to position [371, 0]
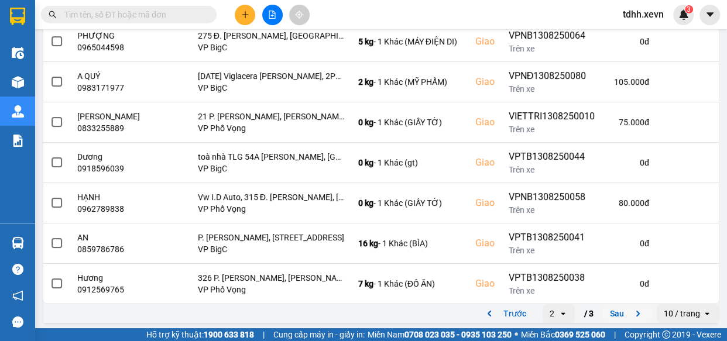
click at [615, 312] on button "Sau" at bounding box center [627, 314] width 49 height 18
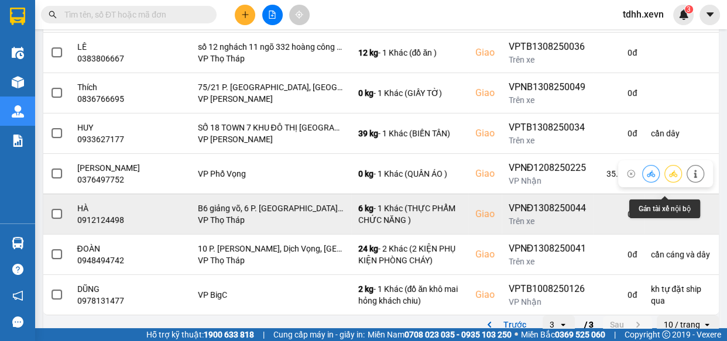
scroll to position [298, 0]
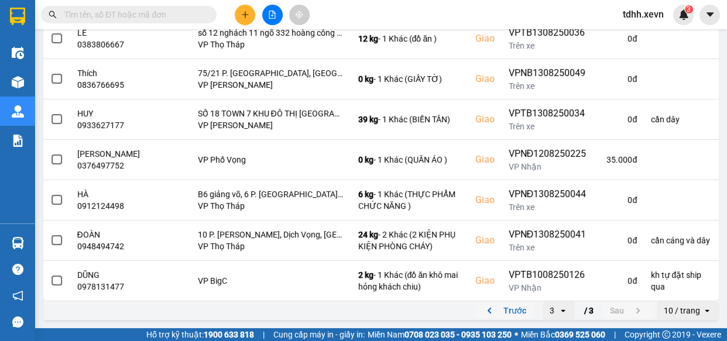
click at [513, 314] on button "Trước" at bounding box center [504, 311] width 58 height 18
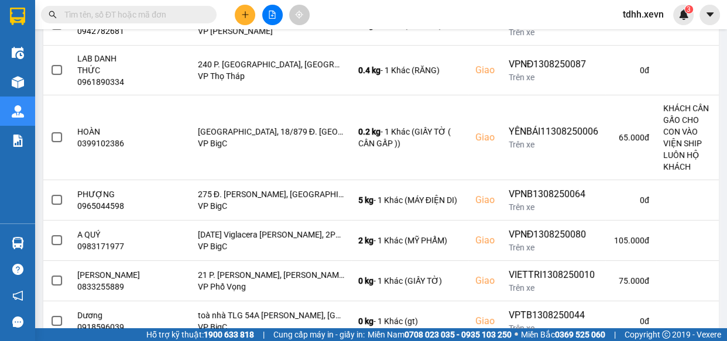
scroll to position [371, 0]
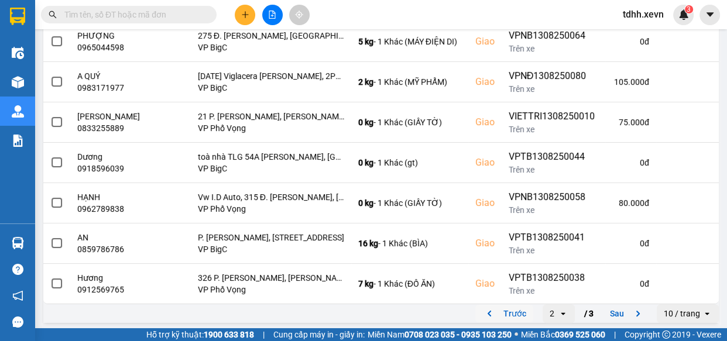
click at [516, 308] on button "Trước" at bounding box center [504, 314] width 58 height 18
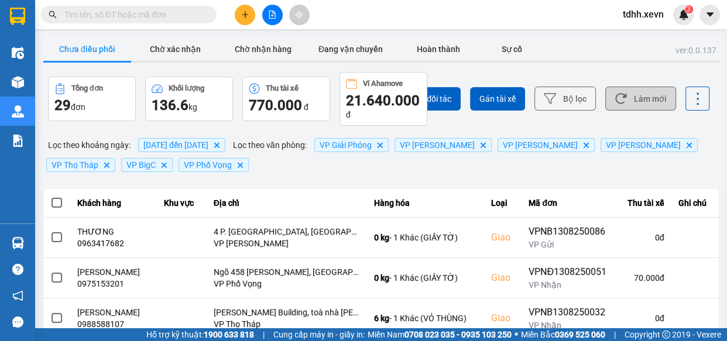
click at [631, 95] on button "Làm mới" at bounding box center [640, 99] width 71 height 24
click at [167, 22] on span at bounding box center [129, 15] width 176 height 18
click at [178, 15] on input "text" at bounding box center [133, 14] width 138 height 13
paste input "0984883535"
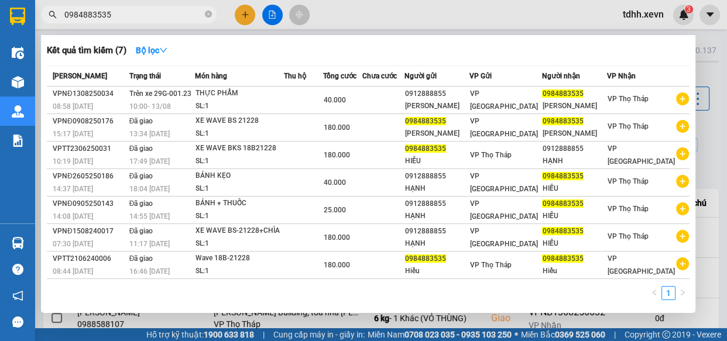
click at [392, 17] on div at bounding box center [363, 170] width 727 height 341
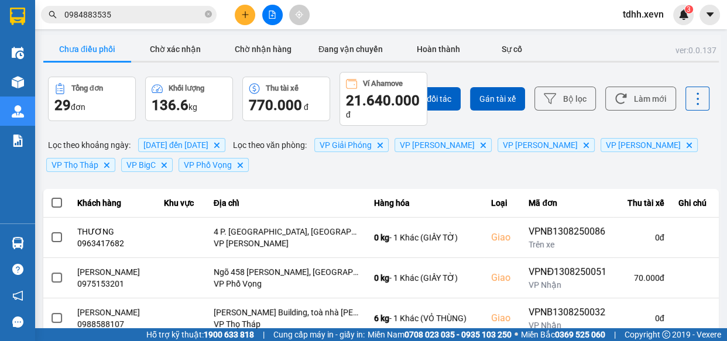
click at [161, 16] on input "0984883535" at bounding box center [133, 14] width 138 height 13
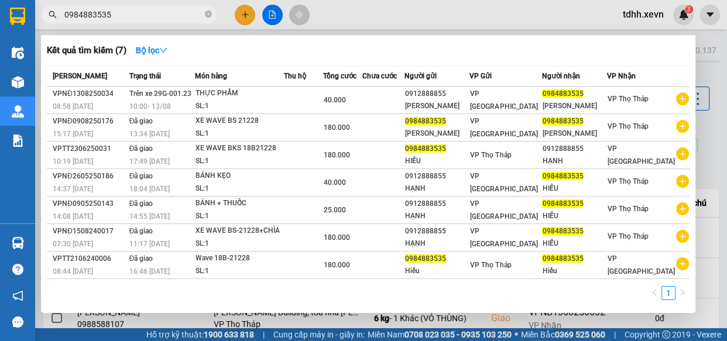
click at [161, 16] on input "0984883535" at bounding box center [133, 14] width 138 height 13
paste input "4186234"
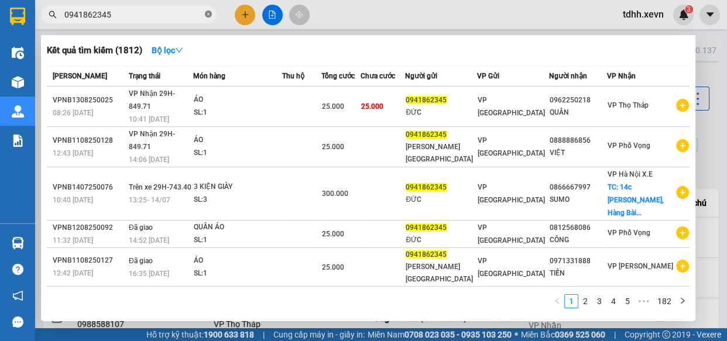
click at [208, 17] on icon "close-circle" at bounding box center [208, 14] width 7 height 7
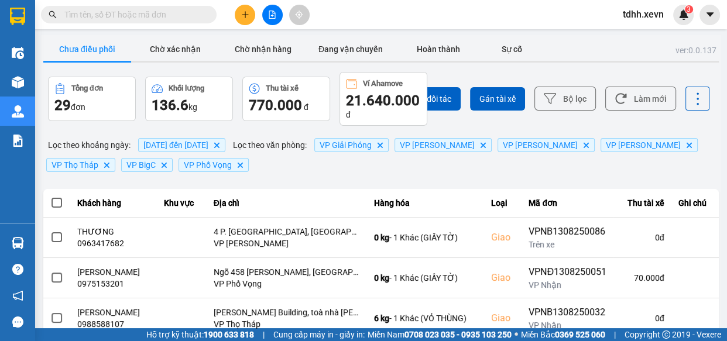
click at [158, 19] on input "text" at bounding box center [133, 14] width 138 height 13
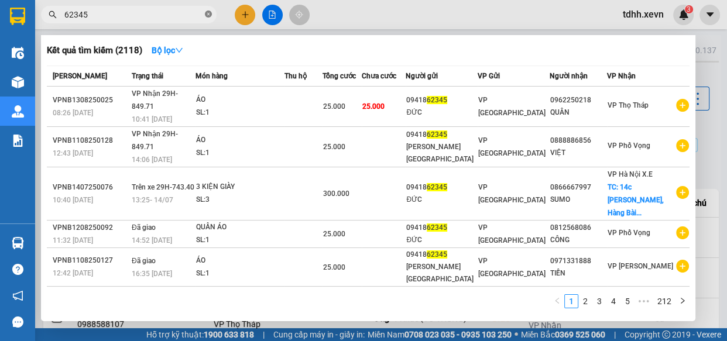
click at [205, 16] on icon "close-circle" at bounding box center [208, 14] width 7 height 7
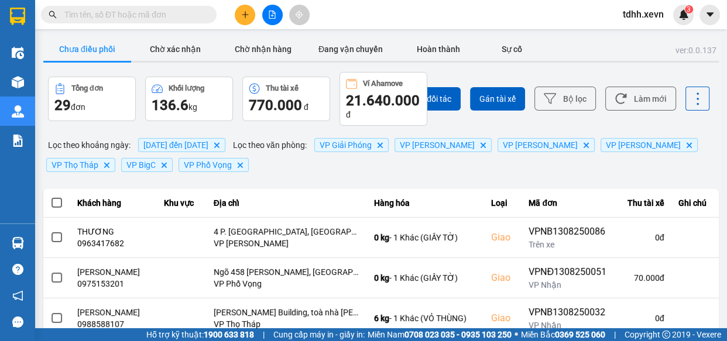
click at [149, 17] on input "text" at bounding box center [133, 14] width 138 height 13
paste input "0941862345"
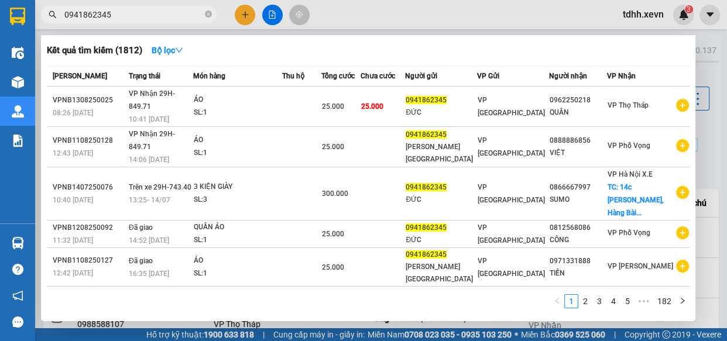
click at [523, 19] on div at bounding box center [363, 170] width 727 height 341
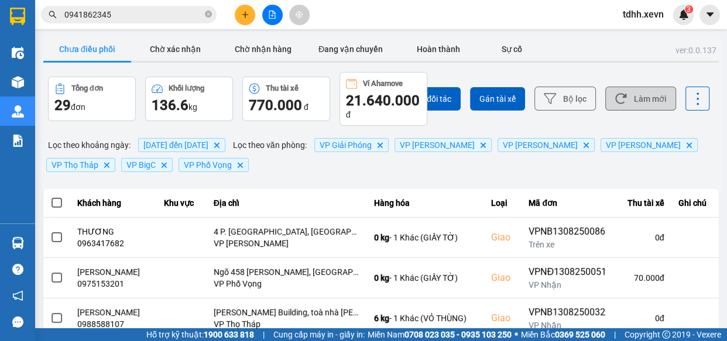
click at [632, 104] on button "Làm mới" at bounding box center [640, 99] width 71 height 24
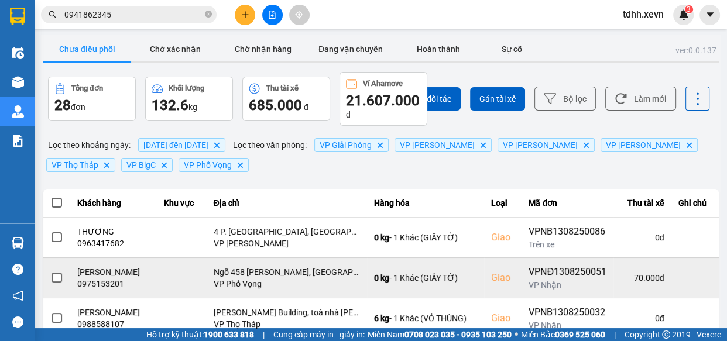
scroll to position [106, 0]
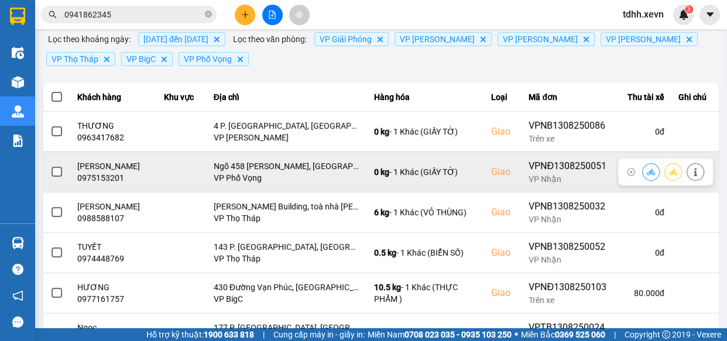
click at [115, 180] on div "0975153201" at bounding box center [113, 178] width 73 height 12
copy div "0975153201"
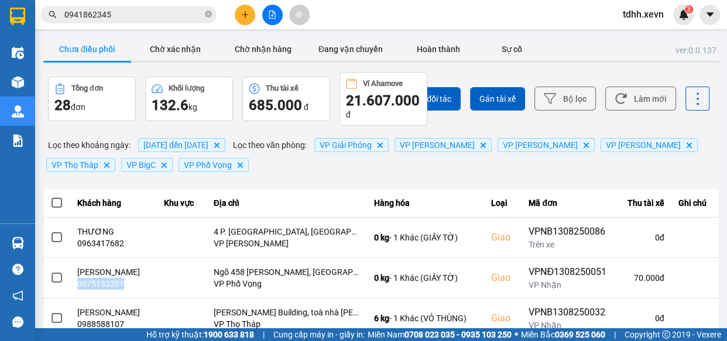
scroll to position [320, 0]
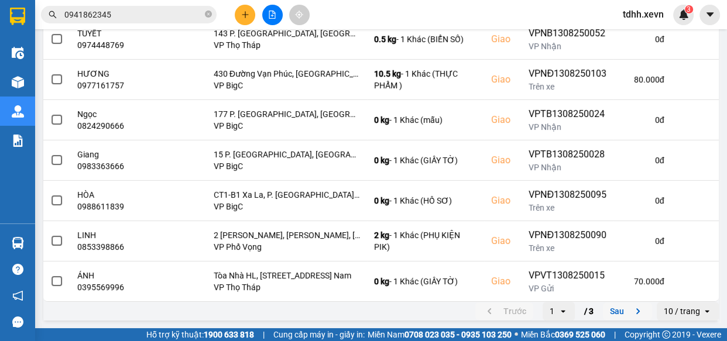
click at [616, 313] on button "Sau" at bounding box center [627, 312] width 49 height 18
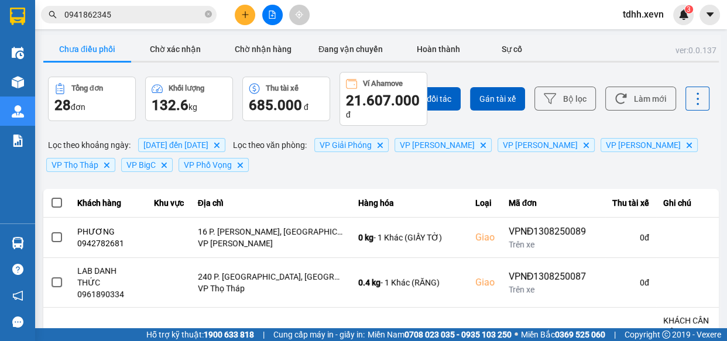
scroll to position [371, 0]
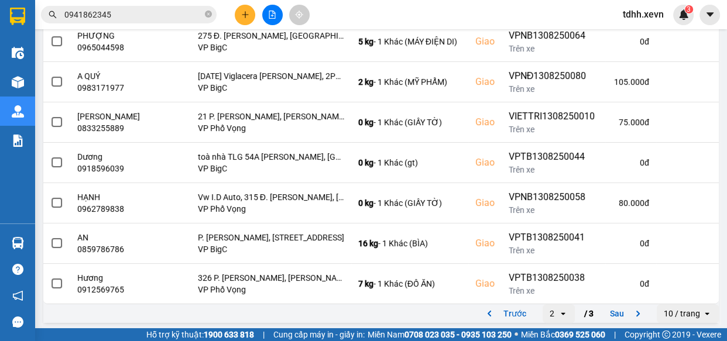
click at [509, 305] on button "Trước" at bounding box center [504, 314] width 58 height 18
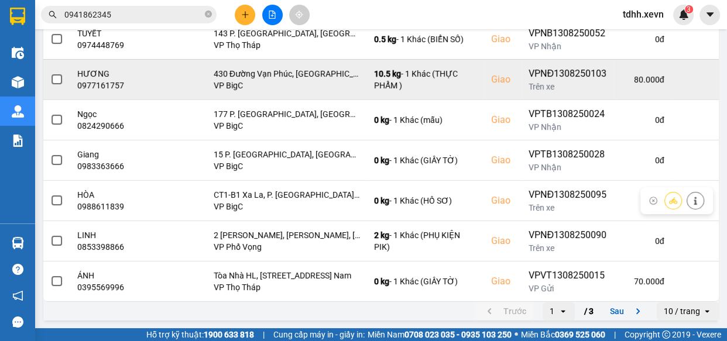
scroll to position [0, 0]
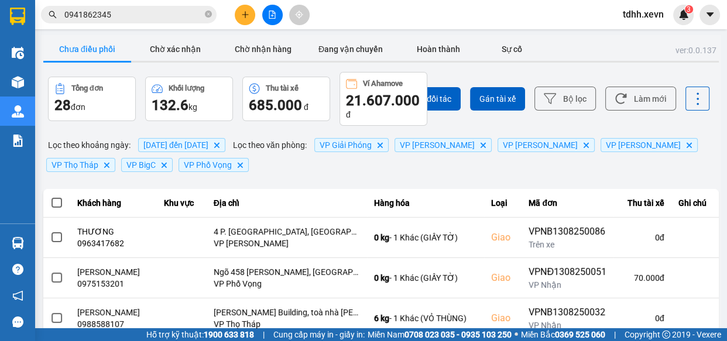
click at [175, 9] on input "0941862345" at bounding box center [133, 14] width 138 height 13
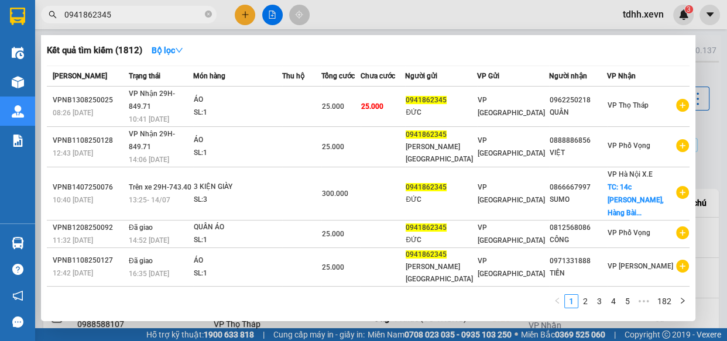
click at [175, 9] on input "0941862345" at bounding box center [133, 14] width 138 height 13
paste input "967412"
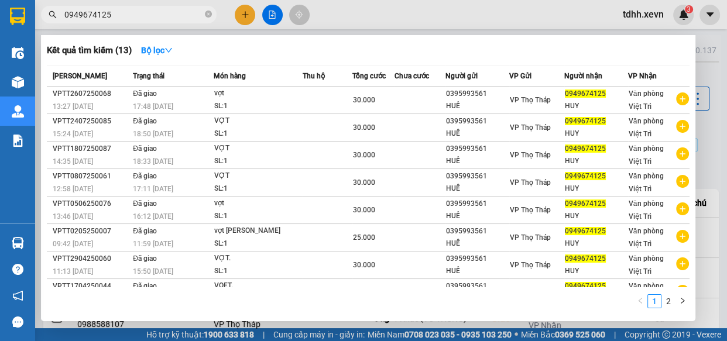
click at [157, 8] on input "0949674125" at bounding box center [133, 14] width 138 height 13
click at [158, 8] on input "0949674125" at bounding box center [133, 14] width 138 height 13
paste input "17797297"
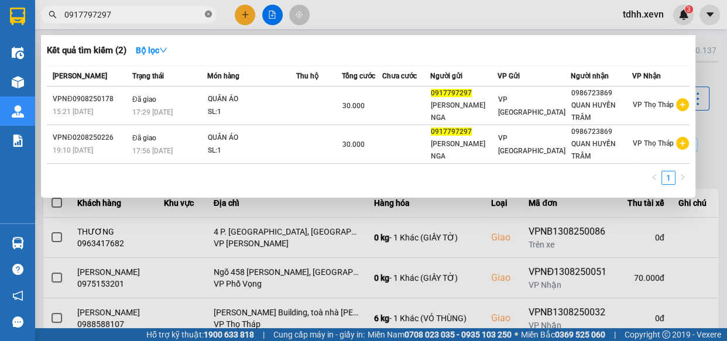
click at [209, 15] on icon "close-circle" at bounding box center [208, 14] width 7 height 7
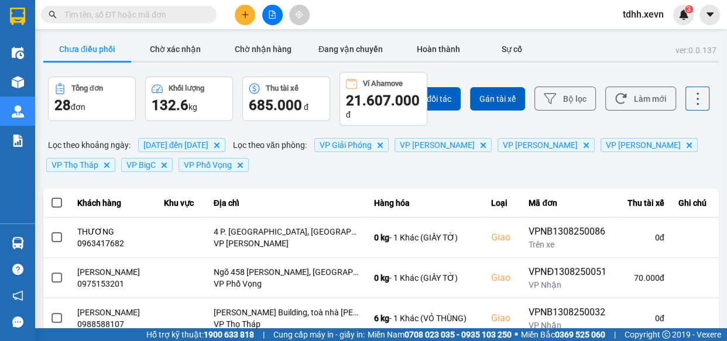
click at [158, 12] on input "text" at bounding box center [133, 14] width 138 height 13
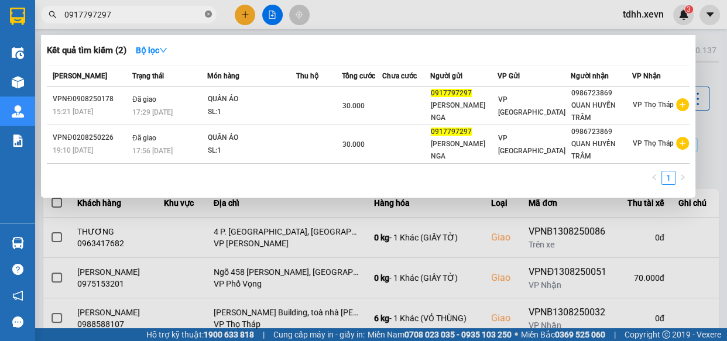
click at [206, 17] on icon "close-circle" at bounding box center [208, 14] width 7 height 7
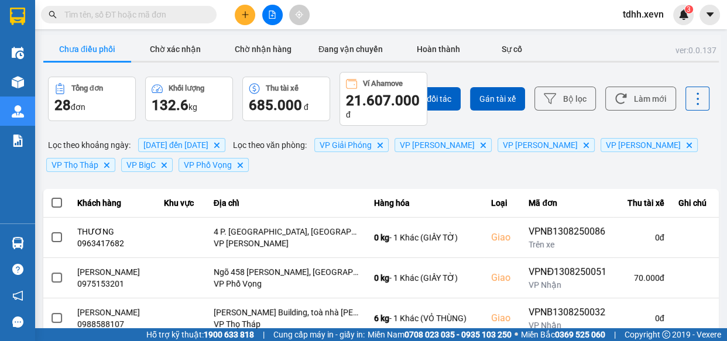
click at [172, 14] on input "text" at bounding box center [133, 14] width 138 height 13
paste input "0917797297"
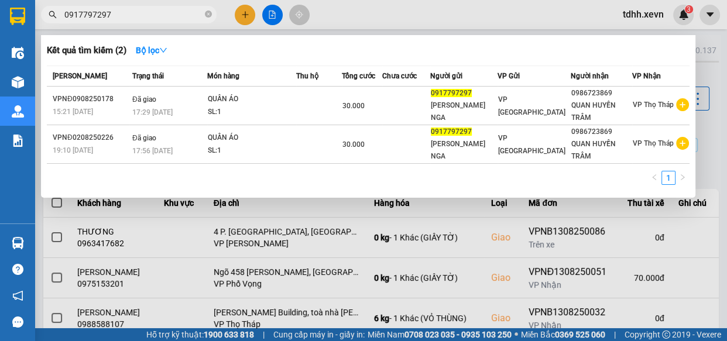
drag, startPoint x: 210, startPoint y: 14, endPoint x: 169, endPoint y: 15, distance: 40.4
click at [210, 15] on icon "close-circle" at bounding box center [208, 14] width 7 height 7
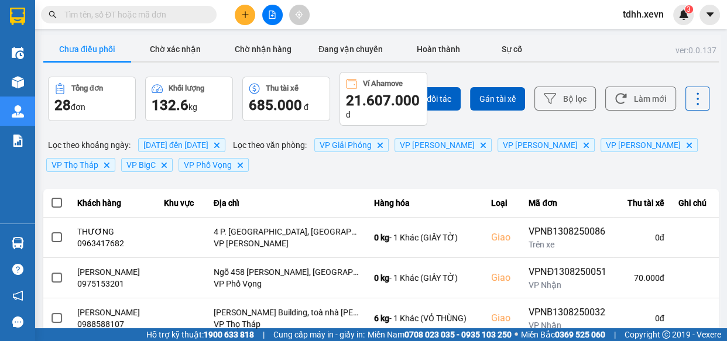
click at [163, 15] on input "text" at bounding box center [133, 14] width 138 height 13
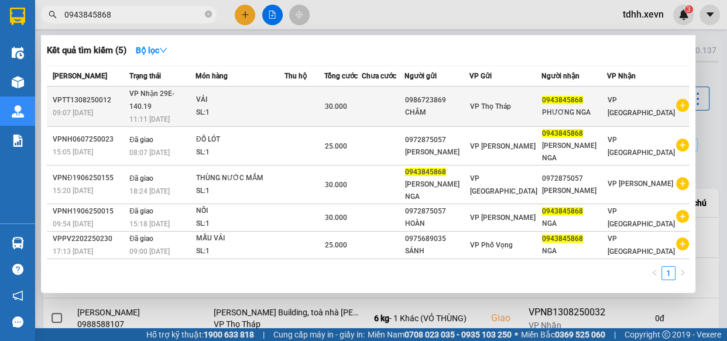
click at [303, 99] on td at bounding box center [305, 107] width 40 height 40
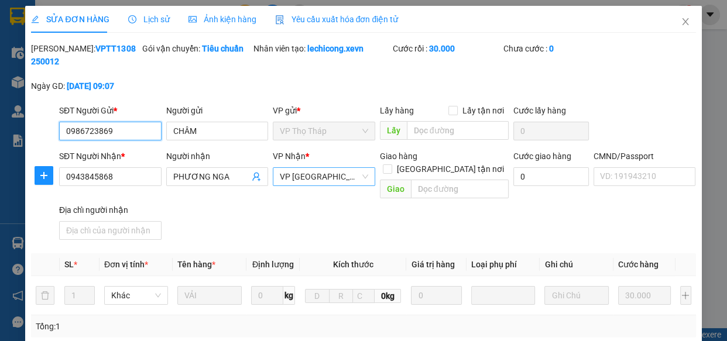
click at [334, 180] on span "VP [GEOGRAPHIC_DATA]" at bounding box center [324, 177] width 88 height 18
